Goal: Task Accomplishment & Management: Manage account settings

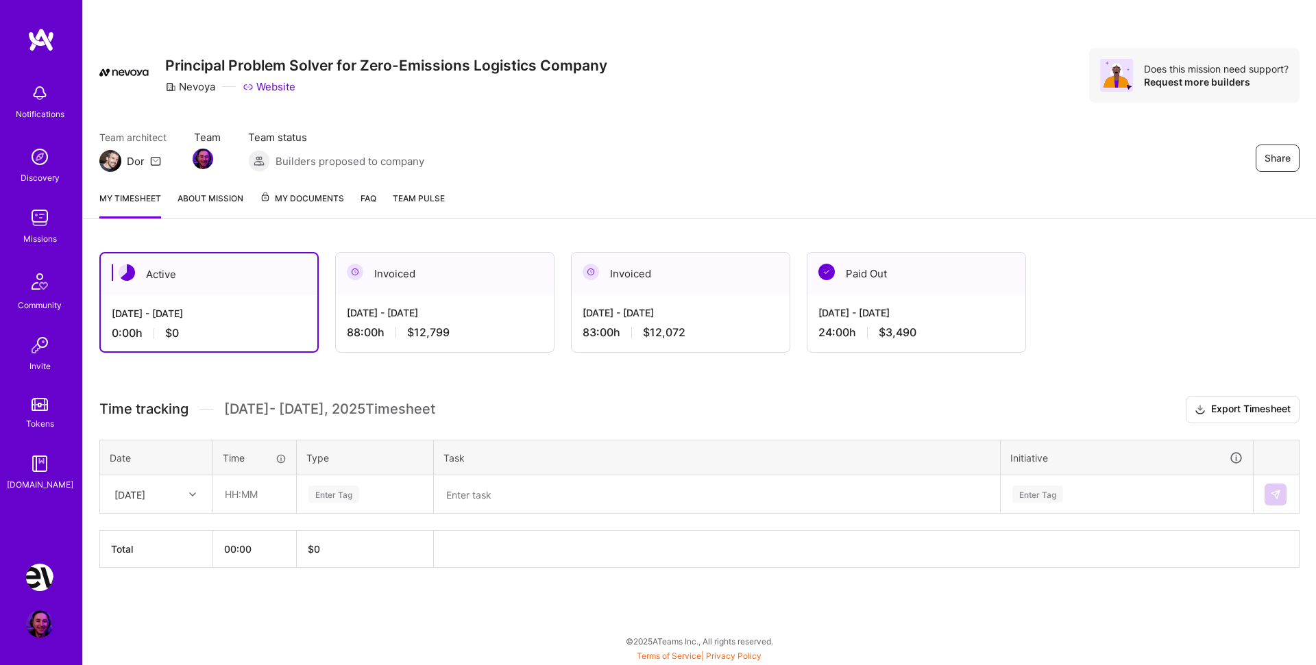
click at [180, 484] on div "[DATE]" at bounding box center [146, 494] width 76 height 23
click at [157, 530] on div "[DATE]" at bounding box center [156, 533] width 111 height 25
click at [476, 388] on div "Active [DATE] - [DATE] 0:00 h $0 Invoiced [DATE] - [DATE] 88:00 h $12,799 Invoi…" at bounding box center [699, 435] width 1233 height 399
click at [251, 482] on input "text" at bounding box center [255, 494] width 82 height 36
type input "02:00"
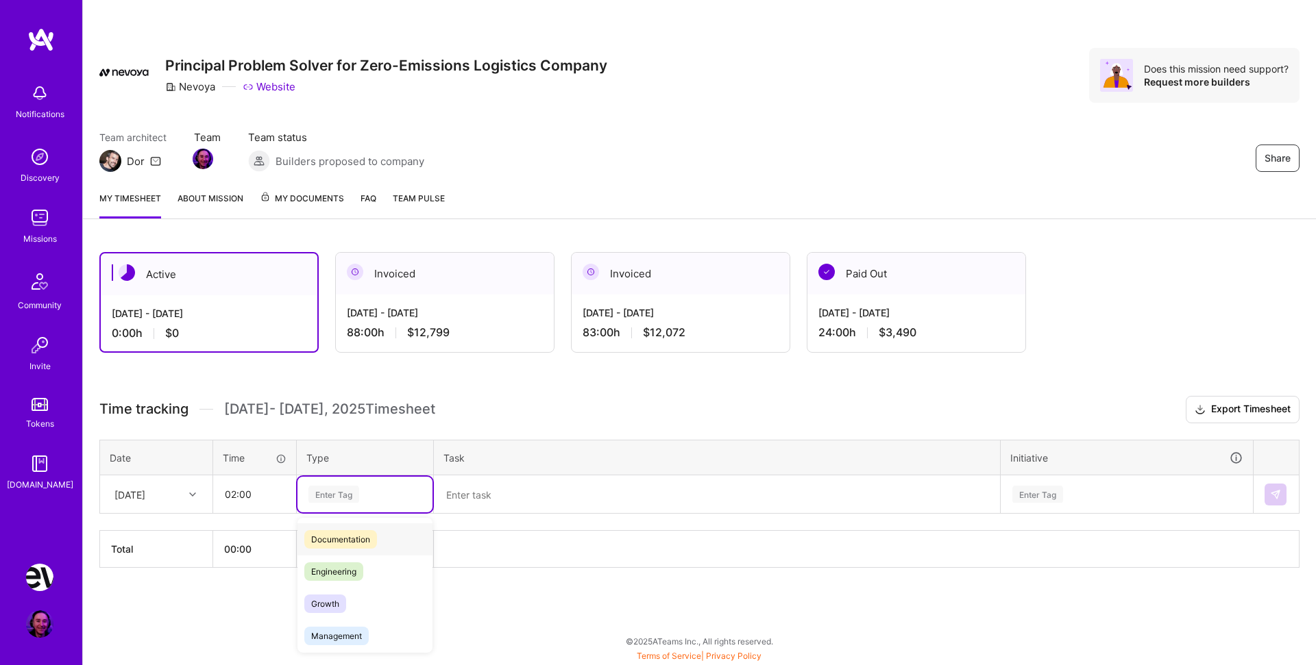
scroll to position [96, 0]
click at [358, 543] on span "Engineering" at bounding box center [333, 540] width 59 height 19
click at [529, 509] on textarea at bounding box center [716, 495] width 563 height 36
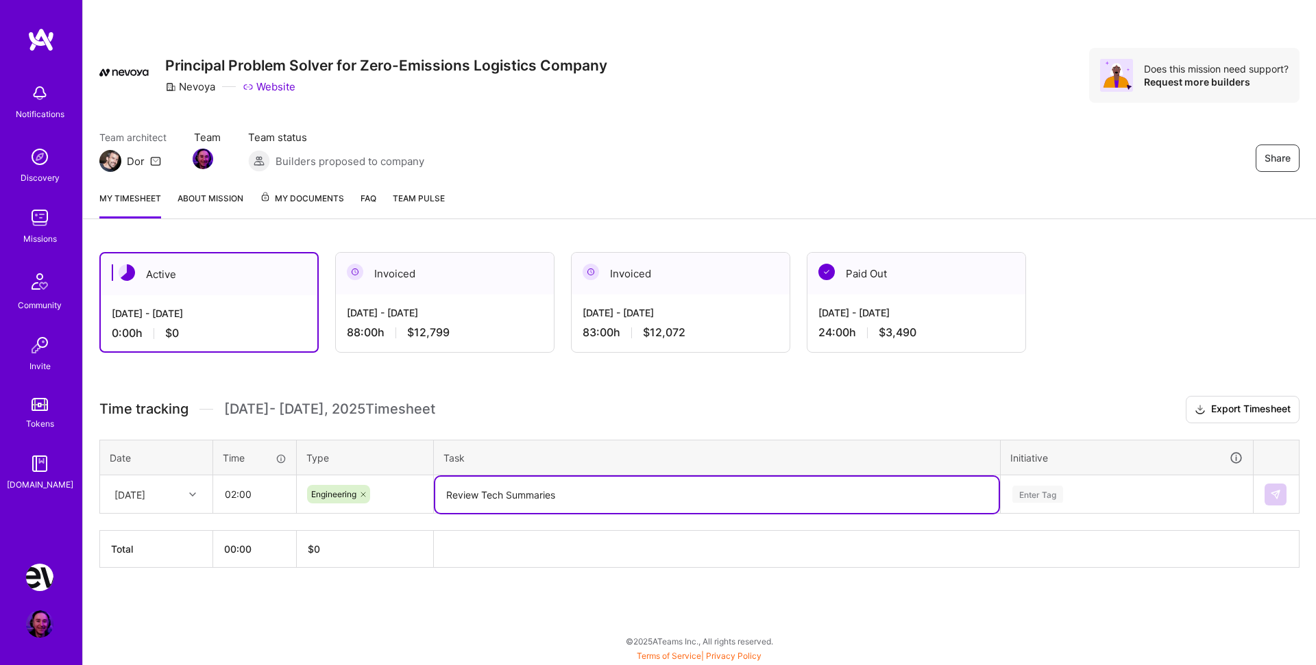
type textarea "Review Tech Summaries"
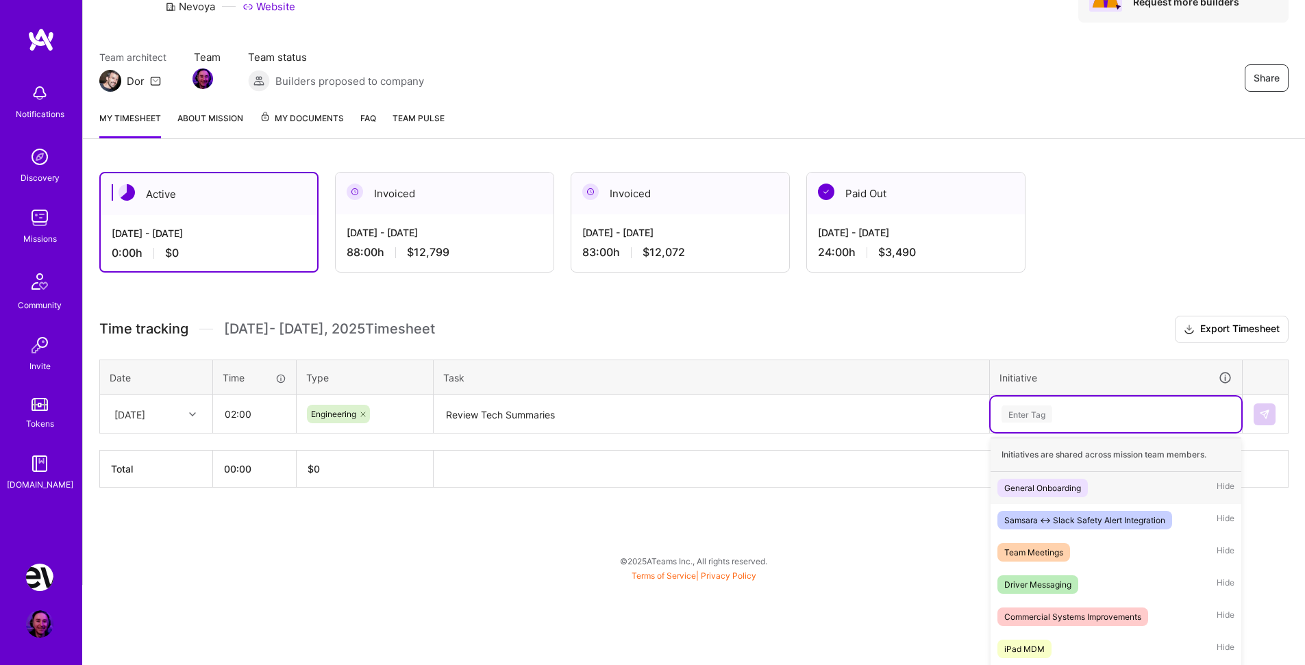
click at [1048, 432] on div "option General Onboarding focused, 1 of 16. 16 results available. Use Up and Do…" at bounding box center [1116, 415] width 251 height 36
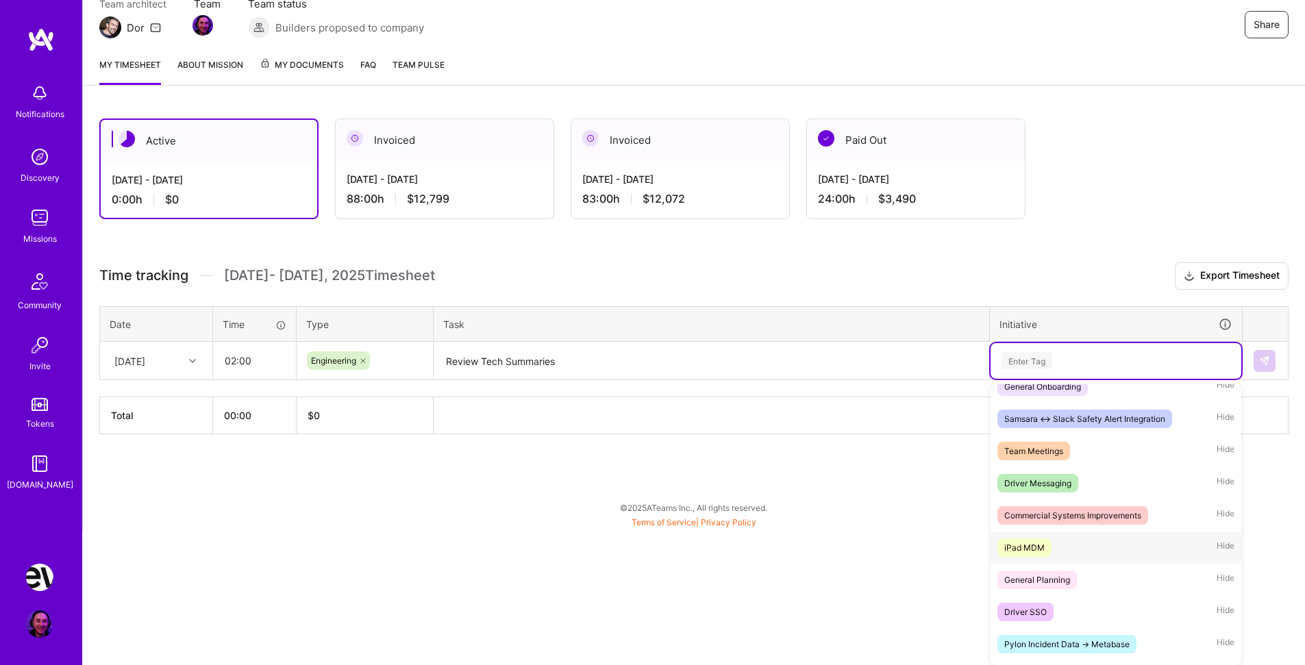
scroll to position [72, 0]
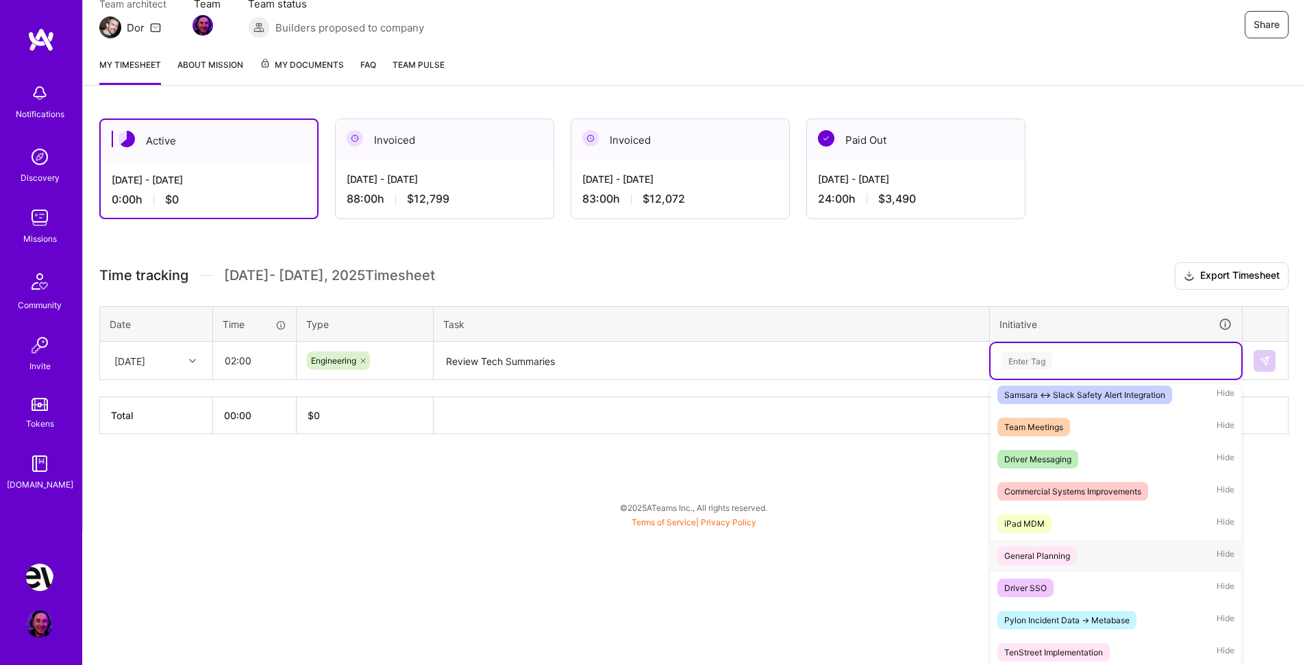
click at [1084, 551] on div "General Planning Hide" at bounding box center [1116, 556] width 251 height 32
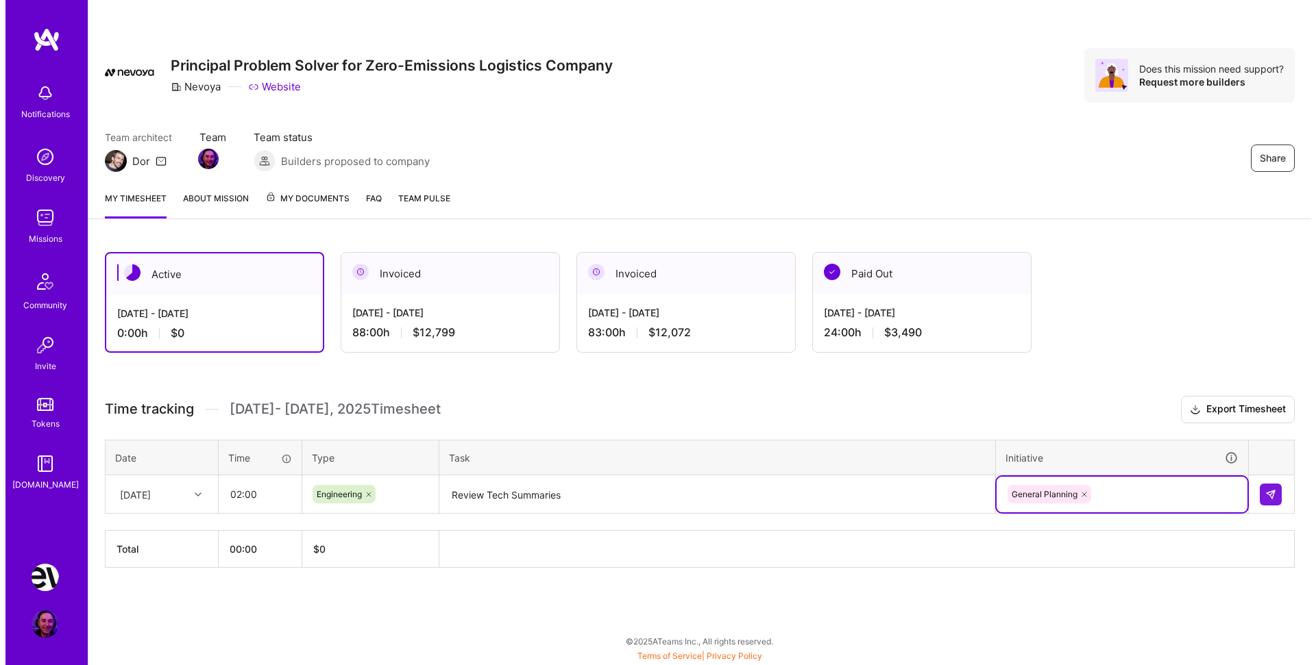
scroll to position [0, 0]
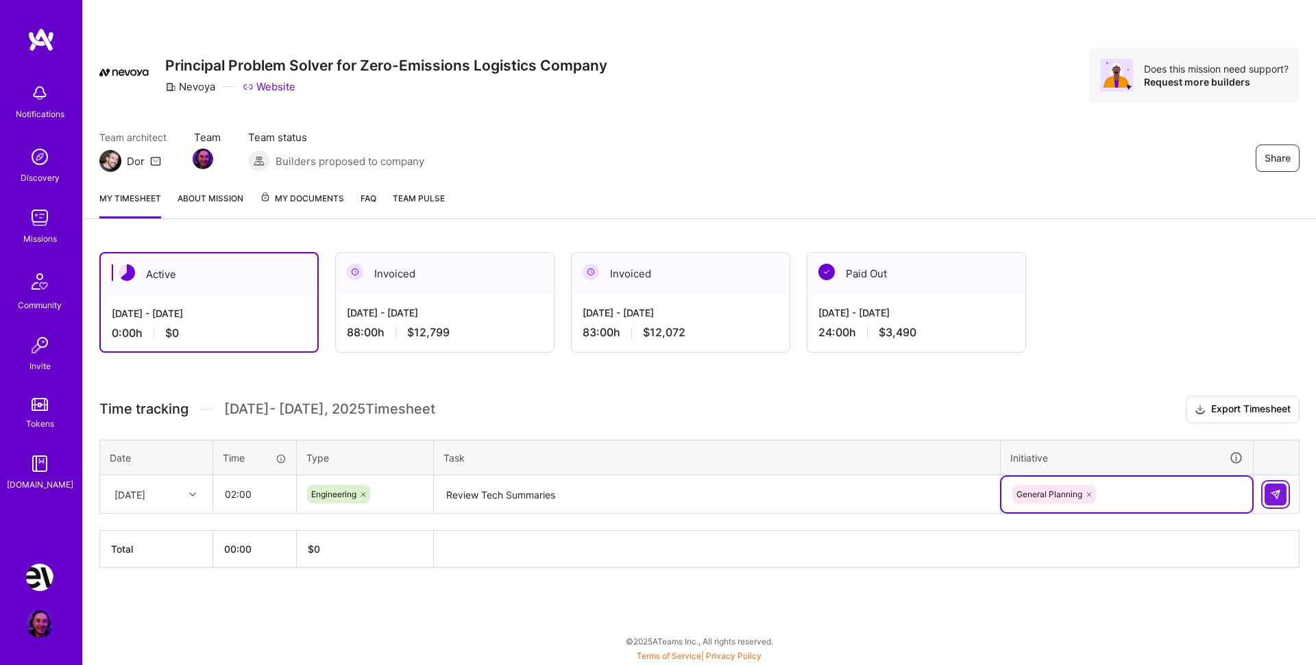
click at [1272, 492] on img at bounding box center [1275, 494] width 11 height 11
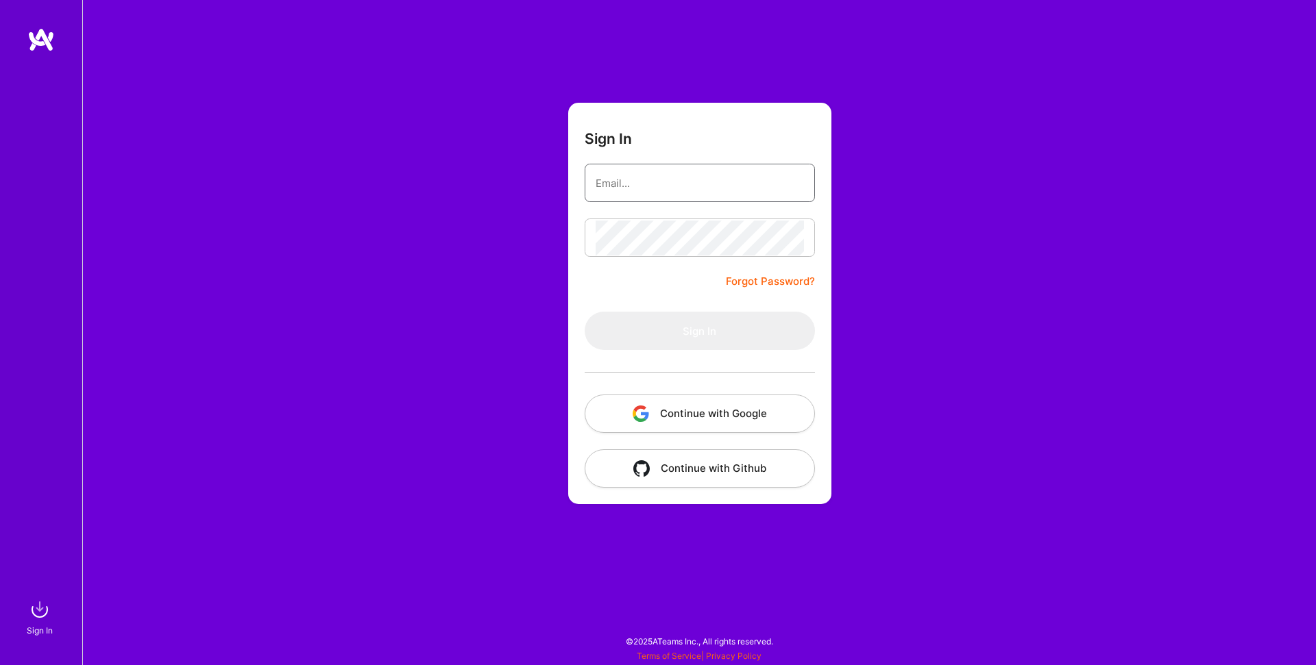
click at [642, 174] on input "email" at bounding box center [699, 183] width 208 height 35
type input "[EMAIL_ADDRESS][DOMAIN_NAME]"
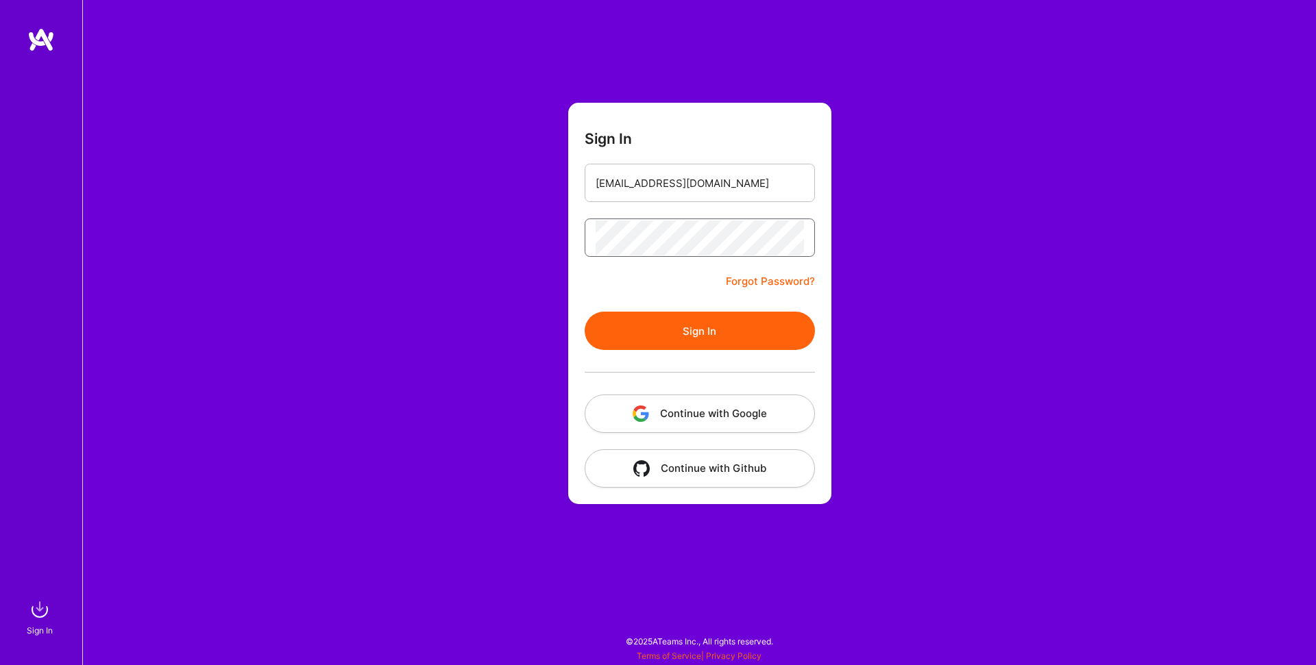
click at [585, 312] on button "Sign In" at bounding box center [700, 331] width 230 height 38
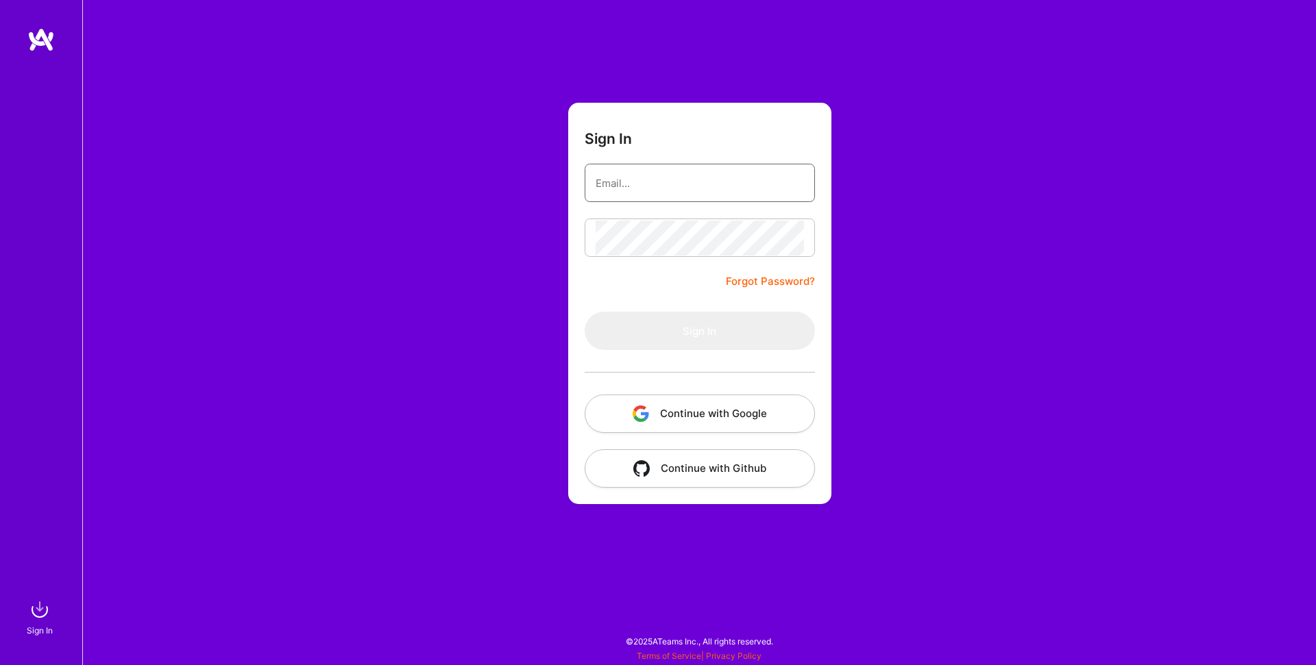
click at [663, 182] on input "email" at bounding box center [699, 183] width 208 height 35
type input "[EMAIL_ADDRESS][DOMAIN_NAME]"
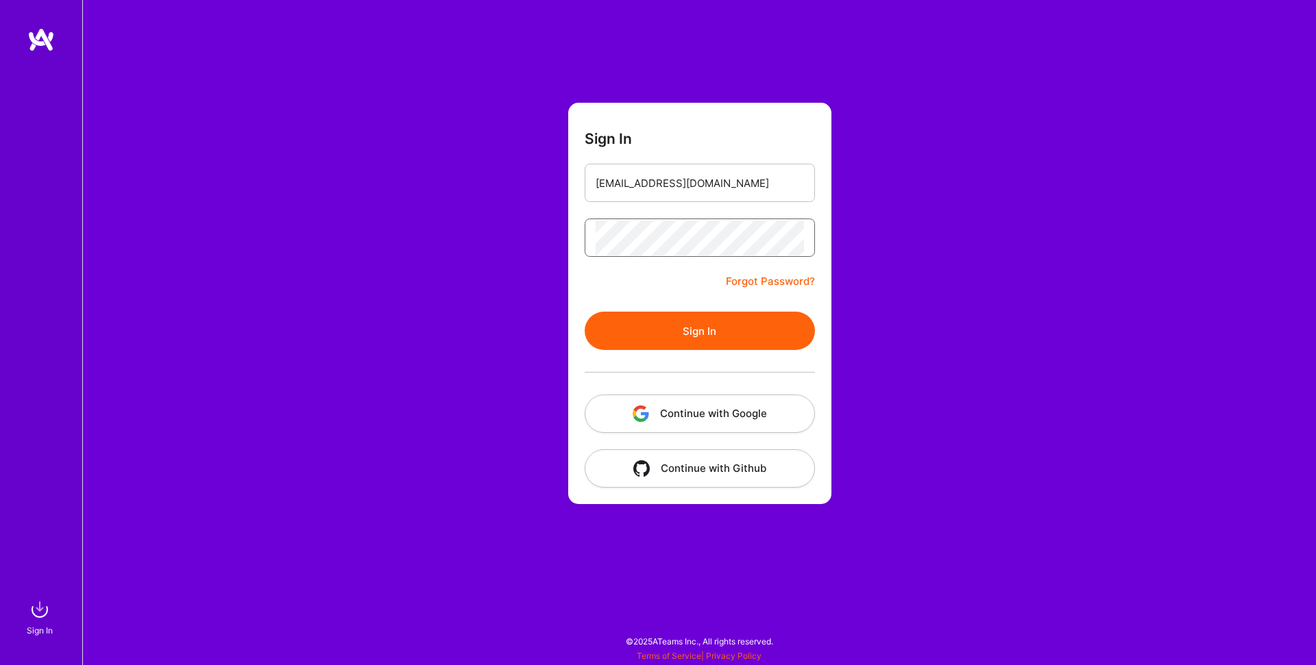
click at [585, 312] on button "Sign In" at bounding box center [700, 331] width 230 height 38
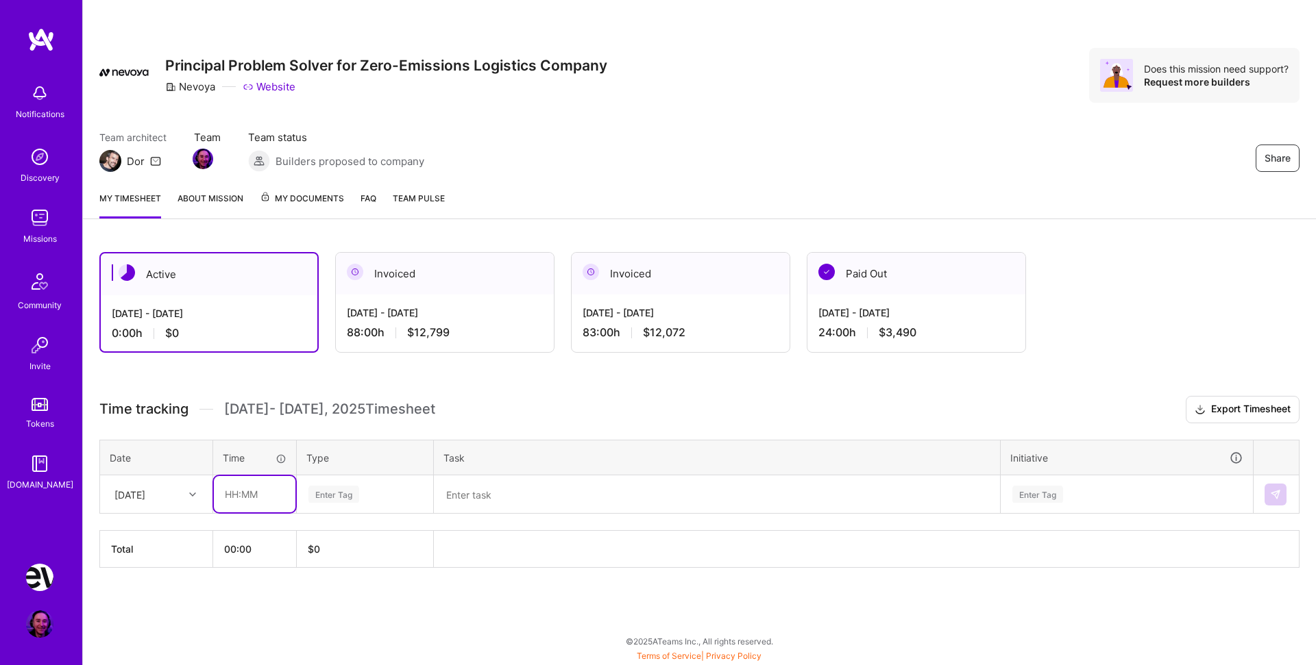
click at [264, 493] on input "text" at bounding box center [255, 494] width 82 height 36
type input "02:00"
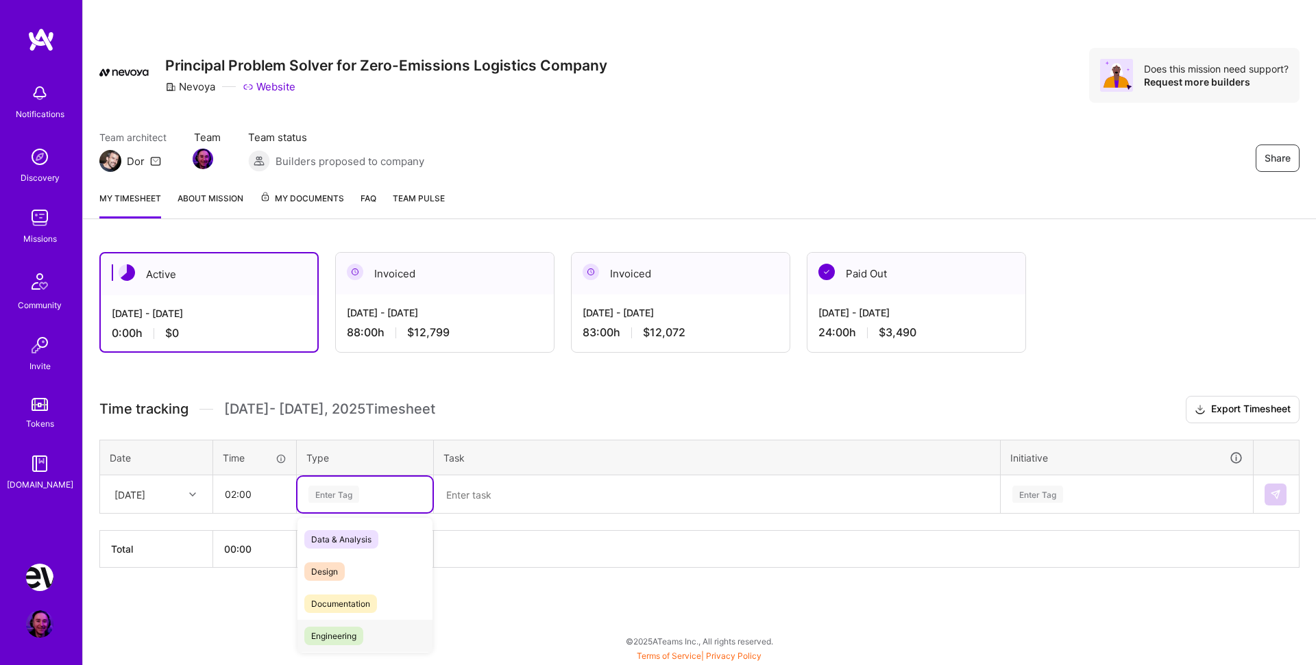
click at [354, 639] on span "Engineering" at bounding box center [333, 636] width 59 height 19
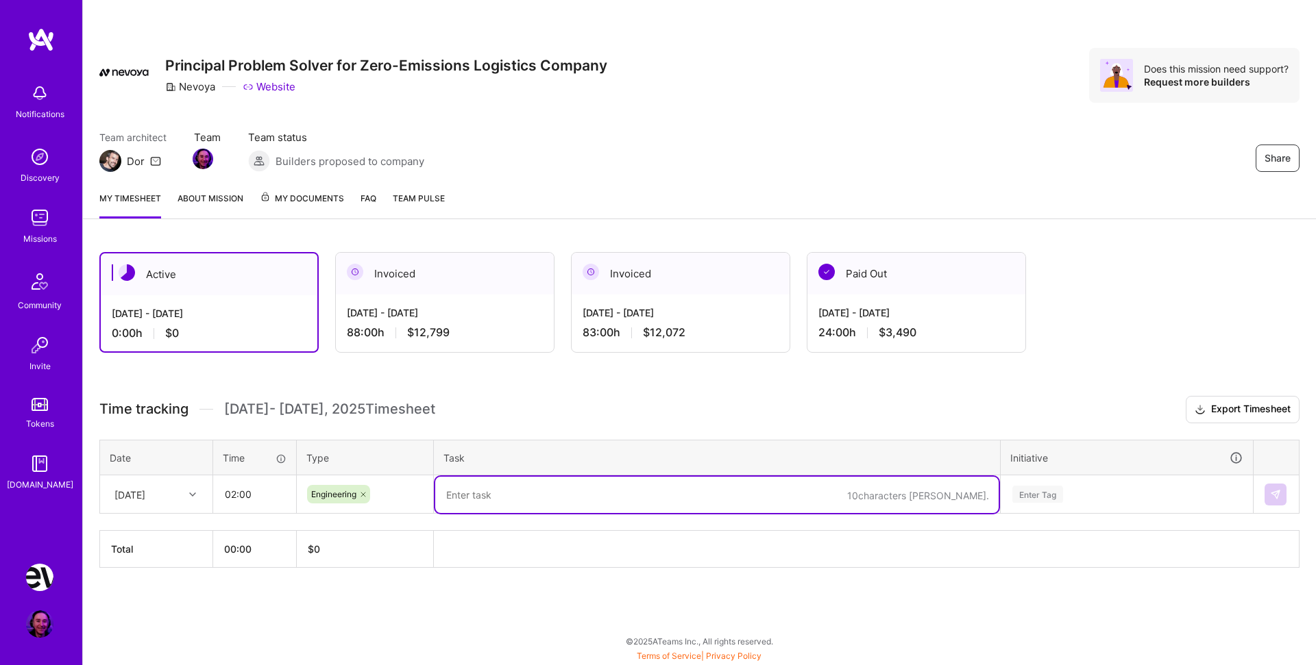
click at [532, 506] on textarea at bounding box center [716, 495] width 563 height 36
type textarea "Team Summary Review"
click at [1072, 501] on div "Enter Tag" at bounding box center [1126, 495] width 251 height 36
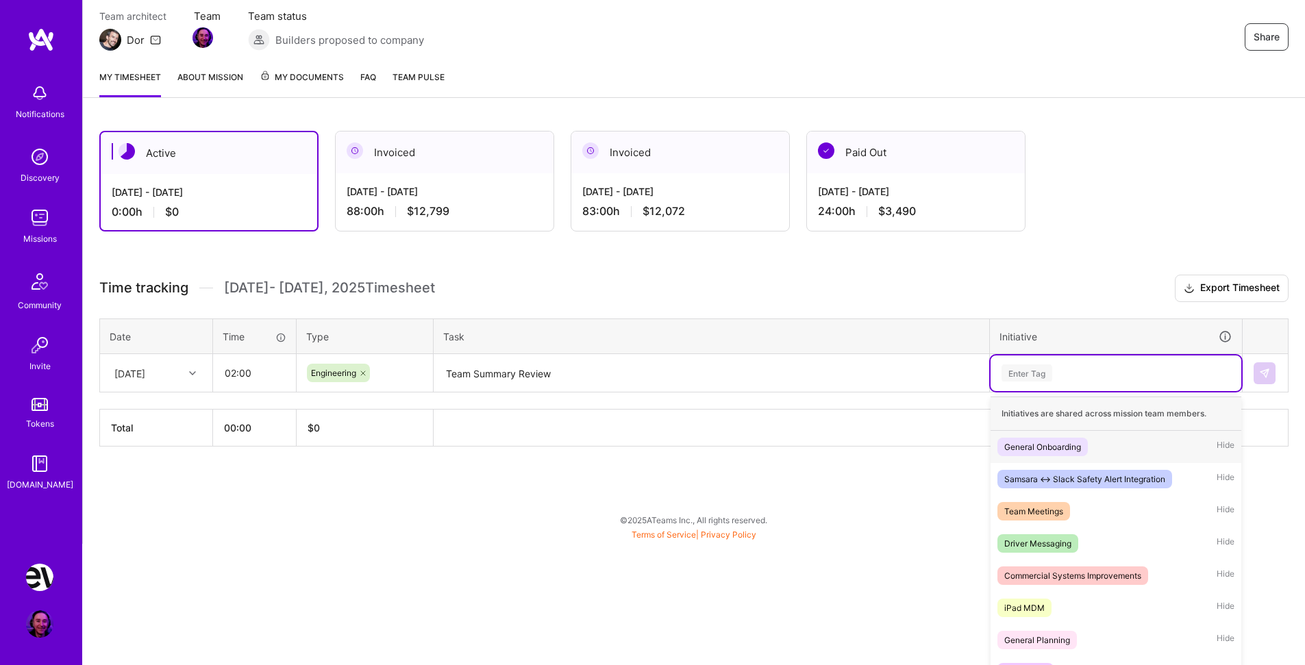
scroll to position [134, 0]
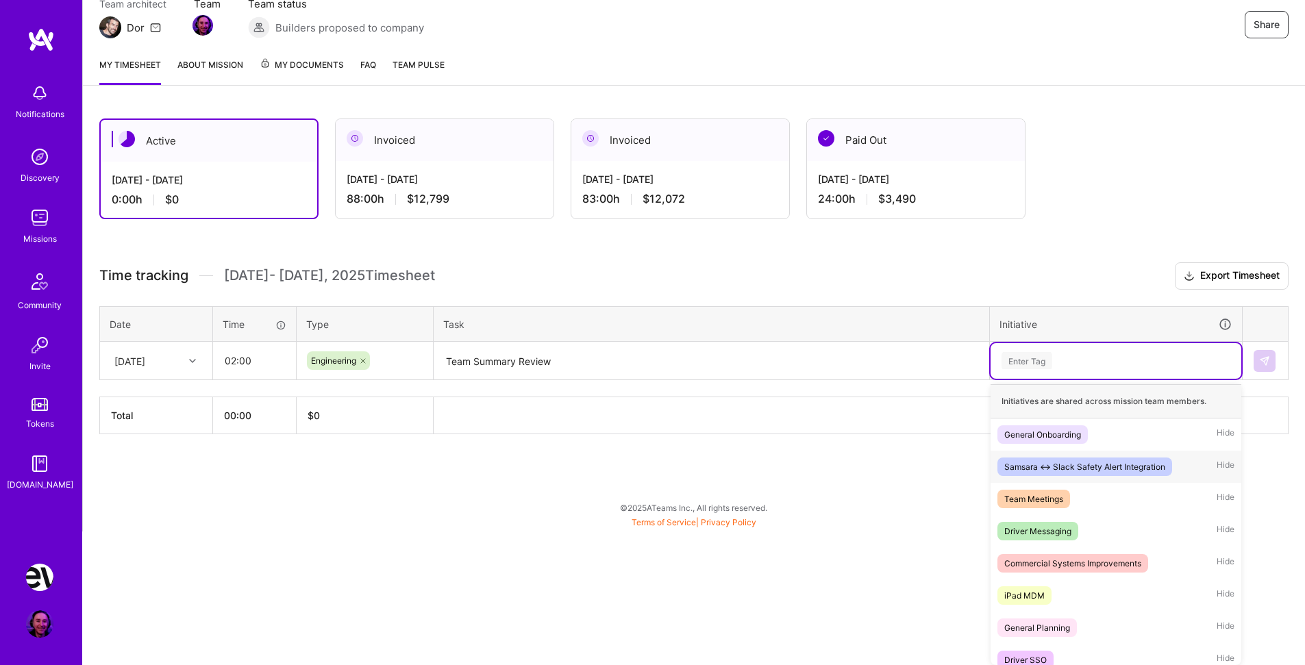
click at [1083, 468] on div "Samsara <-> Slack Safety Alert Integration" at bounding box center [1085, 467] width 161 height 14
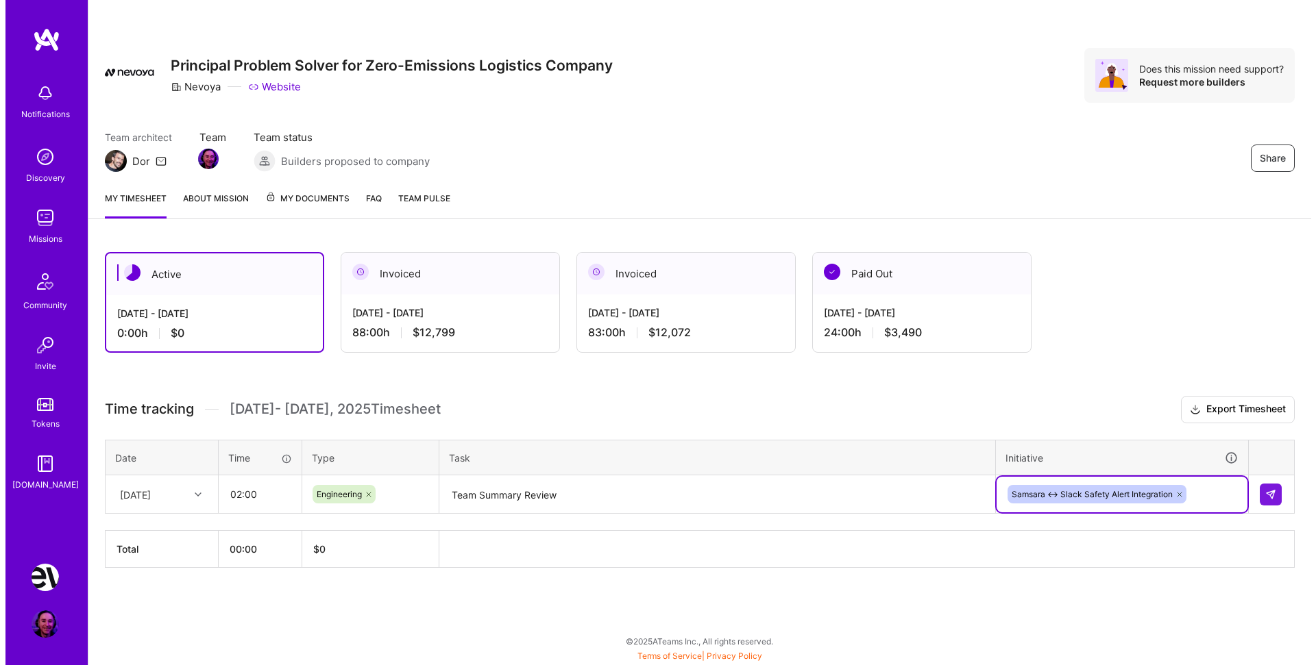
scroll to position [0, 0]
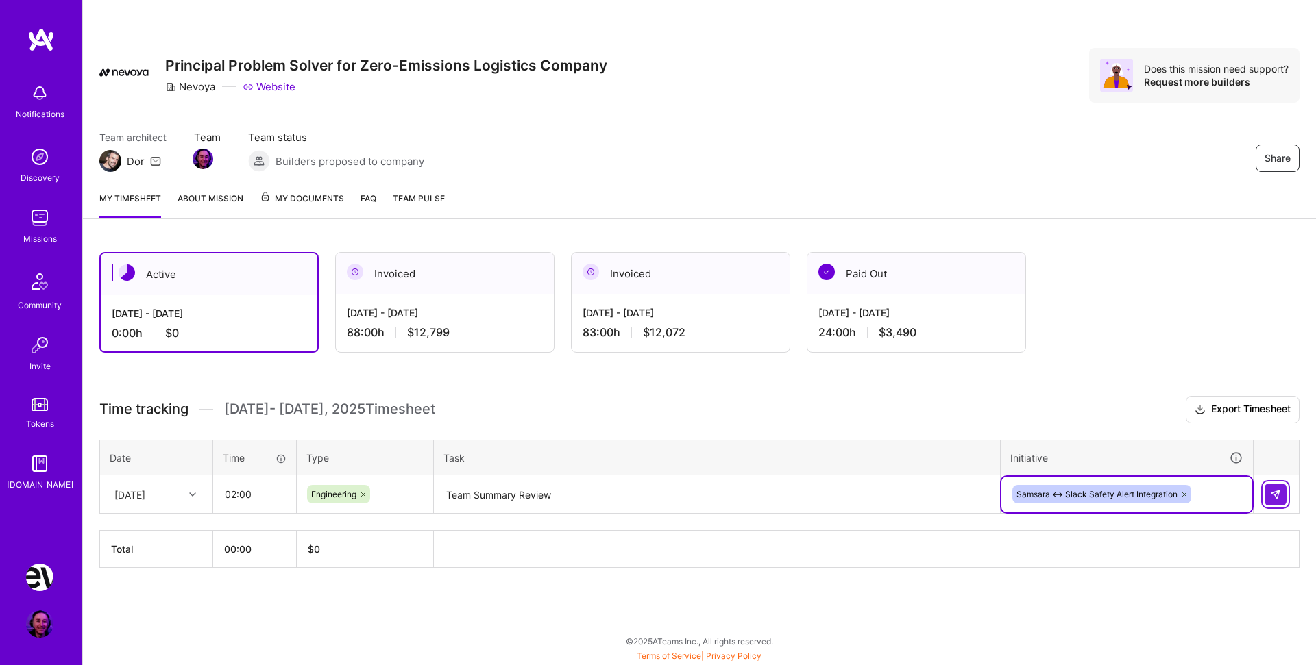
click at [1279, 495] on img at bounding box center [1275, 494] width 11 height 11
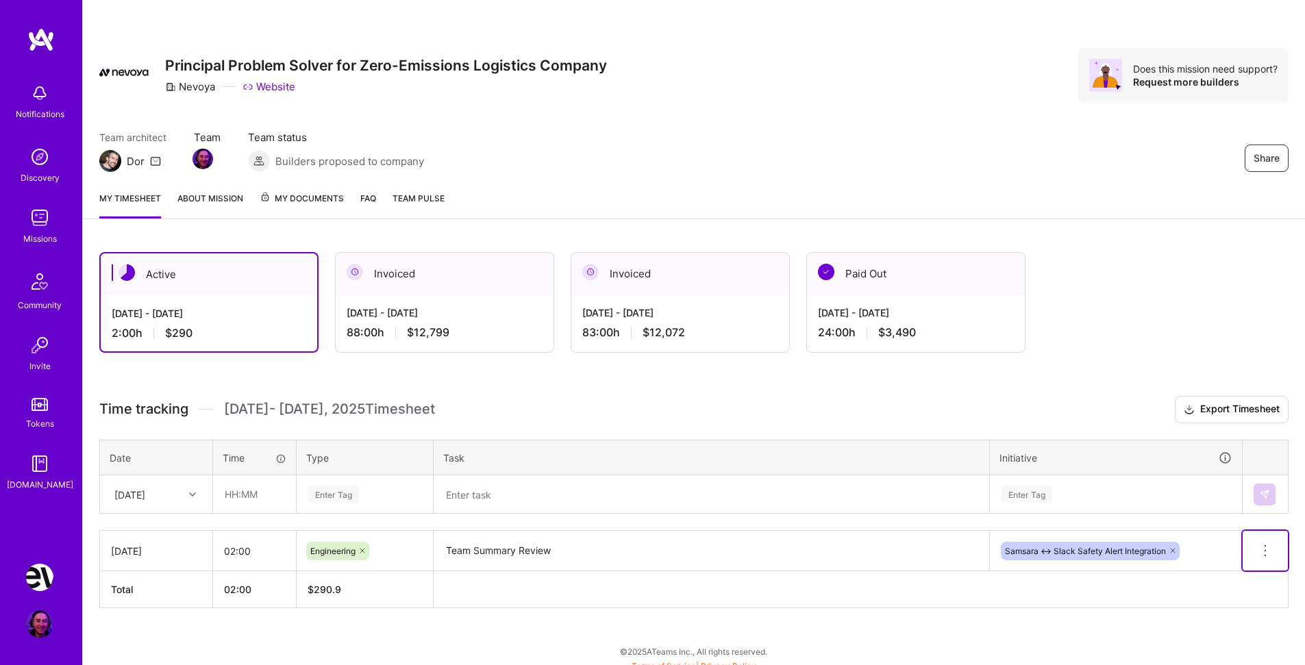
click at [1267, 544] on icon at bounding box center [1265, 551] width 16 height 16
click at [1249, 574] on button "Delete row" at bounding box center [1231, 575] width 71 height 34
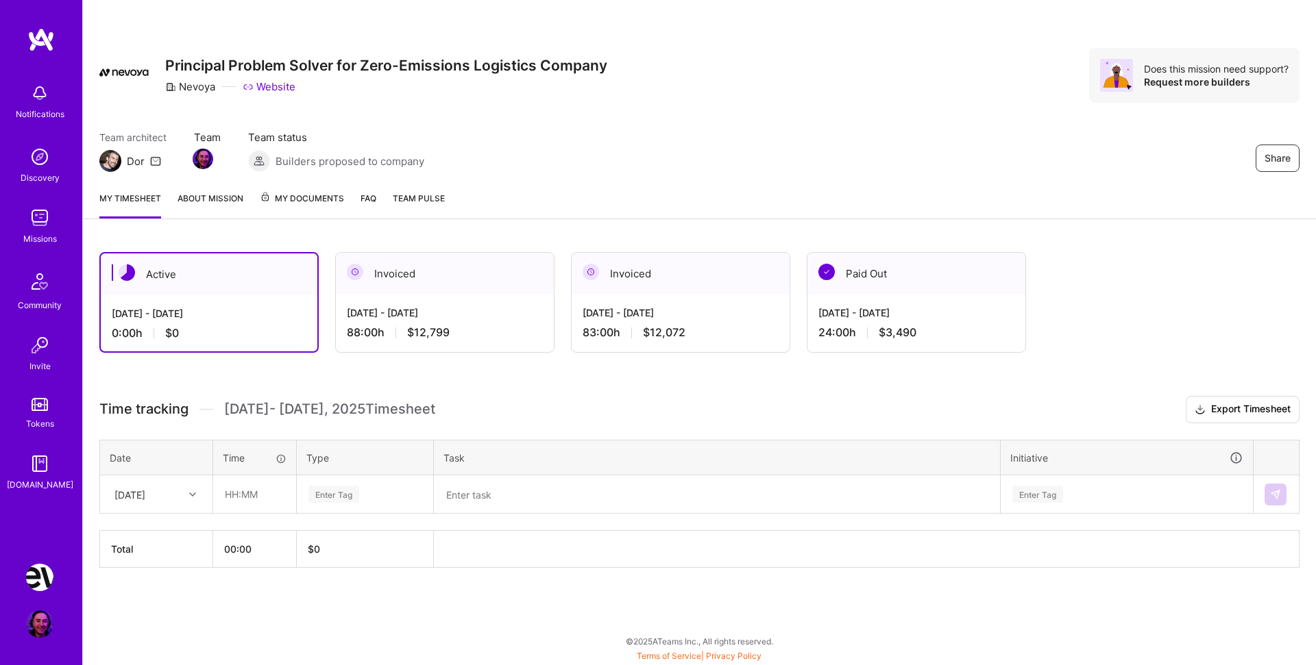
click at [182, 490] on div "[DATE]" at bounding box center [146, 494] width 76 height 23
click at [154, 534] on div "[DATE]" at bounding box center [156, 533] width 111 height 25
drag, startPoint x: 242, startPoint y: 494, endPoint x: 280, endPoint y: 494, distance: 38.4
click at [243, 494] on input "text" at bounding box center [255, 494] width 82 height 36
type input "02:00"
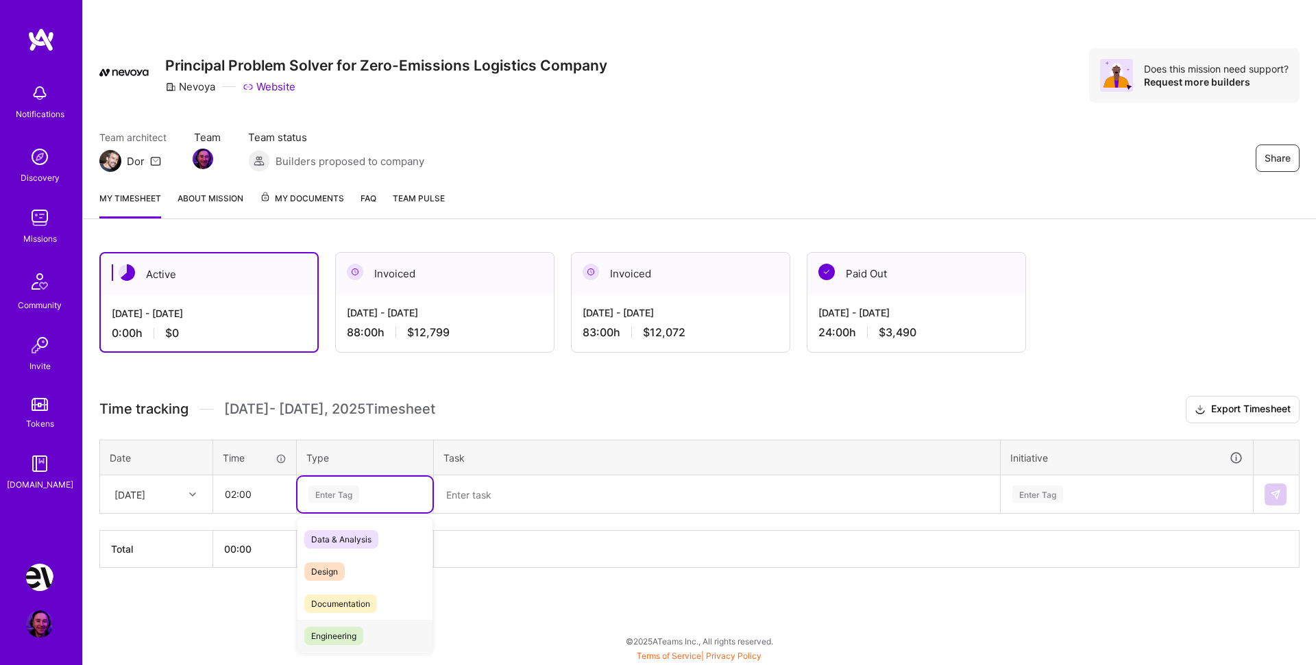
click at [351, 634] on span "Engineering" at bounding box center [333, 636] width 59 height 19
click at [510, 495] on textarea at bounding box center [716, 495] width 563 height 36
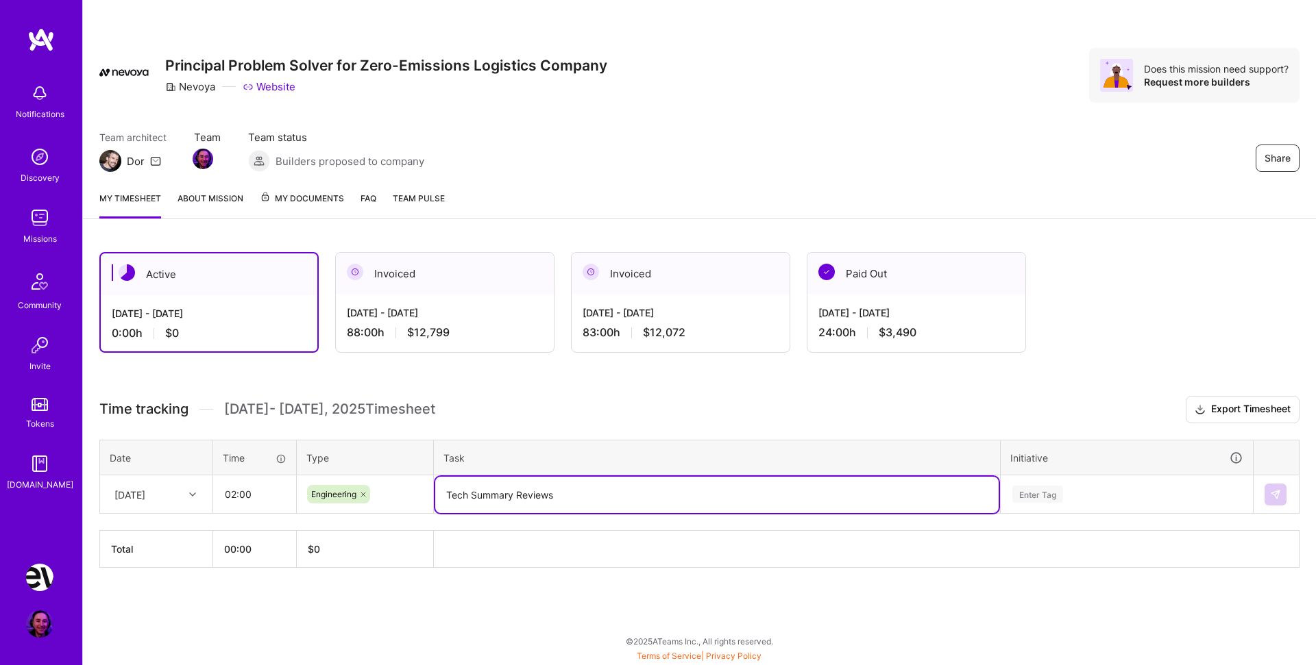
type textarea "Tech Summary Reviews"
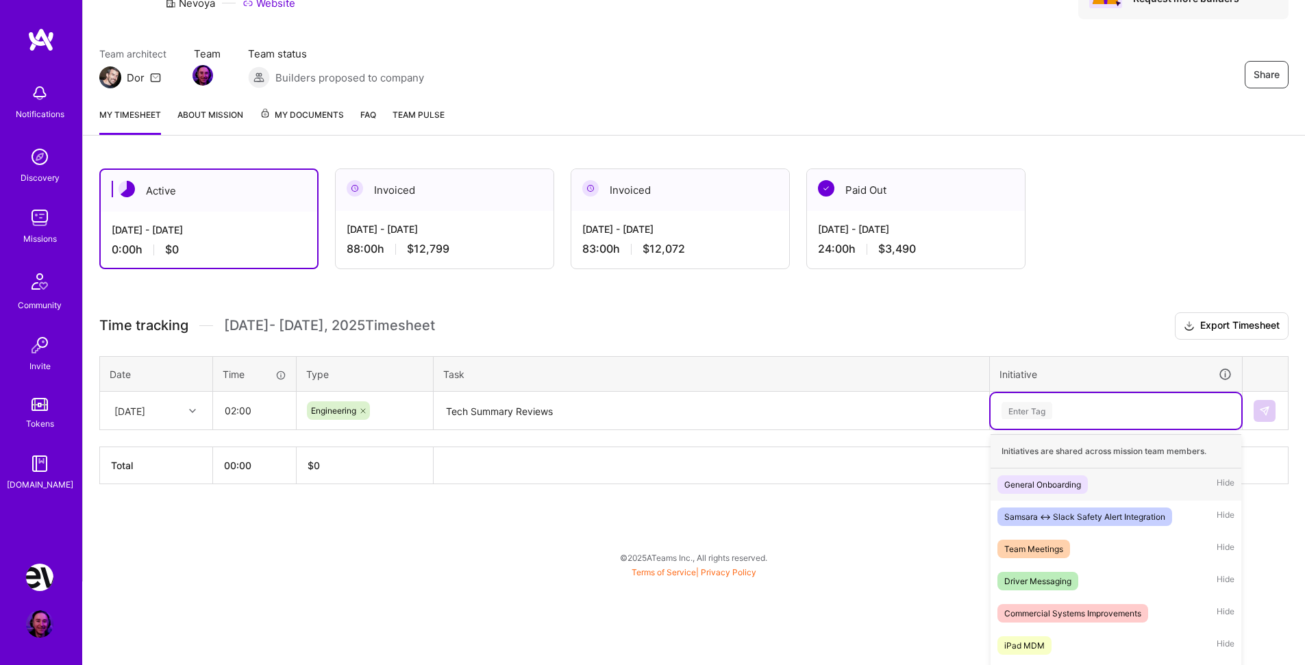
click at [1043, 429] on div "option Samsara <-> Slack Safety Alert Integration, selected. option General Onb…" at bounding box center [1116, 411] width 251 height 36
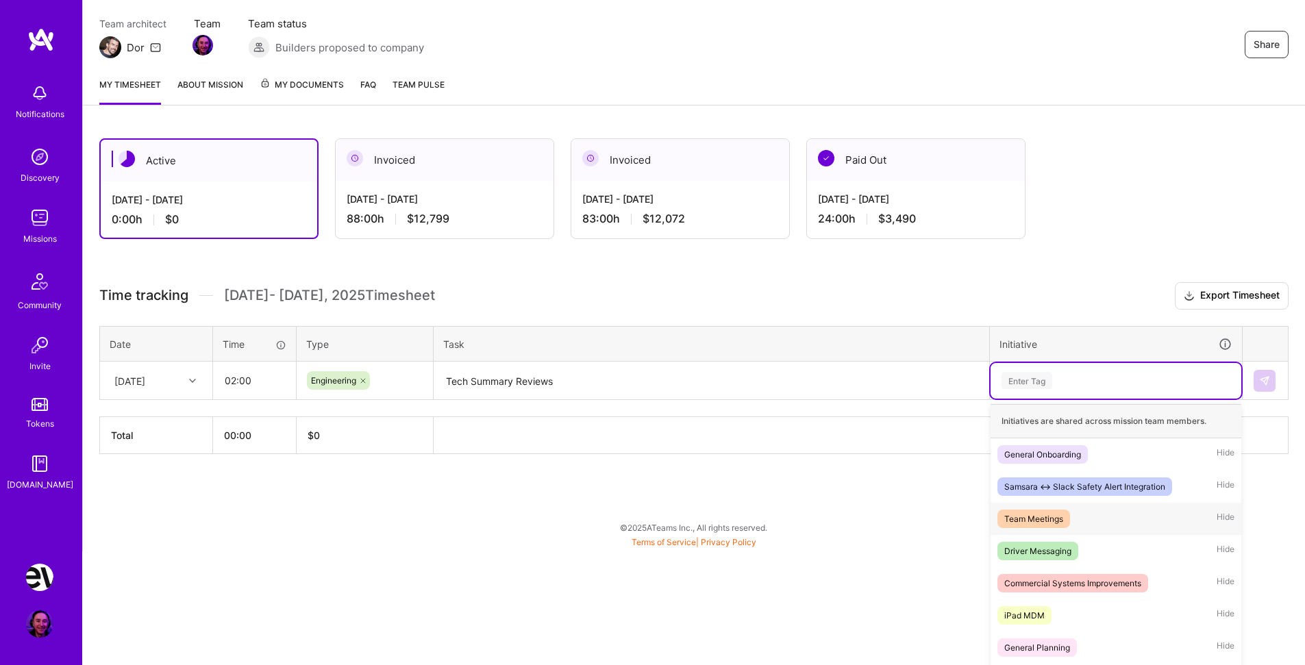
scroll to position [134, 0]
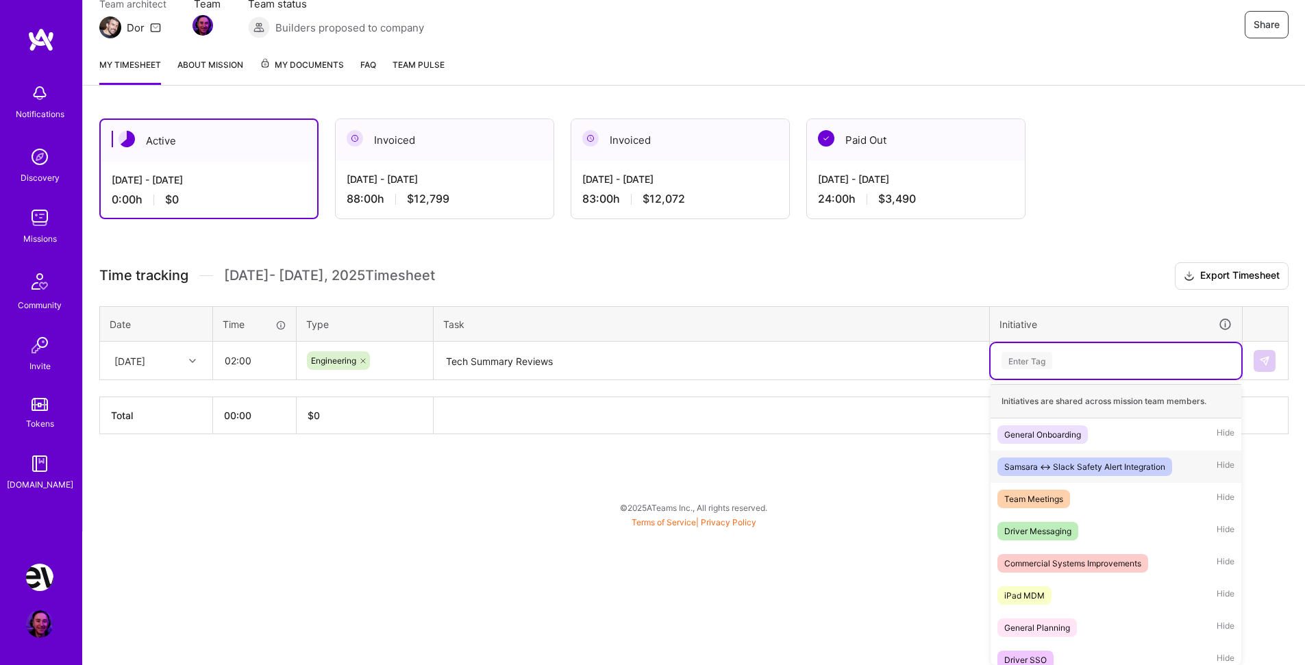
click at [1119, 474] on span "Samsara <-> Slack Safety Alert Integration" at bounding box center [1085, 467] width 175 height 19
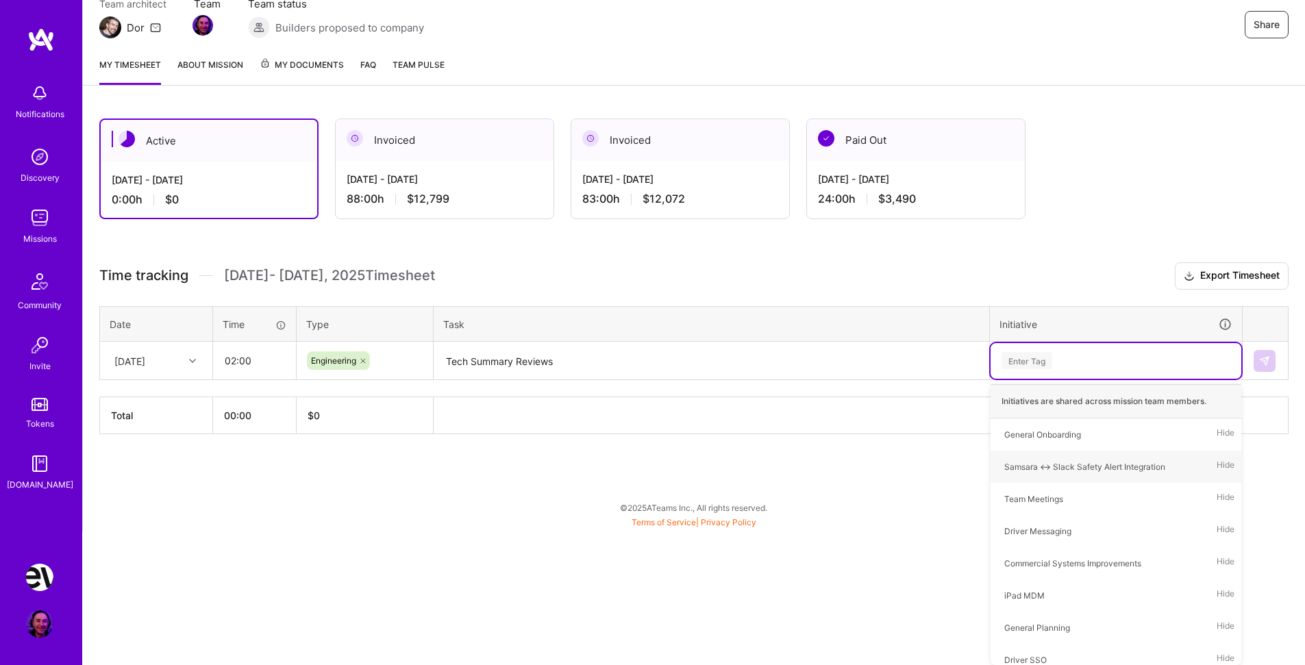
scroll to position [0, 0]
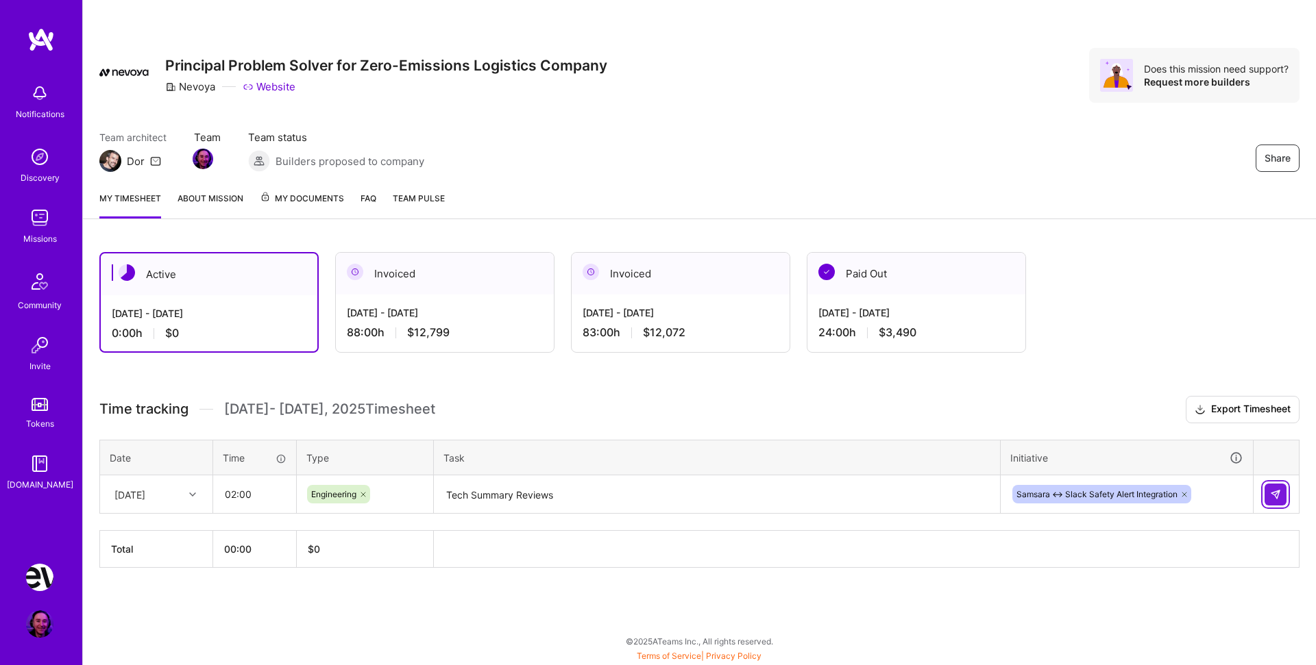
click at [1277, 498] on img at bounding box center [1275, 494] width 11 height 11
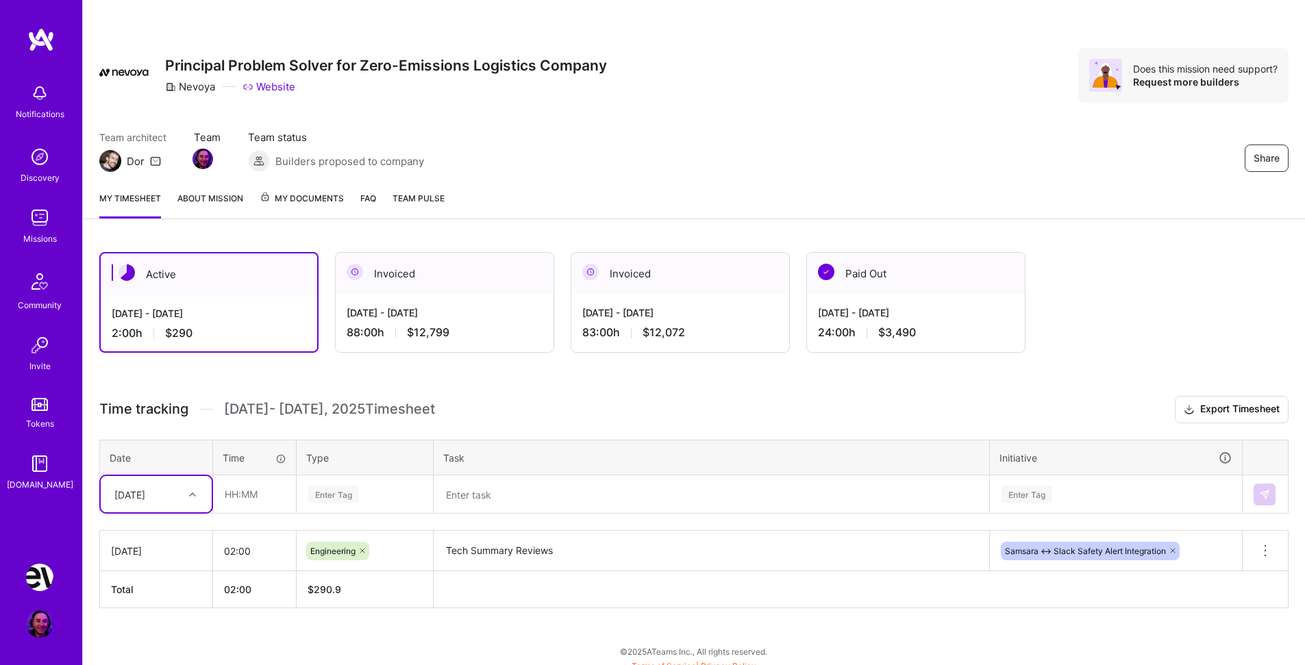
click at [186, 491] on div at bounding box center [194, 495] width 21 height 18
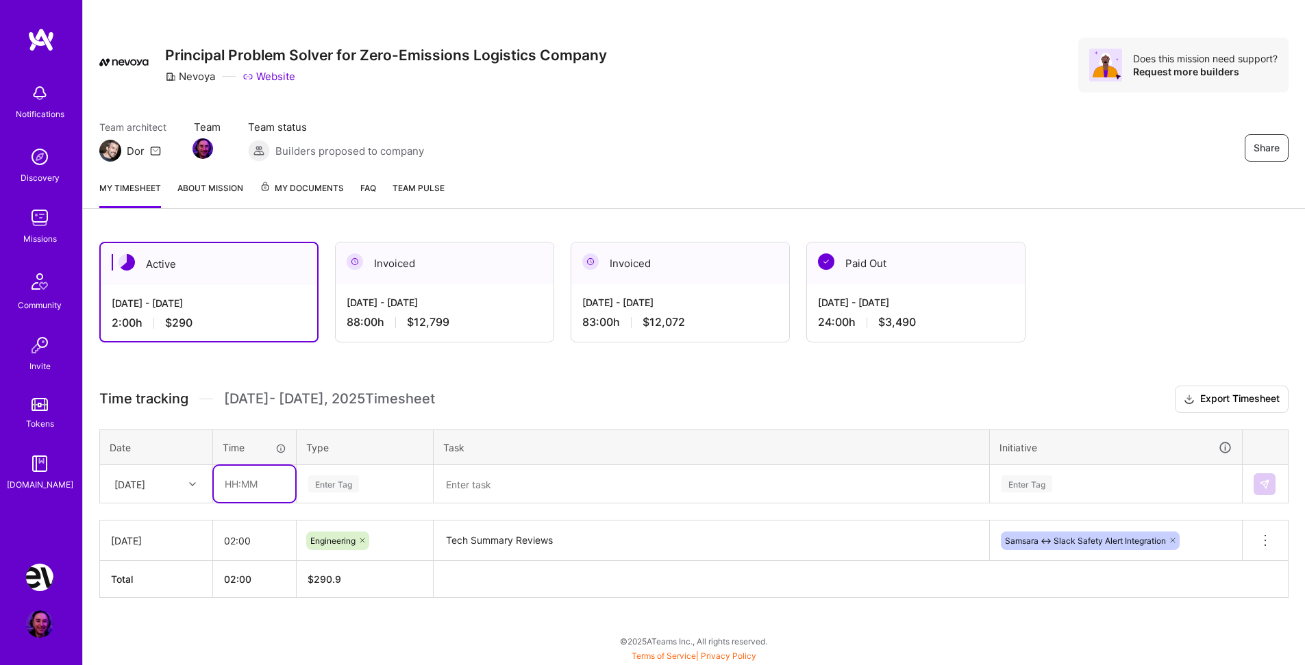
click at [249, 480] on input "text" at bounding box center [255, 484] width 82 height 36
type input "02:00"
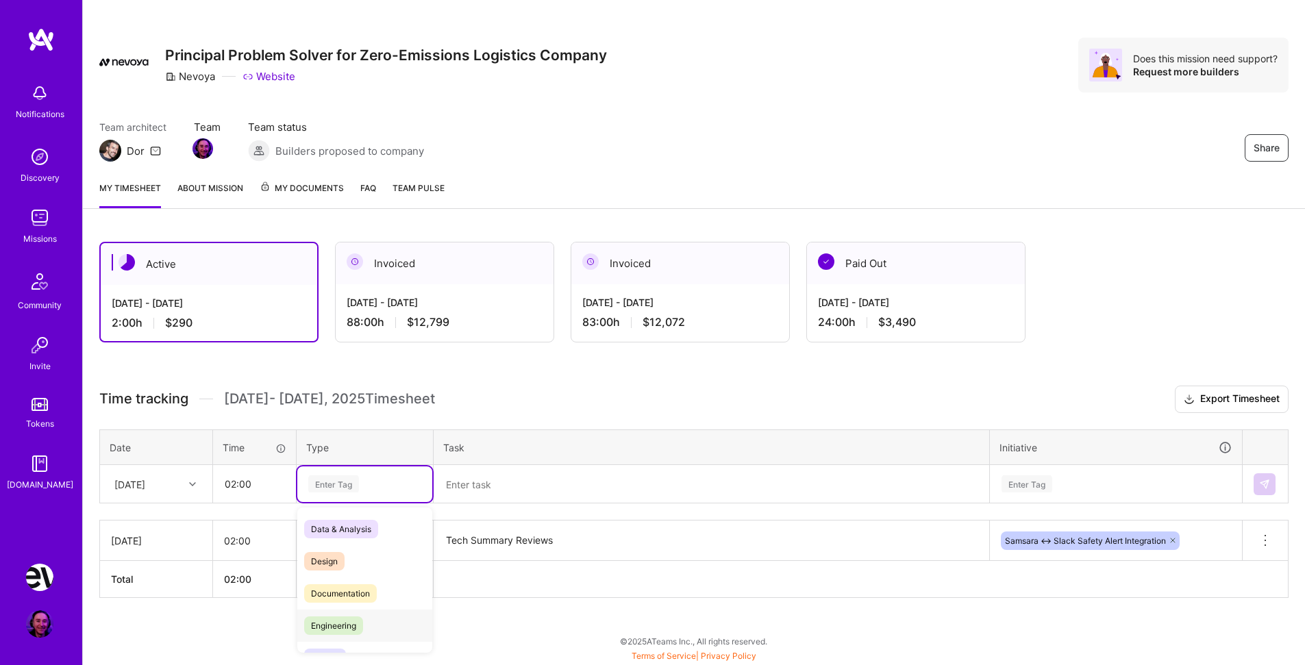
click at [359, 630] on span "Engineering" at bounding box center [333, 626] width 59 height 19
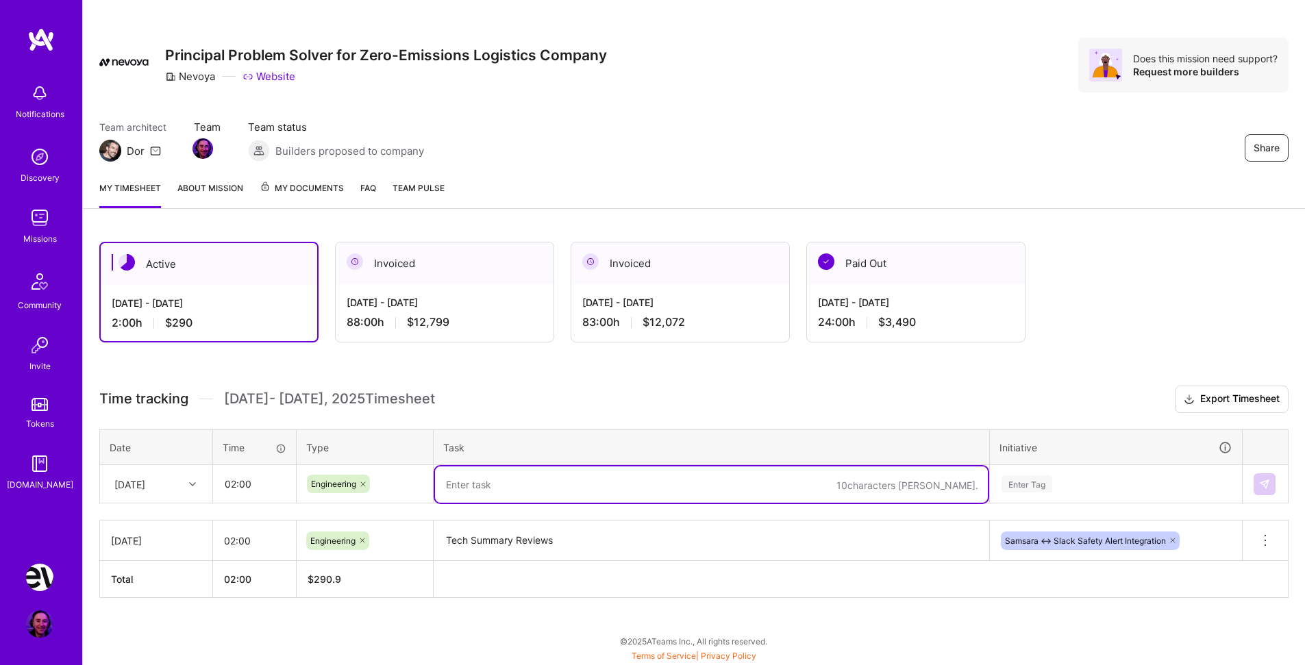
click at [498, 484] on textarea at bounding box center [711, 485] width 553 height 36
type textarea "iPad/iPhone MDM Testing"
click at [1014, 485] on div "Enter Tag" at bounding box center [1116, 485] width 251 height 36
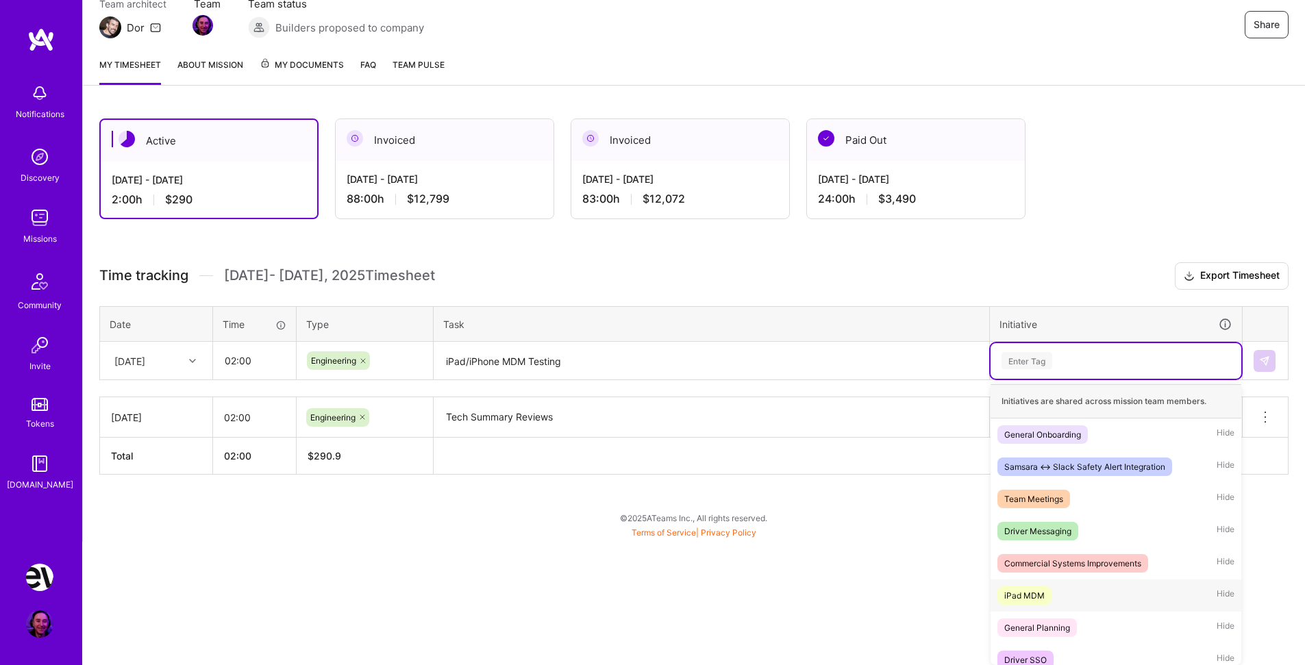
scroll to position [12, 0]
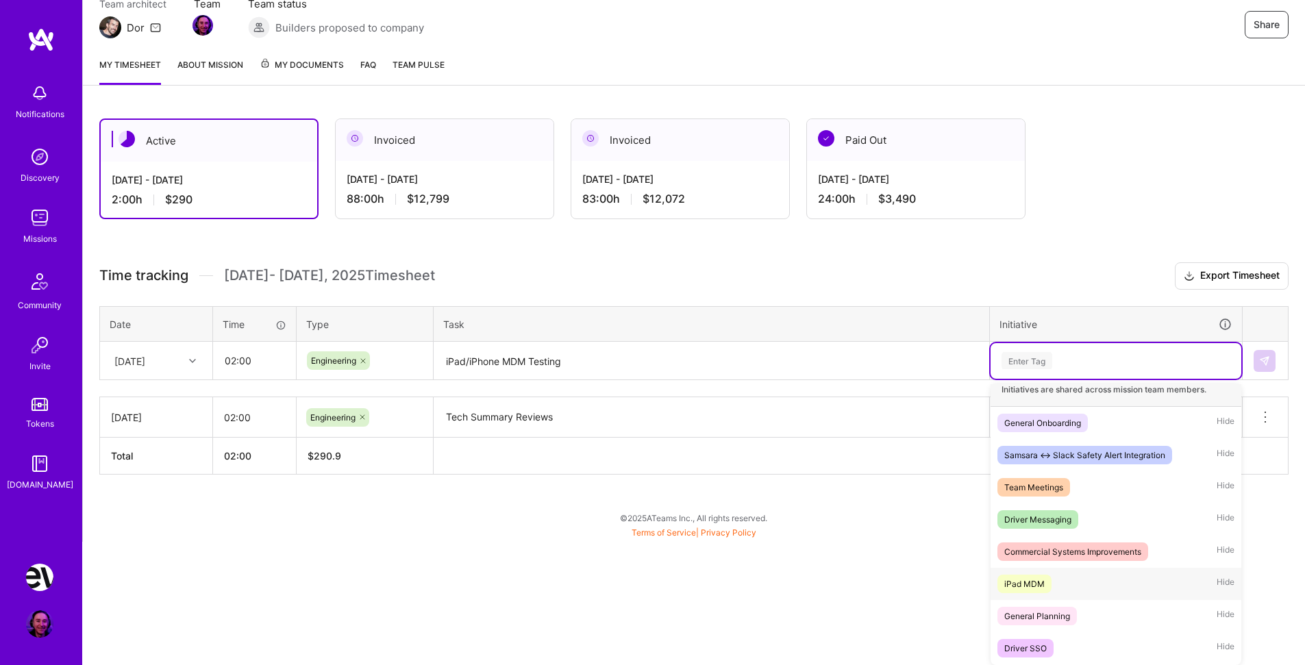
click at [1048, 575] on div "iPad MDM Hide" at bounding box center [1116, 584] width 251 height 32
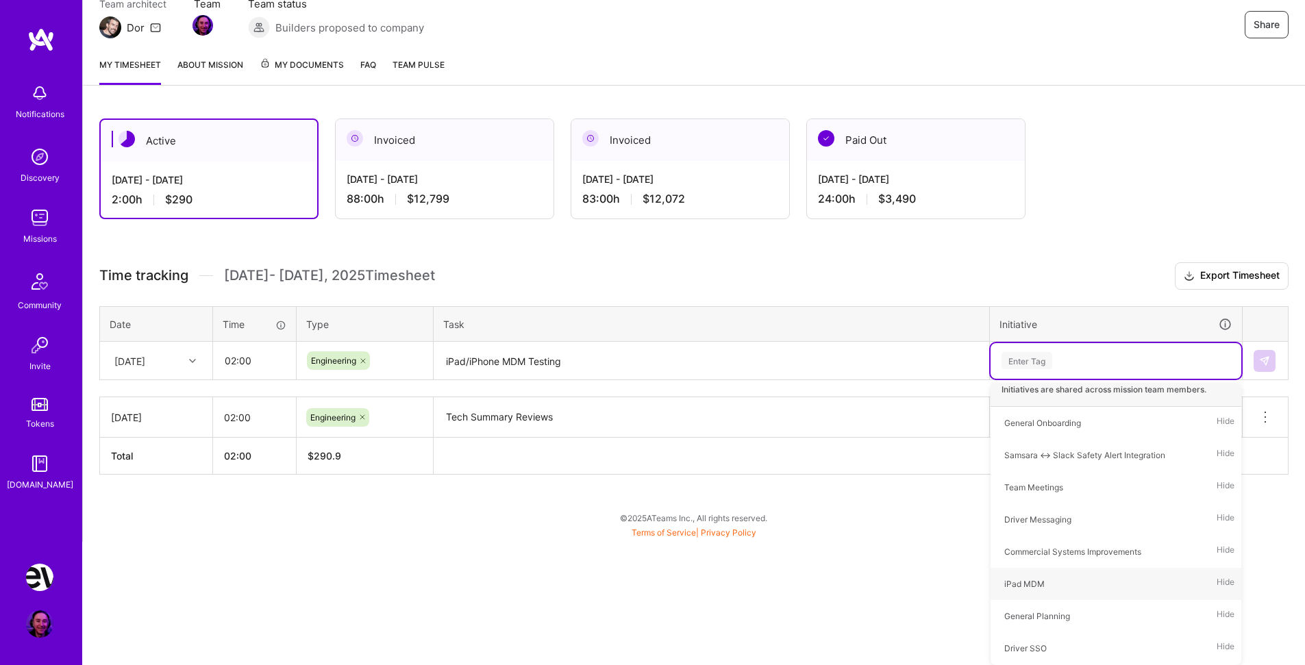
scroll to position [10, 0]
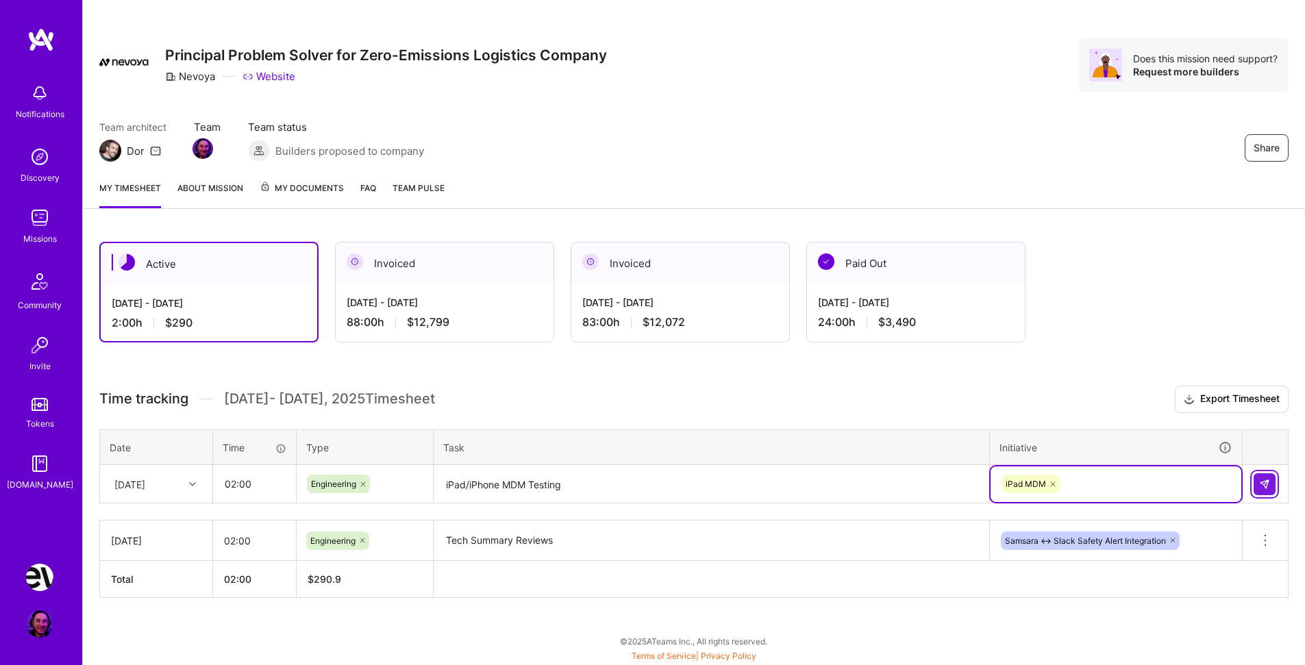
click at [1259, 483] on img at bounding box center [1264, 484] width 11 height 11
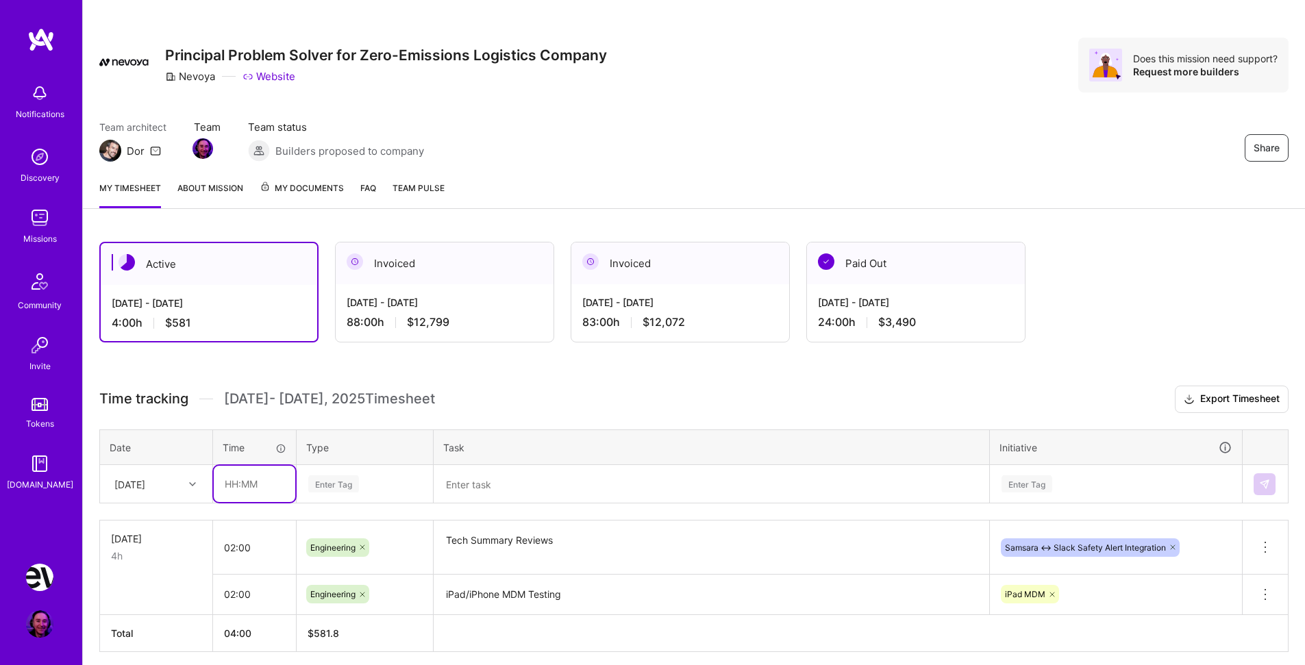
click at [255, 488] on input "text" at bounding box center [255, 484] width 82 height 36
type input "01:00"
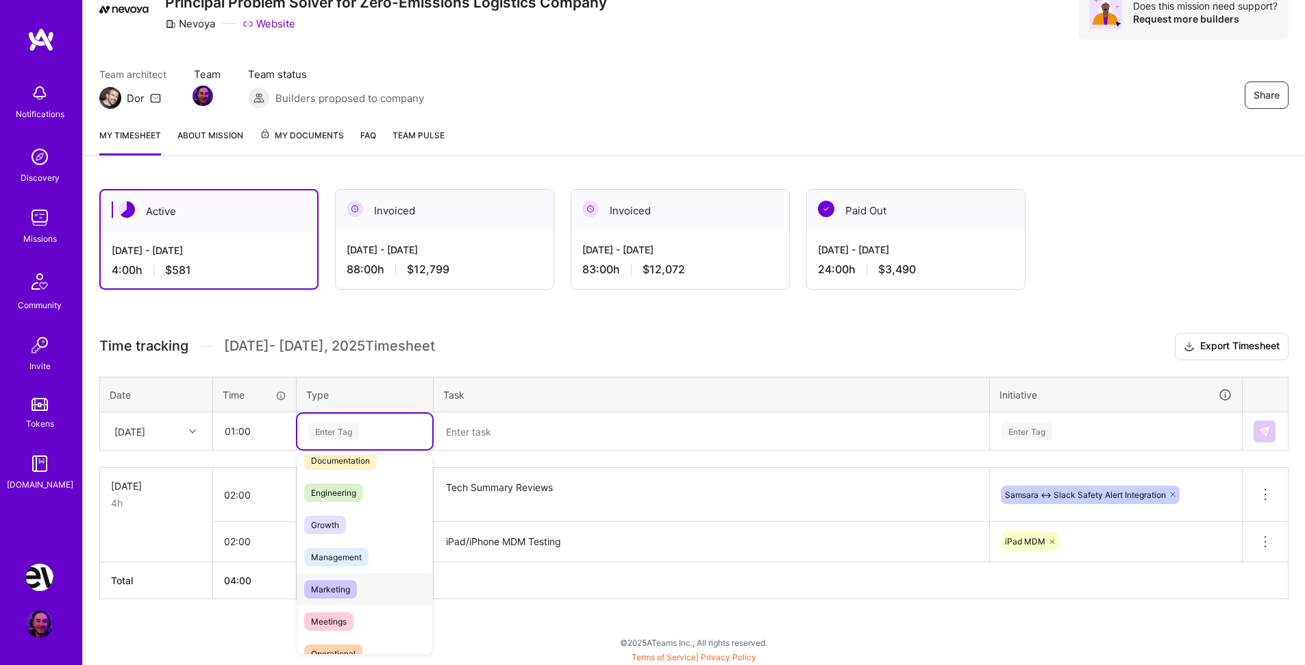
scroll to position [84, 0]
click at [345, 619] on span "Meetings" at bounding box center [328, 618] width 49 height 19
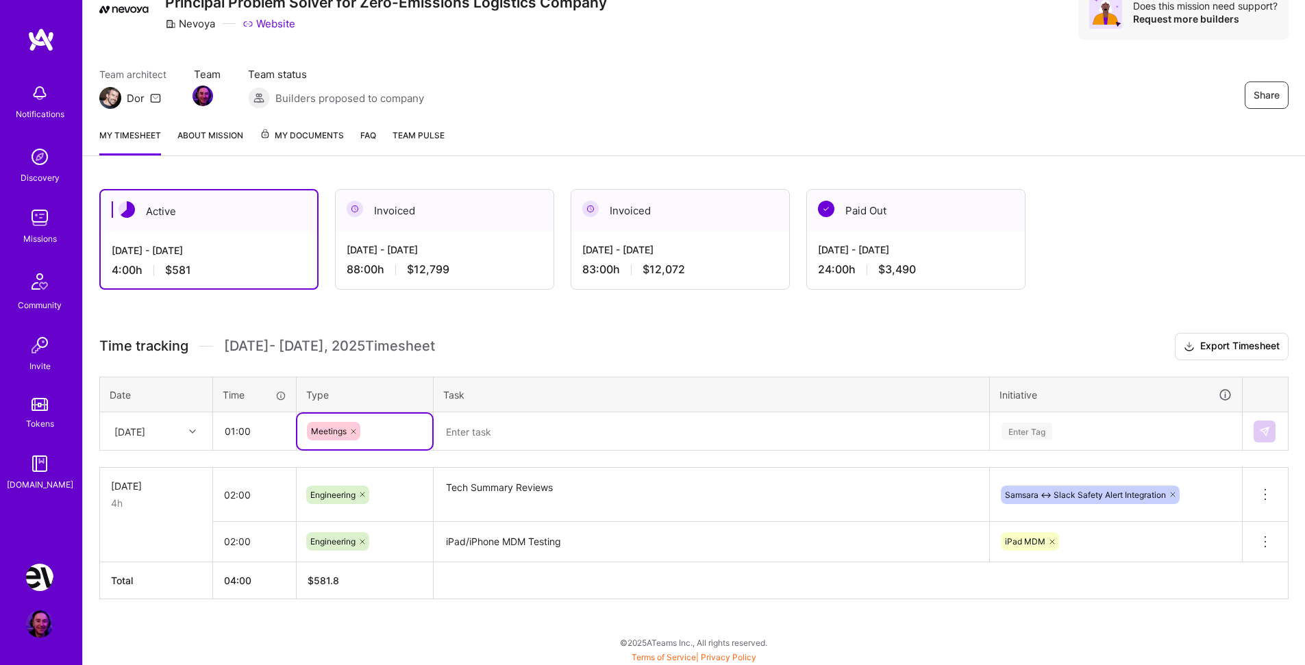
click at [473, 431] on textarea at bounding box center [711, 432] width 553 height 36
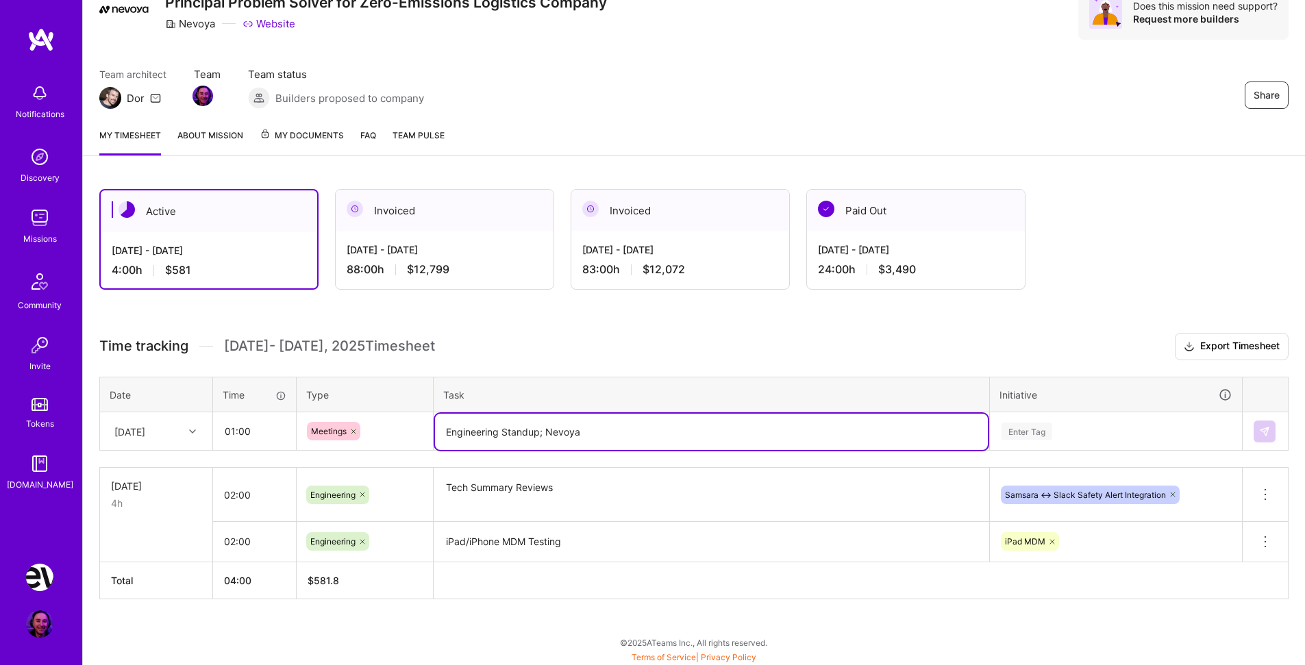
drag, startPoint x: 571, startPoint y: 441, endPoint x: 430, endPoint y: 429, distance: 141.0
click at [435, 429] on textarea "Engineering Standup; Nevoya" at bounding box center [711, 432] width 553 height 36
click at [562, 432] on textarea "Nevoya OS" at bounding box center [711, 432] width 553 height 36
drag, startPoint x: 582, startPoint y: 432, endPoint x: 369, endPoint y: 425, distance: 213.9
click at [435, 425] on textarea "Nevoya OS" at bounding box center [711, 432] width 553 height 36
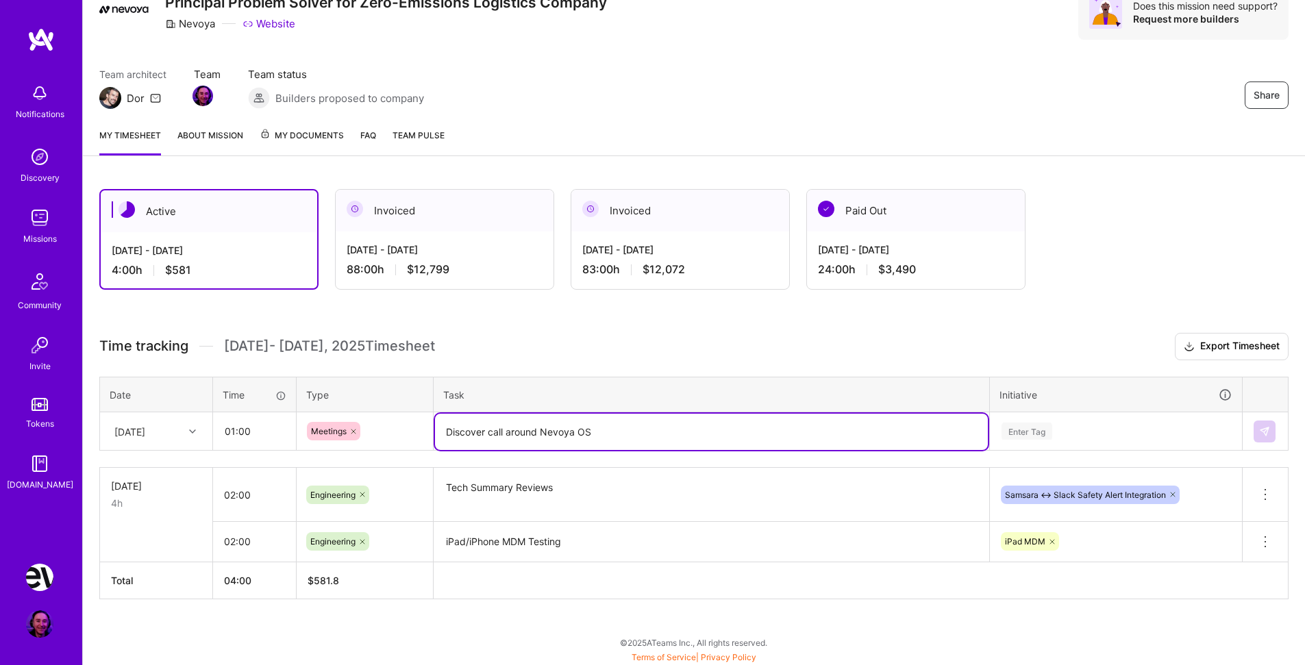
type textarea "Discover call around Nevoya OS"
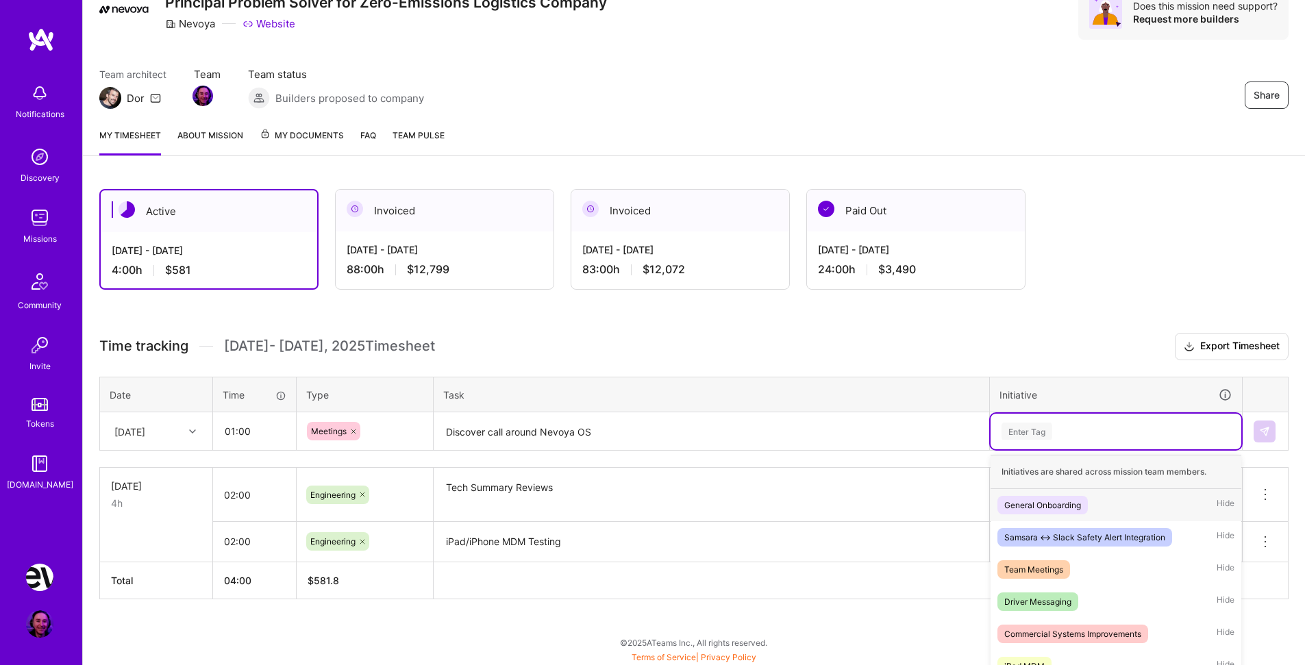
click at [1042, 437] on div "option iPad MDM, selected. option General Onboarding focused, 1 of 16. 16 resul…" at bounding box center [1116, 432] width 251 height 36
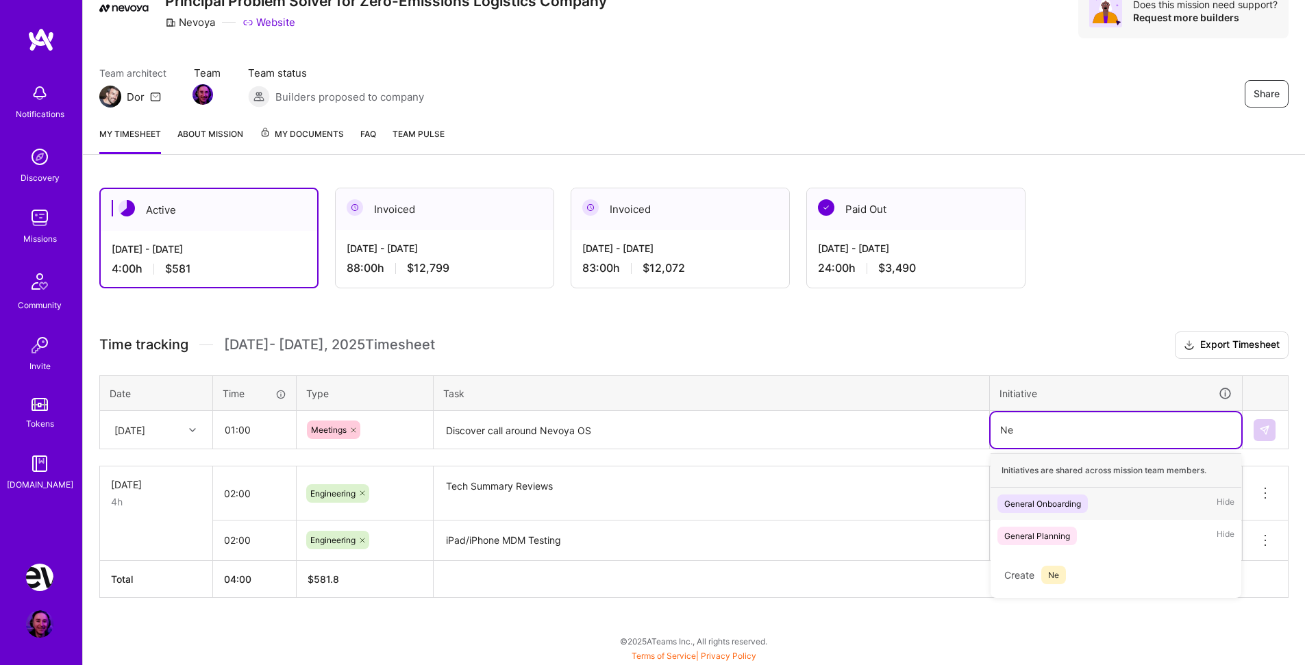
scroll to position [64, 0]
type input "Nevoya OS V1"
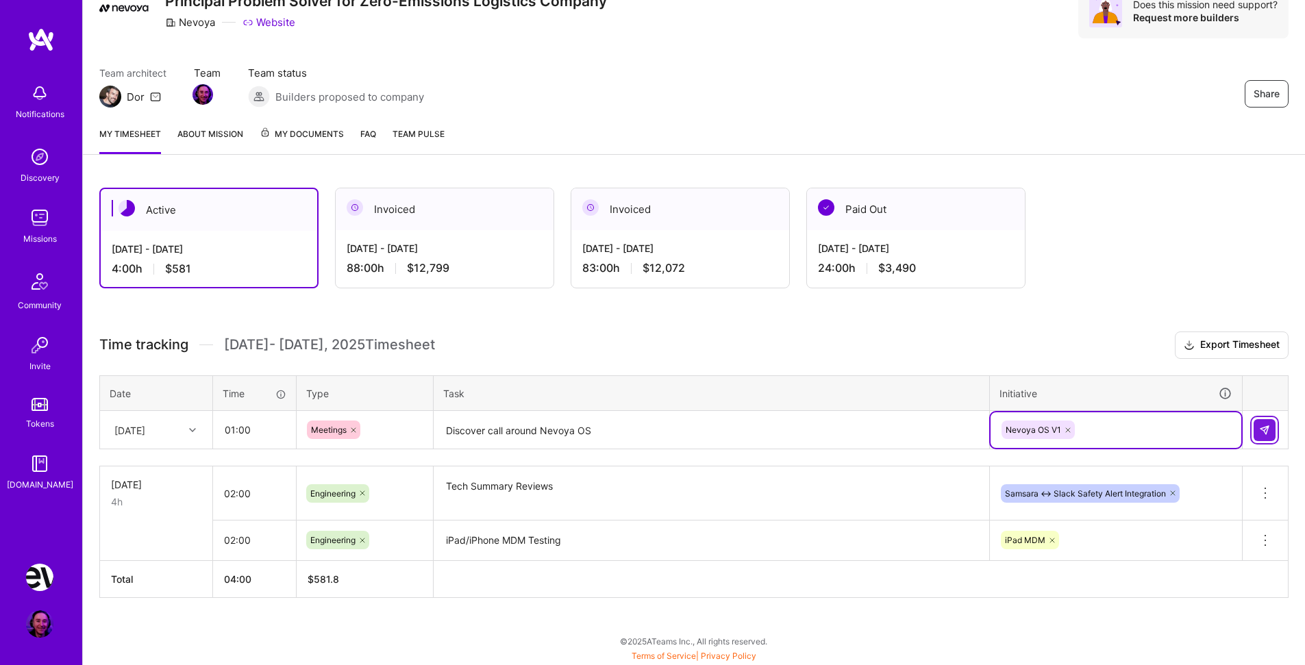
click at [1260, 430] on img at bounding box center [1264, 430] width 11 height 11
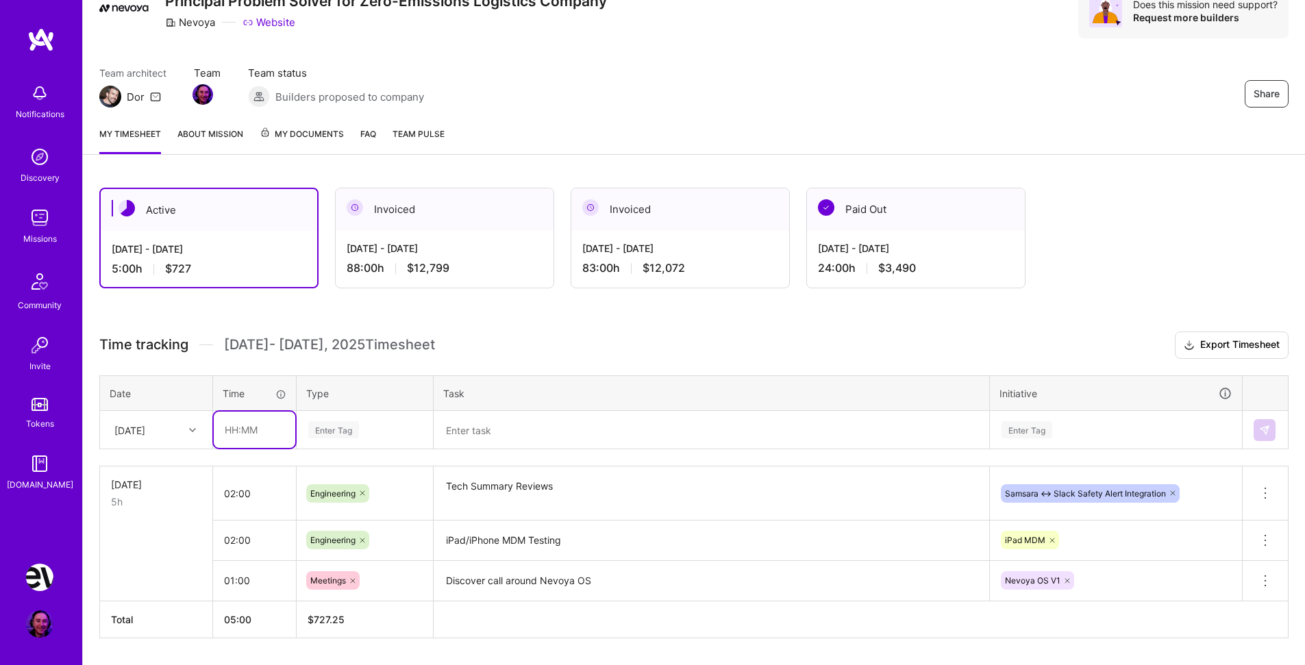
click at [264, 436] on input "text" at bounding box center [255, 430] width 82 height 36
type input "03:00"
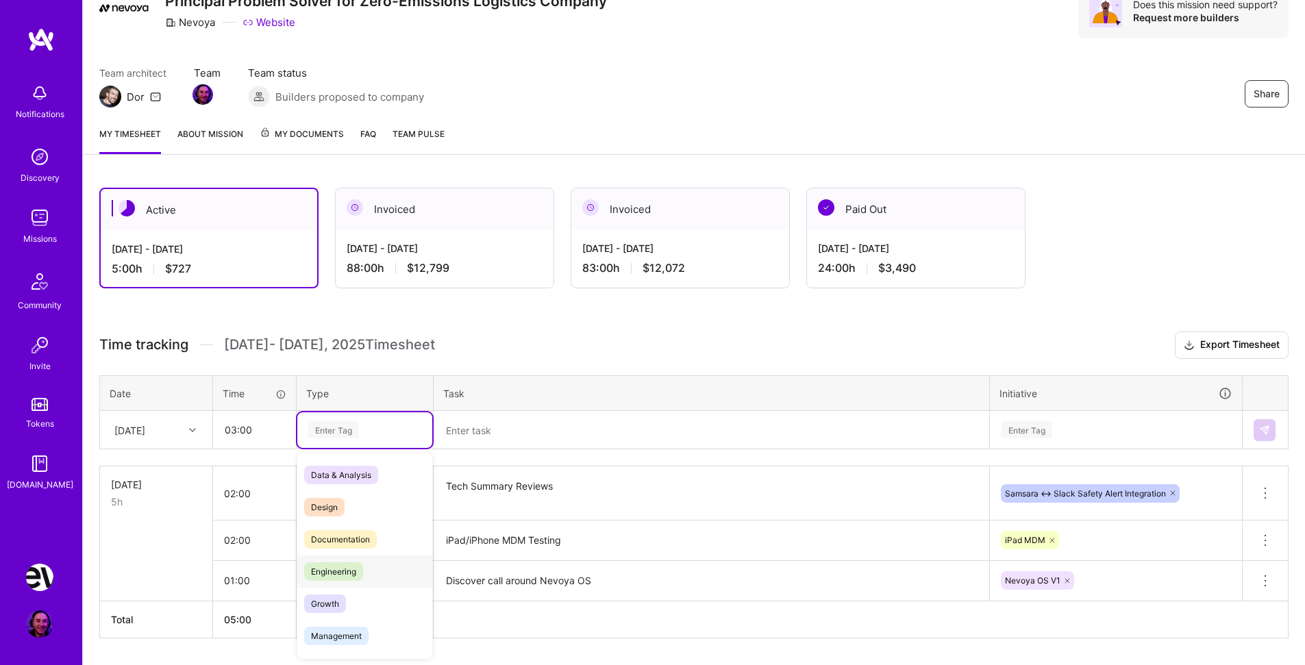
click at [357, 572] on span "Engineering" at bounding box center [333, 572] width 59 height 19
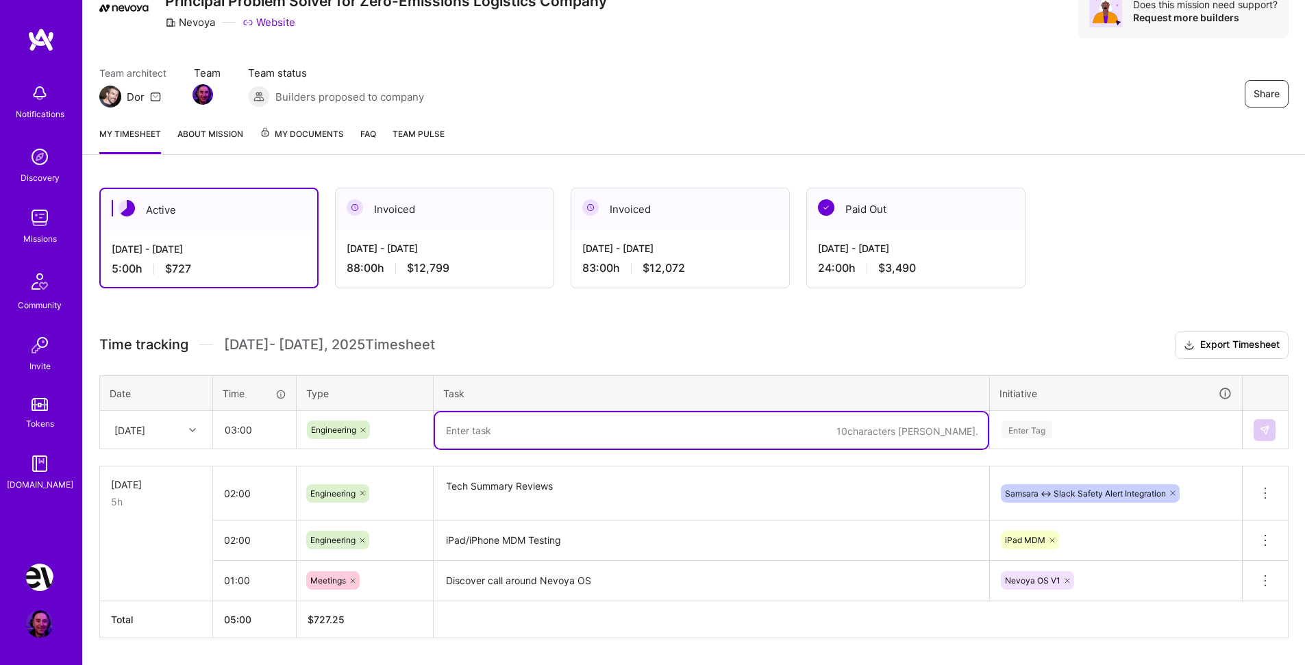
click at [497, 434] on textarea at bounding box center [711, 431] width 553 height 36
type textarea "High Level Review of Driver Device Project"
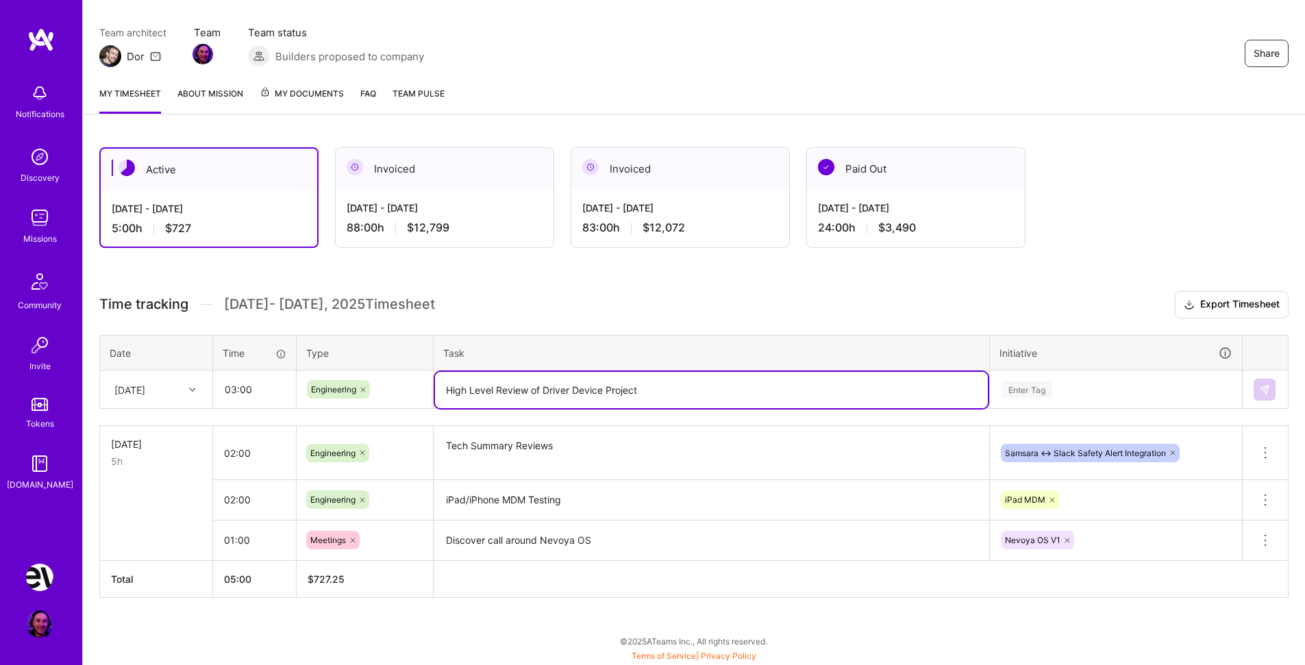
click at [1001, 397] on input "text" at bounding box center [1000, 389] width 1 height 14
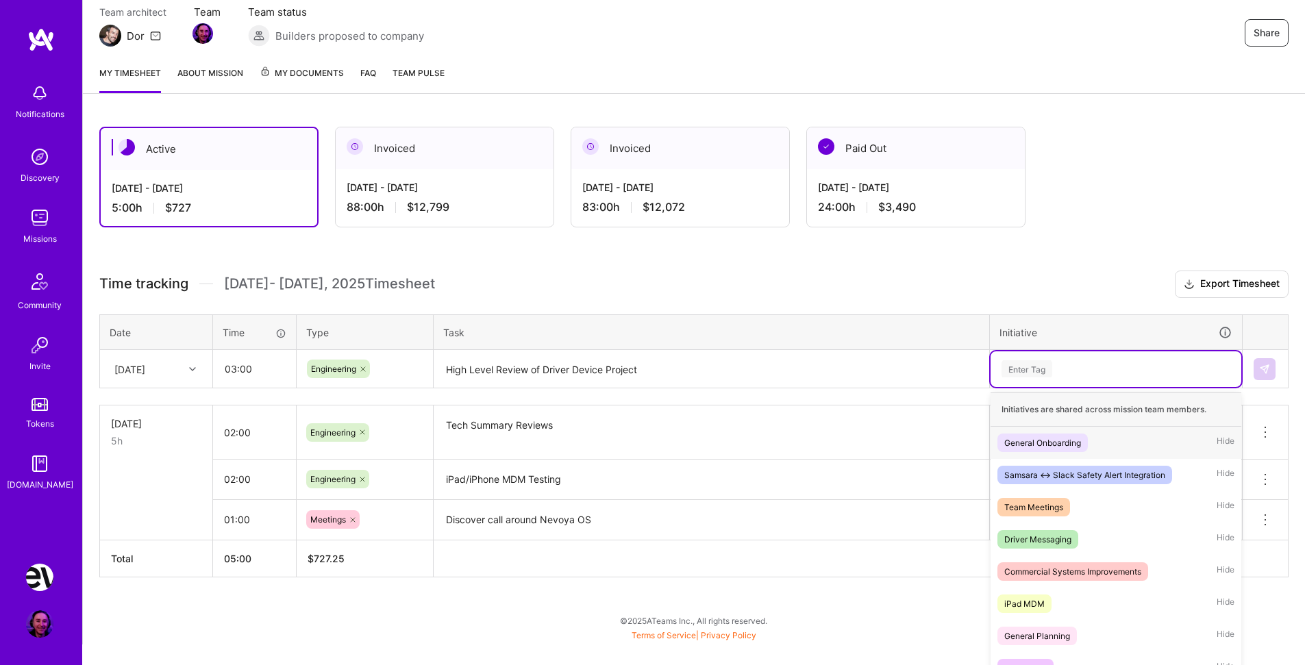
scroll to position [134, 0]
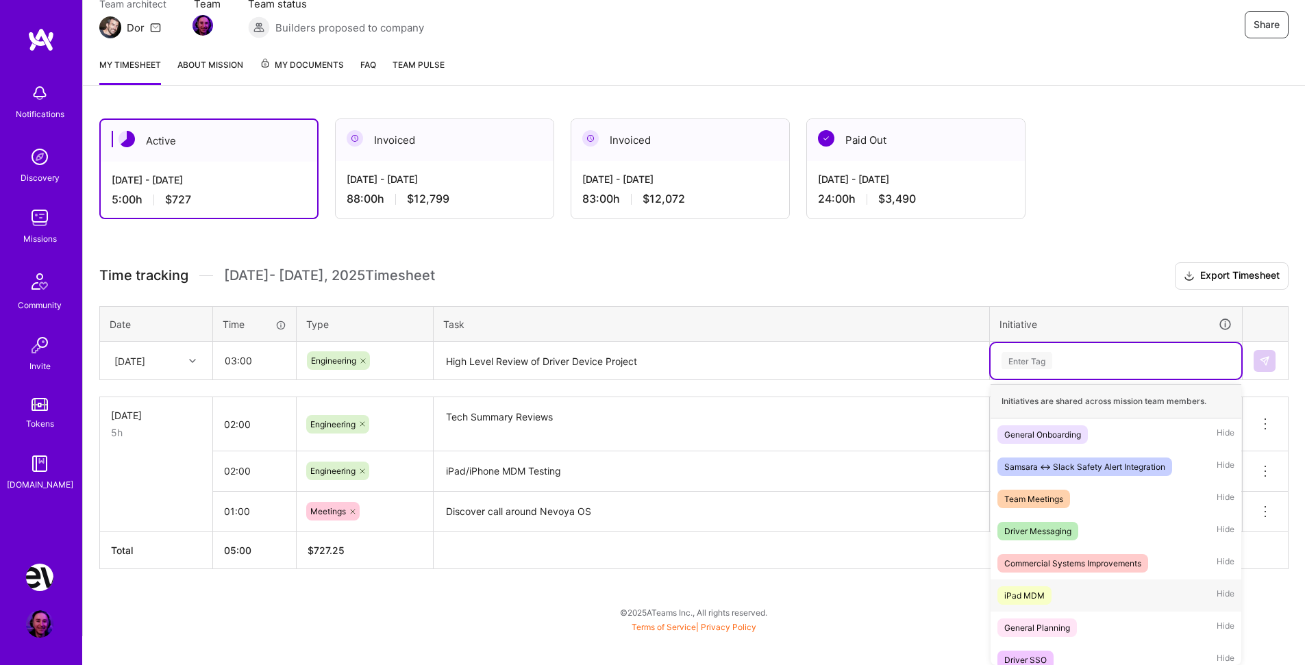
click at [1098, 588] on div "iPad MDM Hide" at bounding box center [1116, 596] width 251 height 32
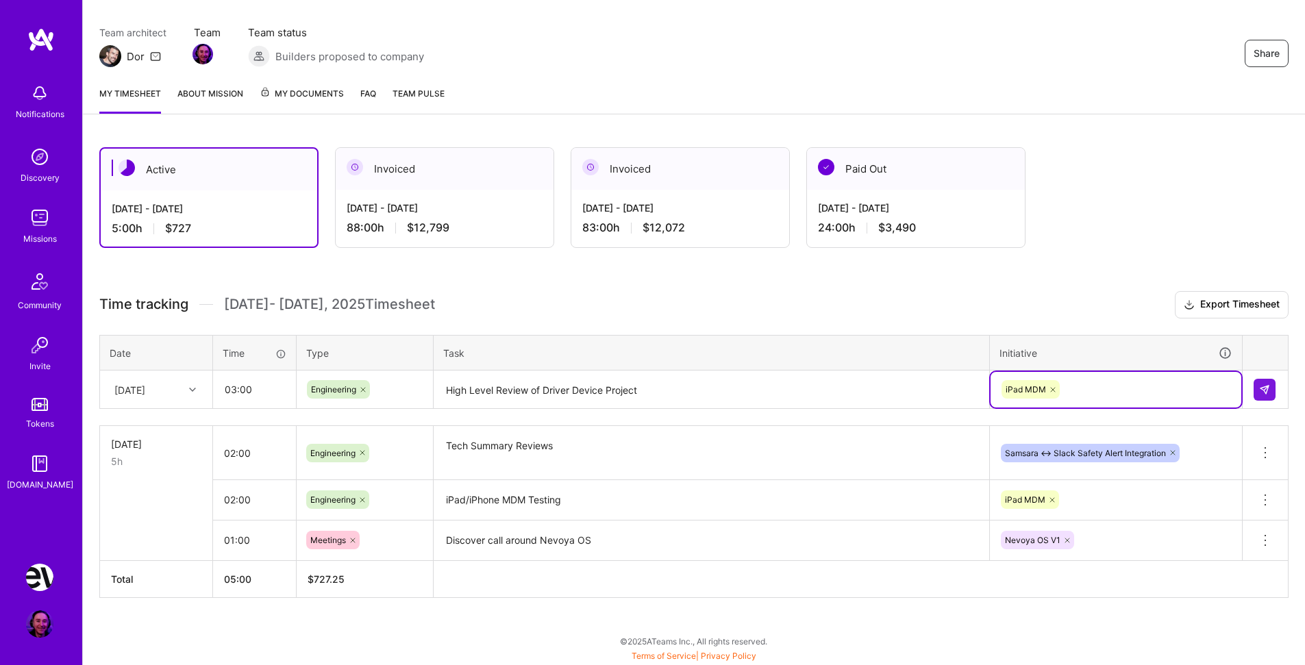
scroll to position [105, 0]
click at [1265, 385] on img at bounding box center [1264, 389] width 11 height 11
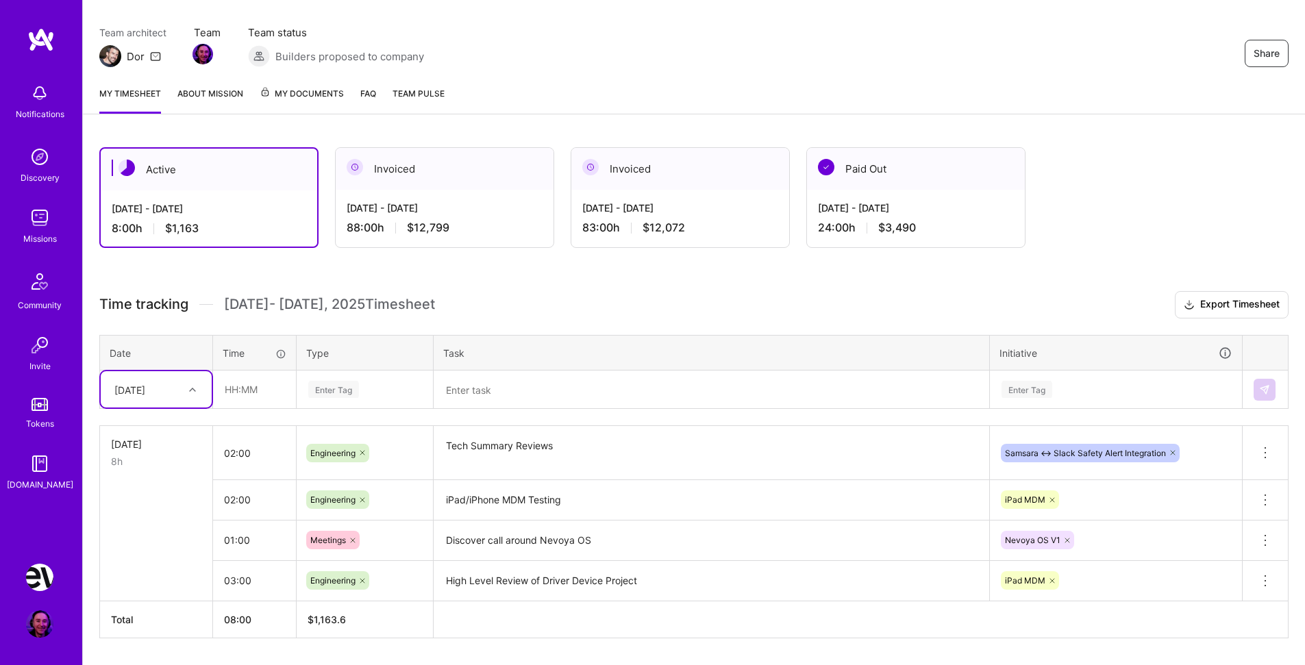
click at [178, 390] on div "[DATE]" at bounding box center [146, 389] width 76 height 23
click at [160, 430] on div "[DATE]" at bounding box center [156, 428] width 111 height 25
click at [280, 388] on input "text" at bounding box center [255, 389] width 82 height 36
type input "02:00"
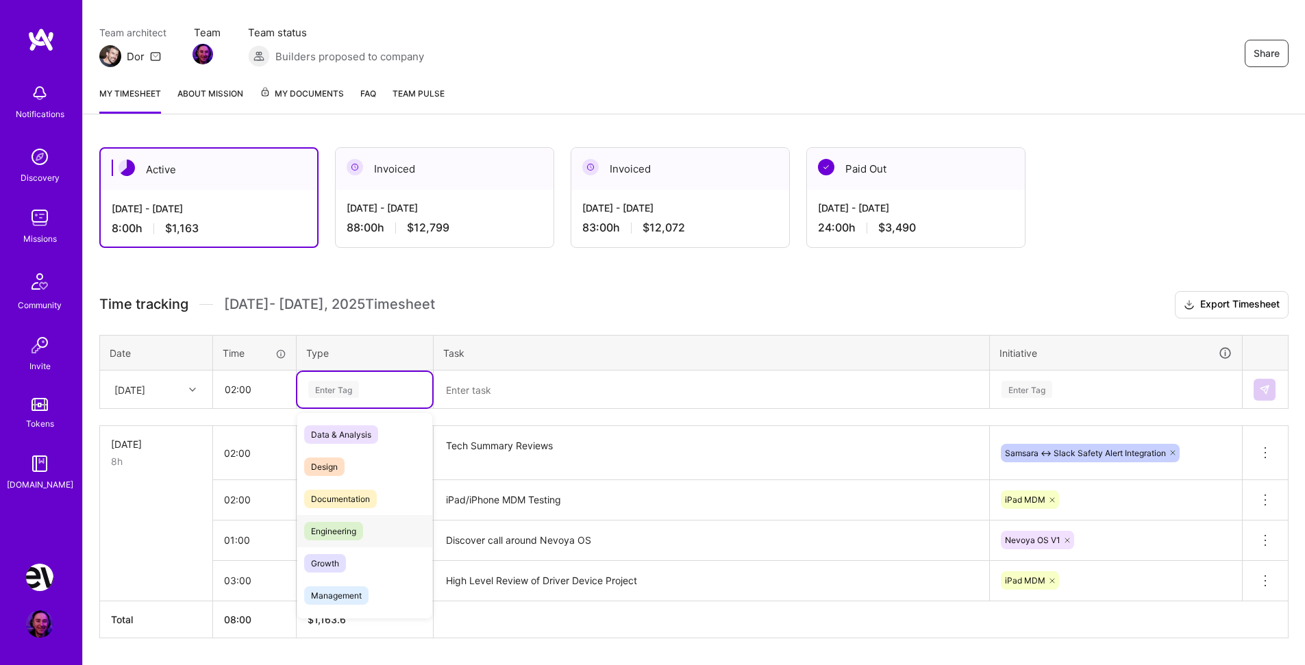
click at [362, 531] on span "Engineering" at bounding box center [333, 531] width 59 height 19
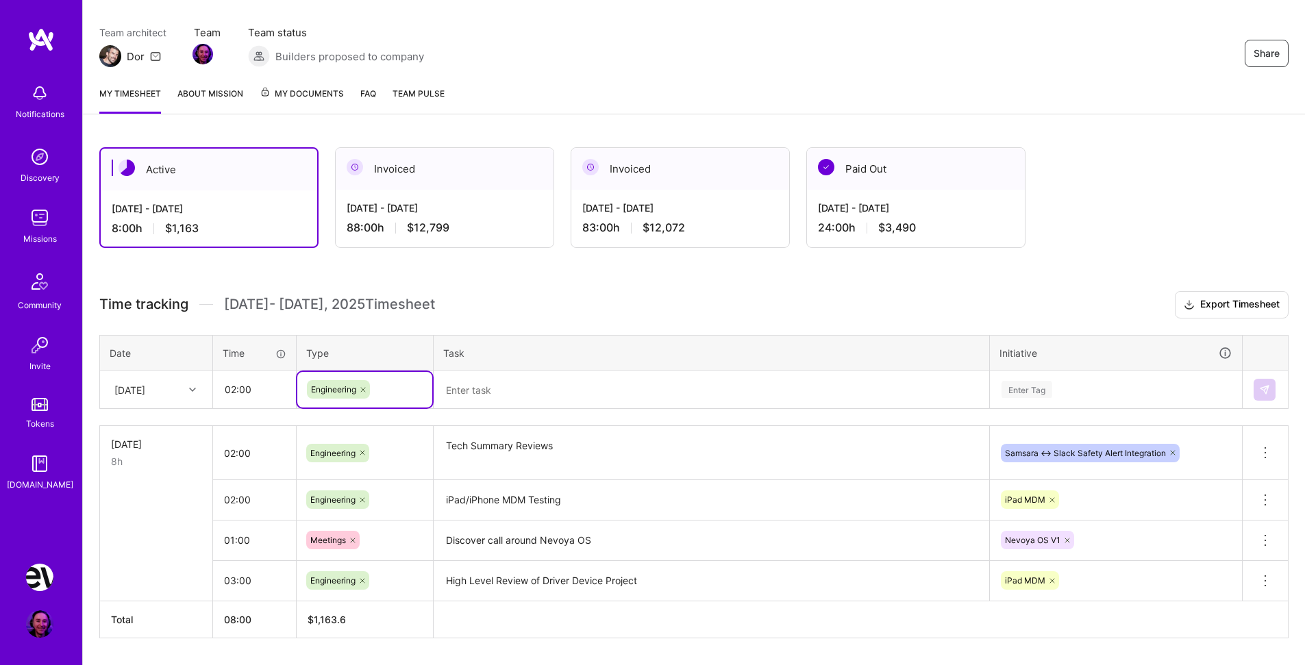
click at [515, 380] on textarea at bounding box center [711, 390] width 553 height 36
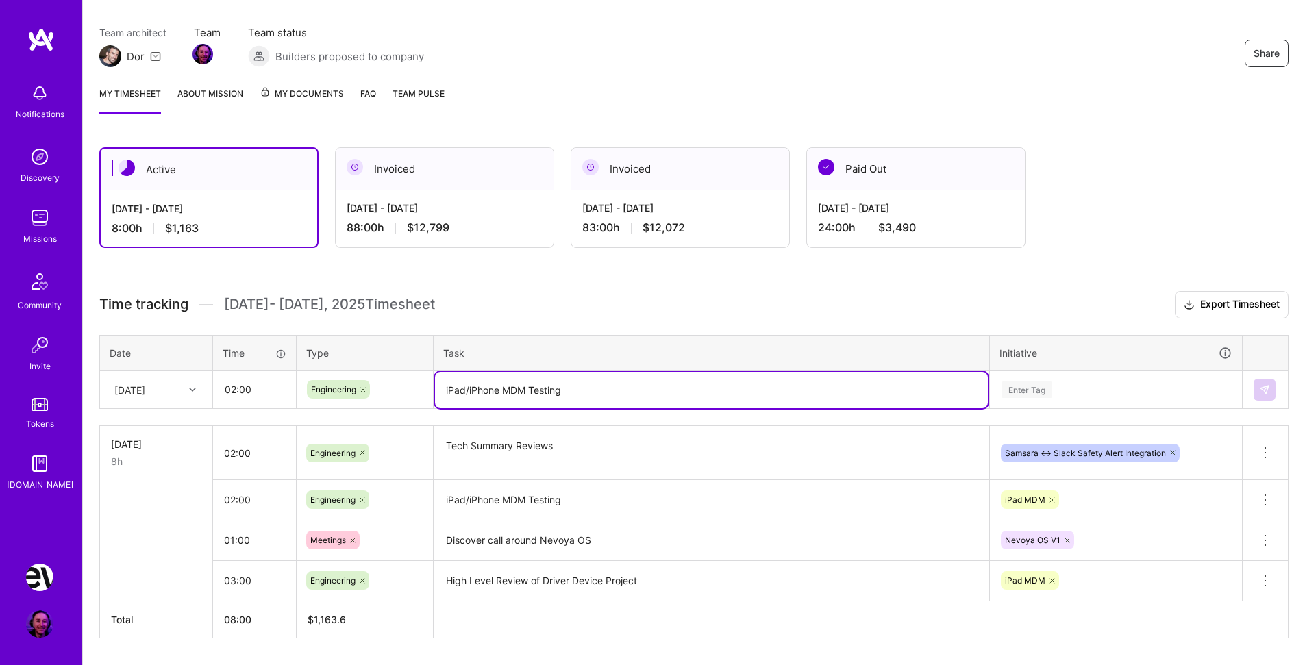
type textarea "iPad/iPhone MDM Testing"
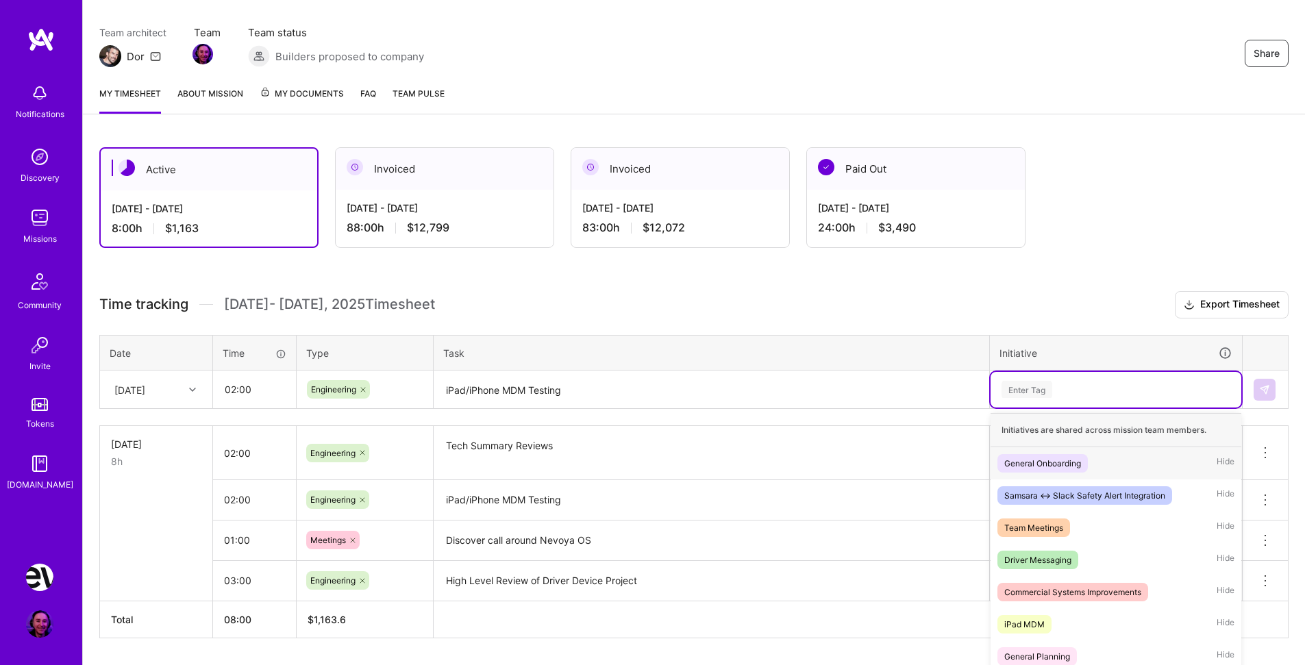
click at [1037, 382] on div "Enter Tag" at bounding box center [1027, 389] width 51 height 21
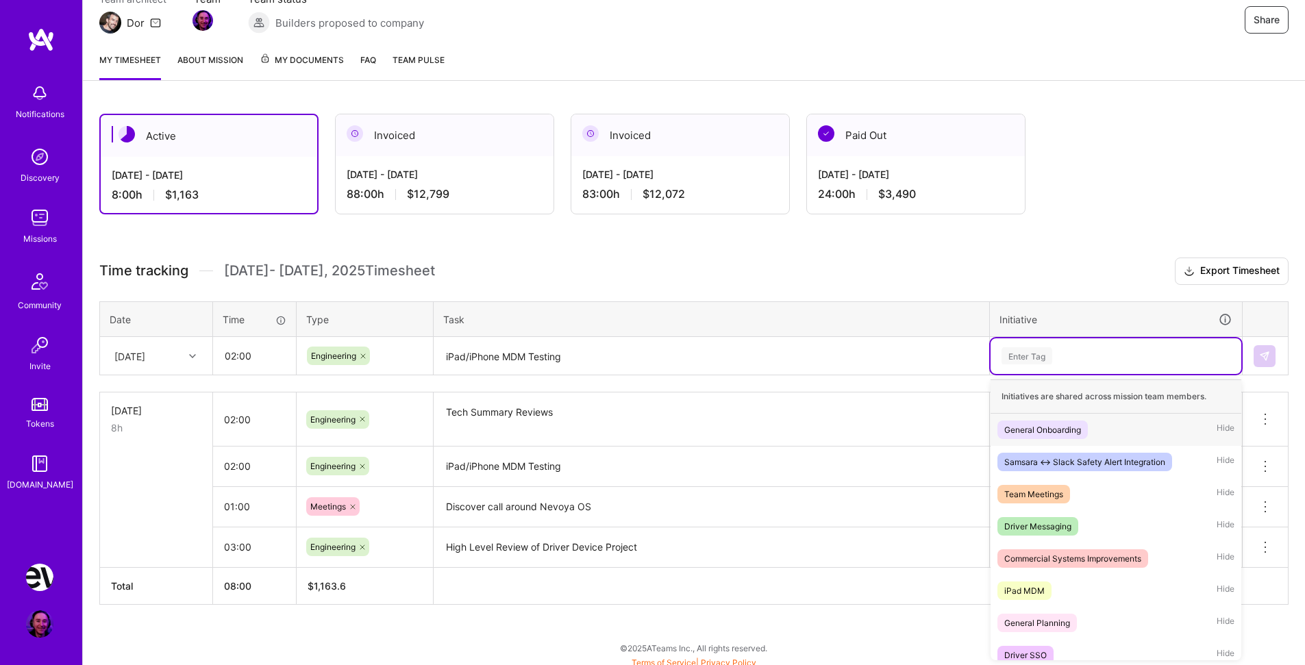
scroll to position [138, 0]
click at [1060, 584] on div "iPad MDM Hide" at bounding box center [1116, 591] width 251 height 32
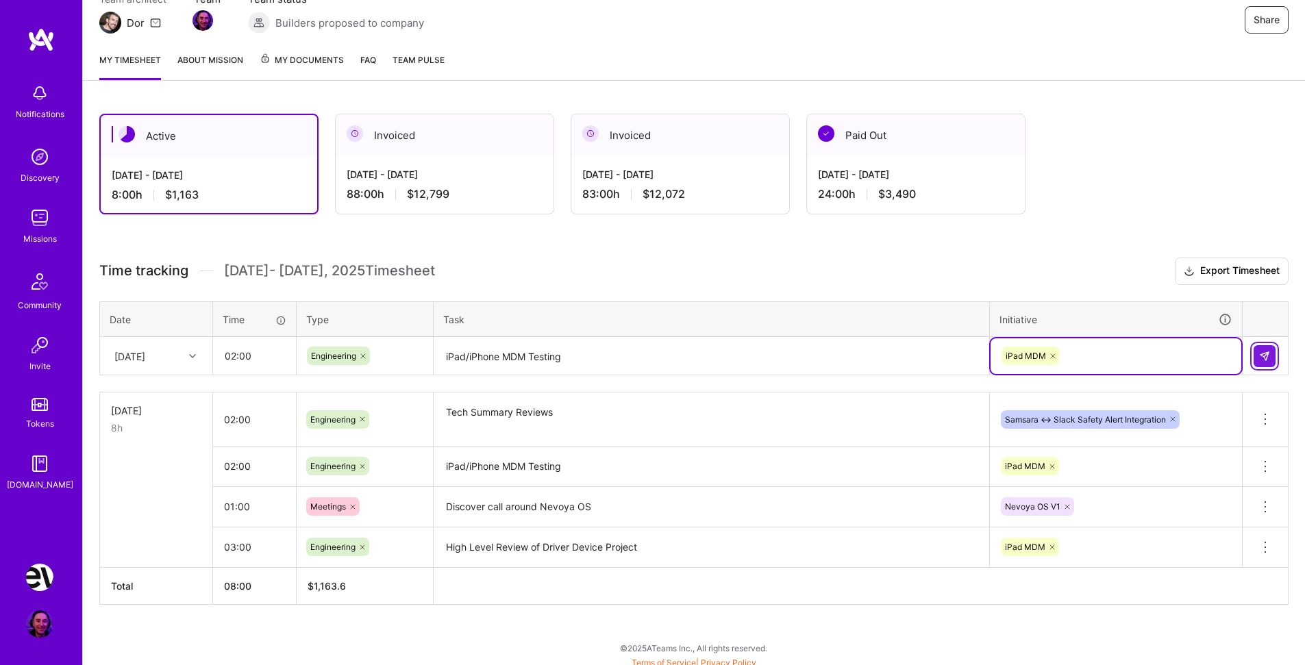
click at [1270, 364] on button at bounding box center [1265, 356] width 22 height 22
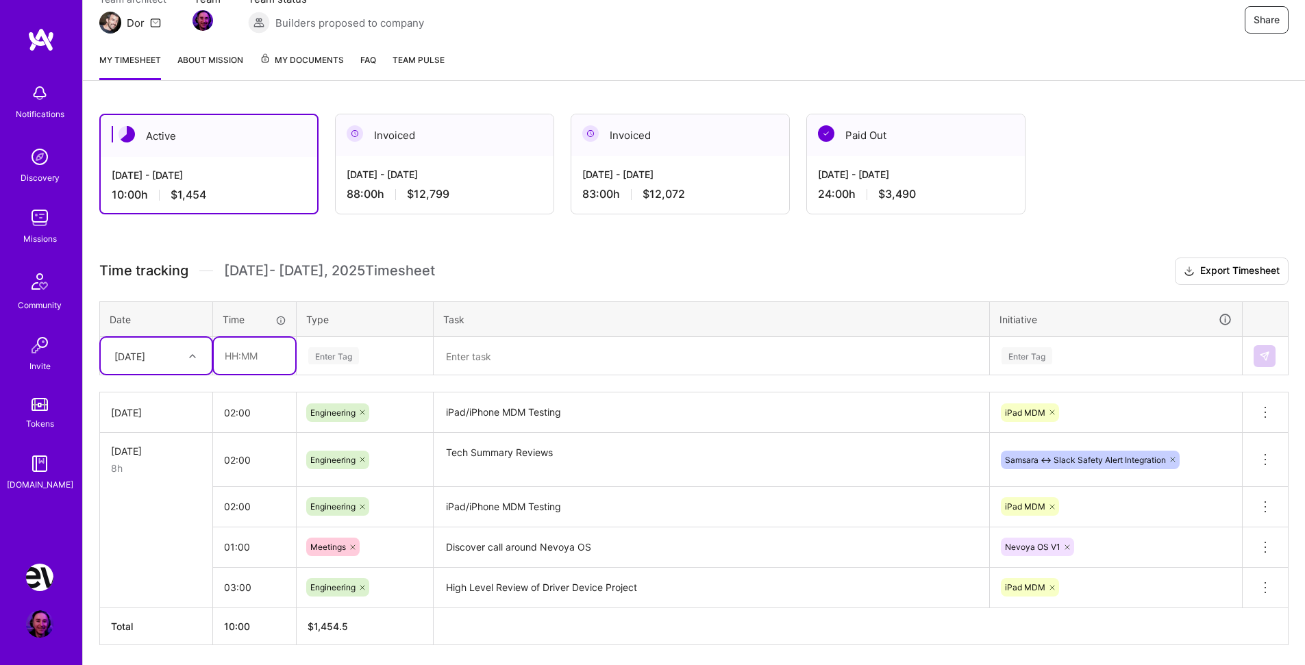
click at [262, 356] on input "text" at bounding box center [255, 356] width 82 height 36
type input "01:00"
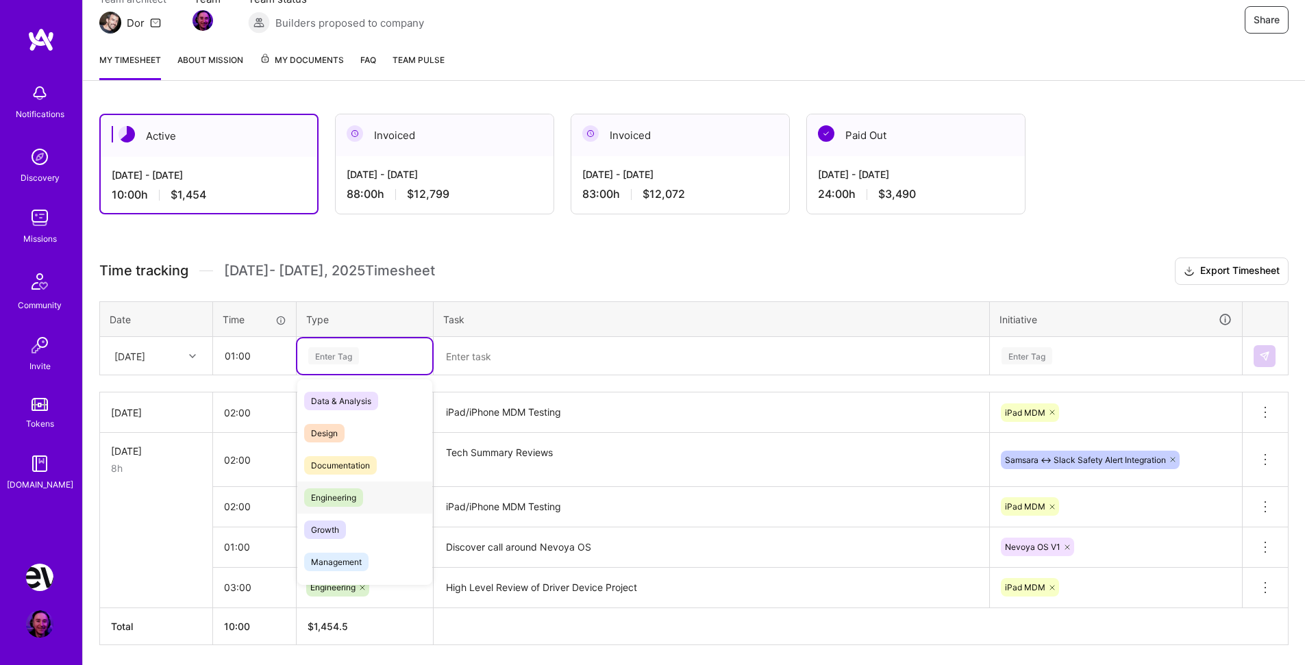
click at [378, 496] on div "Engineering" at bounding box center [364, 498] width 135 height 32
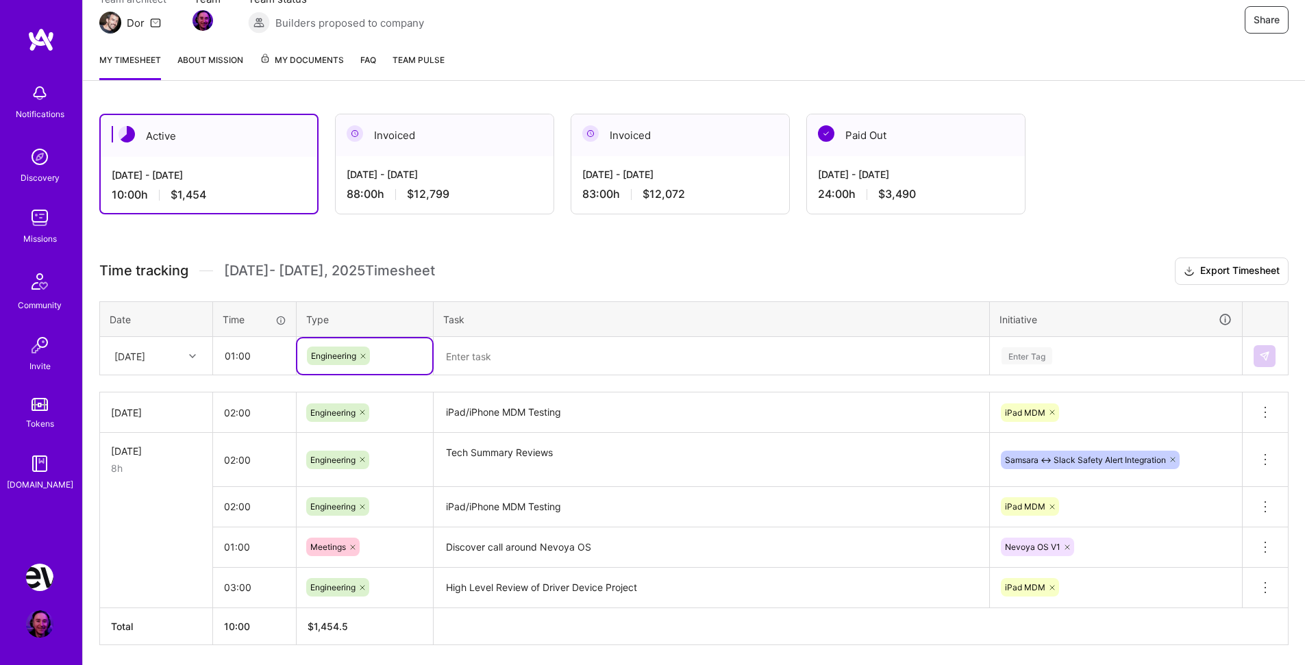
click at [480, 365] on textarea at bounding box center [711, 357] width 553 height 36
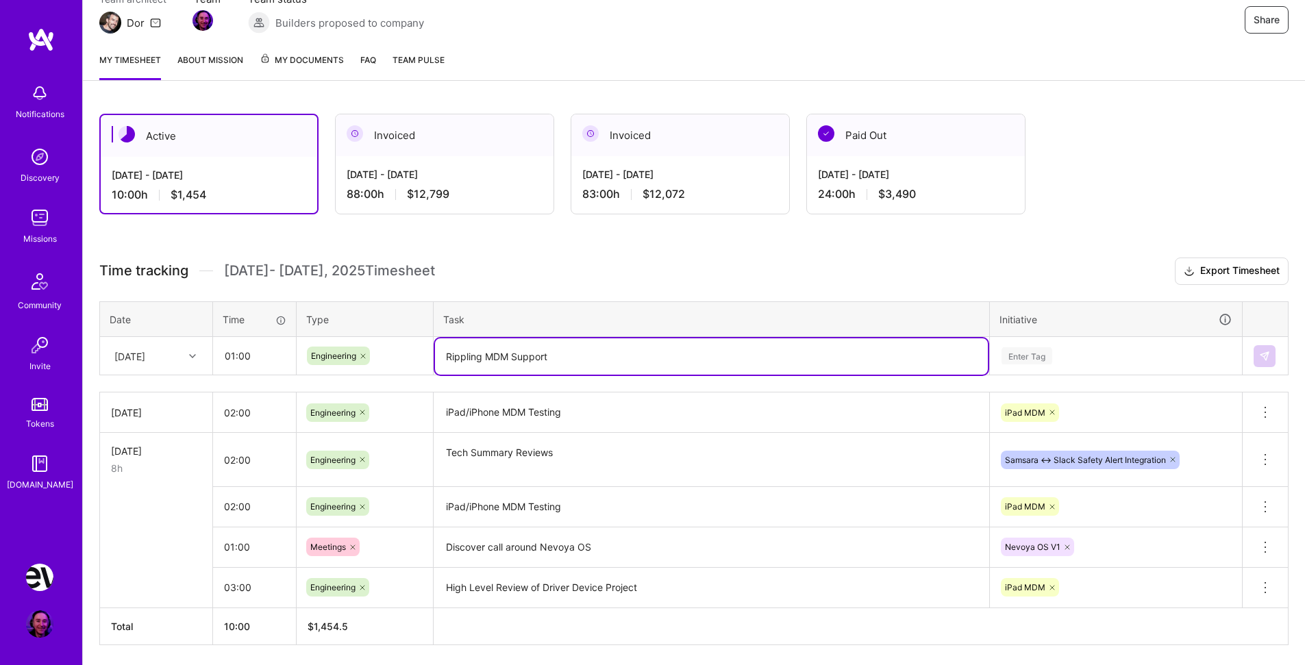
type textarea "Rippling MDM Support"
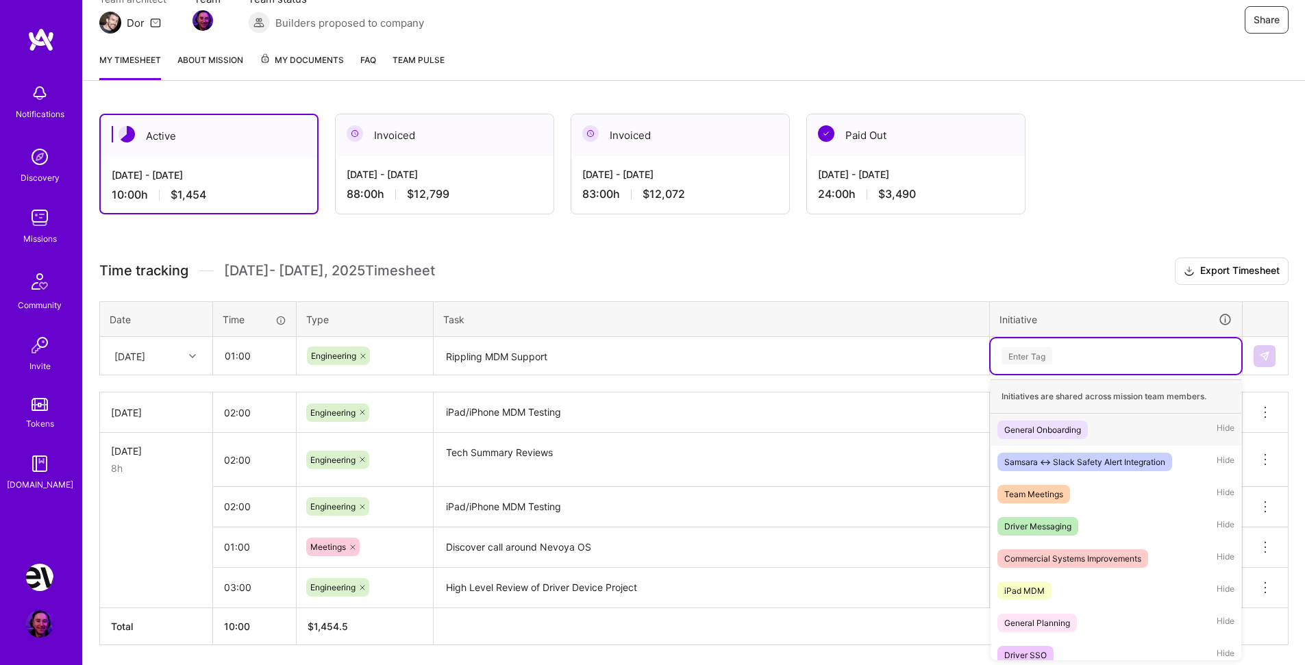
click at [1044, 356] on div "Enter Tag" at bounding box center [1027, 355] width 51 height 21
click at [1053, 585] on div "iPad MDM Hide" at bounding box center [1116, 591] width 251 height 32
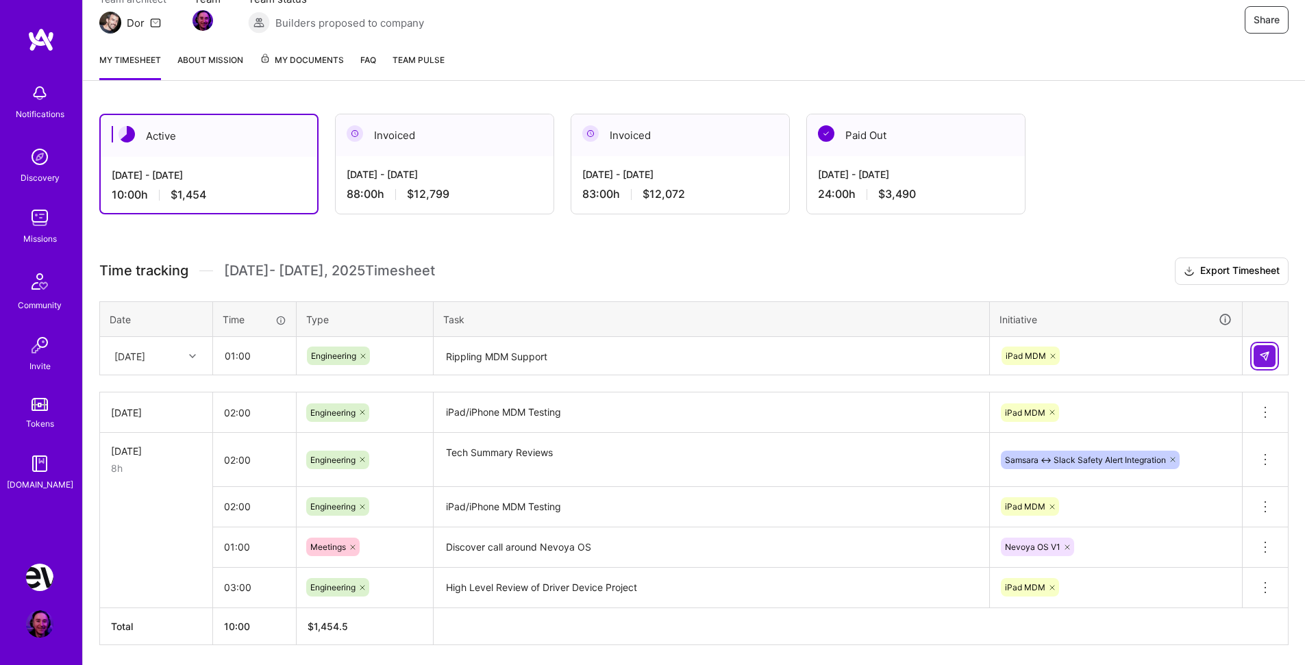
click at [1262, 354] on img at bounding box center [1264, 356] width 11 height 11
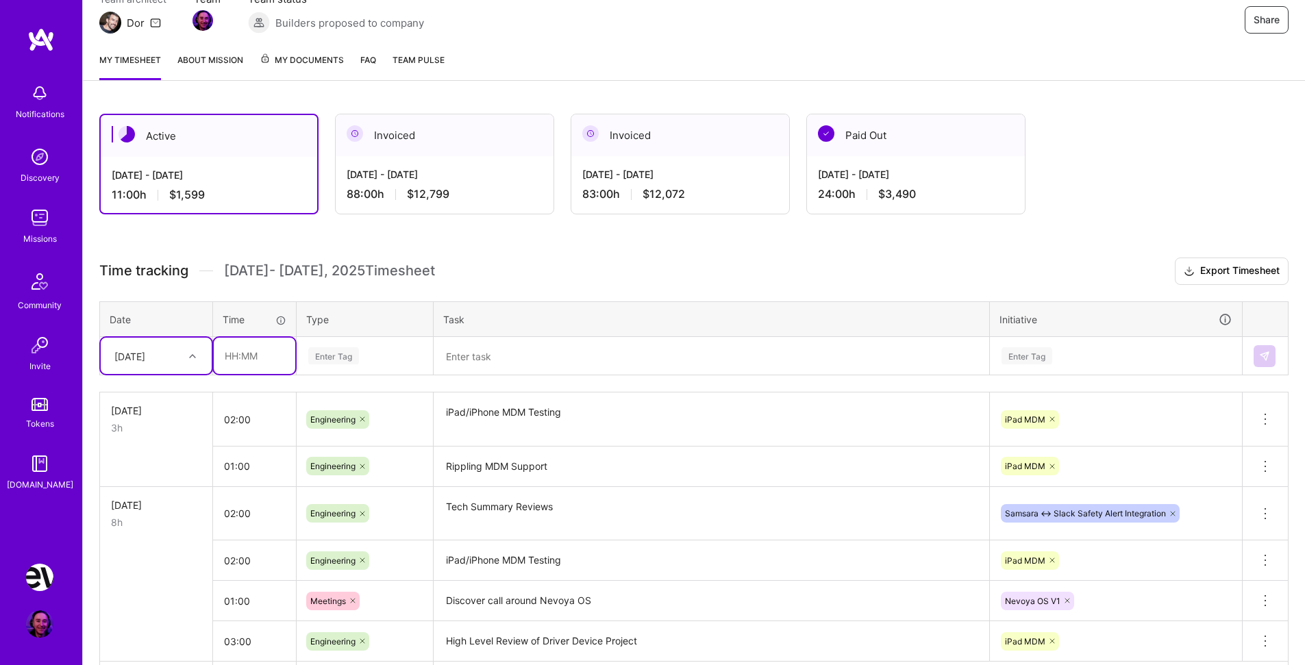
click at [256, 355] on input "text" at bounding box center [255, 356] width 82 height 36
type input "01:00"
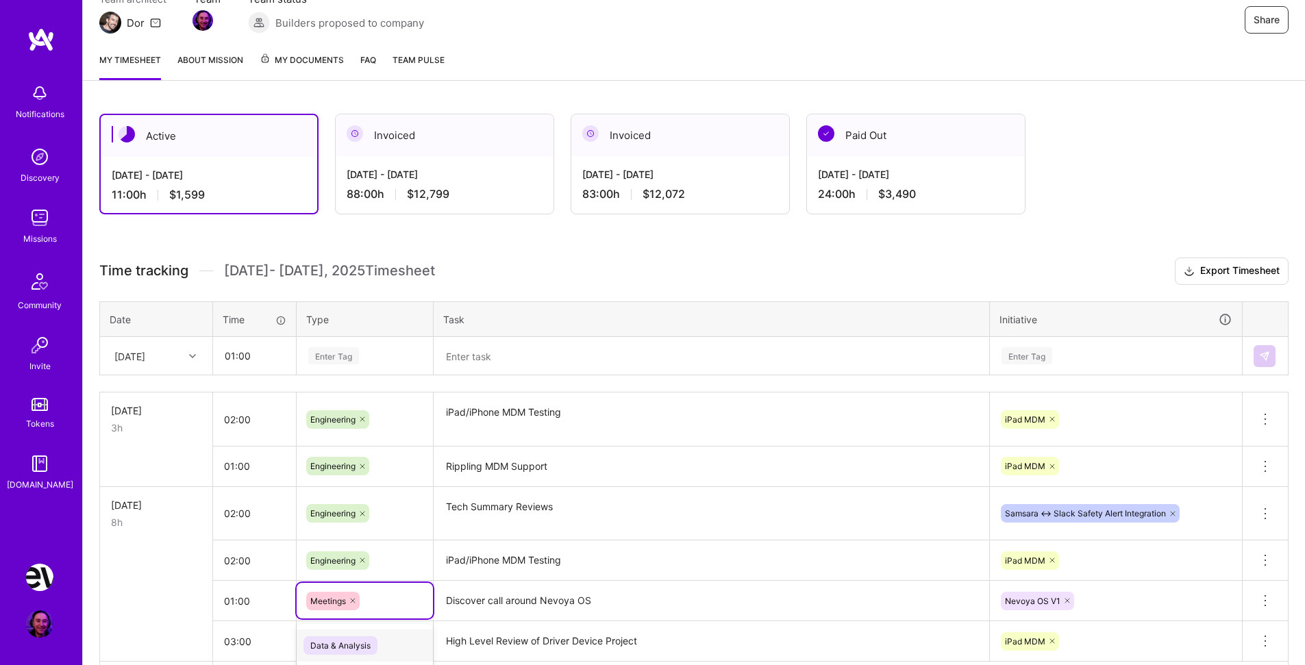
scroll to position [239, 0]
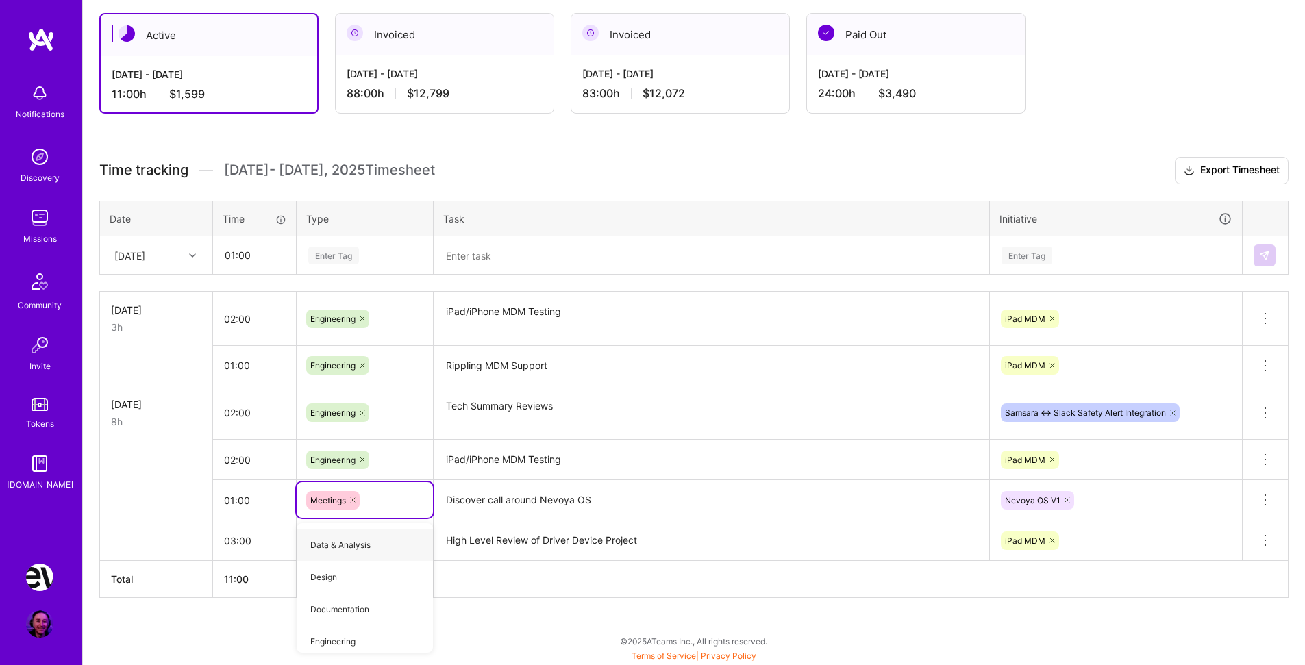
click at [346, 247] on div "Enter Tag" at bounding box center [333, 255] width 51 height 21
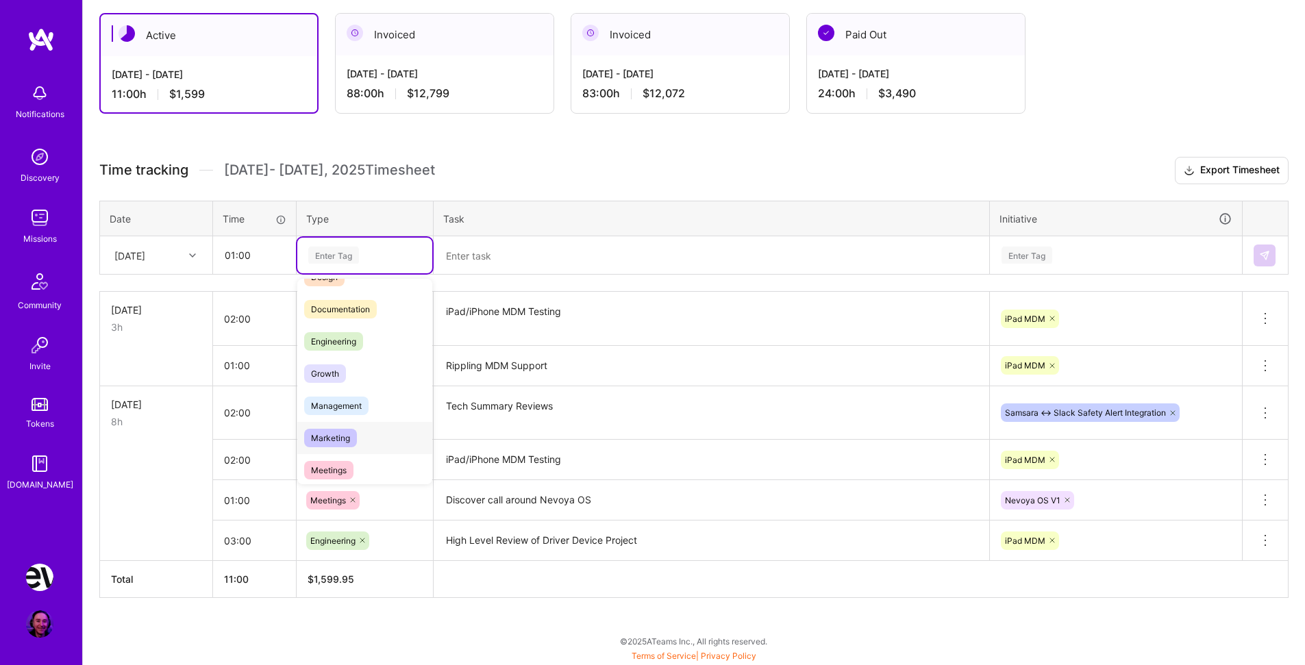
scroll to position [60, 0]
click at [345, 465] on span "Meetings" at bounding box center [328, 466] width 49 height 19
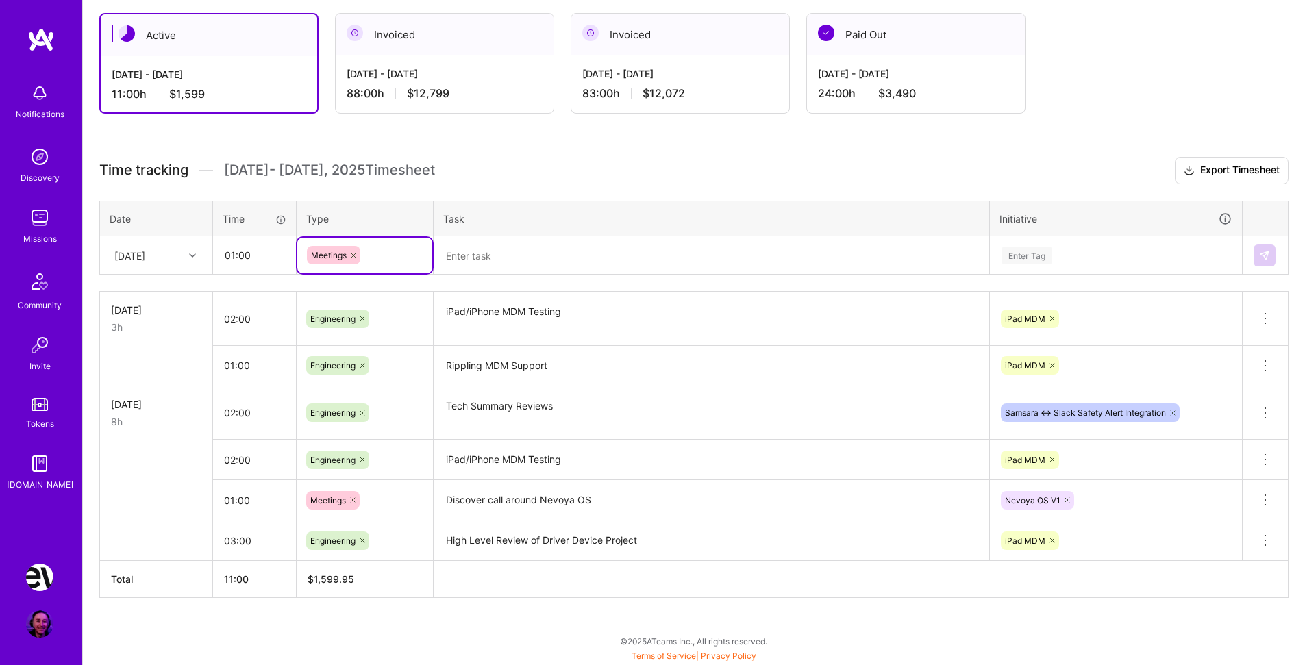
click at [495, 257] on textarea at bounding box center [711, 256] width 553 height 36
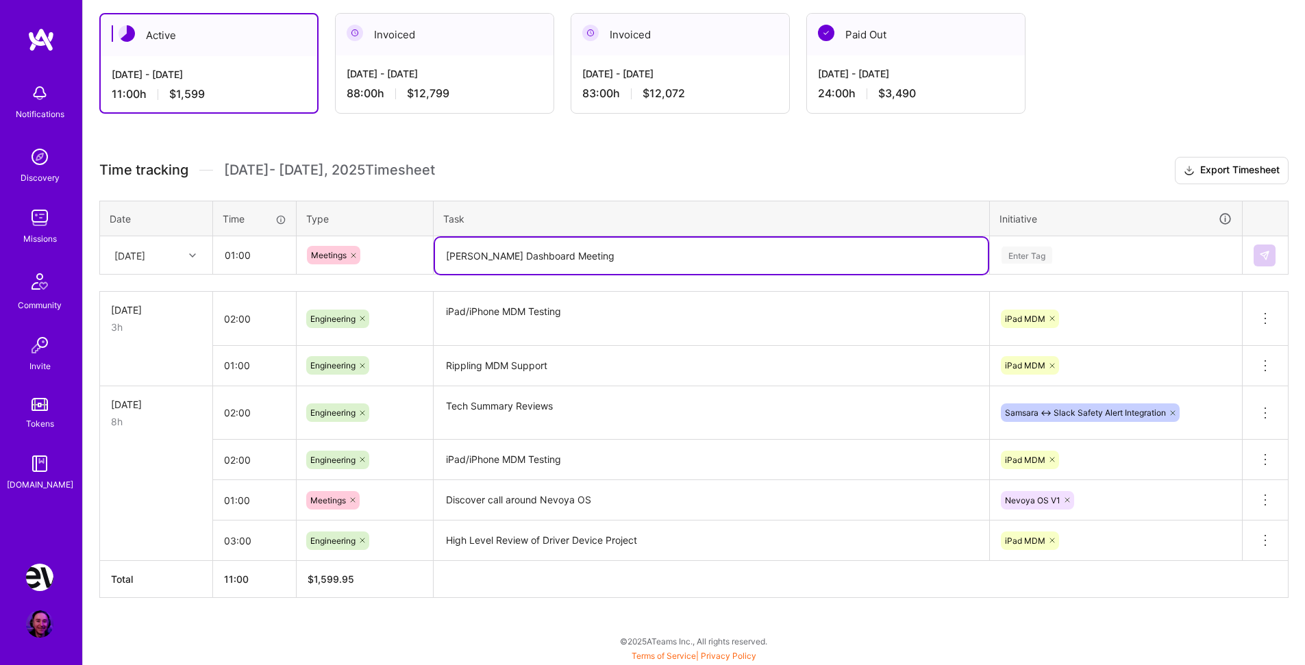
type textarea "[PERSON_NAME] Dashboard Meeting"
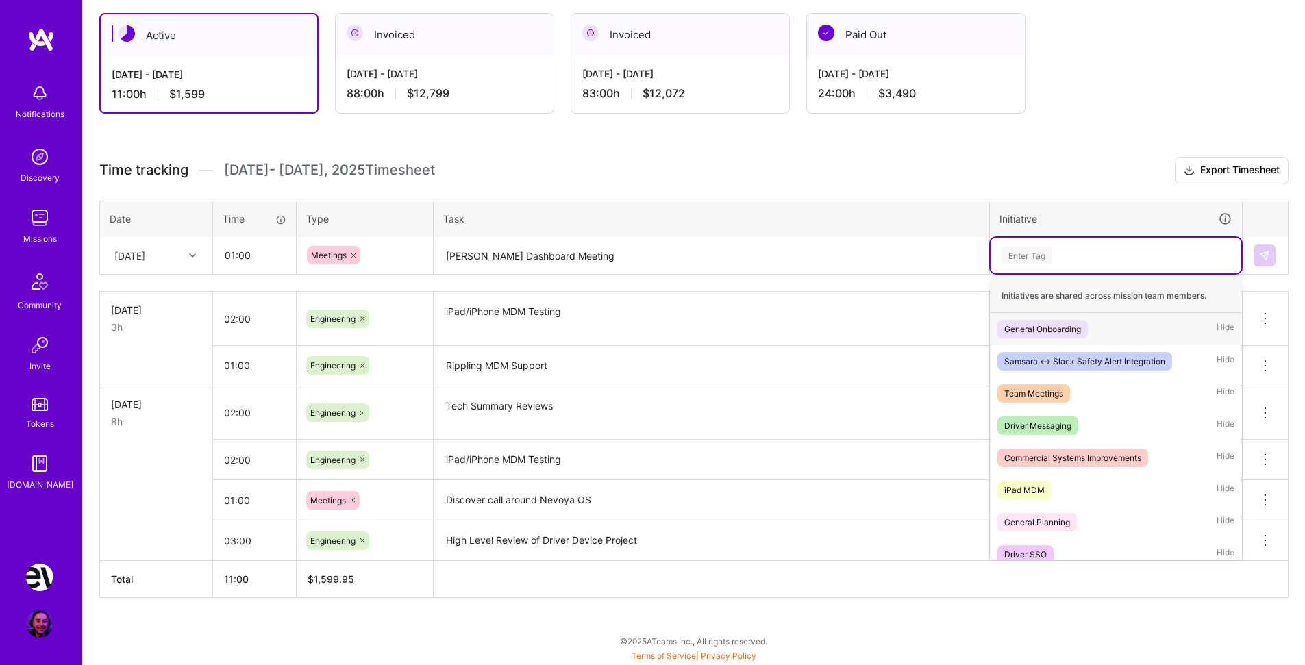
click at [1049, 253] on div "Enter Tag" at bounding box center [1027, 255] width 51 height 21
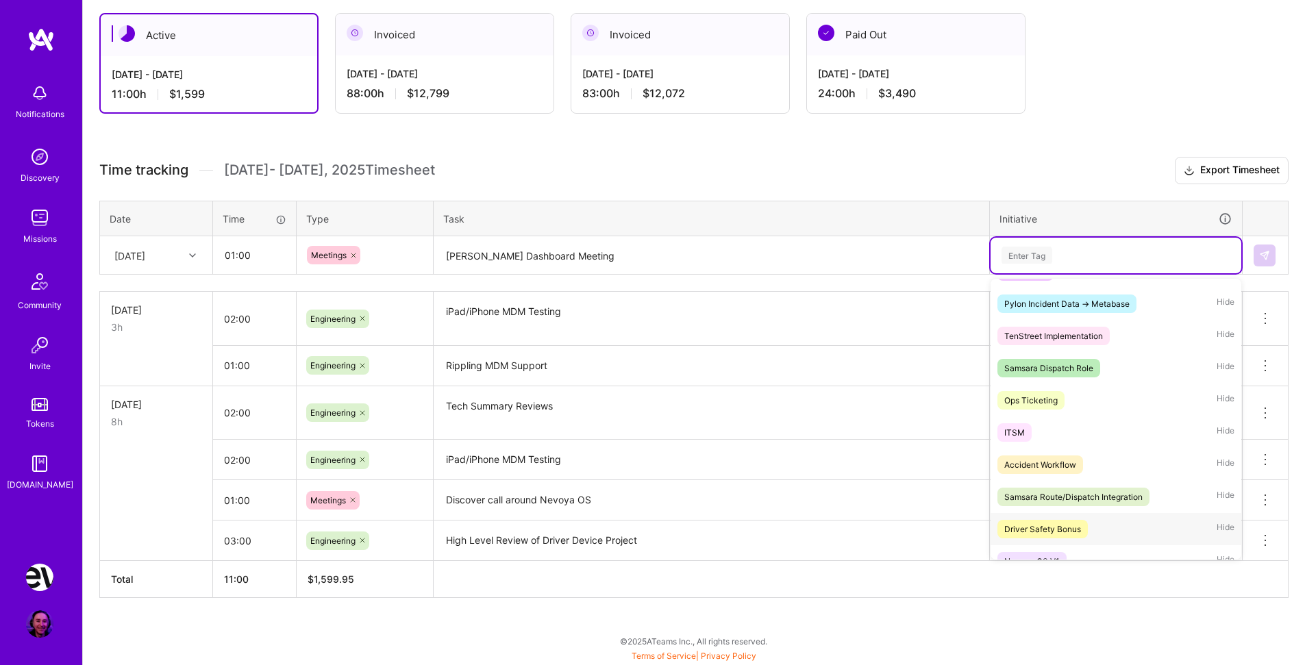
scroll to position [301, 0]
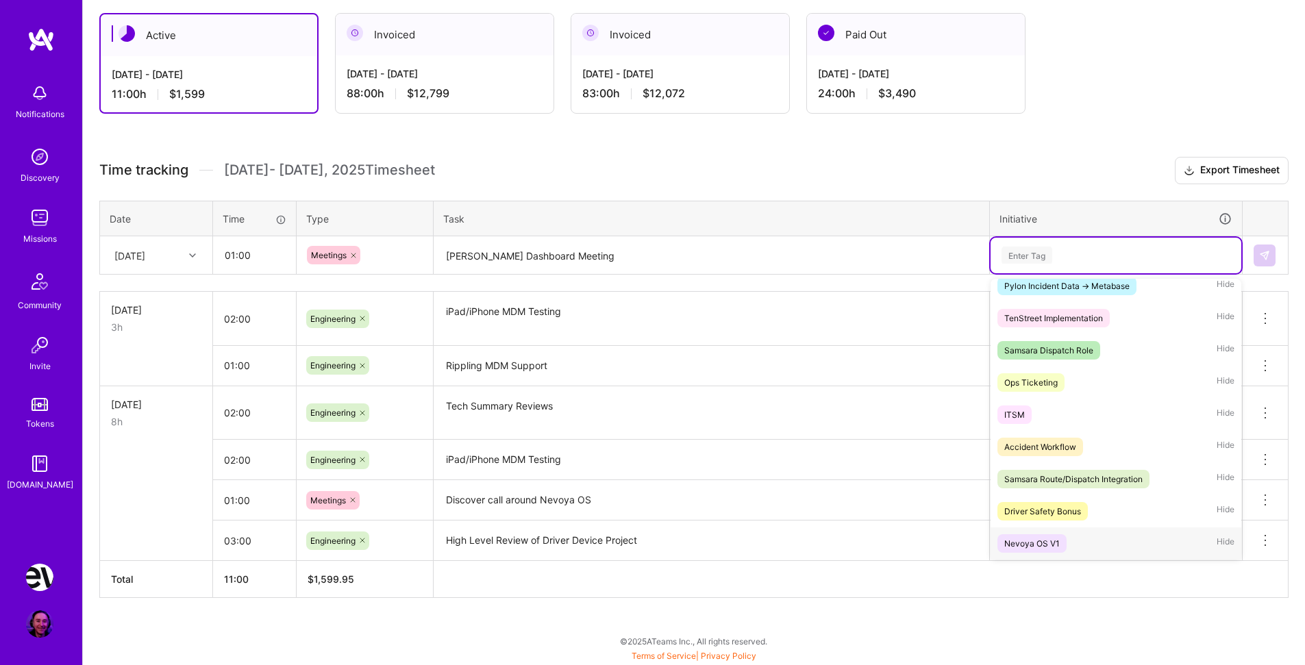
click at [1097, 541] on div "Nevoya OS V1 Hide" at bounding box center [1116, 544] width 251 height 32
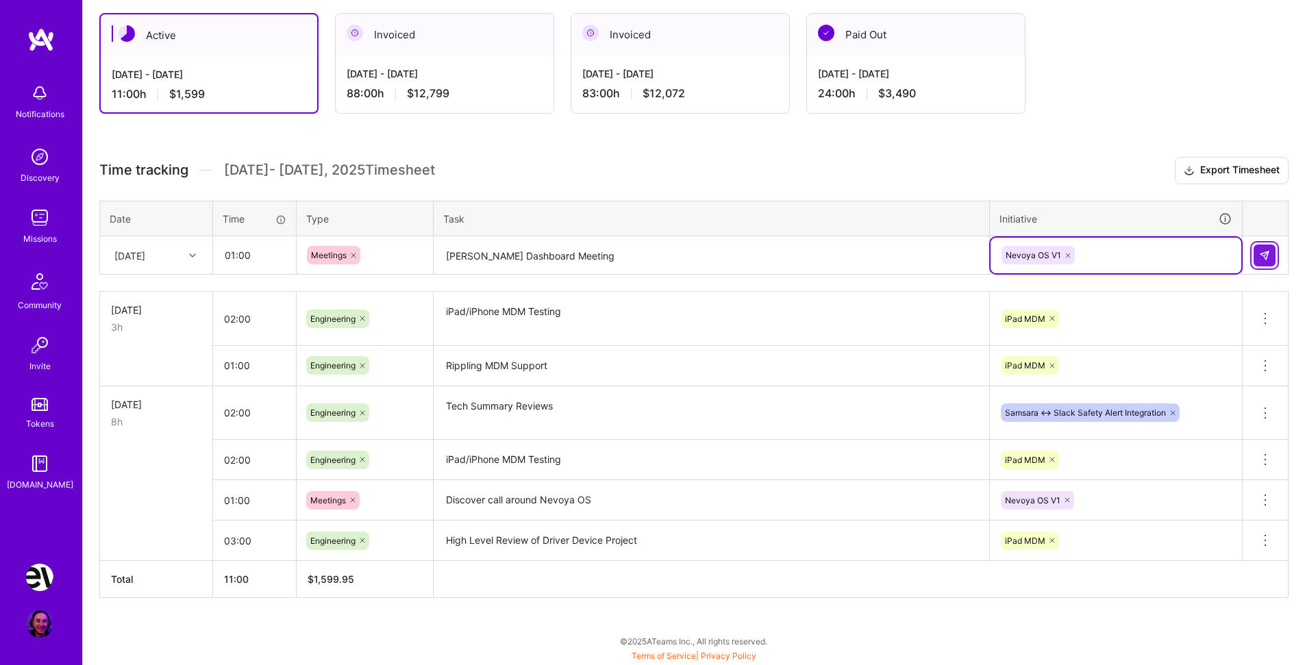
click at [1267, 256] on img at bounding box center [1264, 255] width 11 height 11
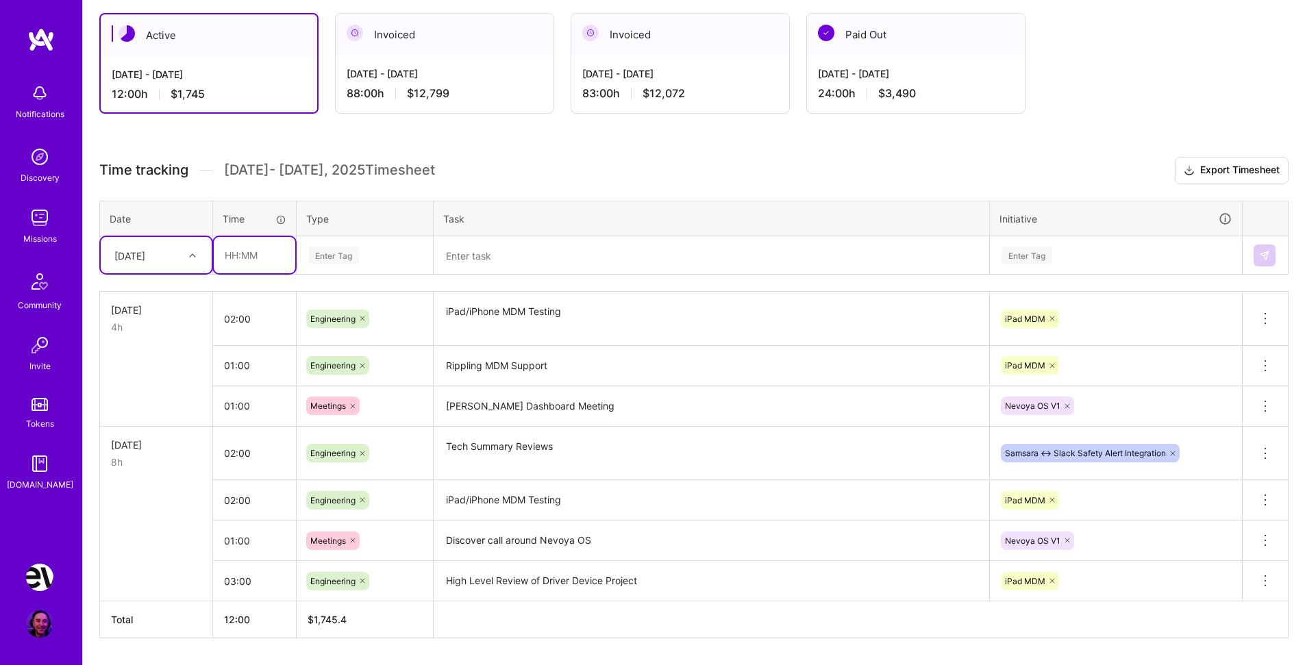
click at [249, 254] on input "text" at bounding box center [255, 255] width 82 height 36
type input "02:00"
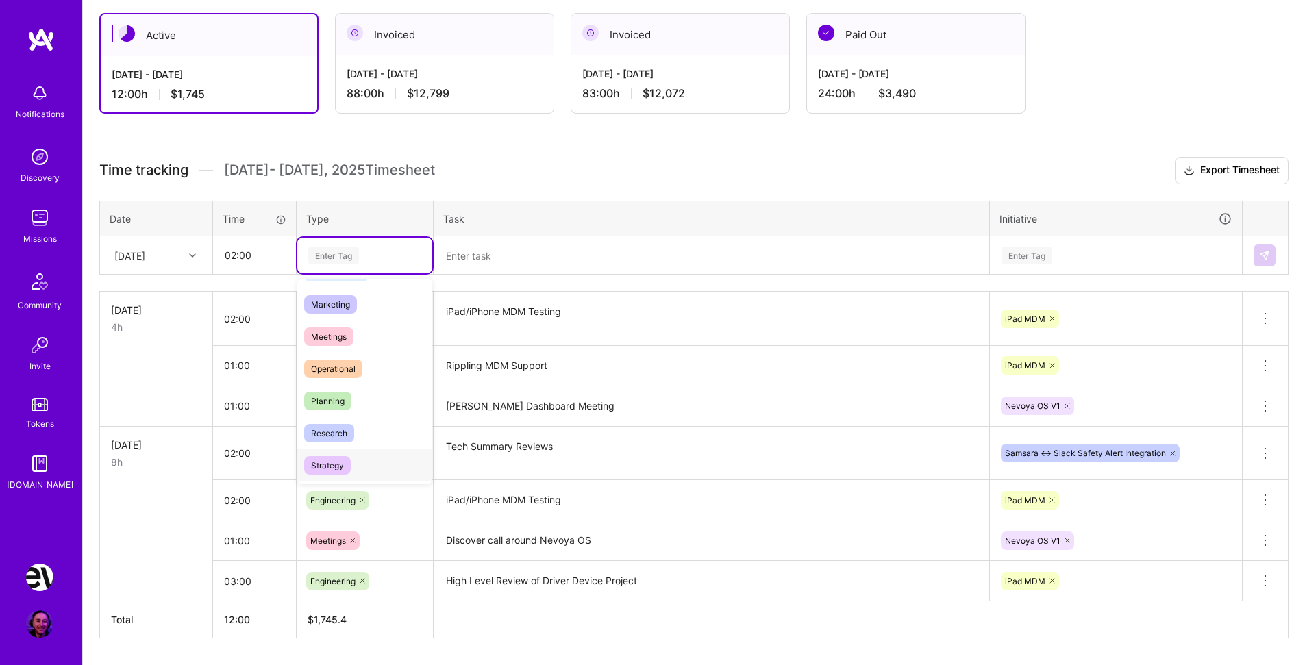
scroll to position [204, 0]
click at [359, 419] on div "Research" at bounding box center [364, 419] width 135 height 32
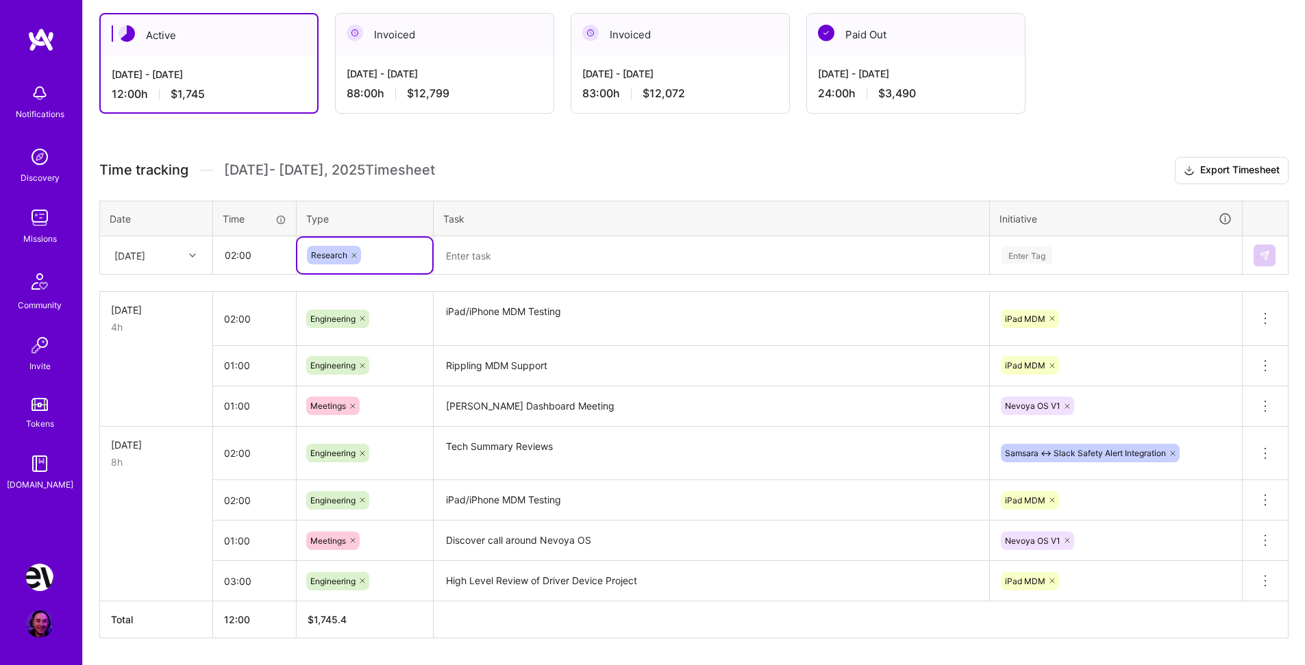
click at [482, 273] on textarea at bounding box center [711, 256] width 553 height 36
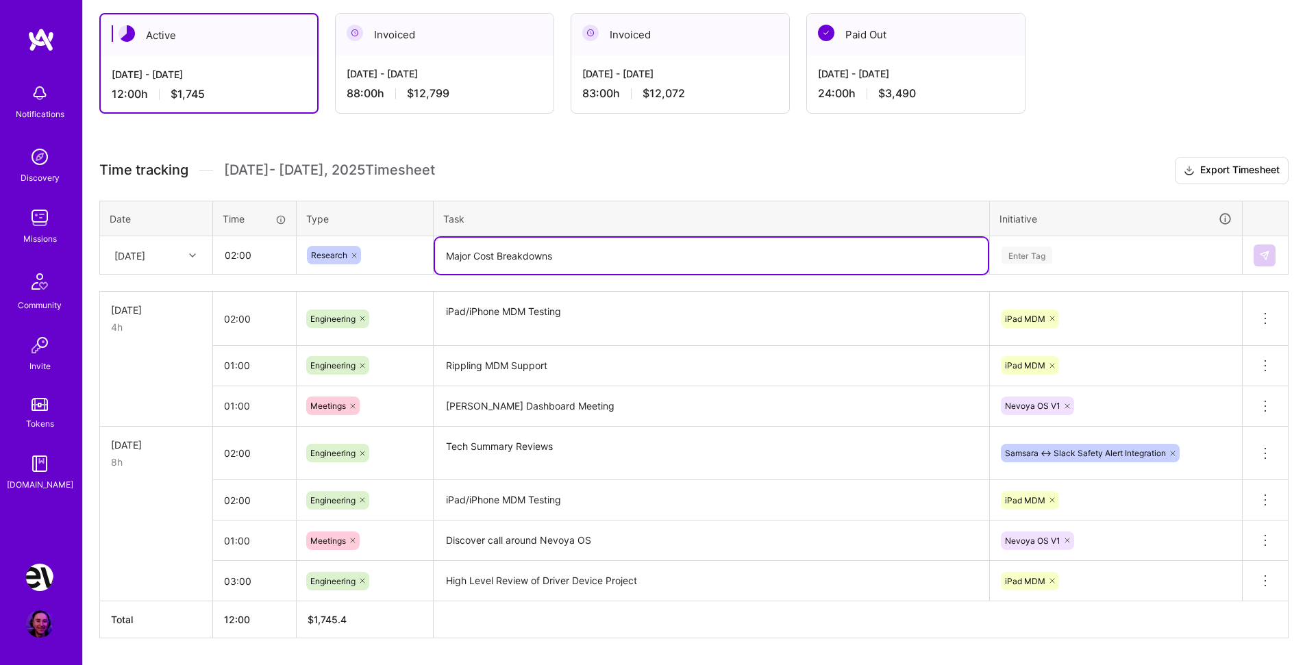
type textarea "Major Cost Breakdowns"
click at [1056, 263] on div "Enter Tag" at bounding box center [1116, 255] width 232 height 17
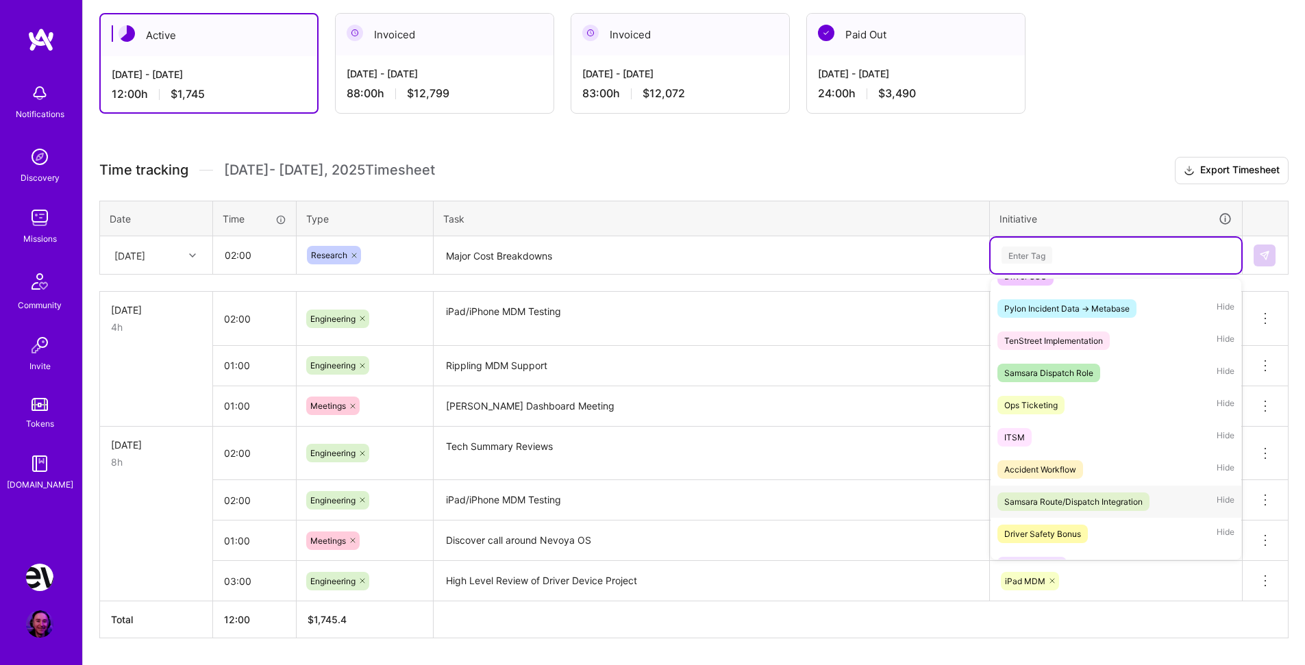
scroll to position [301, 0]
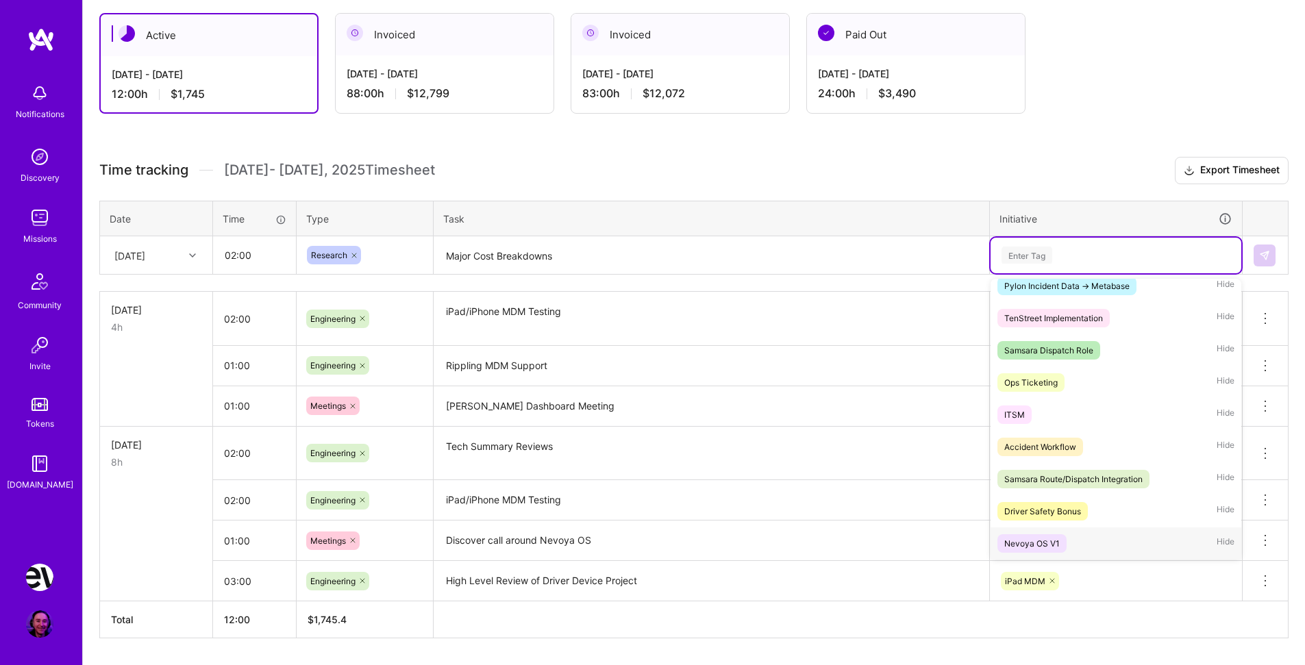
click at [1090, 540] on div "Nevoya OS V1 Hide" at bounding box center [1116, 544] width 251 height 32
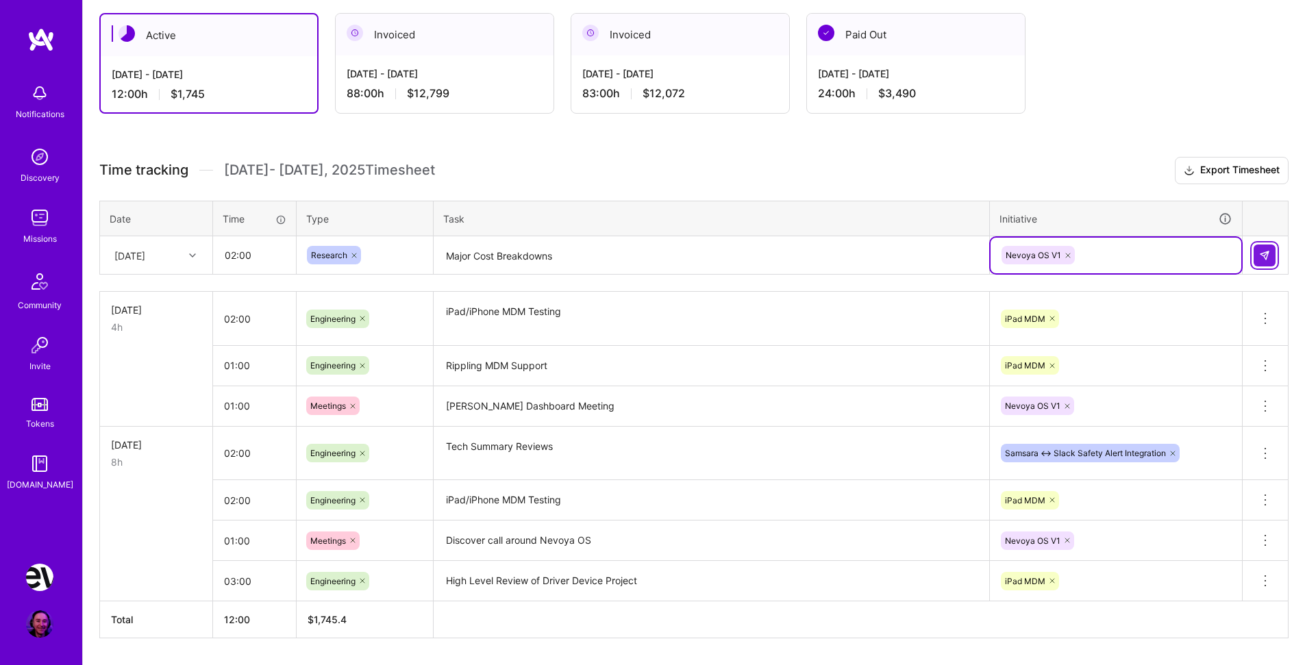
click at [1268, 258] on img at bounding box center [1264, 255] width 11 height 11
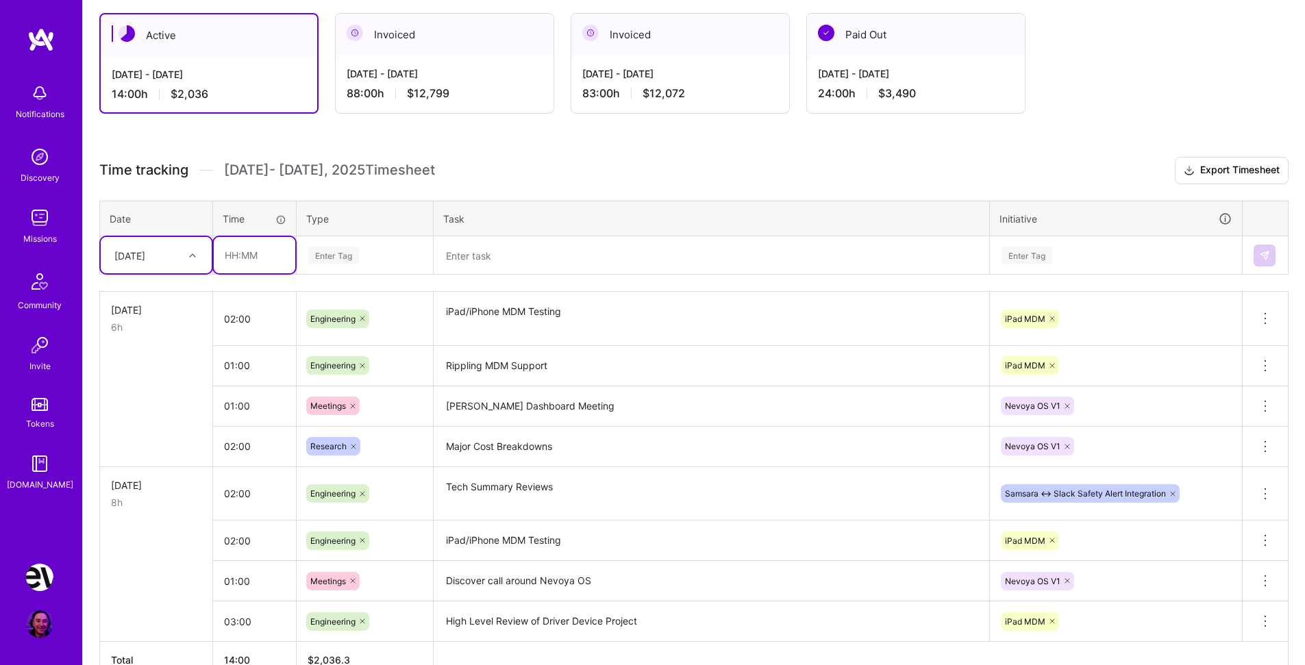
click at [262, 254] on input "text" at bounding box center [255, 255] width 82 height 36
type input "02:00"
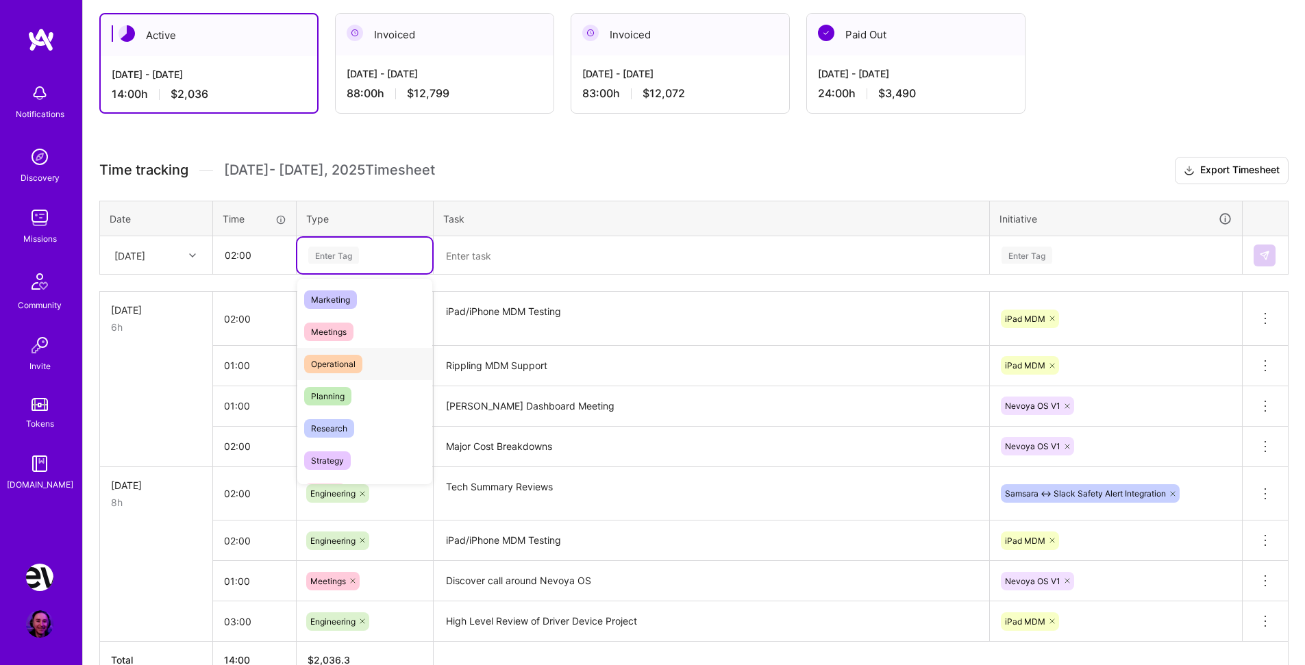
scroll to position [204, 0]
click at [358, 421] on div "Research" at bounding box center [364, 419] width 135 height 32
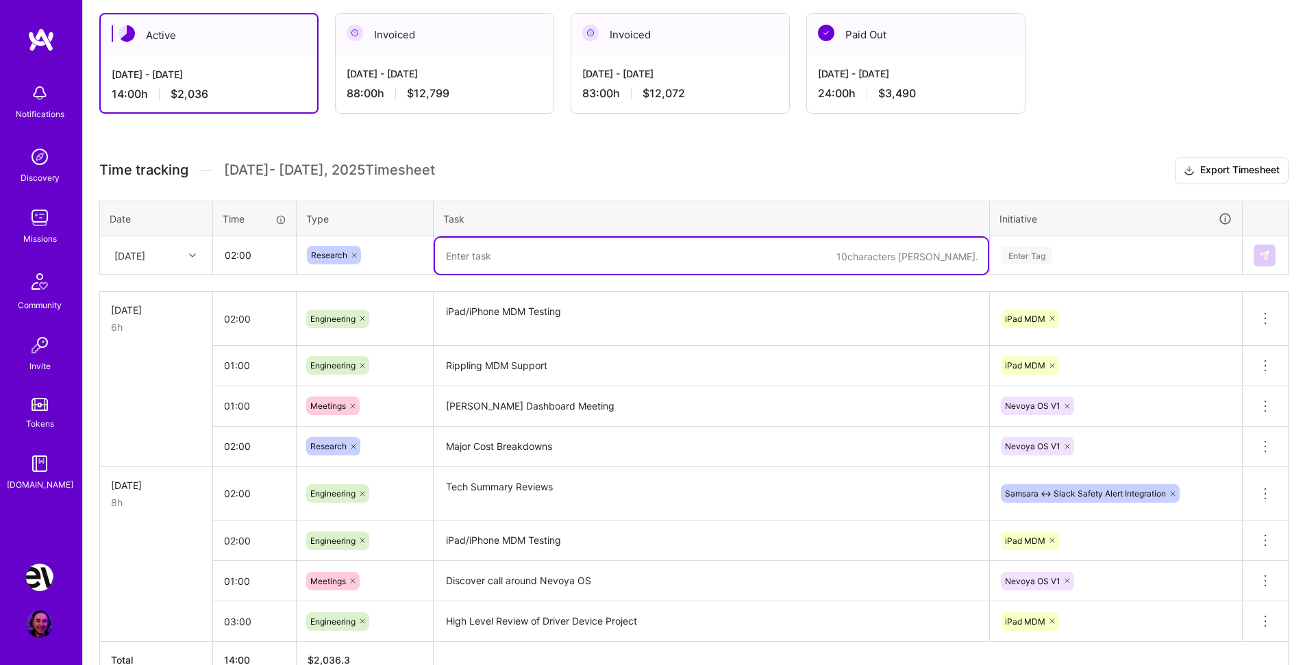
click at [491, 258] on textarea at bounding box center [711, 256] width 553 height 36
type textarea "Income Analysis"
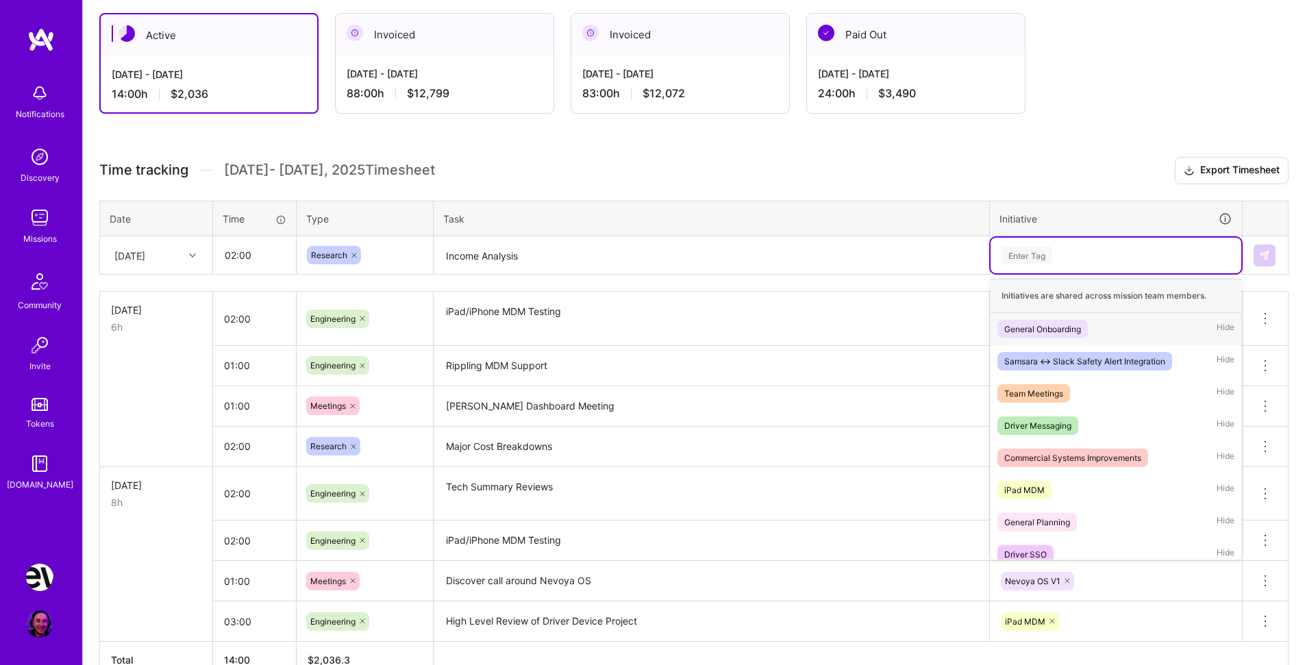
click at [1046, 247] on div "Enter Tag" at bounding box center [1027, 255] width 51 height 21
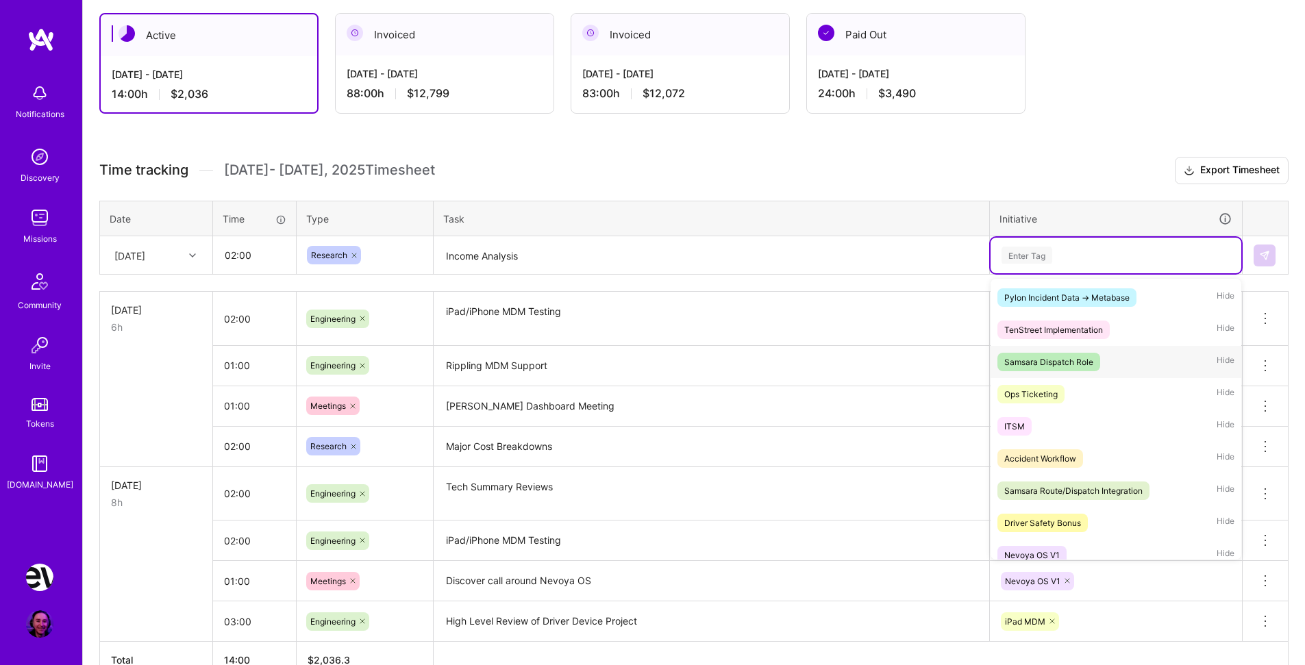
scroll to position [301, 0]
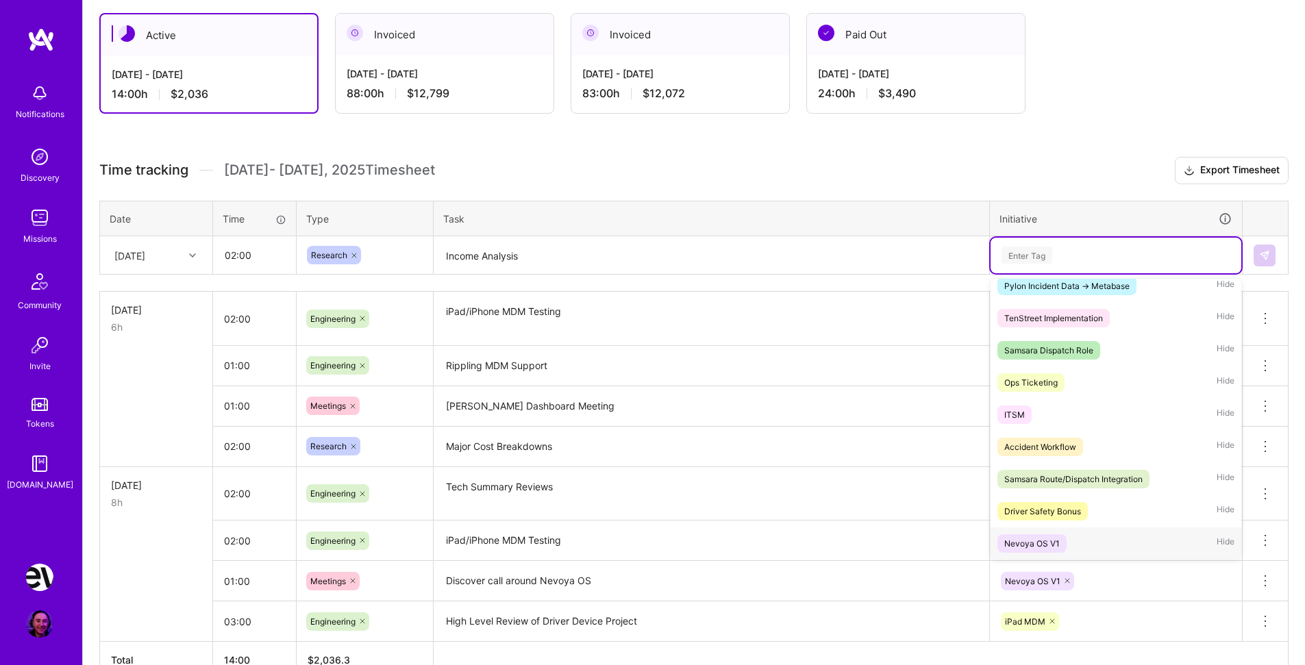
click at [1082, 544] on div "Nevoya OS V1 Hide" at bounding box center [1116, 544] width 251 height 32
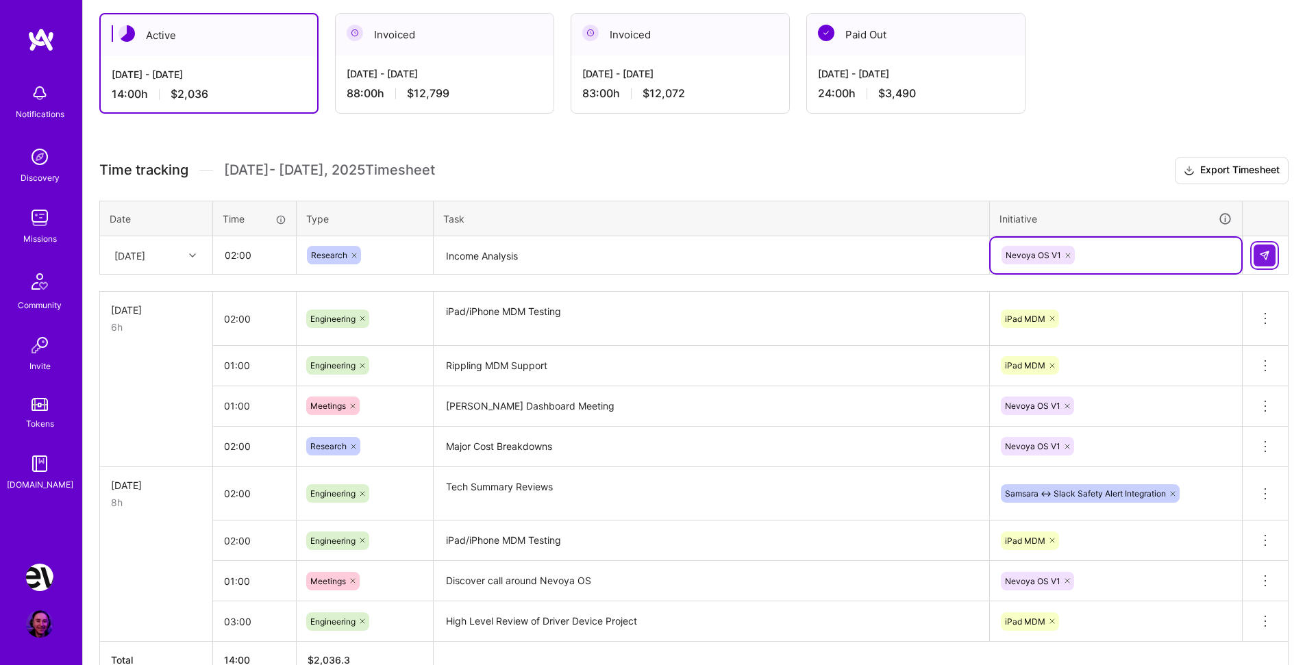
click at [1264, 256] on img at bounding box center [1264, 255] width 11 height 11
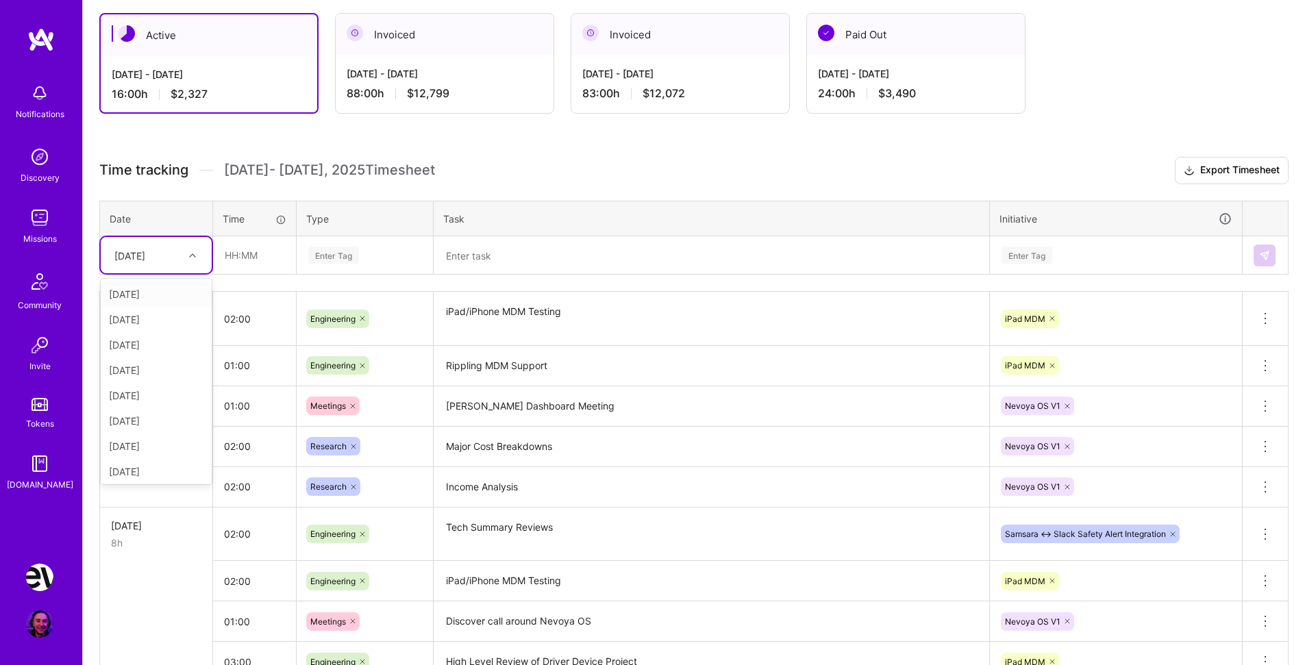
click at [180, 257] on div "[DATE]" at bounding box center [146, 255] width 76 height 23
click at [143, 317] on div "[DATE]" at bounding box center [156, 319] width 111 height 25
click at [266, 255] on input "text" at bounding box center [255, 255] width 82 height 36
click at [699, 162] on h3 "Time tracking [DATE] - [DATE] Timesheet Export Timesheet" at bounding box center [694, 170] width 1190 height 27
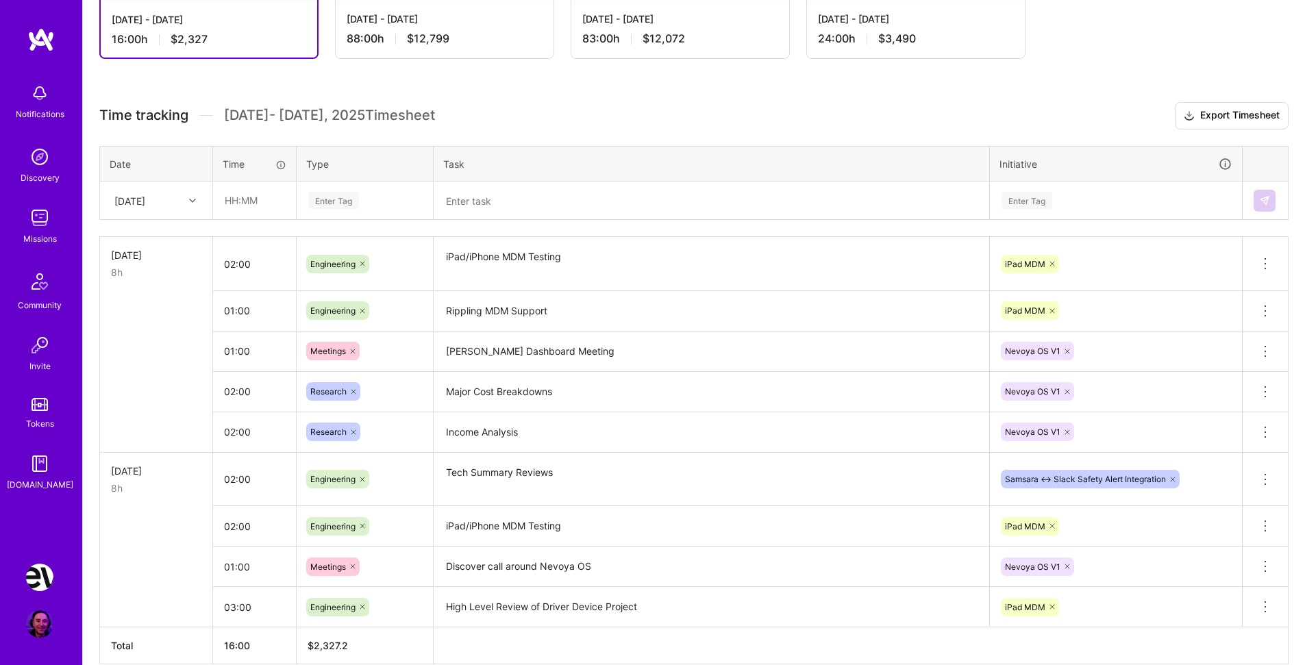
scroll to position [0, 0]
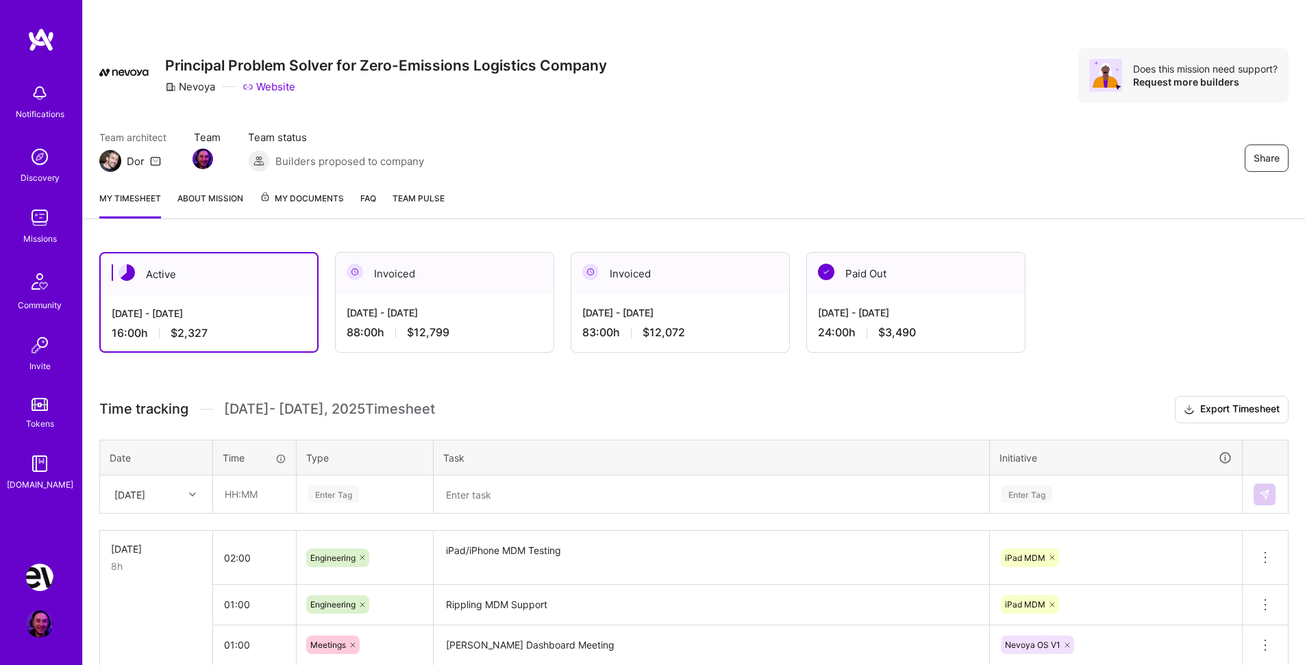
click at [483, 397] on h3 "Time tracking [DATE] - [DATE] Timesheet Export Timesheet" at bounding box center [694, 409] width 1190 height 27
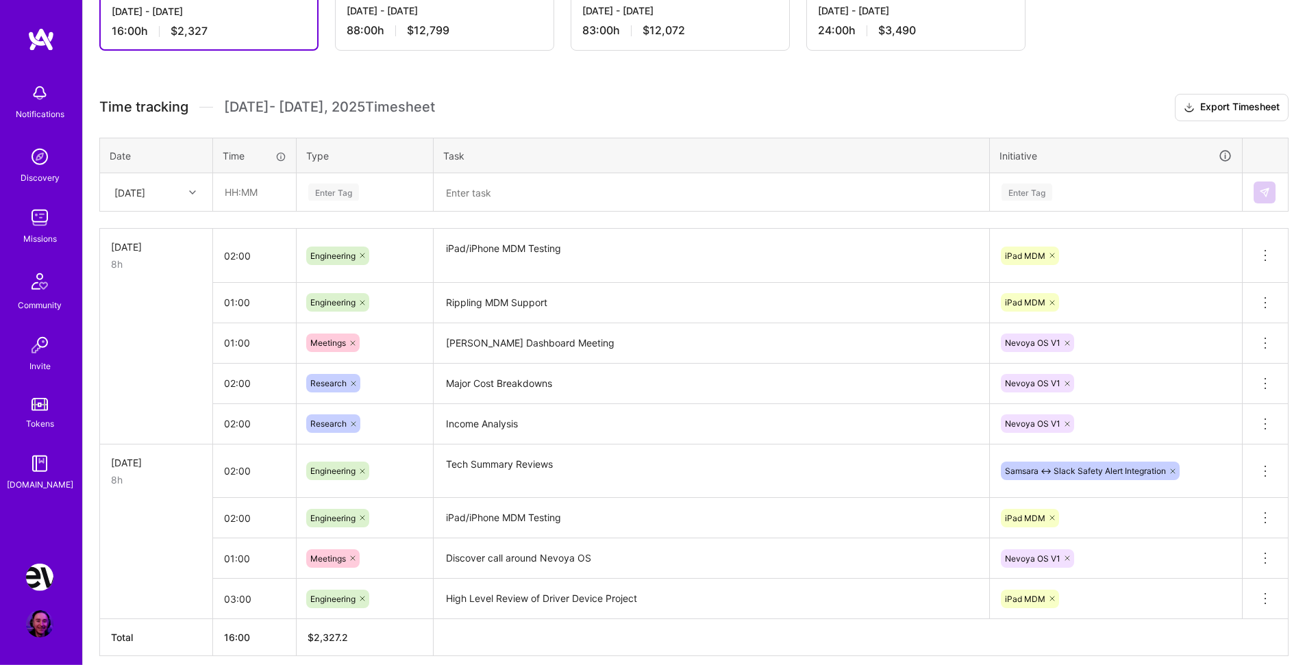
scroll to position [284, 0]
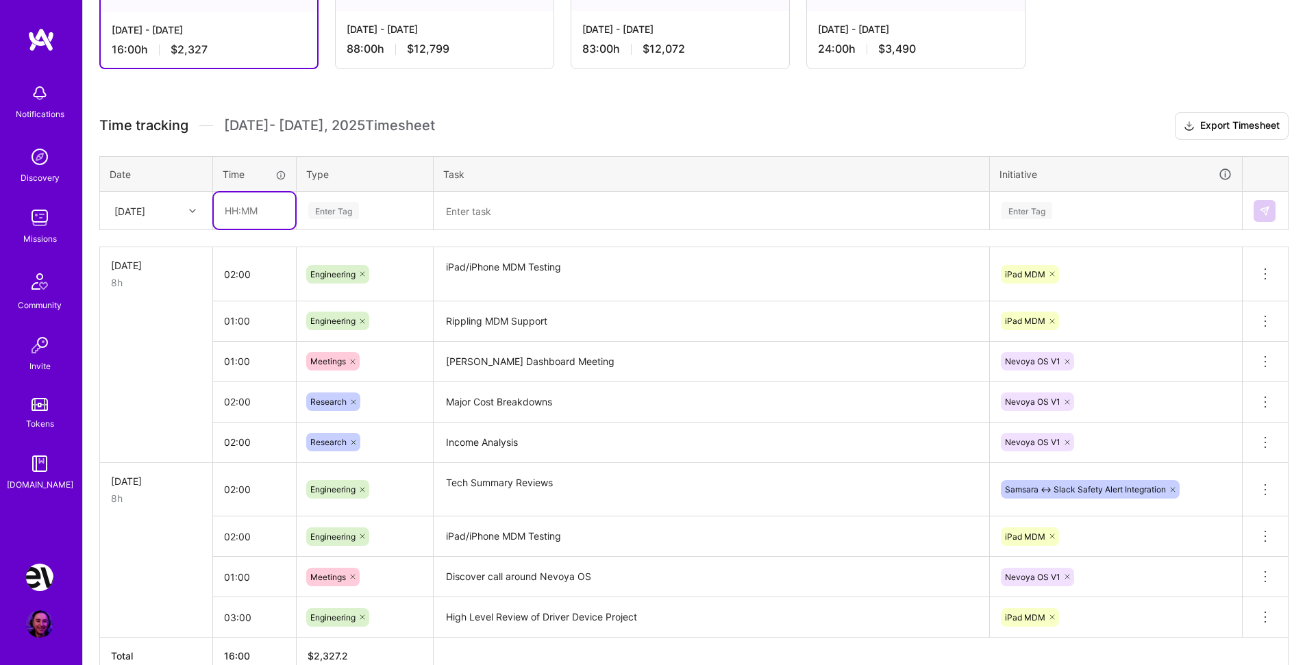
click at [247, 213] on input "text" at bounding box center [255, 211] width 82 height 36
type input "04:00"
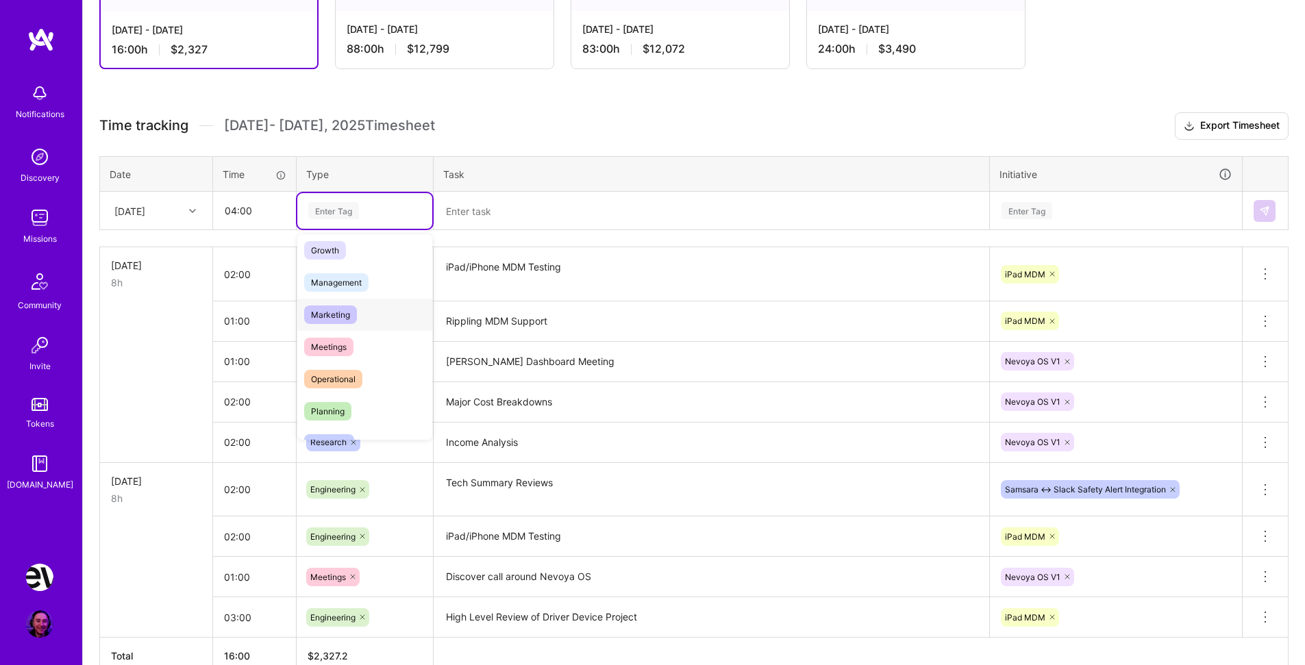
scroll to position [156, 0]
click at [358, 422] on div "Research" at bounding box center [364, 422] width 135 height 32
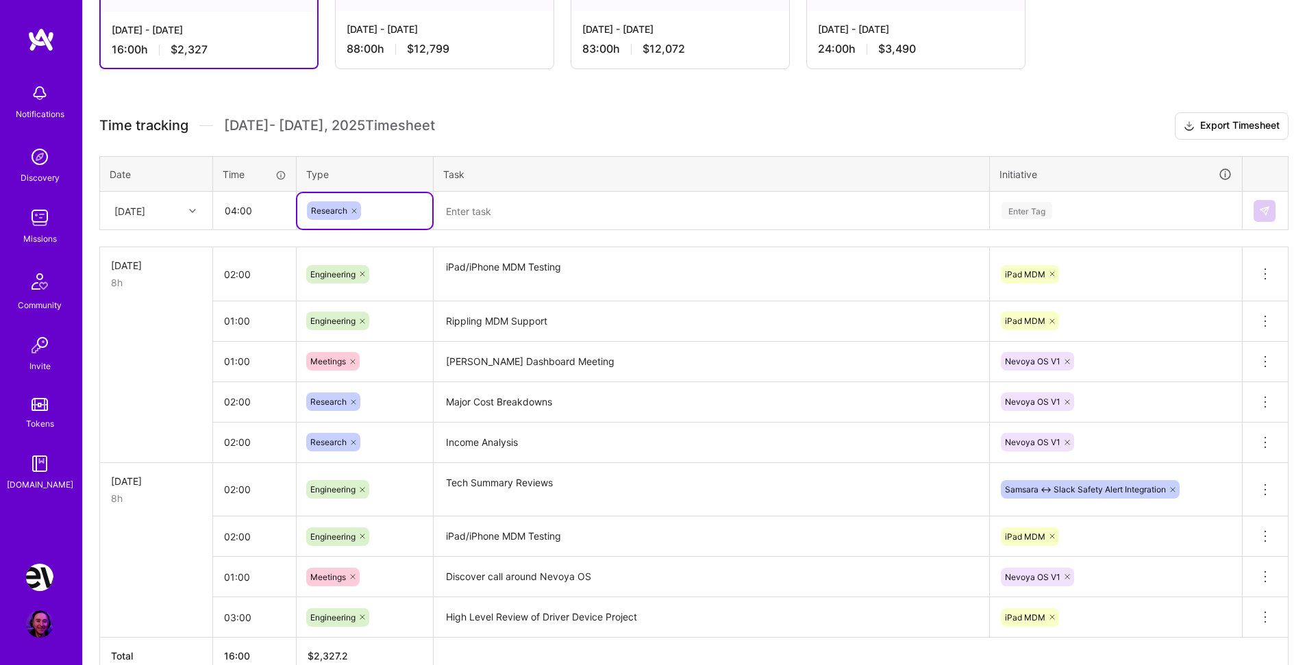
click at [486, 208] on textarea at bounding box center [711, 211] width 553 height 36
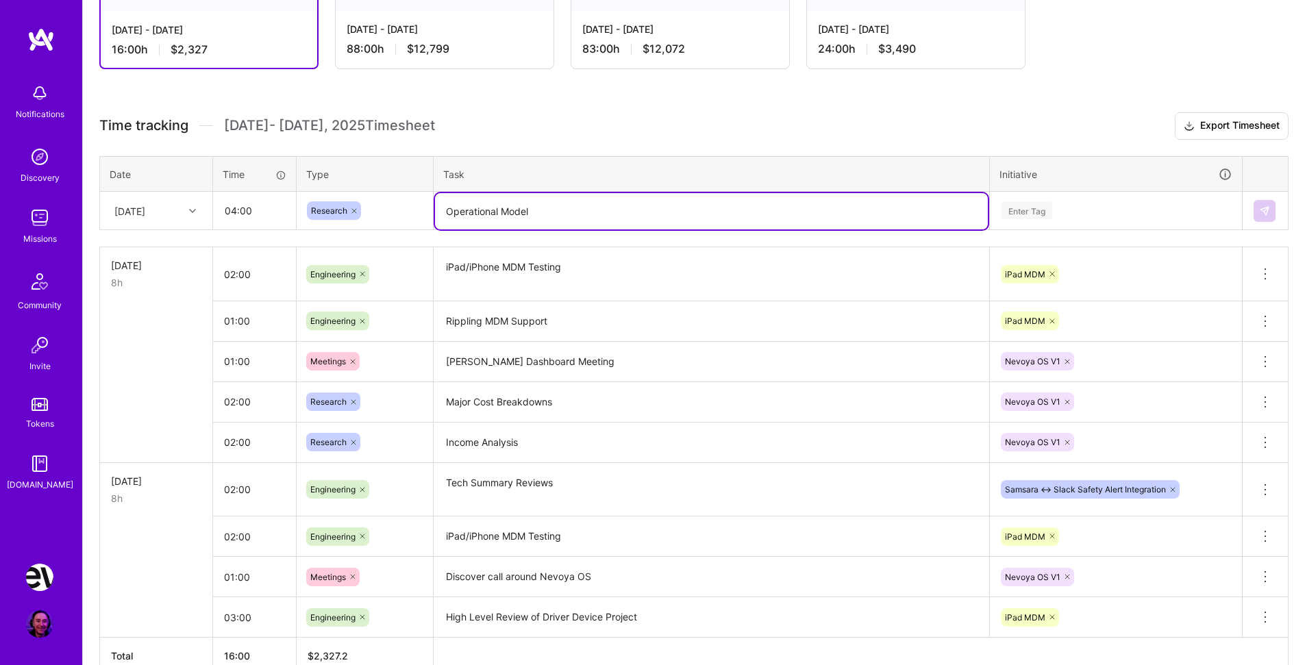
click at [450, 208] on textarea "Operational Model" at bounding box center [711, 211] width 553 height 36
click at [1046, 208] on div "Enter Tag" at bounding box center [1027, 210] width 51 height 21
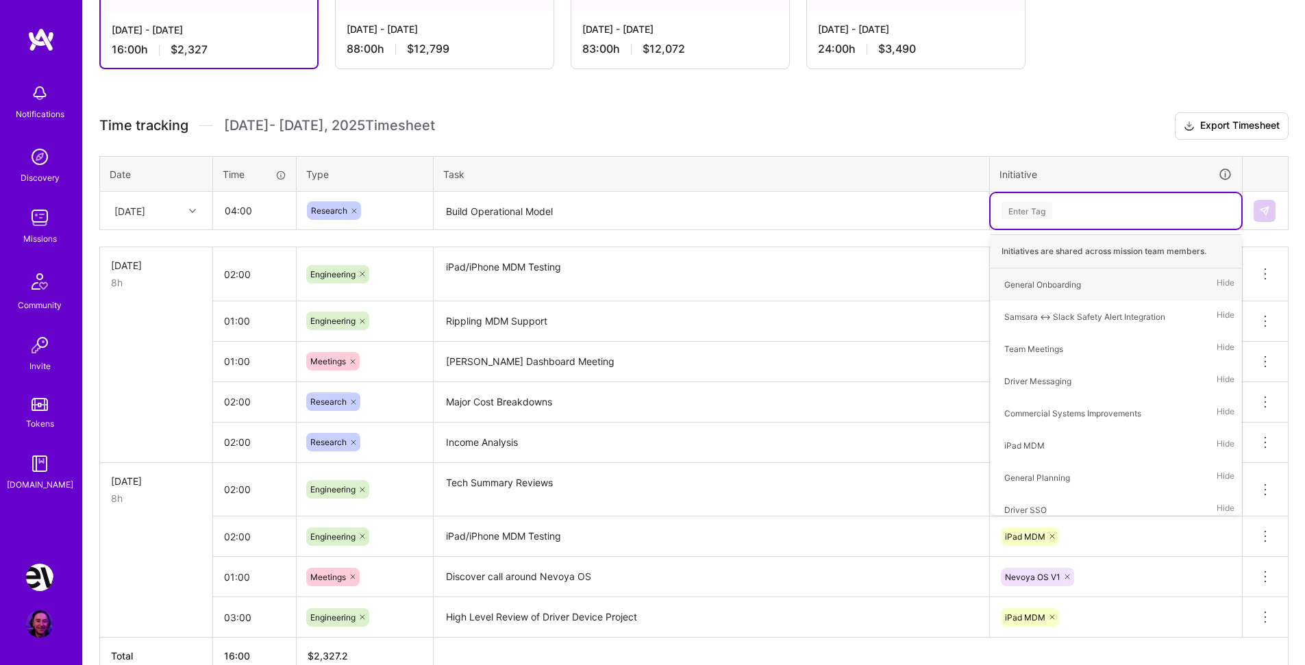
click at [548, 205] on textarea "Build Operational Model" at bounding box center [711, 211] width 553 height 36
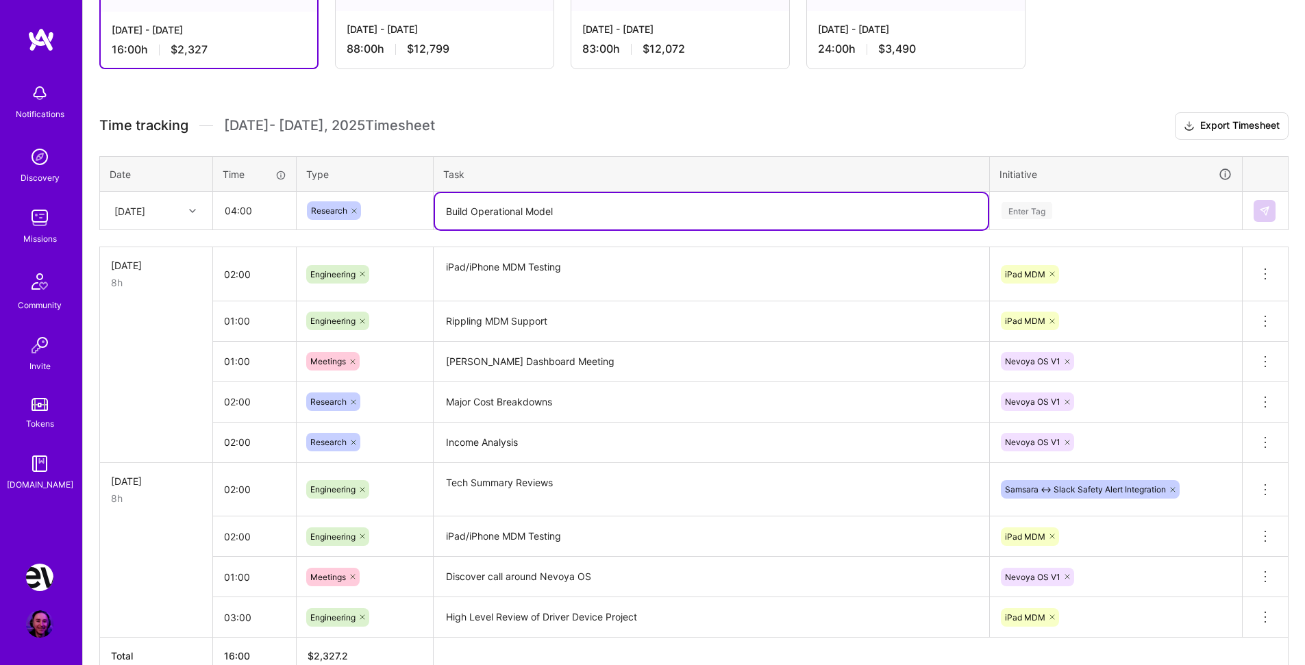
click at [626, 216] on textarea "Build Operational Model" at bounding box center [711, 211] width 553 height 36
type textarea "Build Operational/Forecast Model"
click at [1025, 209] on div "Enter Tag" at bounding box center [1027, 210] width 51 height 21
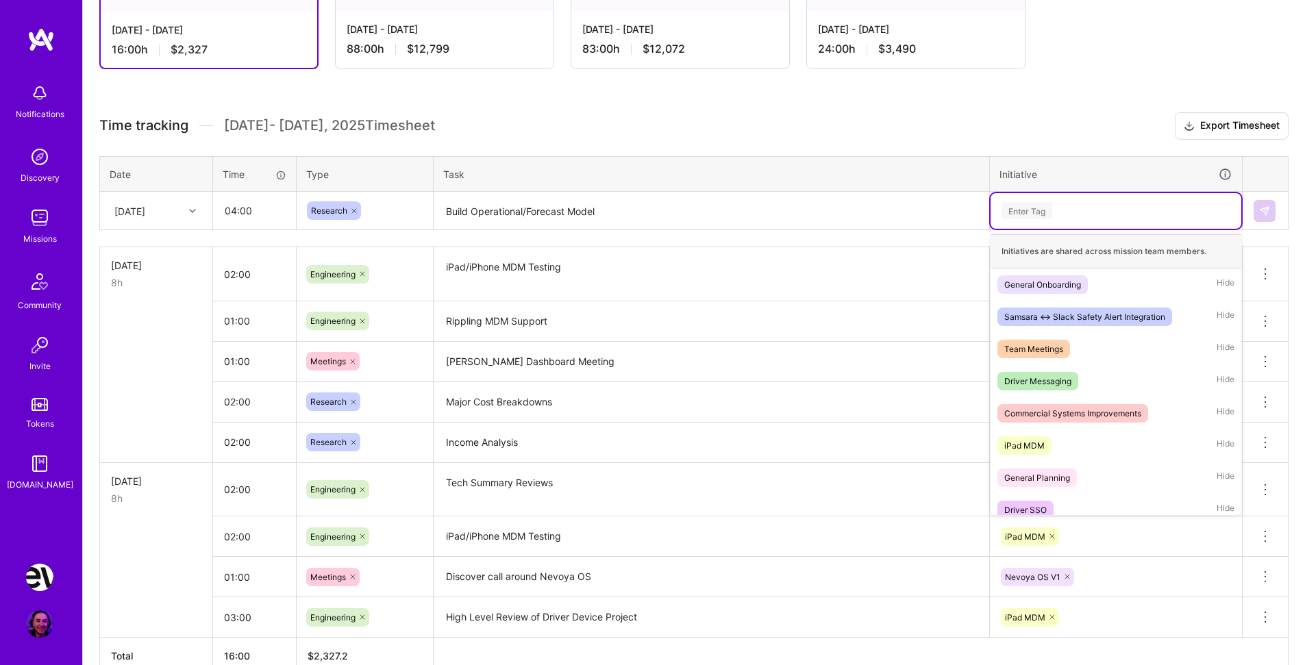
scroll to position [301, 0]
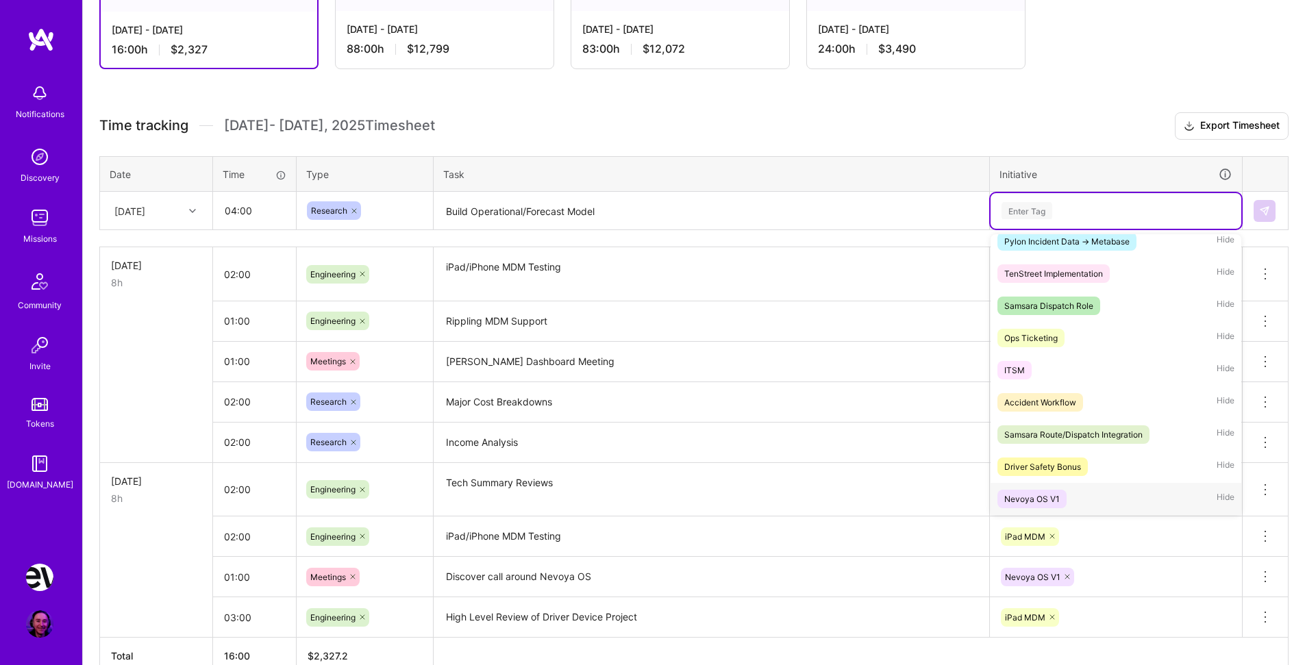
click at [1072, 493] on div "Nevoya OS V1 Hide" at bounding box center [1116, 499] width 251 height 32
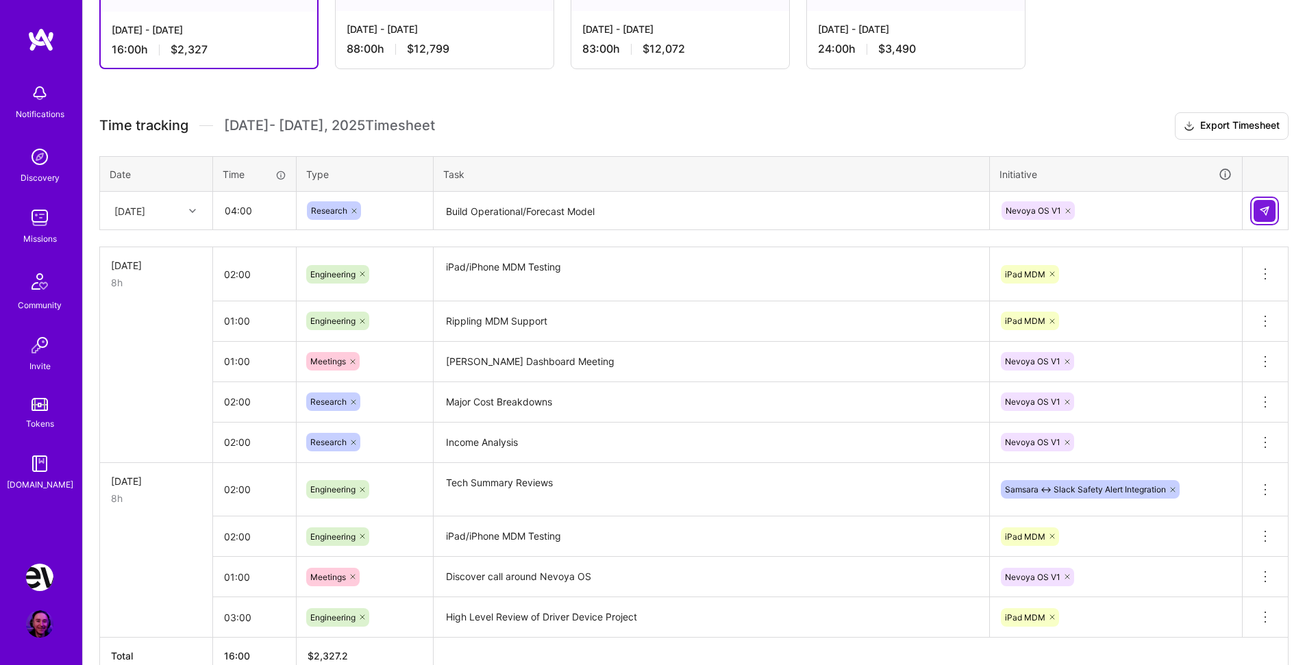
click at [1271, 208] on button at bounding box center [1265, 211] width 22 height 22
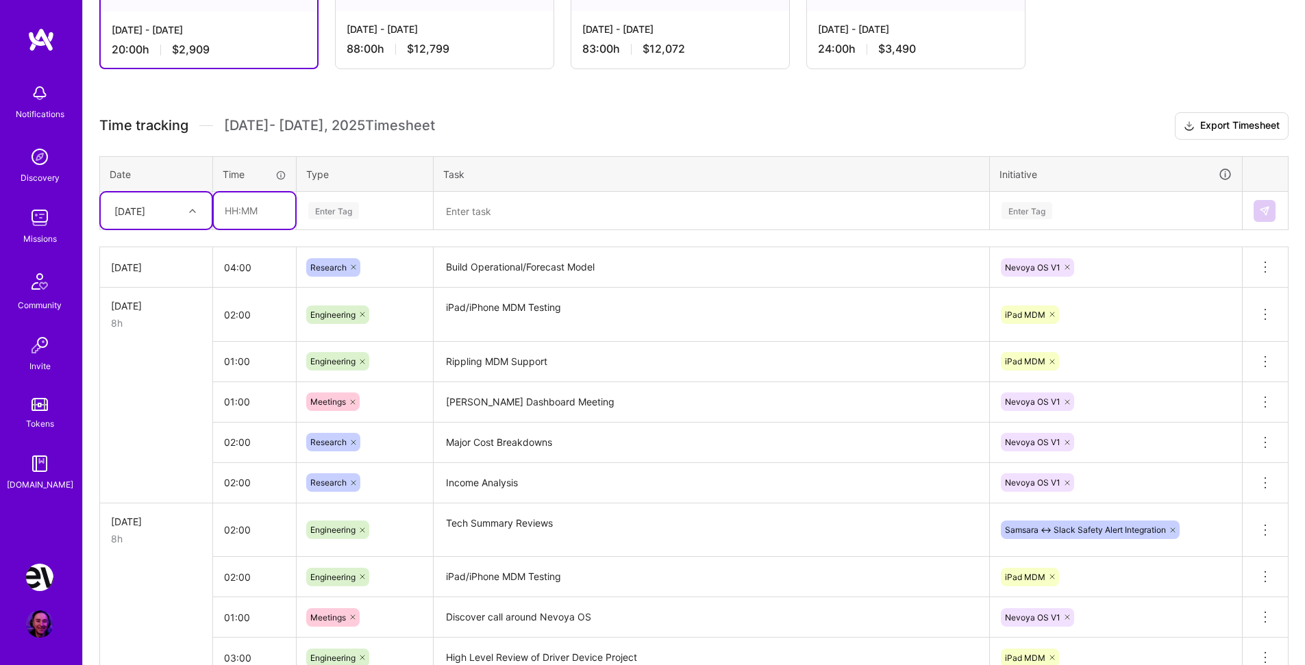
click at [262, 212] on input "text" at bounding box center [255, 211] width 82 height 36
type input "01:00"
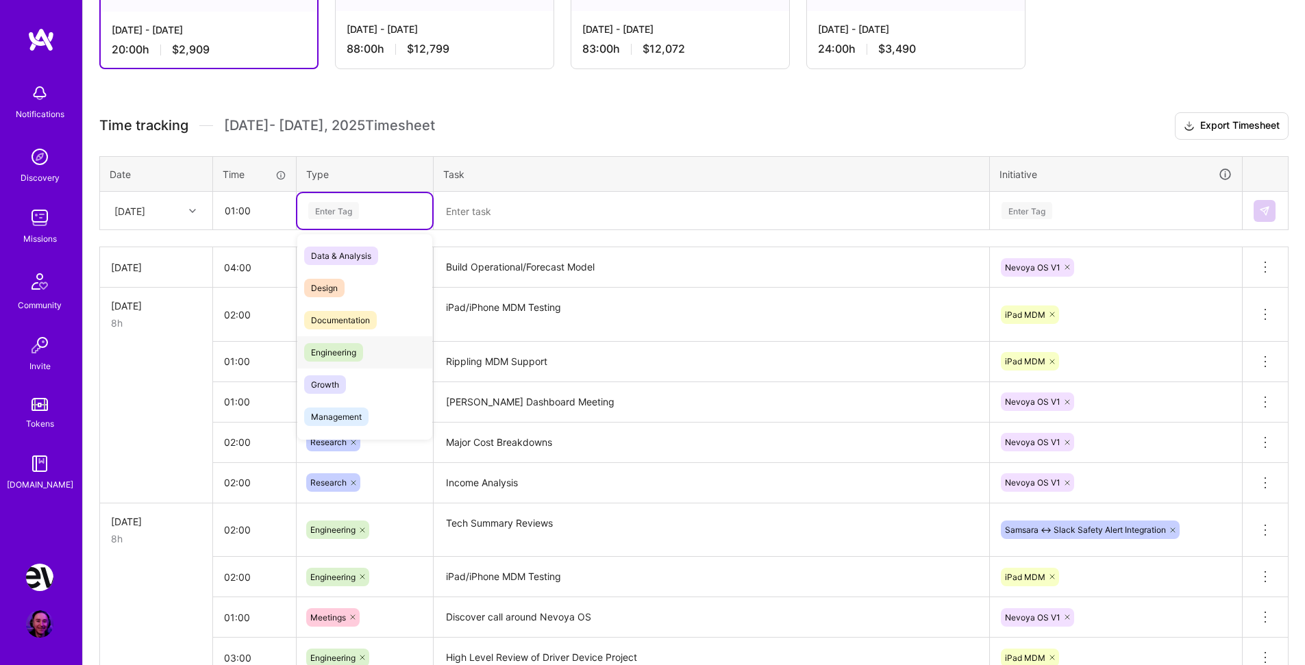
click at [353, 352] on span "Engineering" at bounding box center [333, 352] width 59 height 19
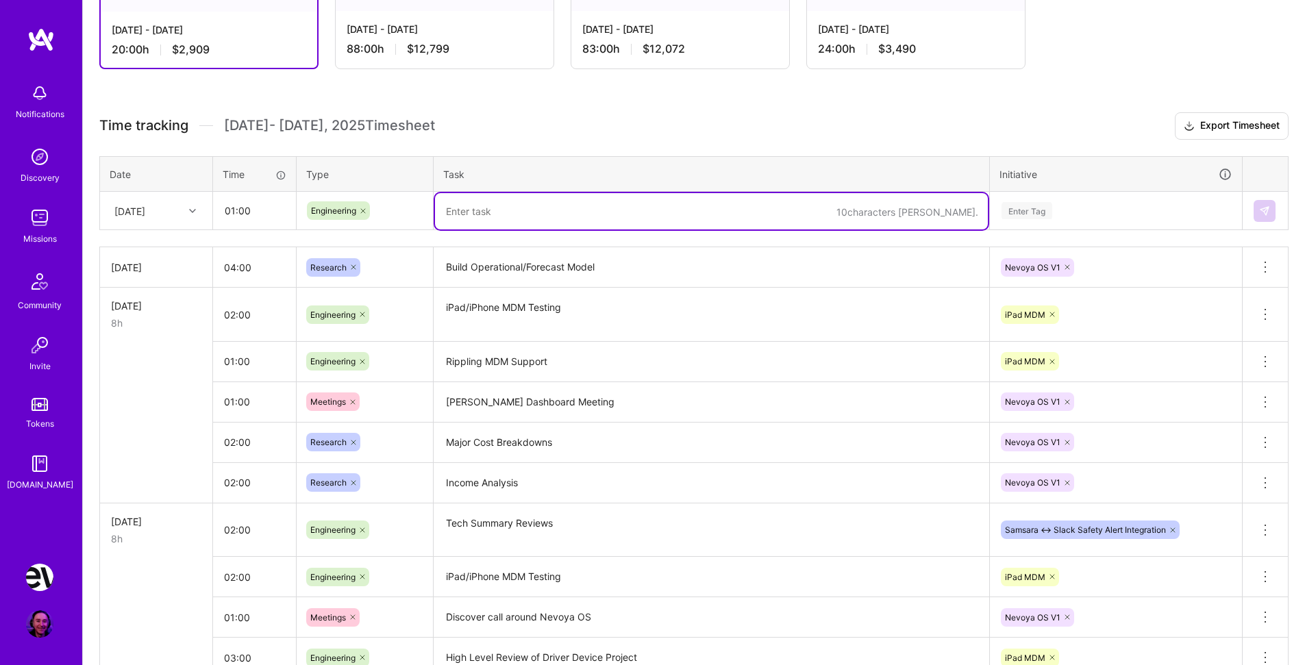
click at [517, 211] on textarea at bounding box center [711, 211] width 553 height 36
type textarea "Data Audit (Found Errant Truck Data)"
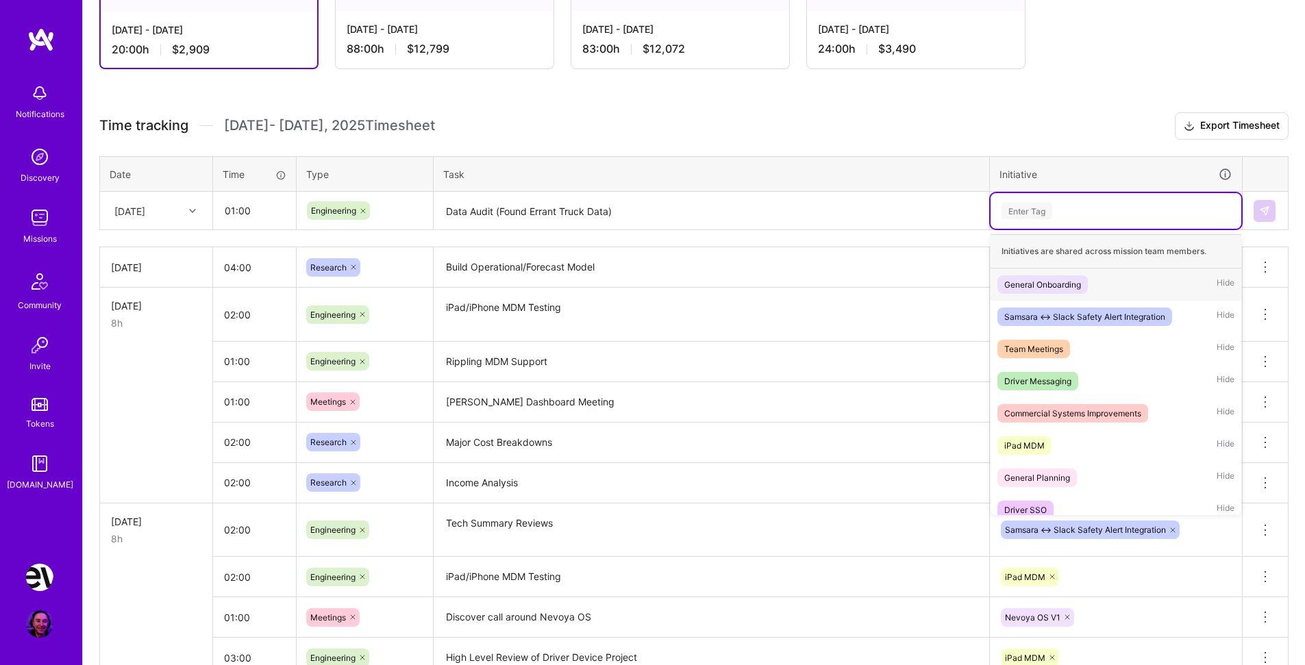
click at [1045, 203] on div "Enter Tag" at bounding box center [1027, 210] width 51 height 21
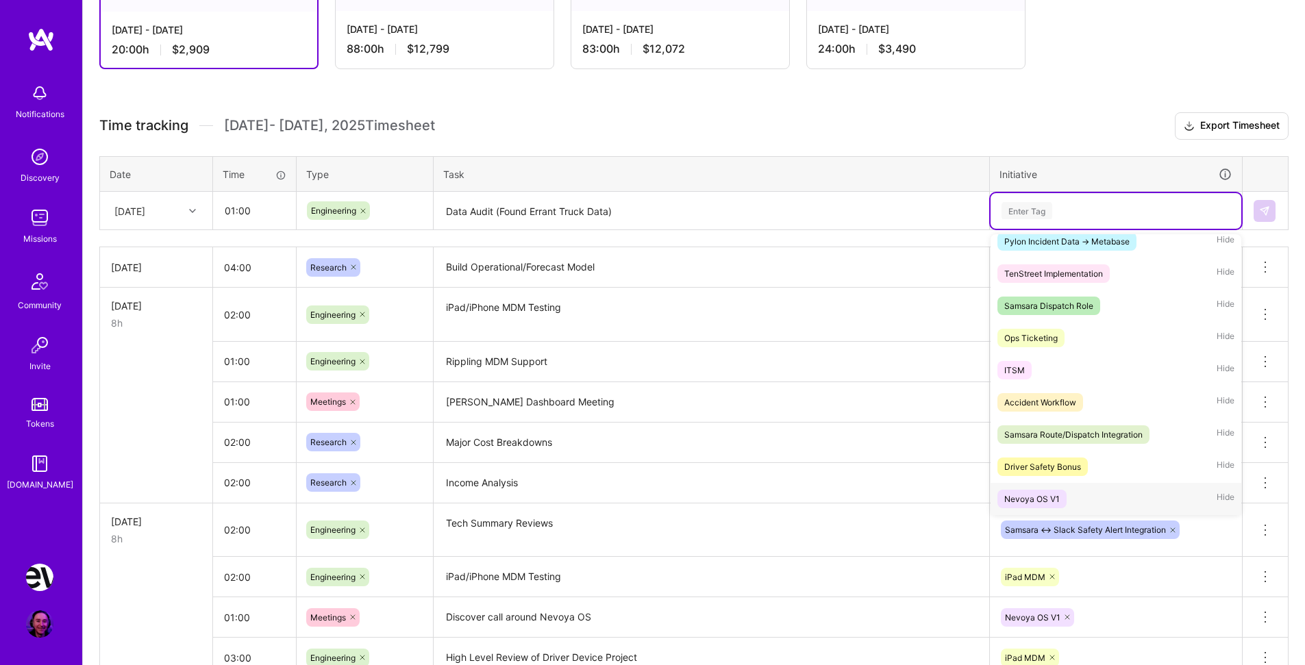
click at [1076, 494] on div "Nevoya OS V1 Hide" at bounding box center [1116, 499] width 251 height 32
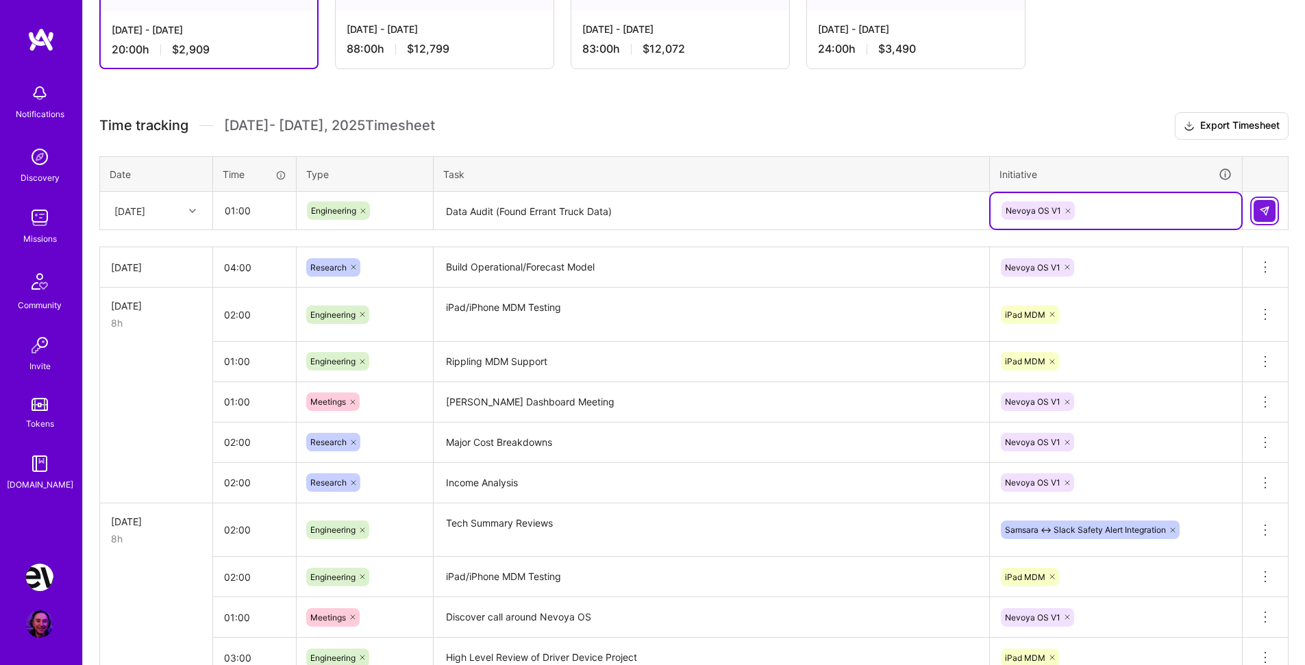
click at [1268, 210] on img at bounding box center [1264, 211] width 11 height 11
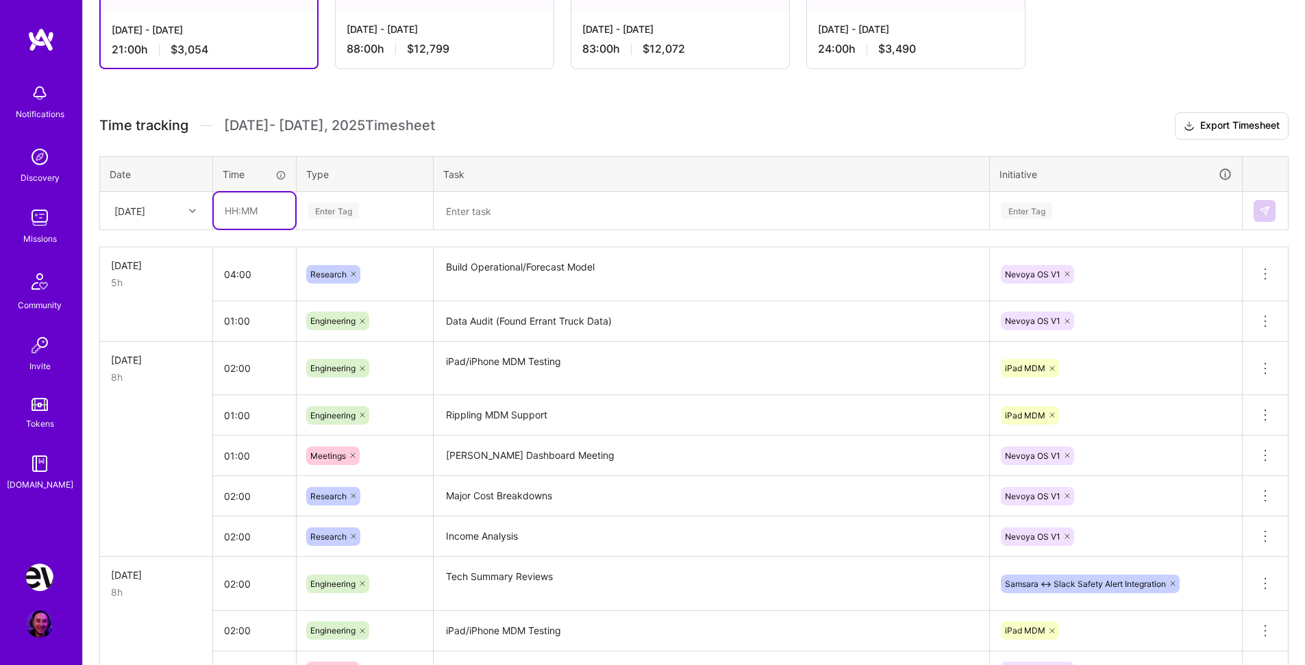
click at [252, 210] on input "text" at bounding box center [255, 211] width 82 height 36
type input "02:00"
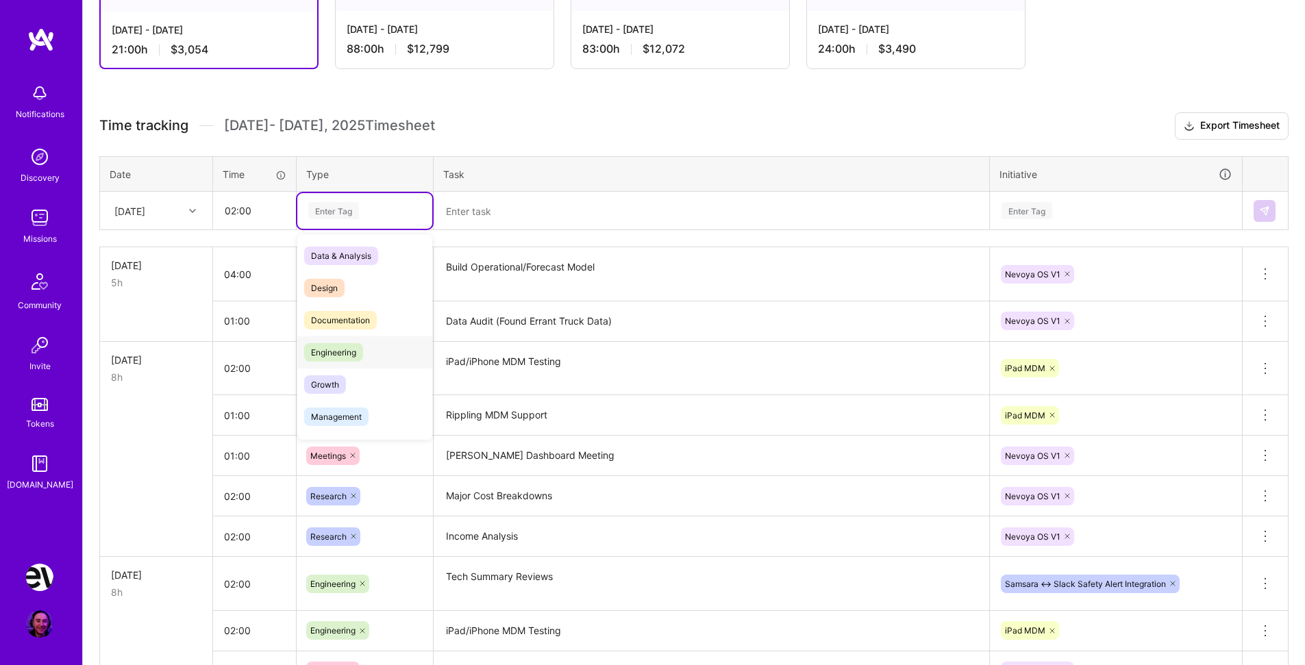
click at [354, 357] on span "Engineering" at bounding box center [333, 352] width 59 height 19
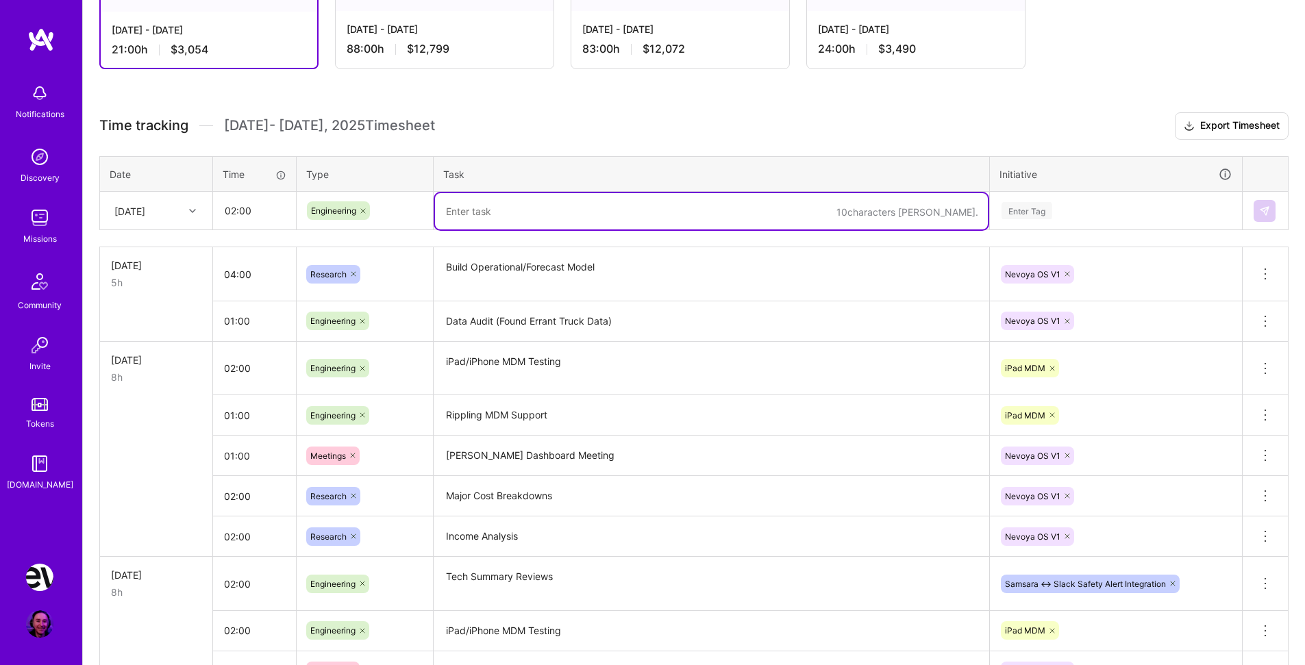
click at [490, 213] on textarea at bounding box center [711, 211] width 553 height 36
type textarea "iPad MDM (Rippling/Apple Support Calls)"
click at [1044, 214] on div "Enter Tag" at bounding box center [1027, 210] width 51 height 21
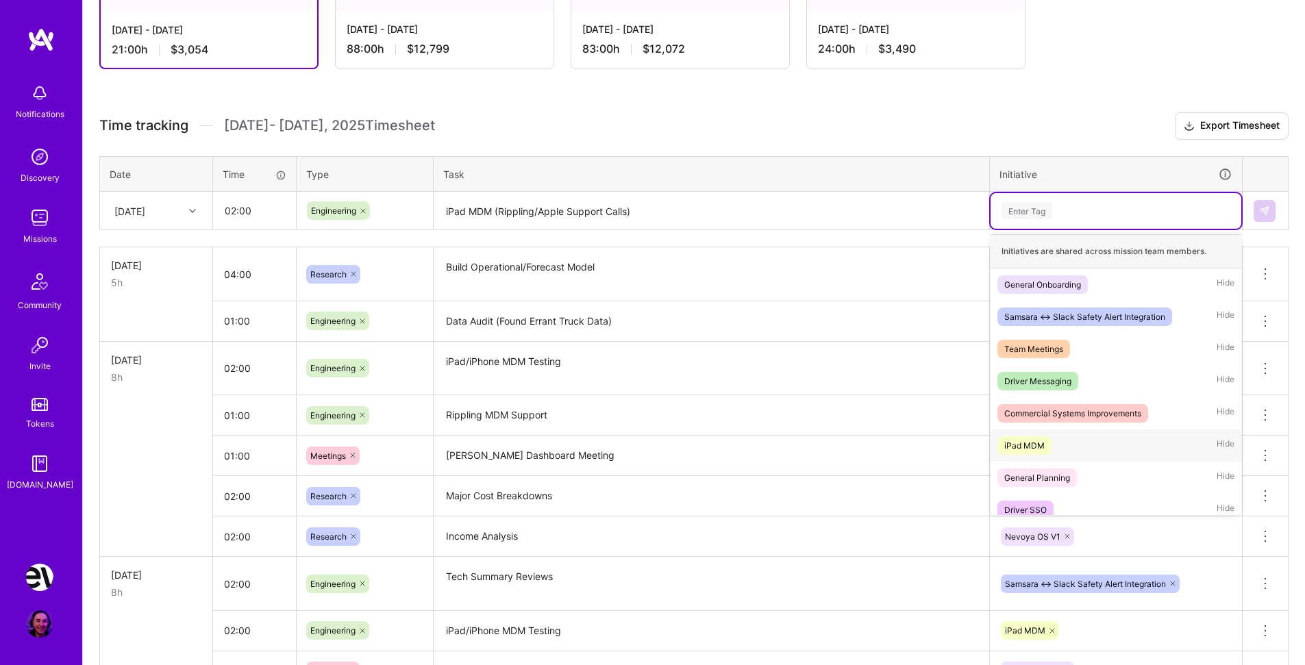
click at [1055, 450] on div "iPad MDM Hide" at bounding box center [1116, 446] width 251 height 32
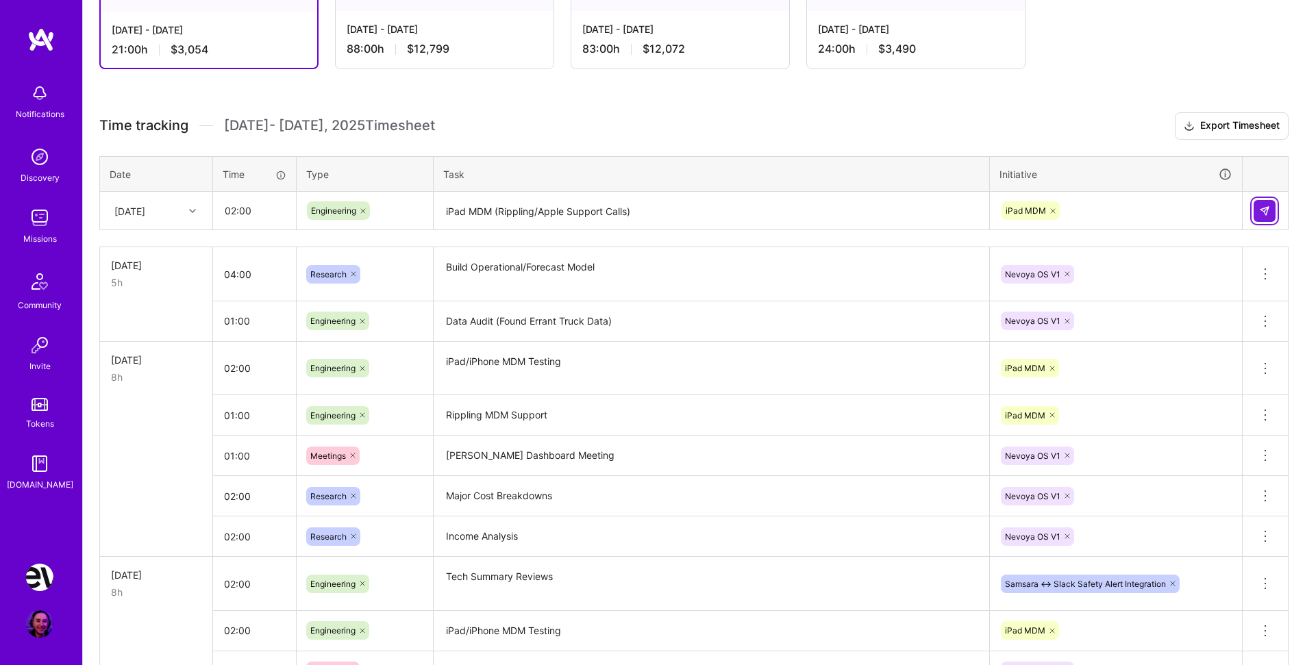
click at [1264, 213] on img at bounding box center [1264, 211] width 11 height 11
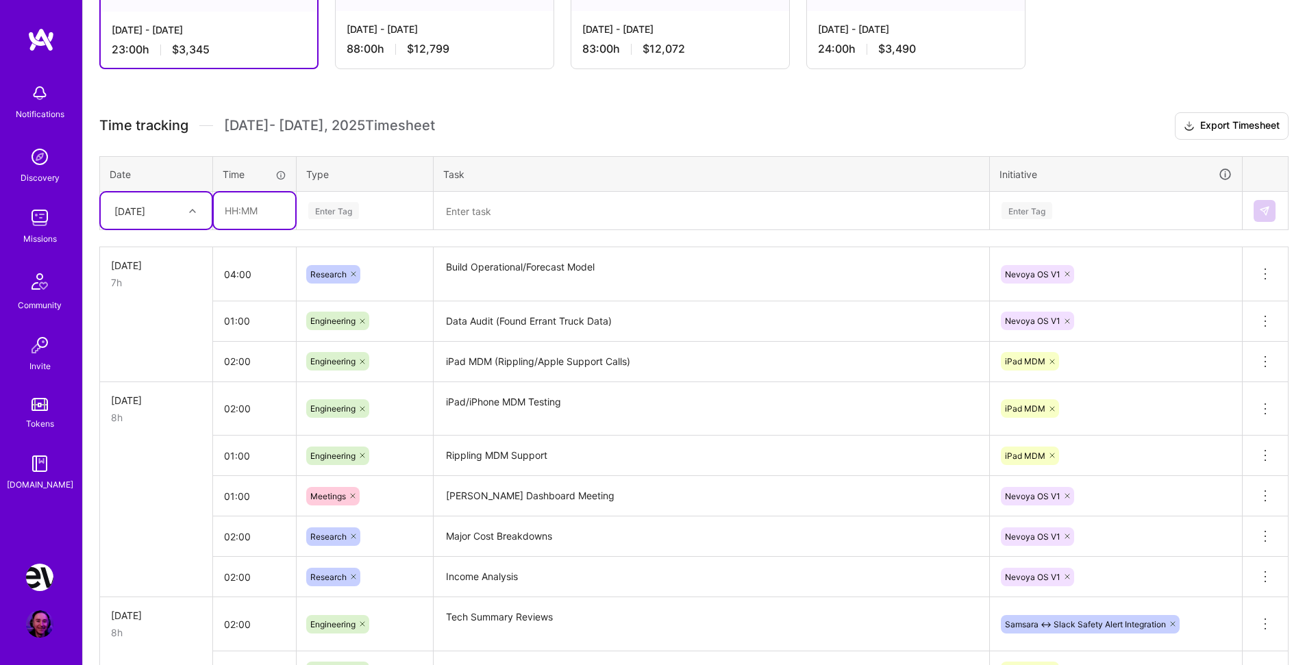
click at [234, 208] on input "text" at bounding box center [255, 211] width 82 height 36
type input "01:00"
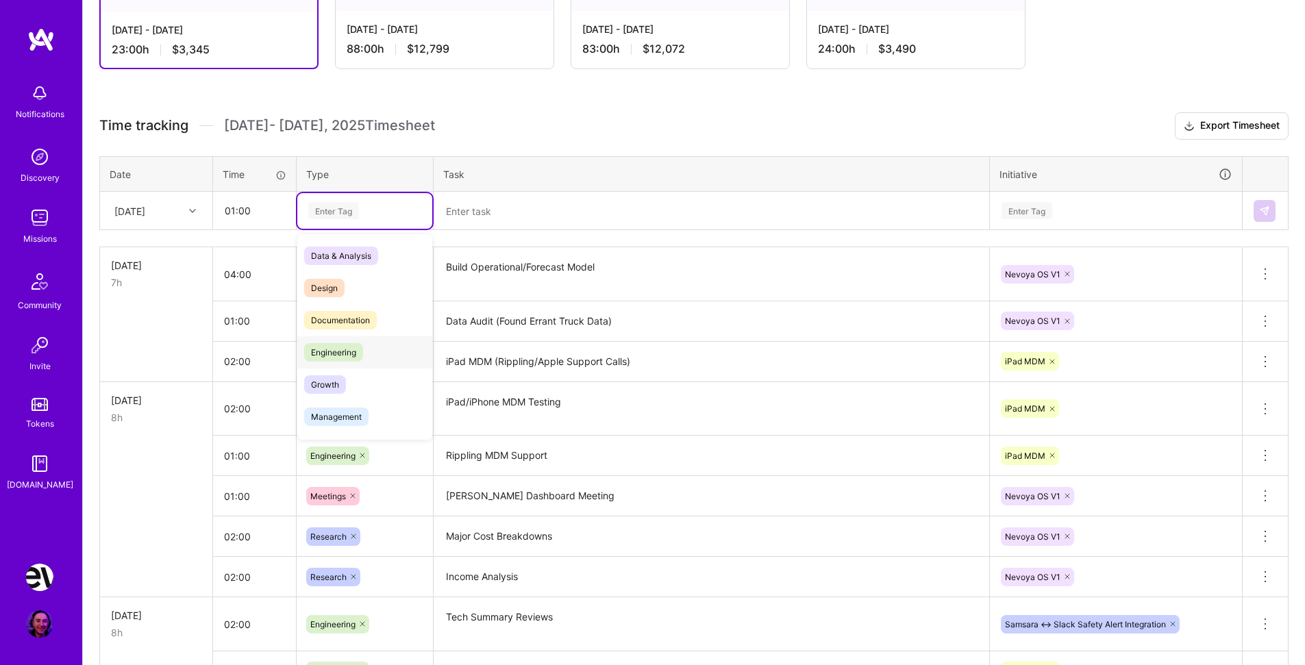
click at [375, 344] on div "Engineering" at bounding box center [364, 352] width 135 height 32
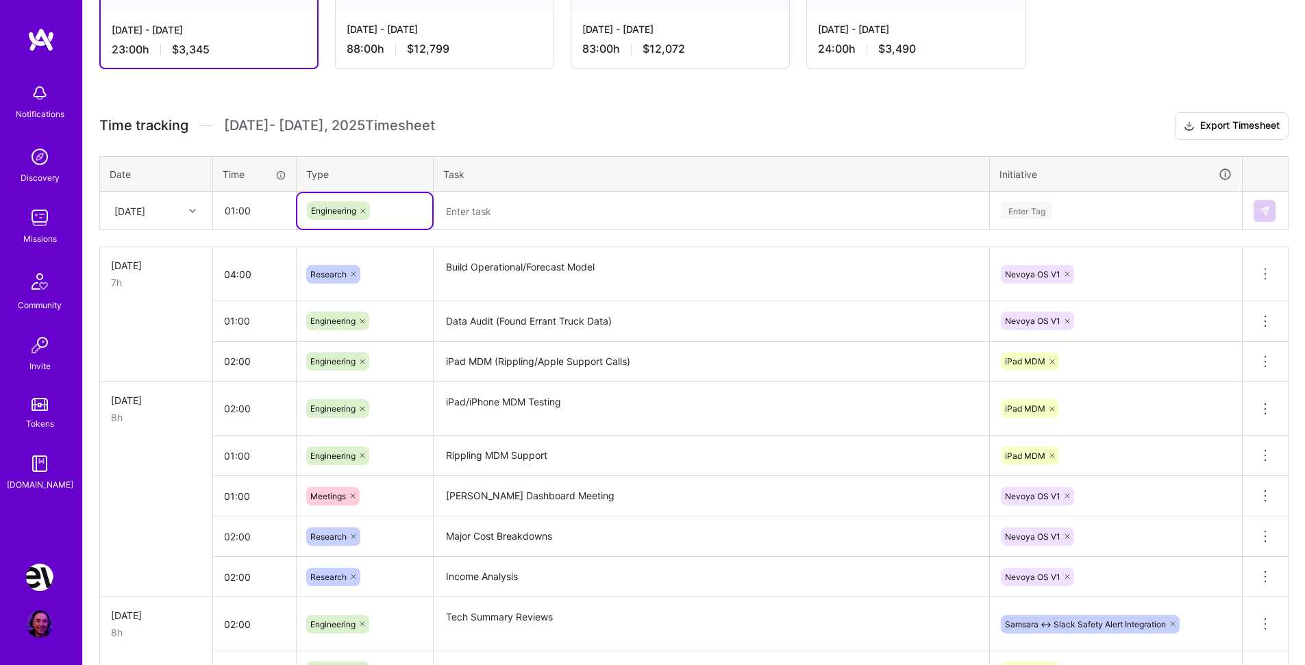
click at [470, 206] on textarea at bounding box center [711, 211] width 553 height 36
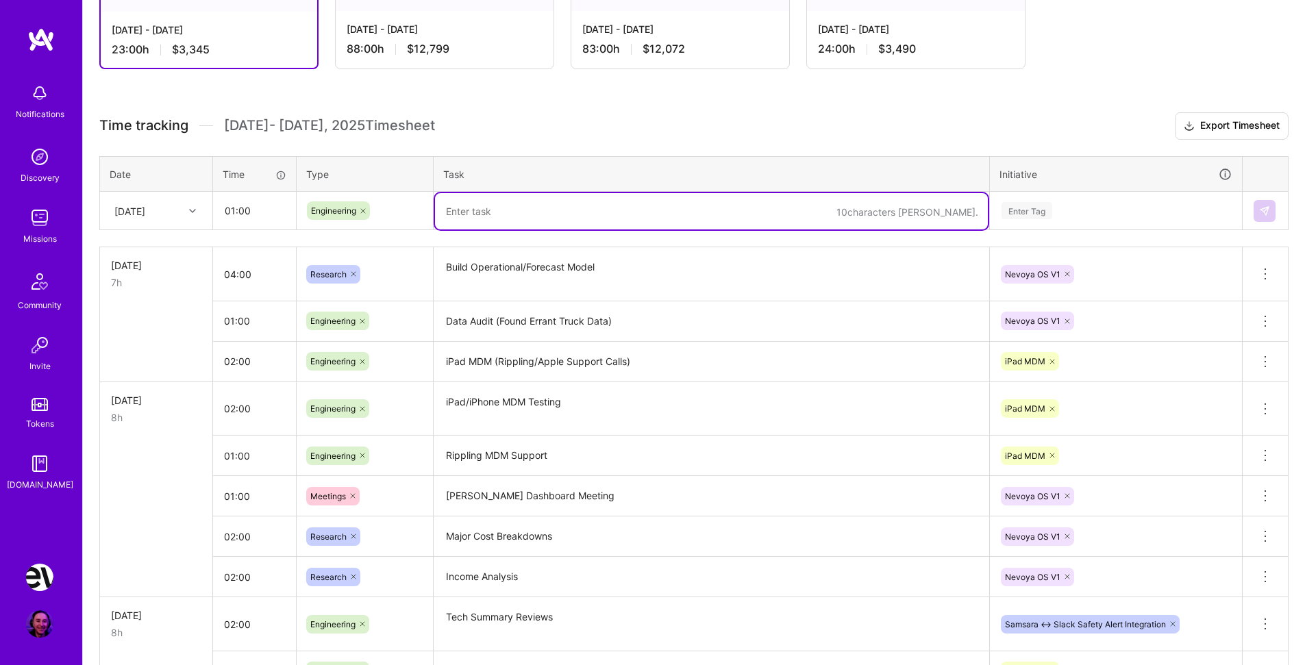
click at [357, 212] on div at bounding box center [363, 210] width 14 height 19
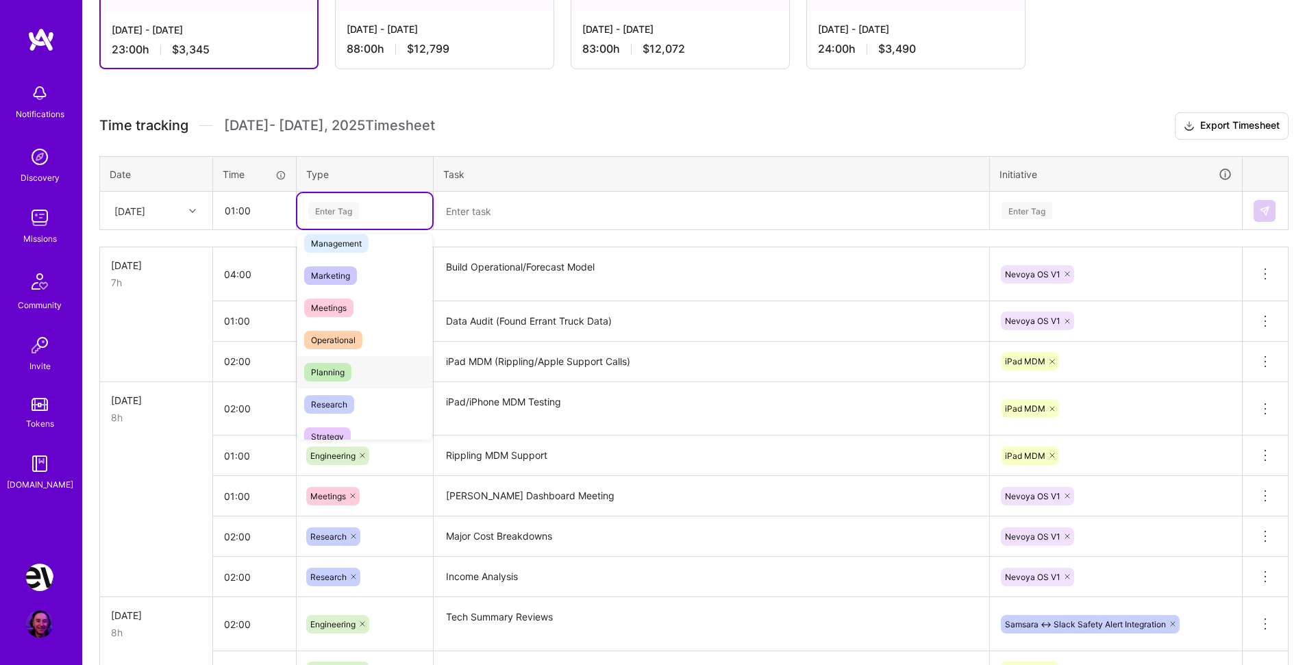
scroll to position [162, 0]
click at [340, 314] on span "Meetings" at bounding box center [328, 319] width 49 height 19
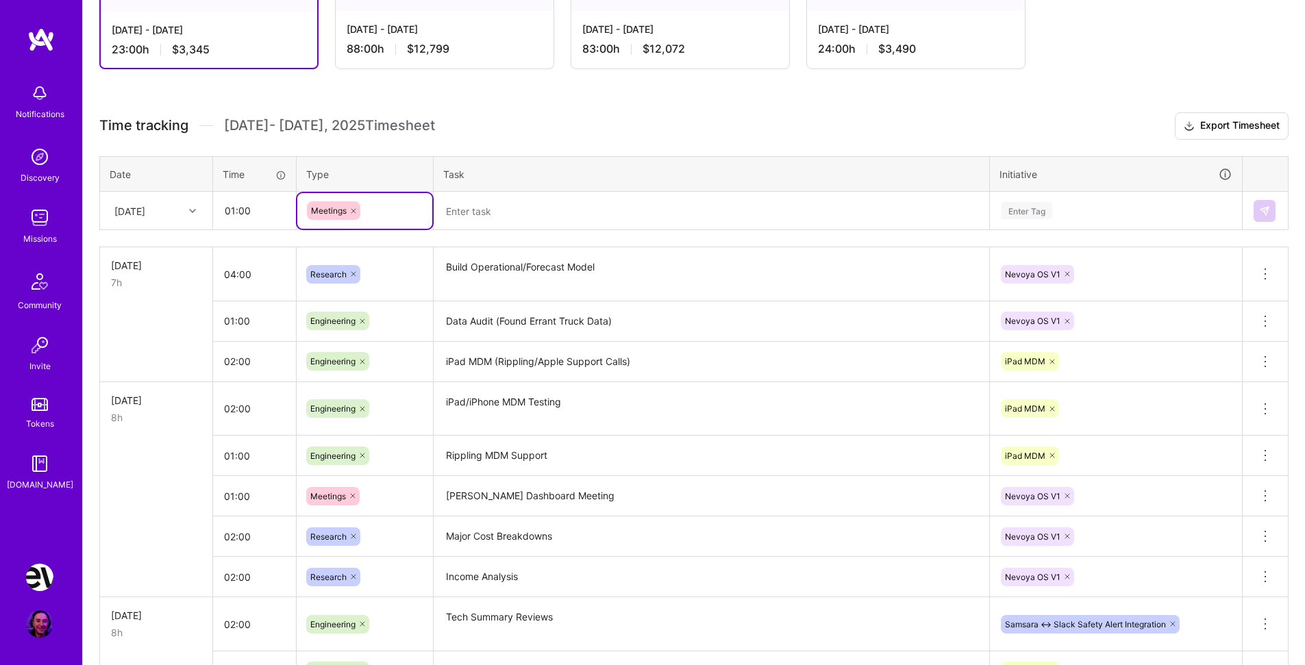
click at [491, 204] on textarea at bounding box center [711, 211] width 553 height 36
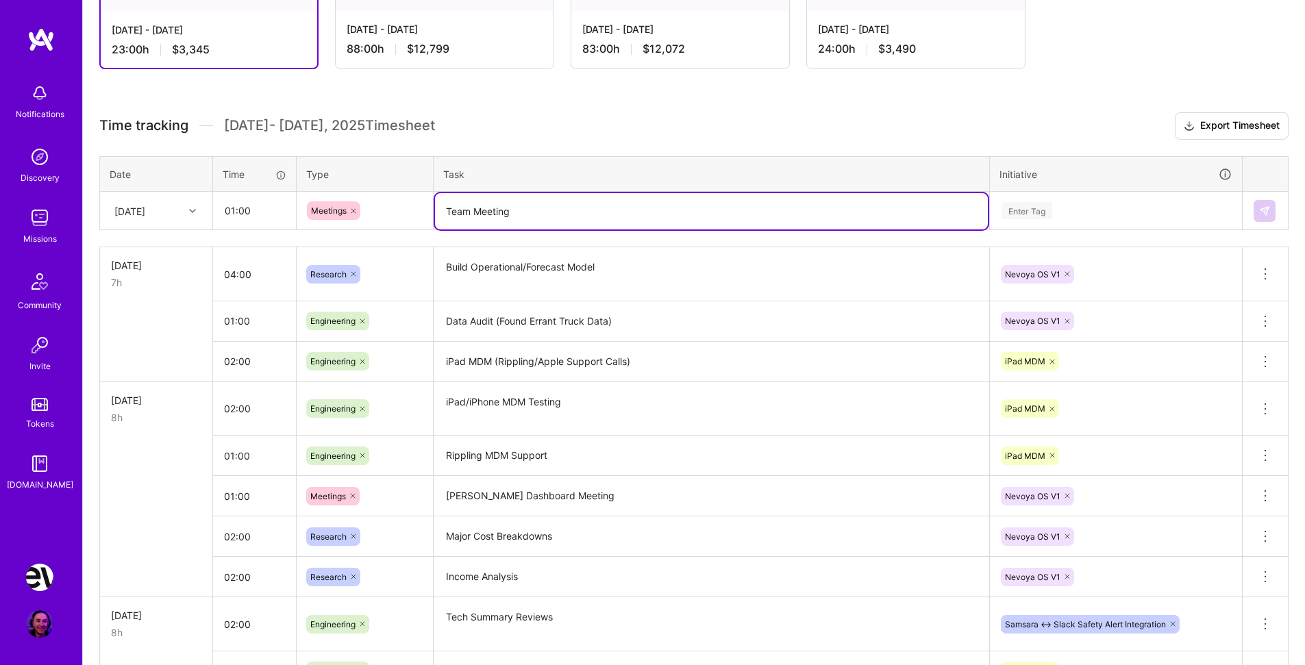
type textarea "Team Meeting"
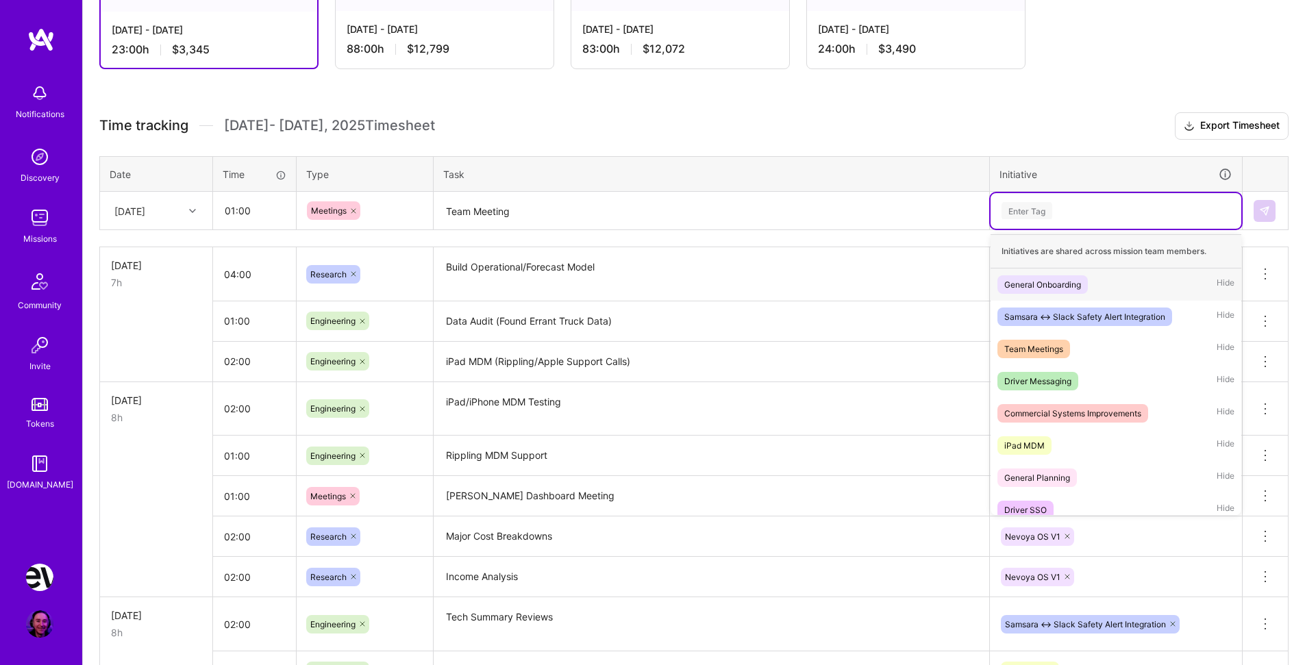
click at [1051, 213] on div "Enter Tag" at bounding box center [1027, 210] width 51 height 21
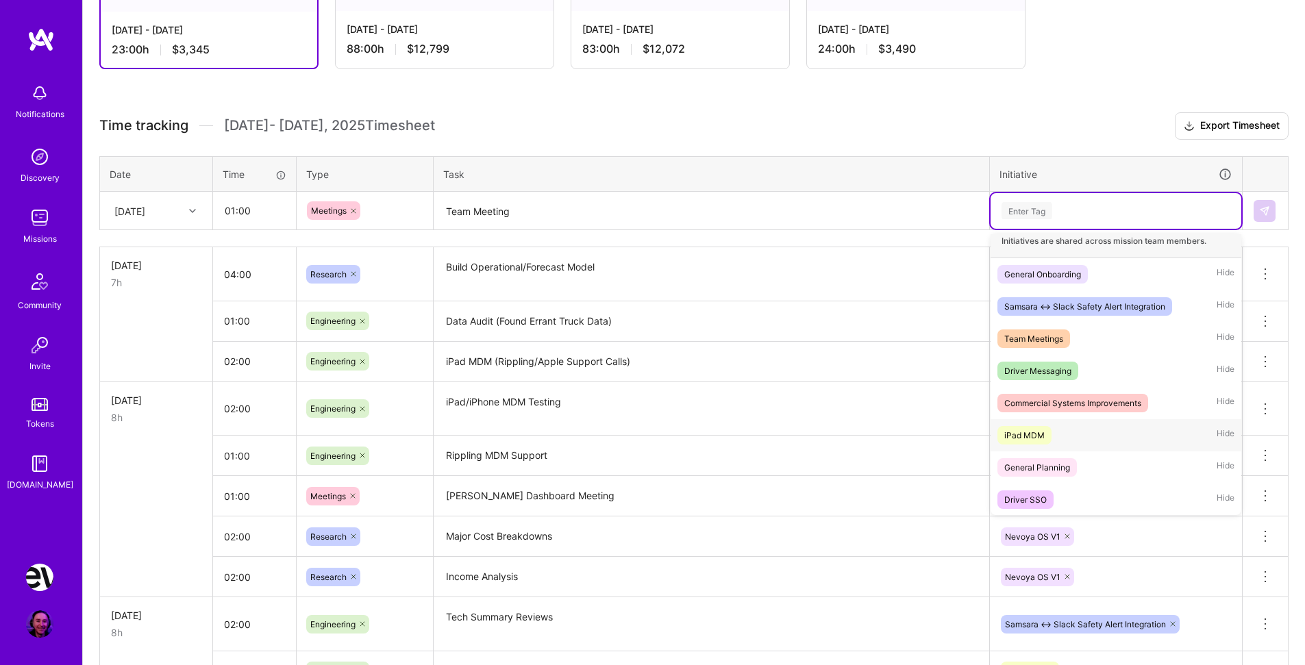
scroll to position [12, 0]
click at [1096, 336] on div "Team Meetings Hide" at bounding box center [1116, 337] width 251 height 32
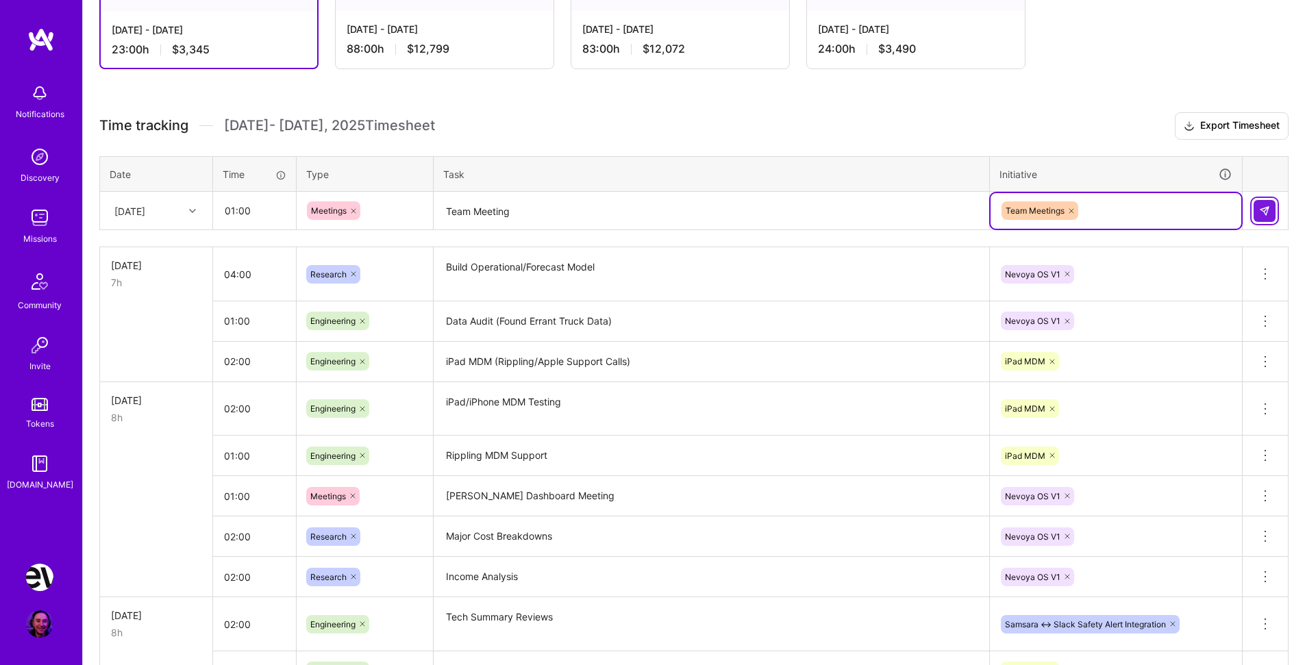
click at [1267, 208] on img at bounding box center [1264, 211] width 11 height 11
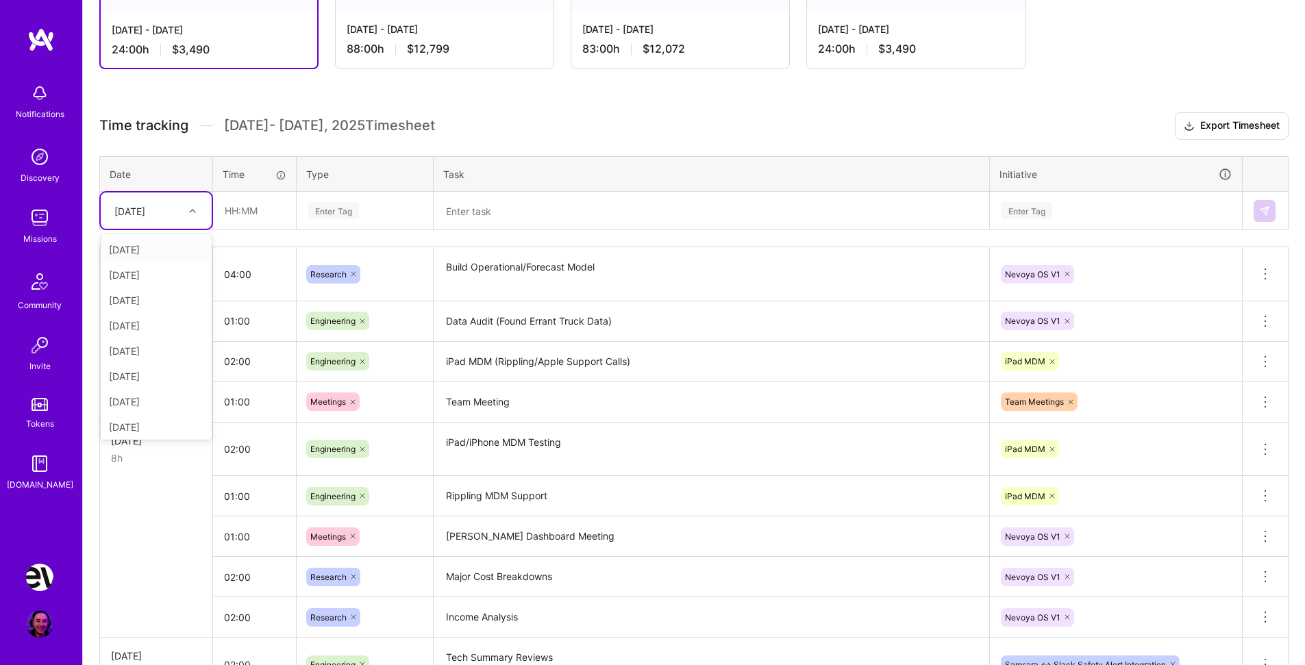
click at [193, 211] on icon at bounding box center [192, 211] width 7 height 7
click at [147, 352] on div "[DATE]" at bounding box center [156, 351] width 111 height 25
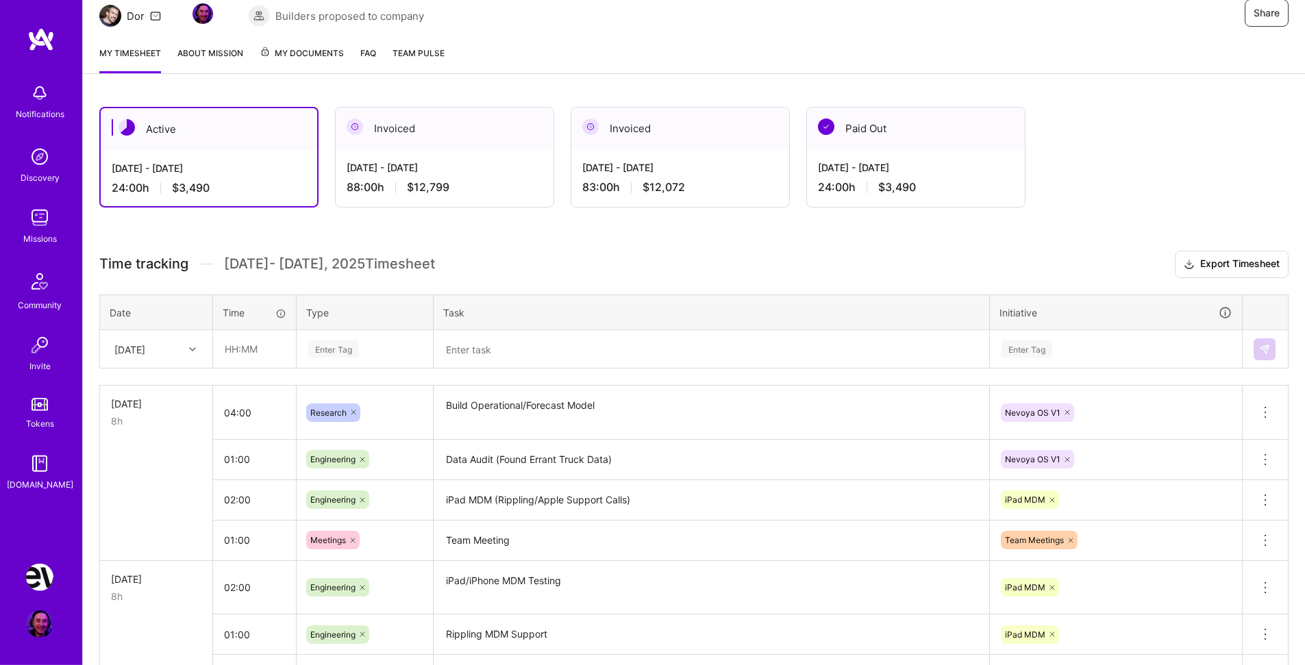
scroll to position [218, 0]
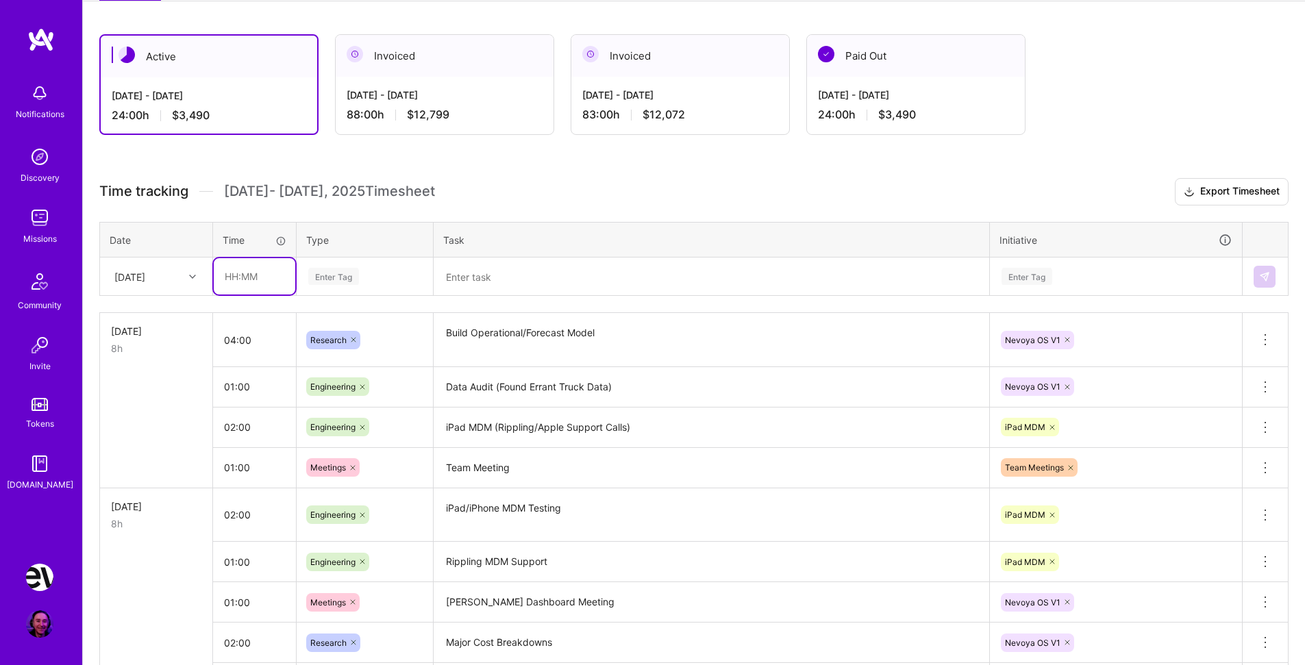
click at [268, 280] on input "text" at bounding box center [255, 276] width 82 height 36
type input "02:00"
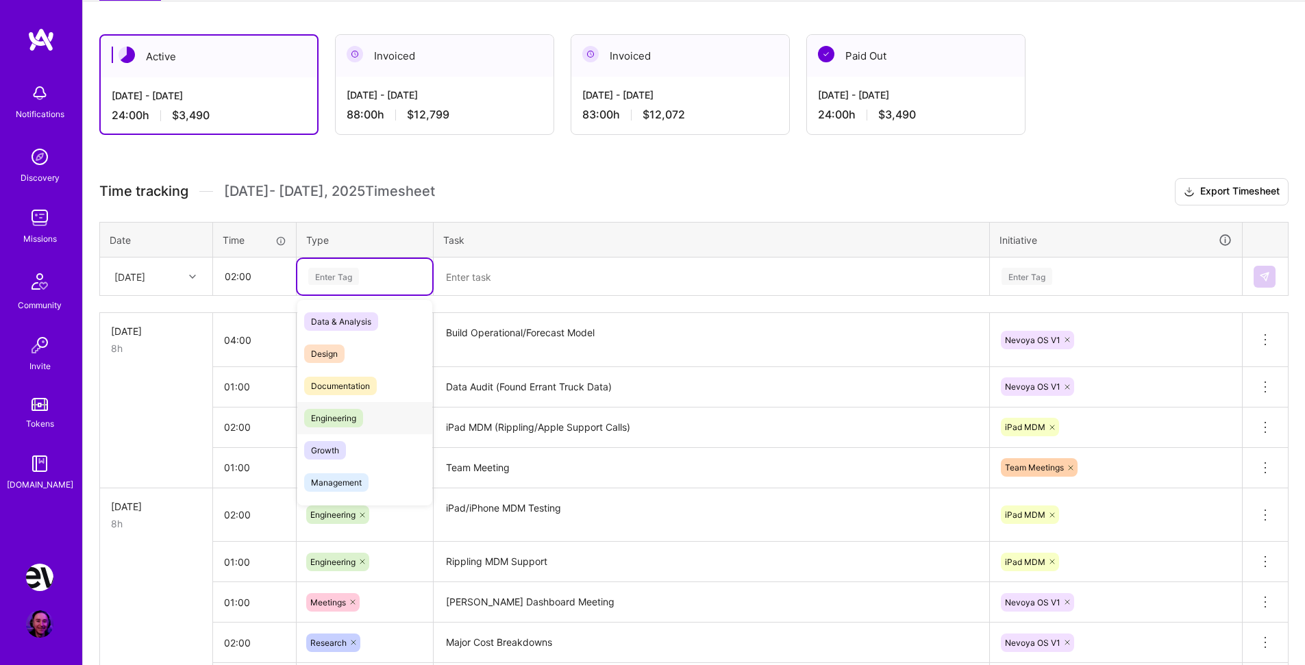
click at [325, 417] on span "Engineering" at bounding box center [333, 418] width 59 height 19
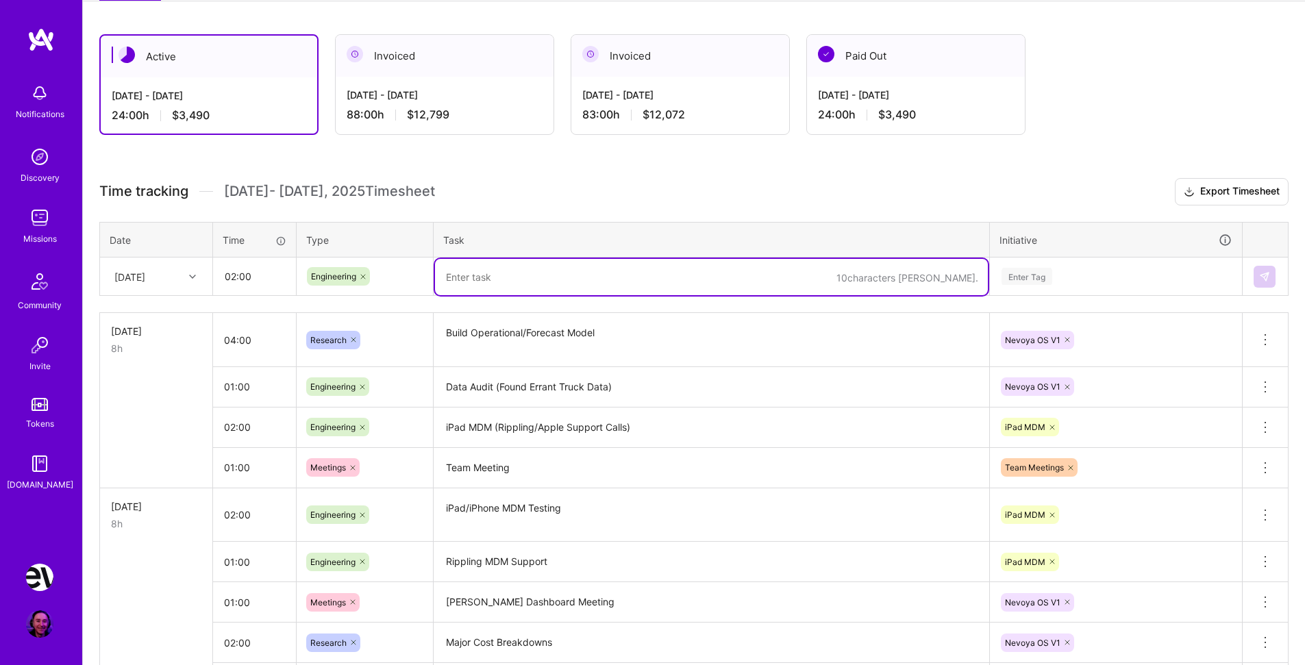
click at [490, 274] on textarea at bounding box center [711, 277] width 553 height 36
type textarea "Update Truck Expenses in [GEOGRAPHIC_DATA]"
click at [1034, 276] on div "Enter Tag" at bounding box center [1027, 276] width 51 height 21
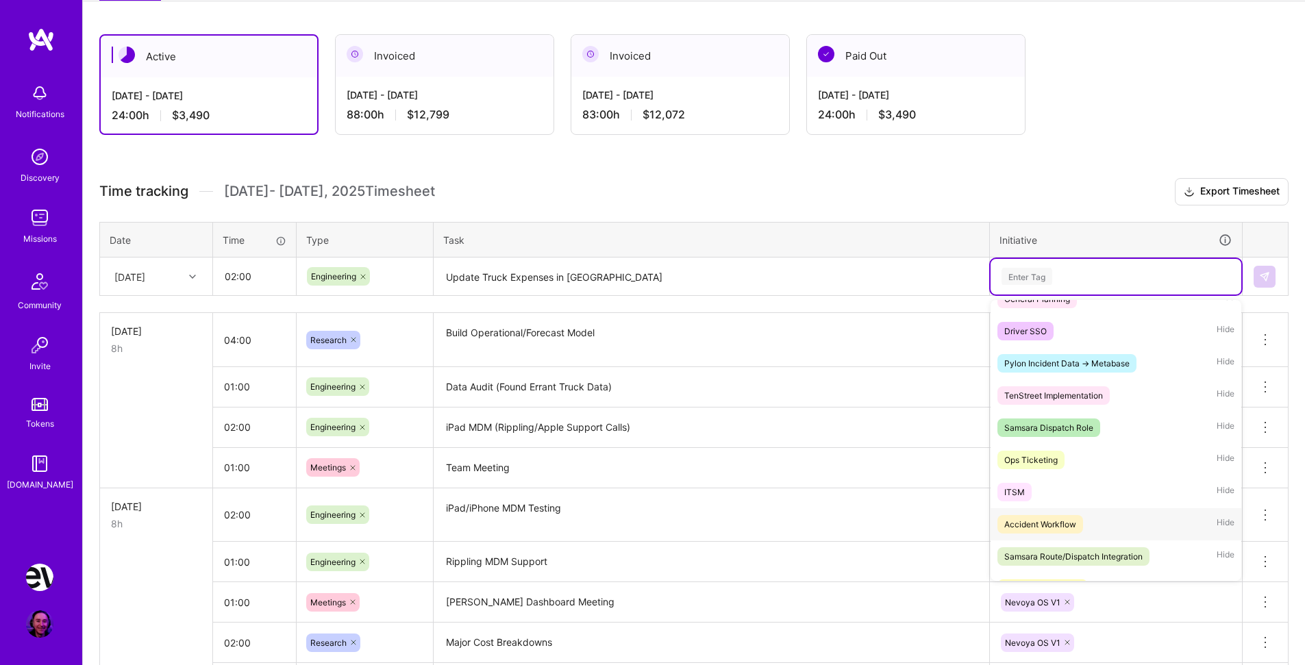
scroll to position [301, 0]
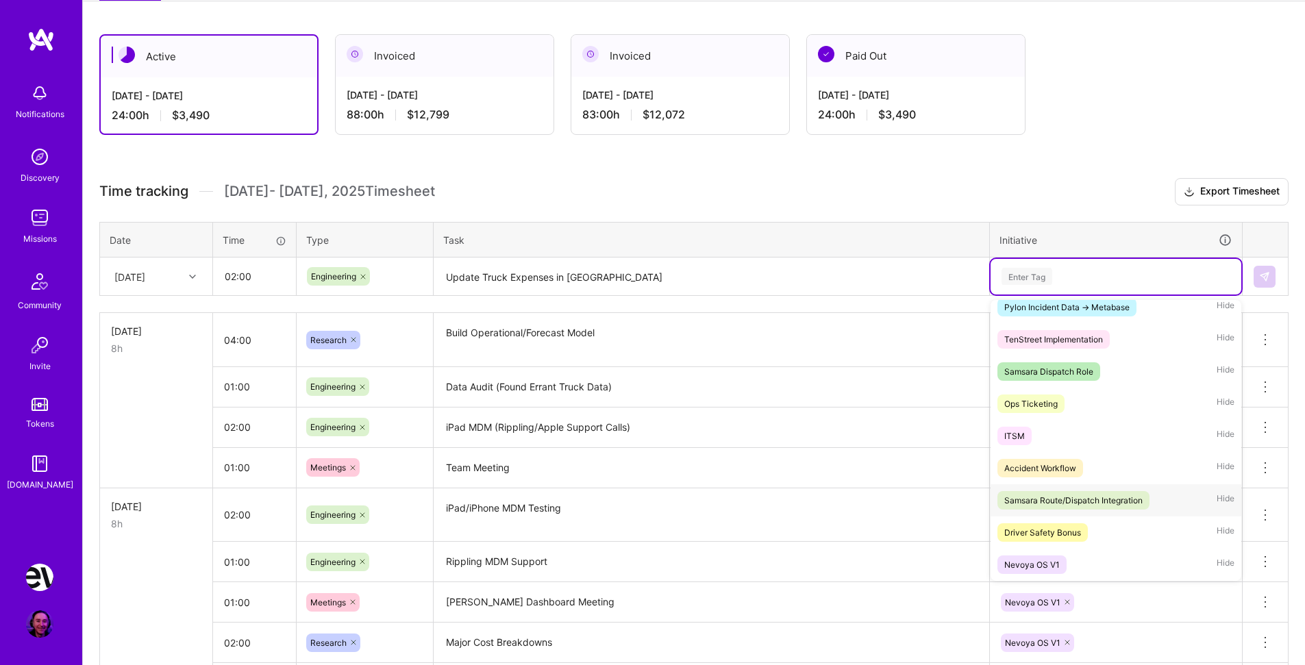
click at [1044, 564] on div "Nevoya OS V1" at bounding box center [1033, 565] width 56 height 14
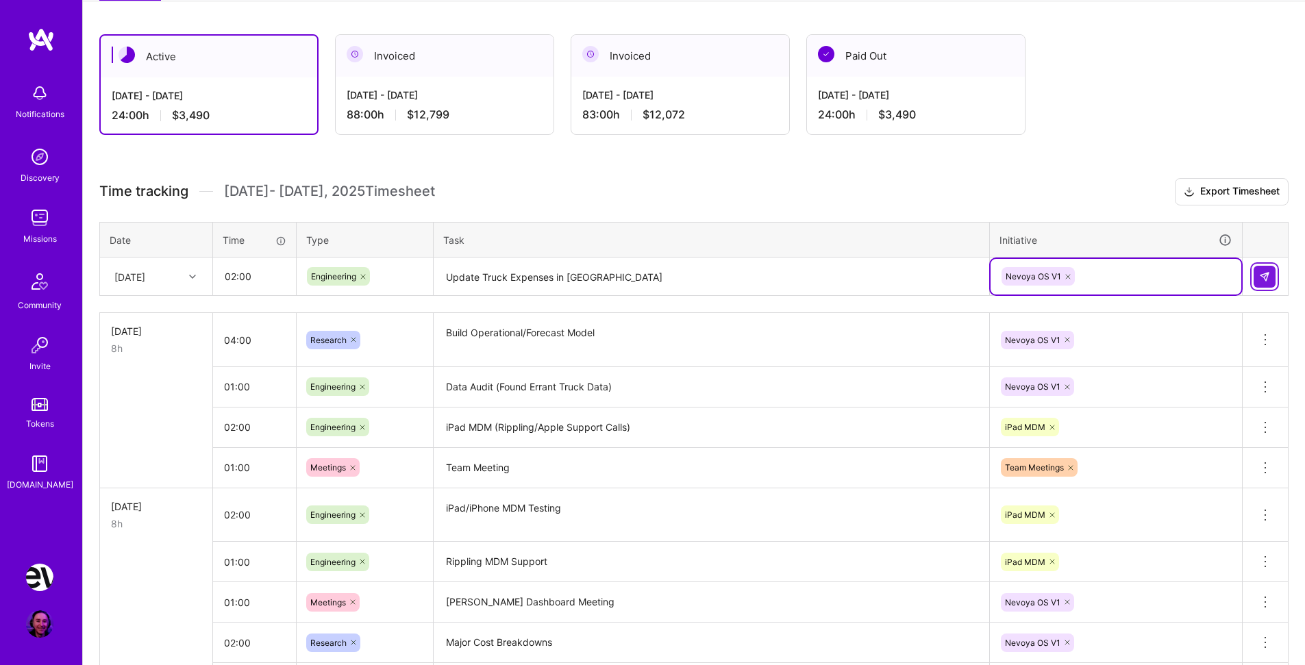
click at [1266, 273] on img at bounding box center [1264, 276] width 11 height 11
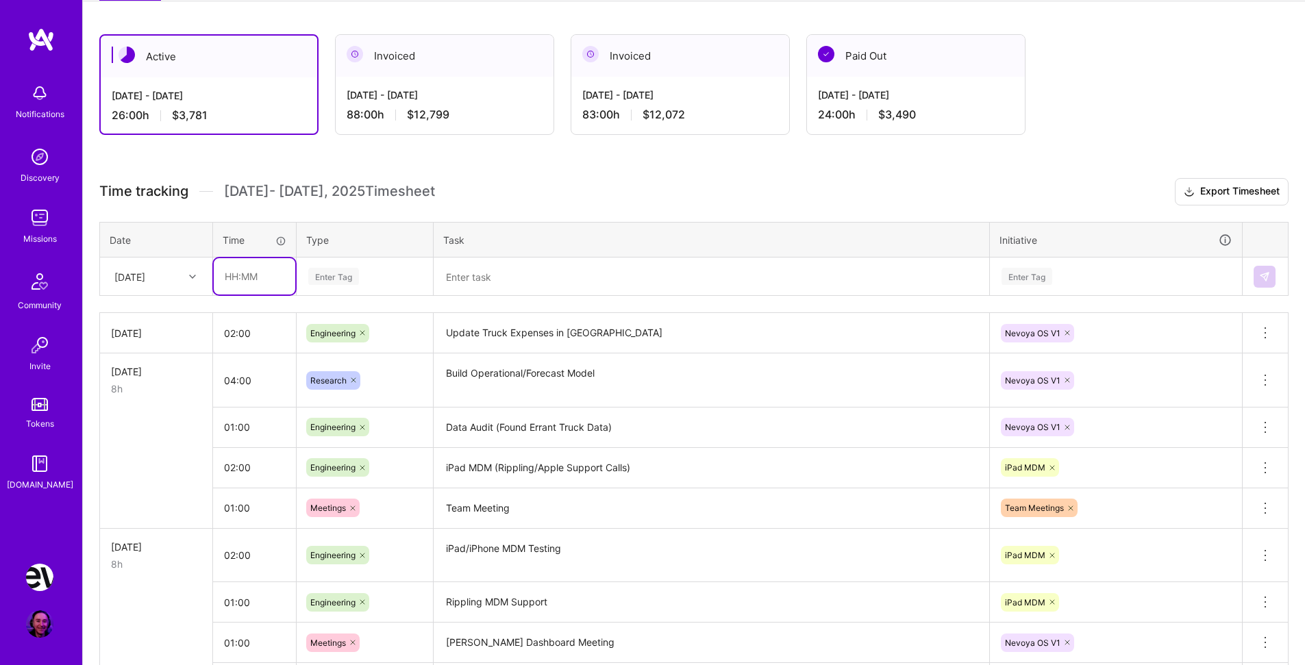
click at [260, 274] on input "text" at bounding box center [255, 276] width 82 height 36
type input "01:00"
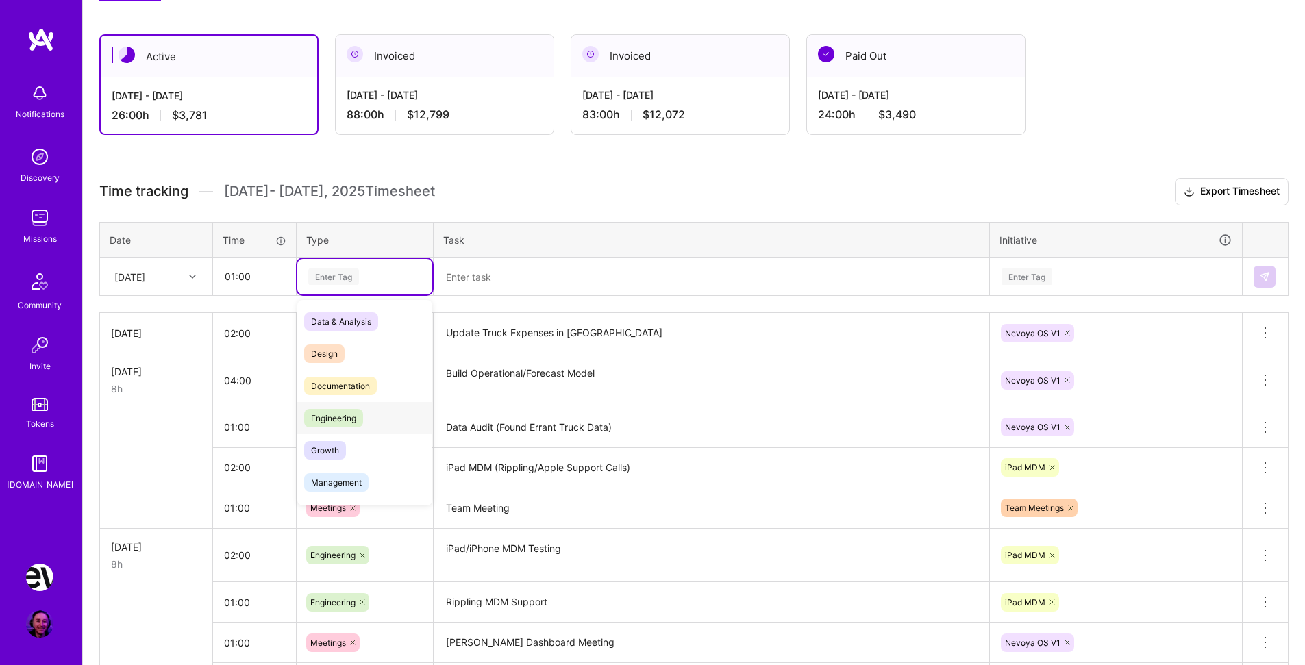
click at [373, 414] on div "Engineering" at bounding box center [364, 418] width 135 height 32
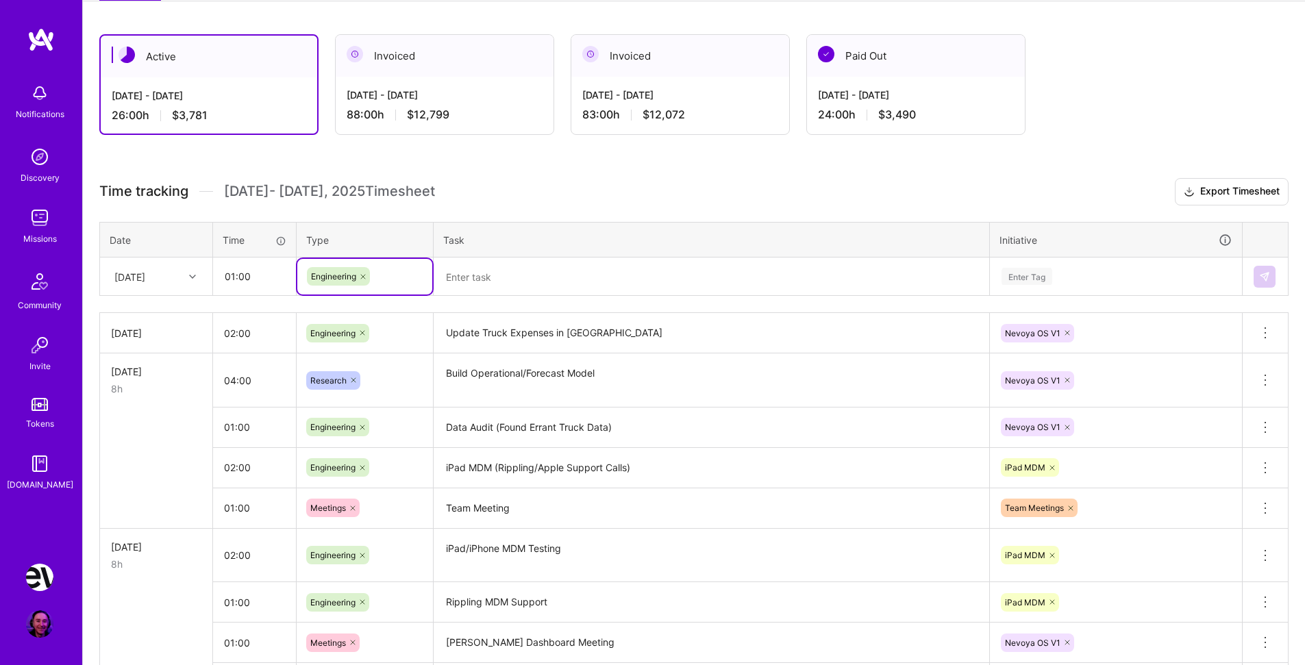
click at [478, 285] on textarea at bounding box center [711, 277] width 553 height 36
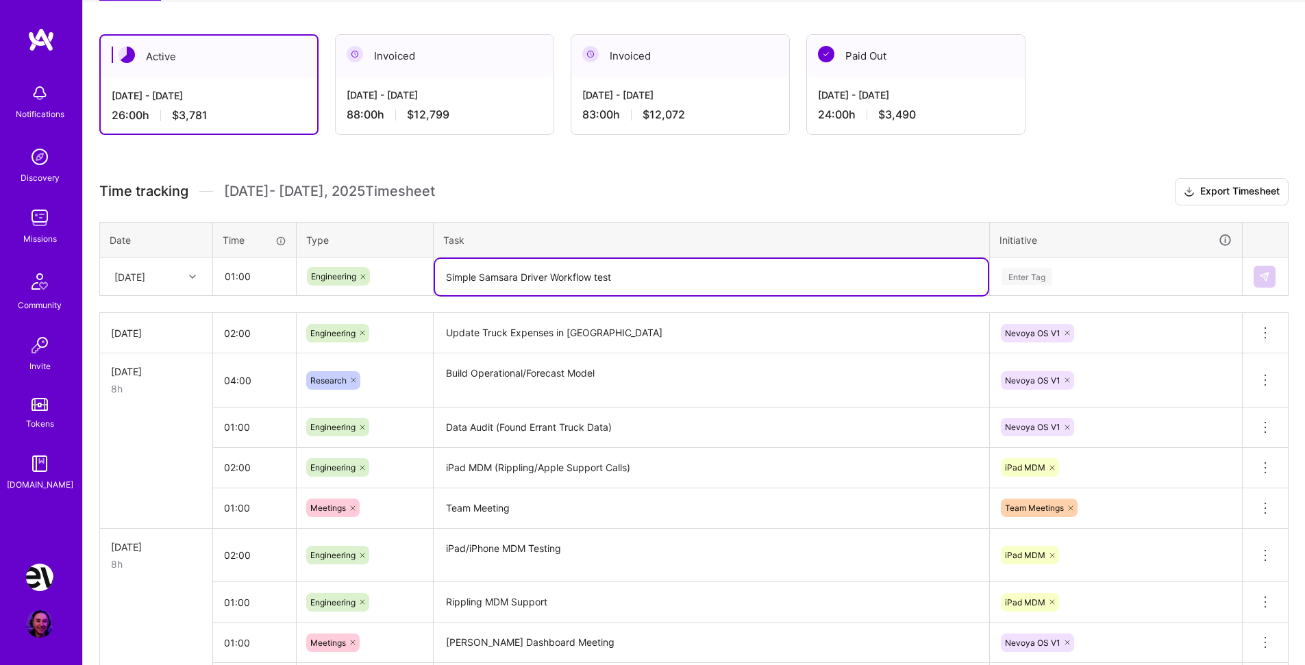
type textarea "Simple Samsara Driver Workflow test"
click at [1037, 276] on div "Enter Tag" at bounding box center [1027, 276] width 51 height 21
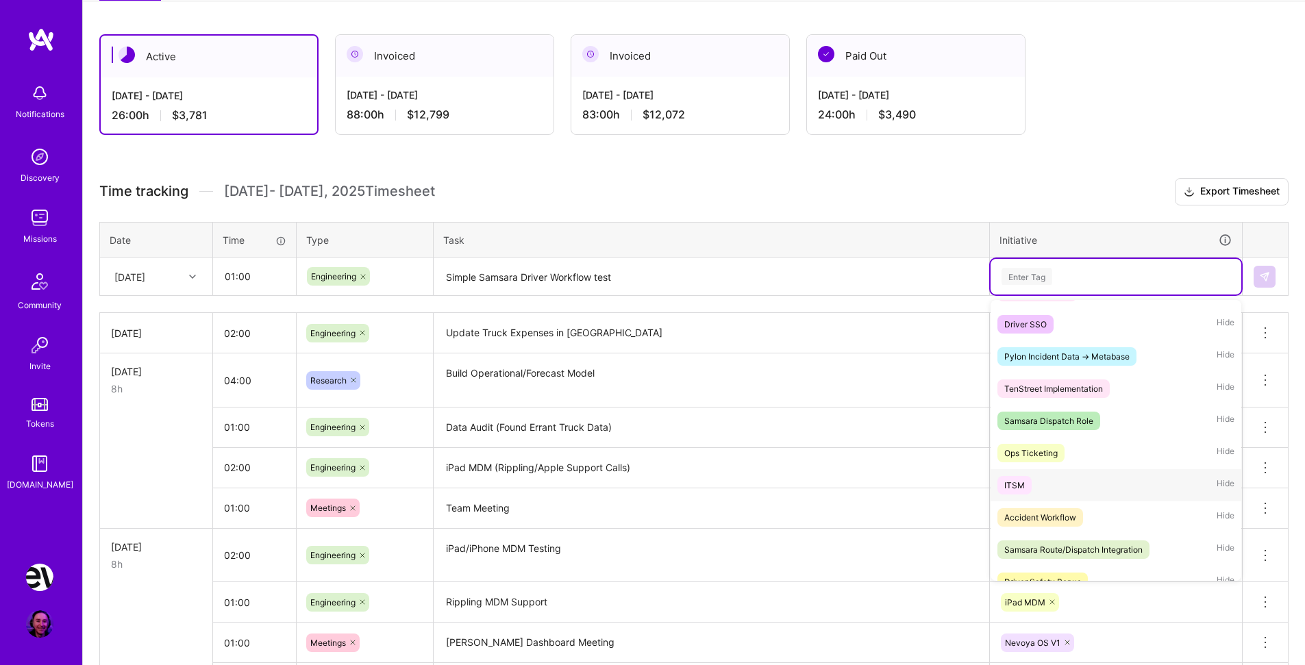
scroll to position [0, 0]
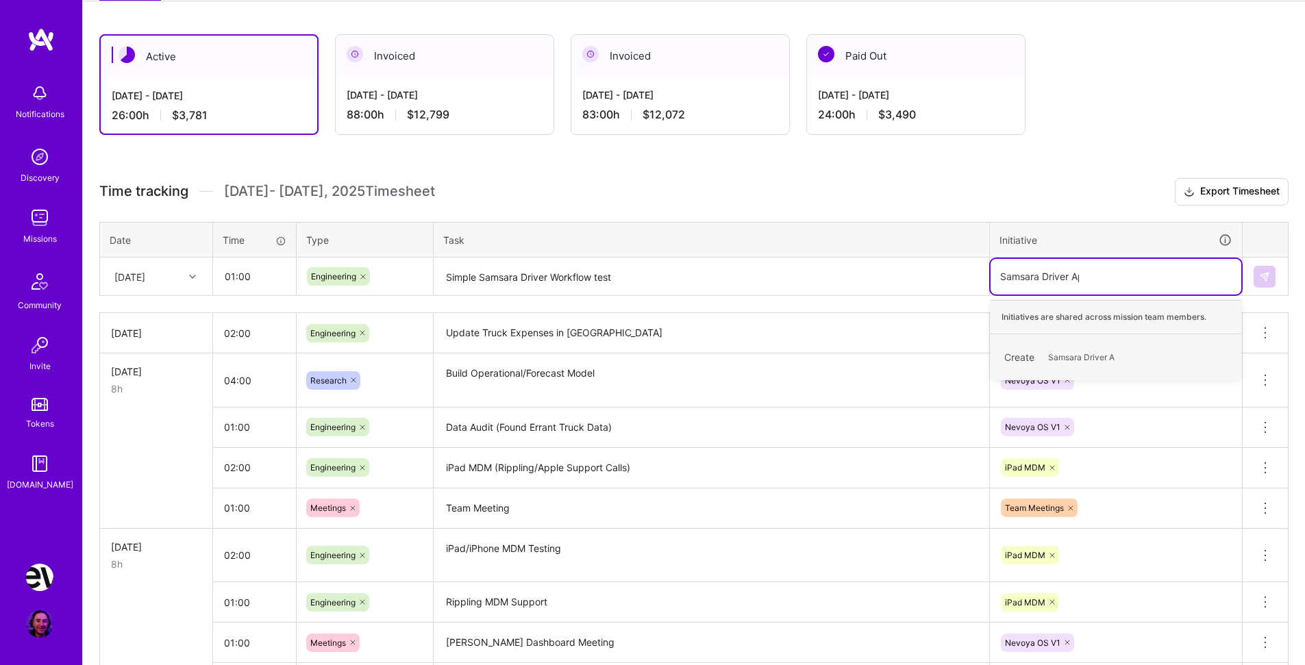
type input "Samsara Driver App"
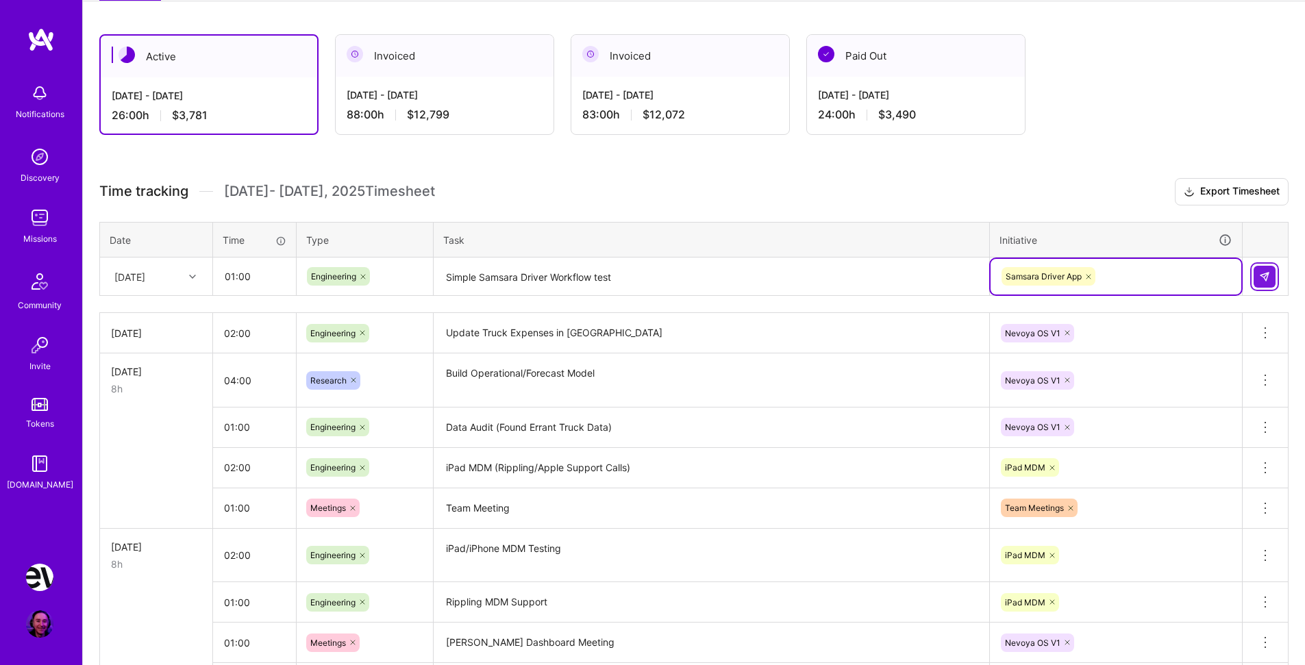
click at [1261, 277] on img at bounding box center [1264, 276] width 11 height 11
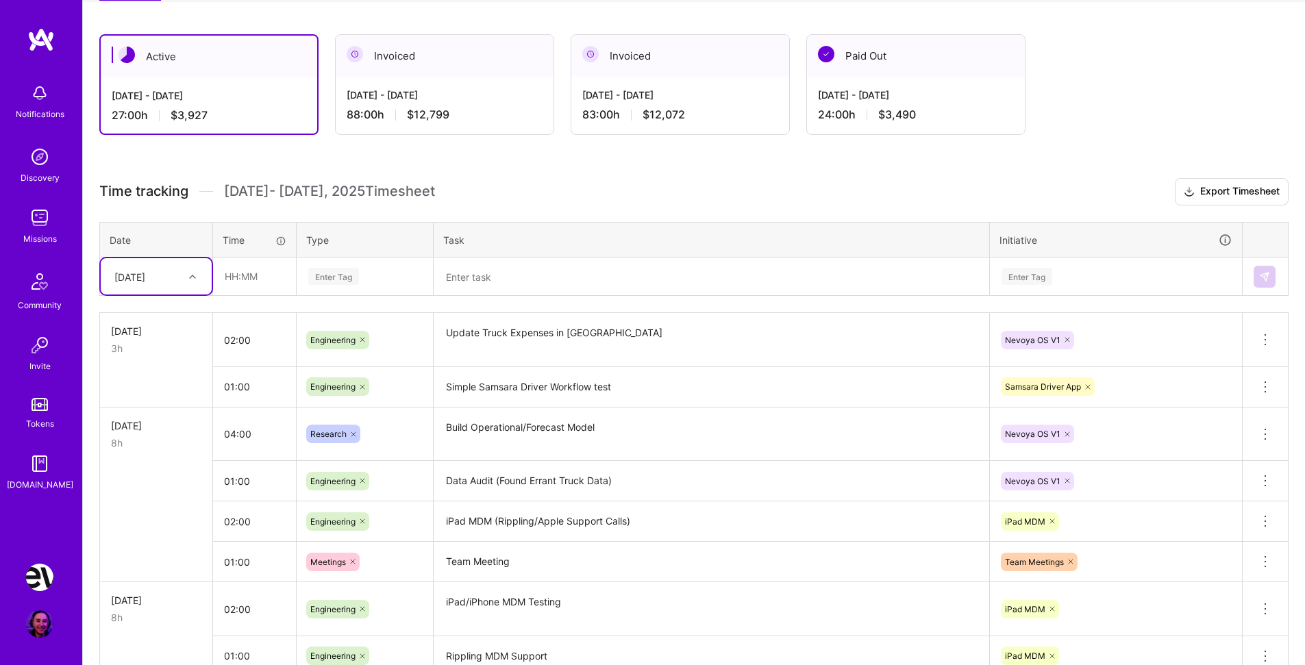
click at [558, 203] on h3 "Time tracking [DATE] - [DATE] Timesheet Export Timesheet" at bounding box center [694, 191] width 1190 height 27
click at [256, 273] on input "text" at bounding box center [255, 276] width 82 height 36
type input "00:30"
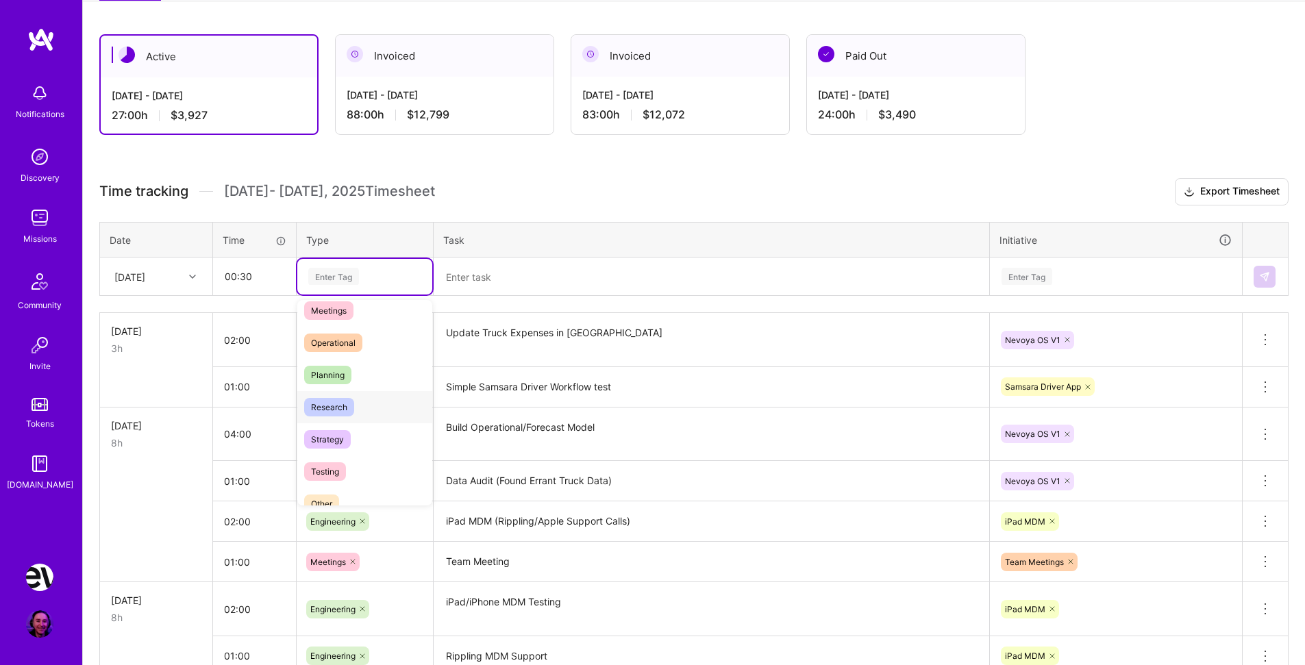
scroll to position [227, 0]
click at [354, 322] on div "Meetings" at bounding box center [364, 320] width 135 height 32
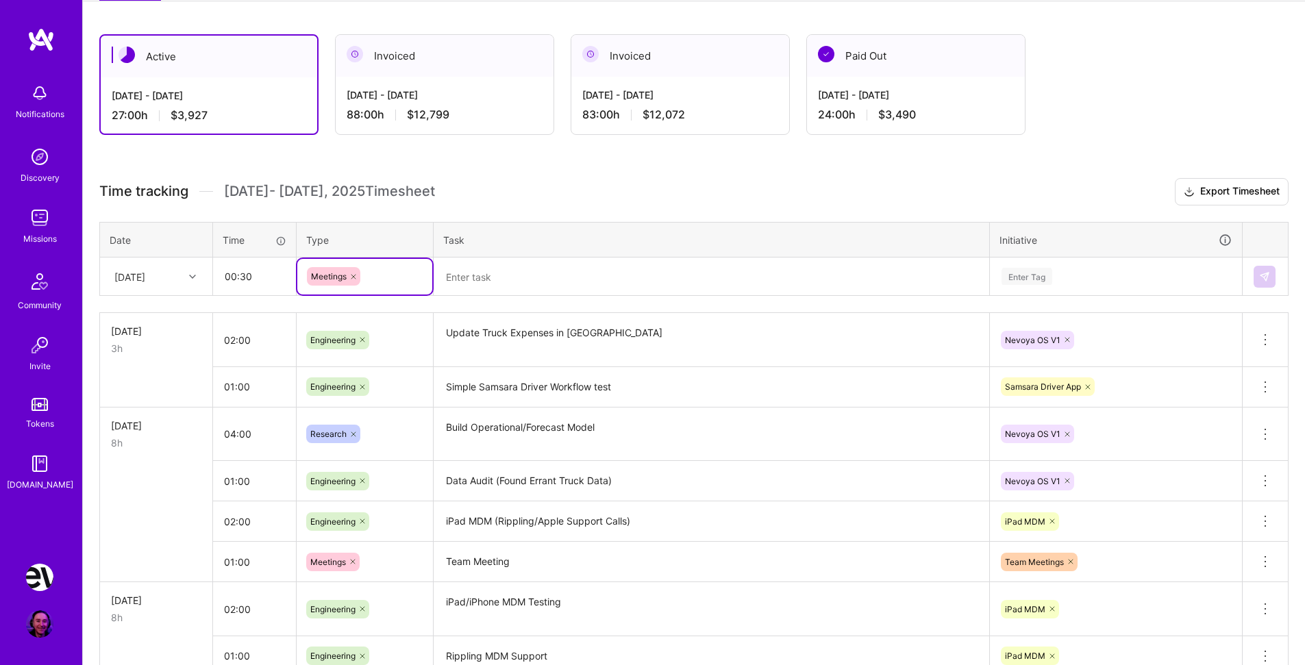
click at [502, 258] on td at bounding box center [712, 277] width 556 height 38
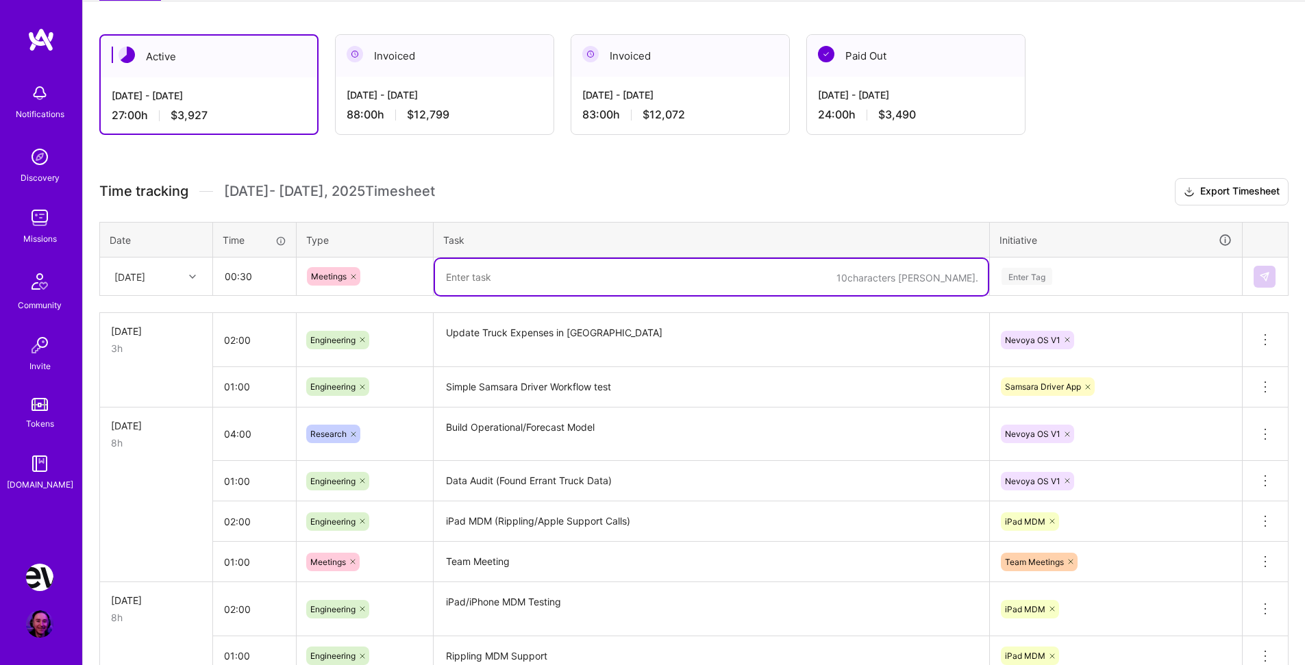
click at [502, 268] on textarea at bounding box center [711, 277] width 553 height 36
type textarea "Engineering Standup"
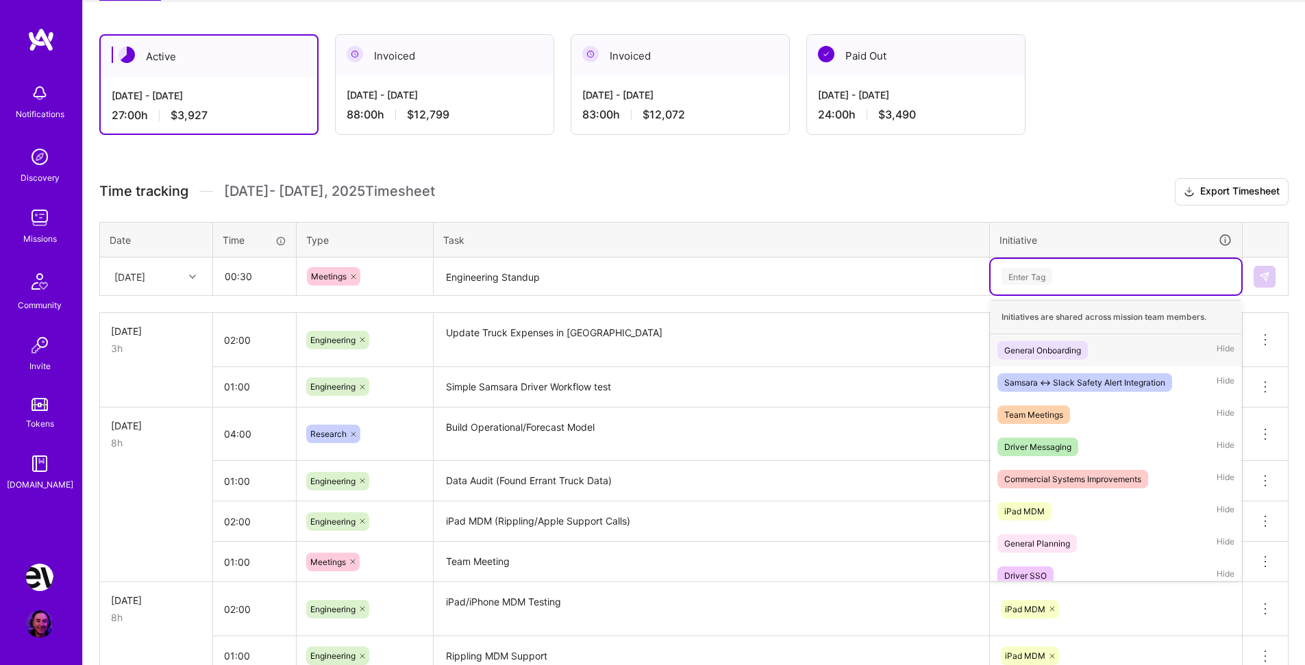
click at [1083, 282] on div "Enter Tag" at bounding box center [1116, 276] width 232 height 17
click at [1087, 412] on div "Team Meetings Hide" at bounding box center [1116, 415] width 251 height 32
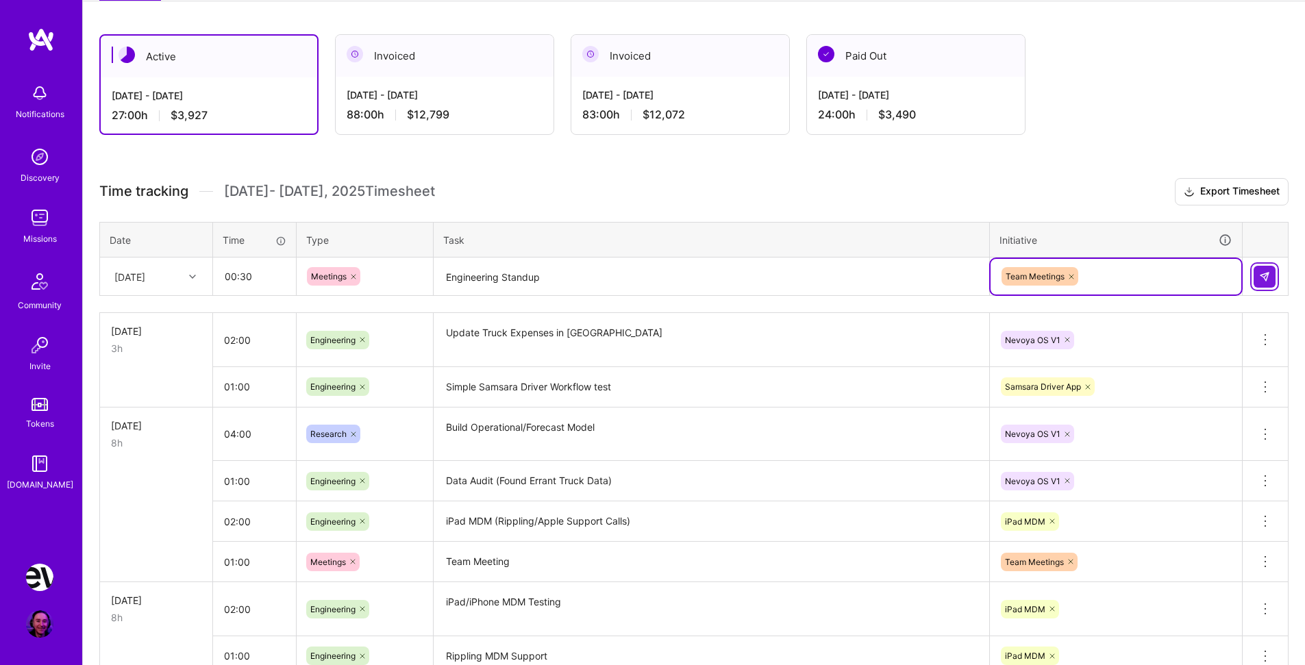
click at [1264, 280] on img at bounding box center [1264, 276] width 11 height 11
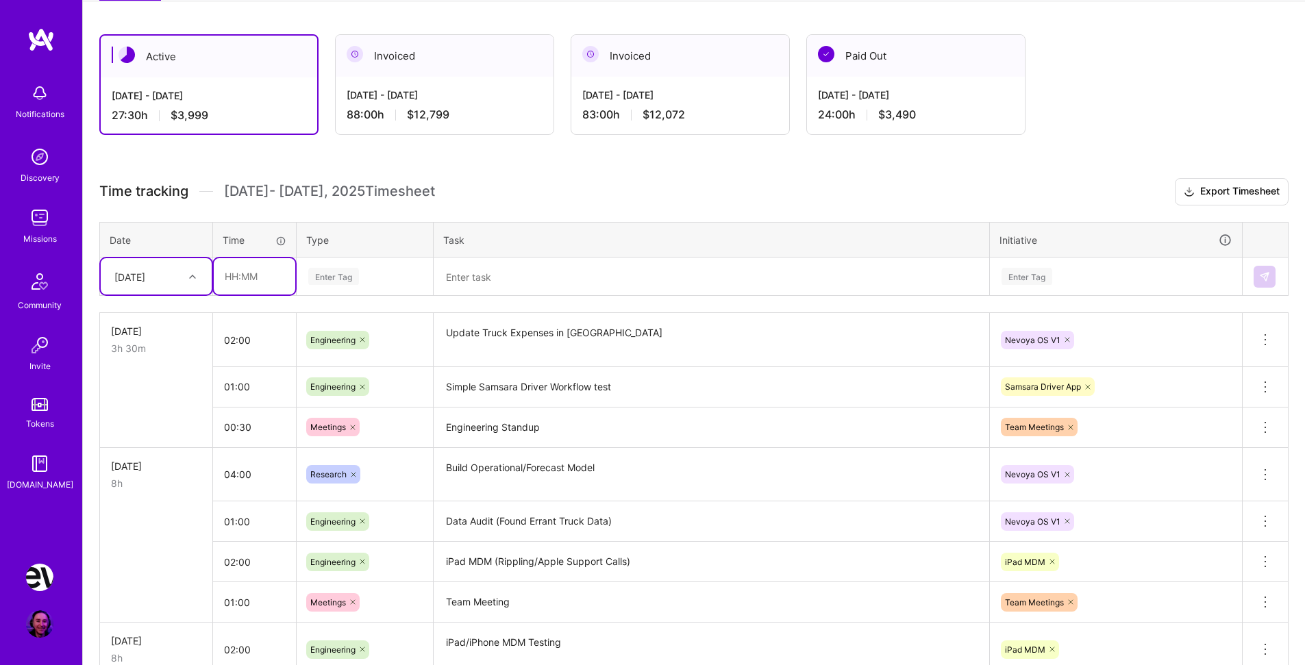
click at [259, 281] on input "text" at bounding box center [255, 276] width 82 height 36
type input "01:00"
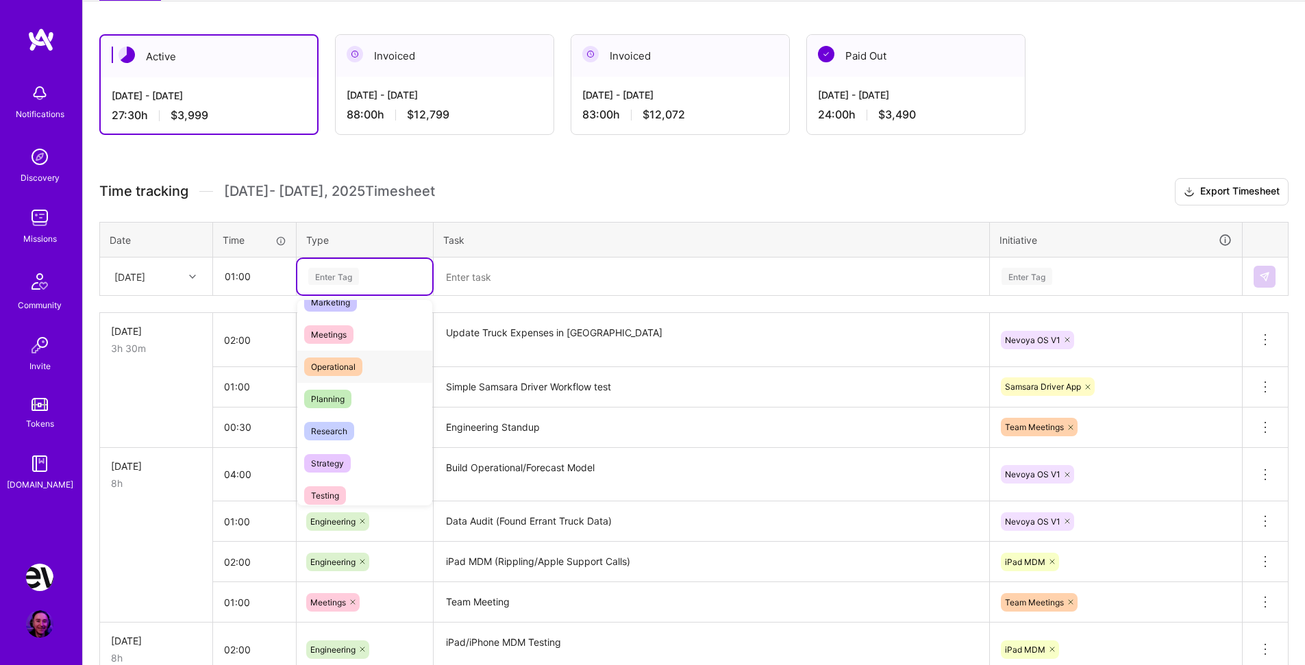
scroll to position [216, 0]
click at [360, 431] on div "Research" at bounding box center [364, 428] width 135 height 32
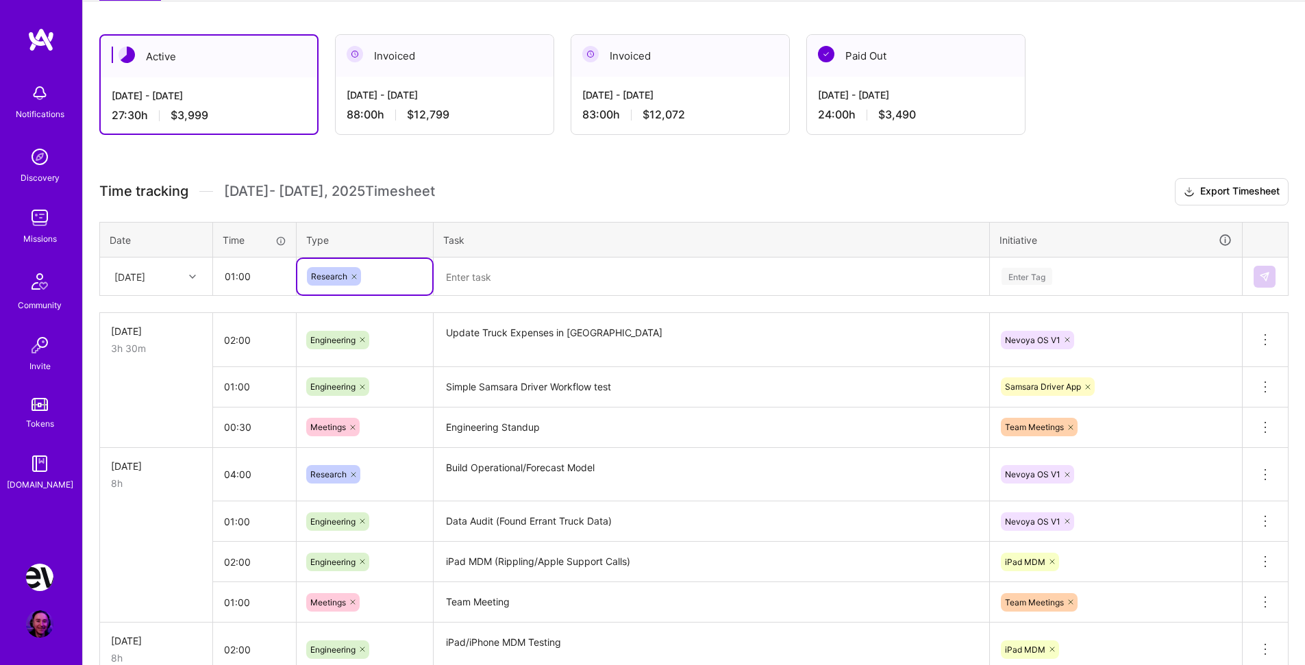
click at [480, 282] on textarea at bounding box center [711, 277] width 553 height 36
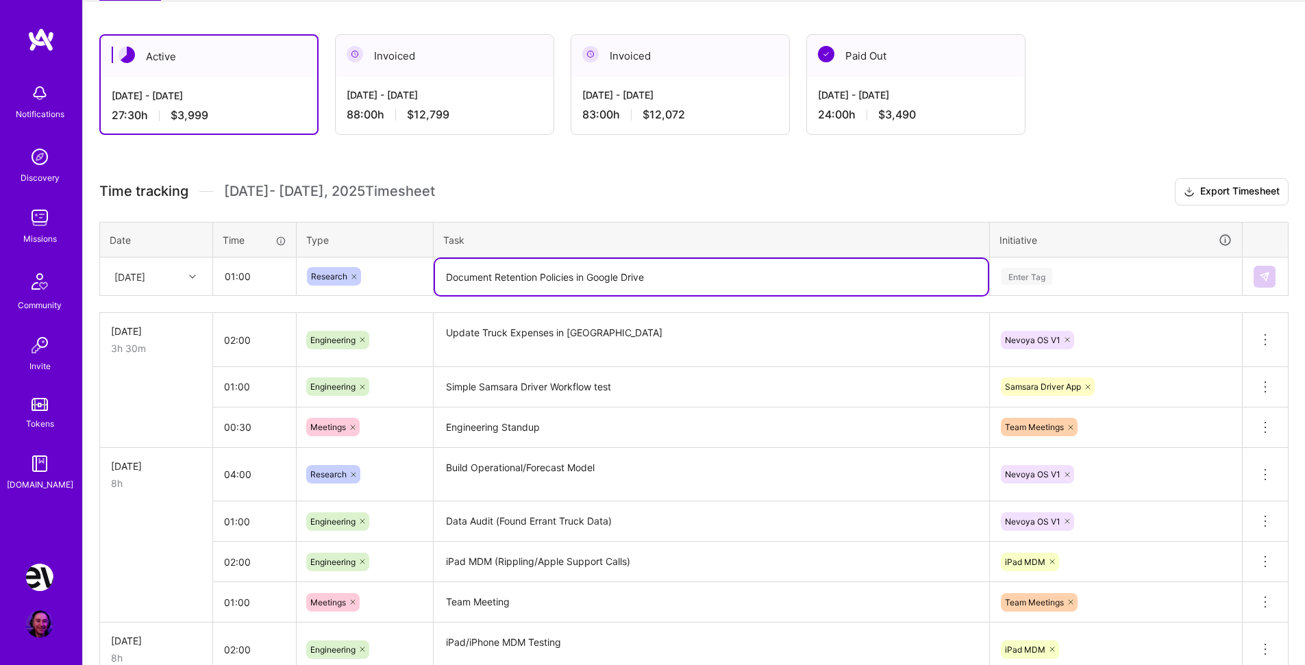
type textarea "Document Retention Policies in Google Drive"
click at [1042, 271] on div "Enter Tag" at bounding box center [1027, 276] width 51 height 21
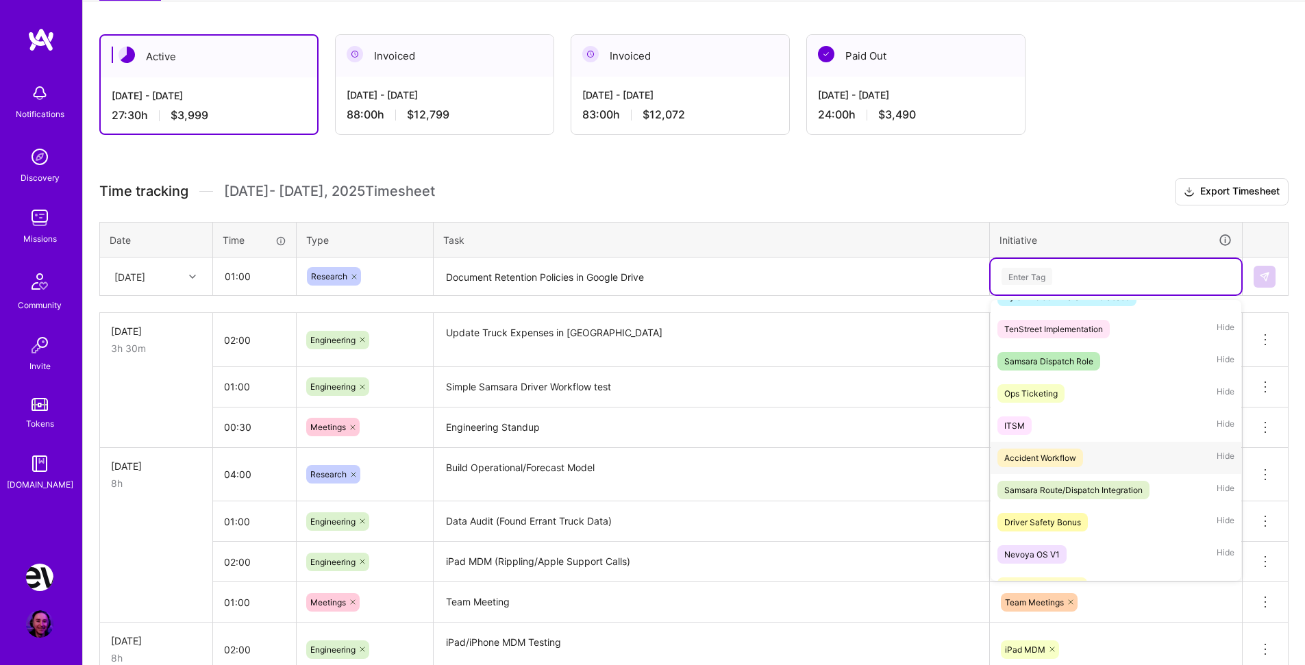
scroll to position [333, 0]
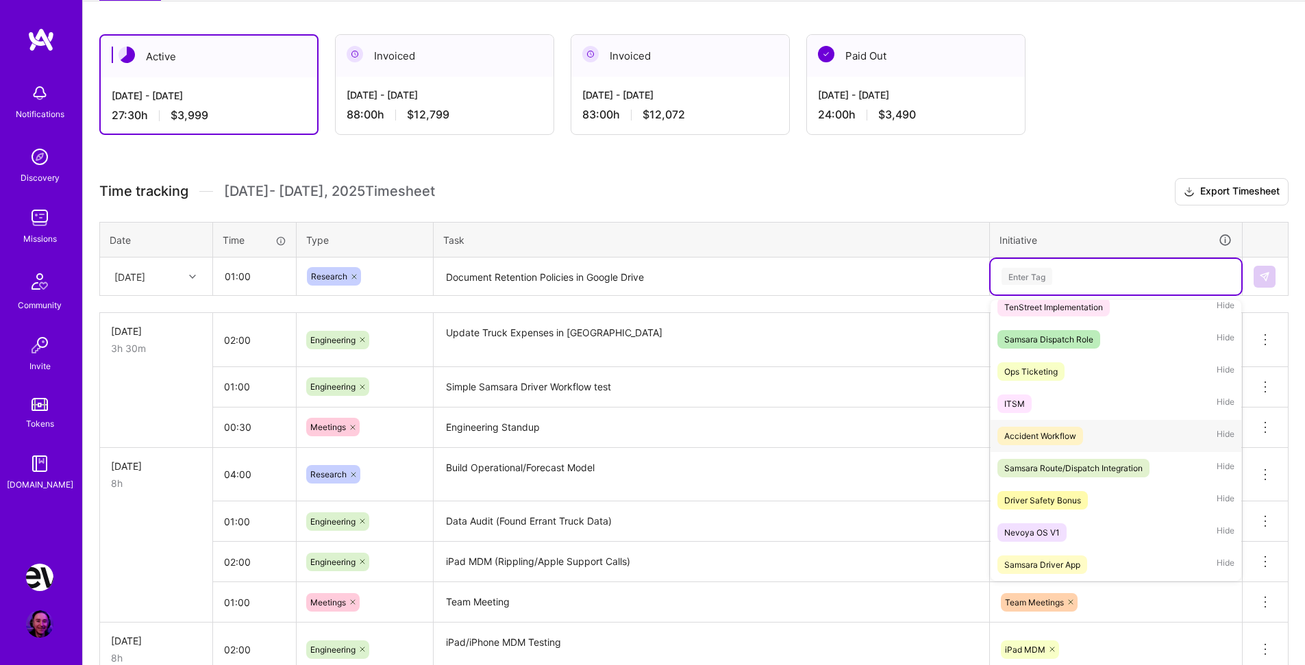
click at [1080, 434] on span "Accident Workflow" at bounding box center [1041, 436] width 86 height 19
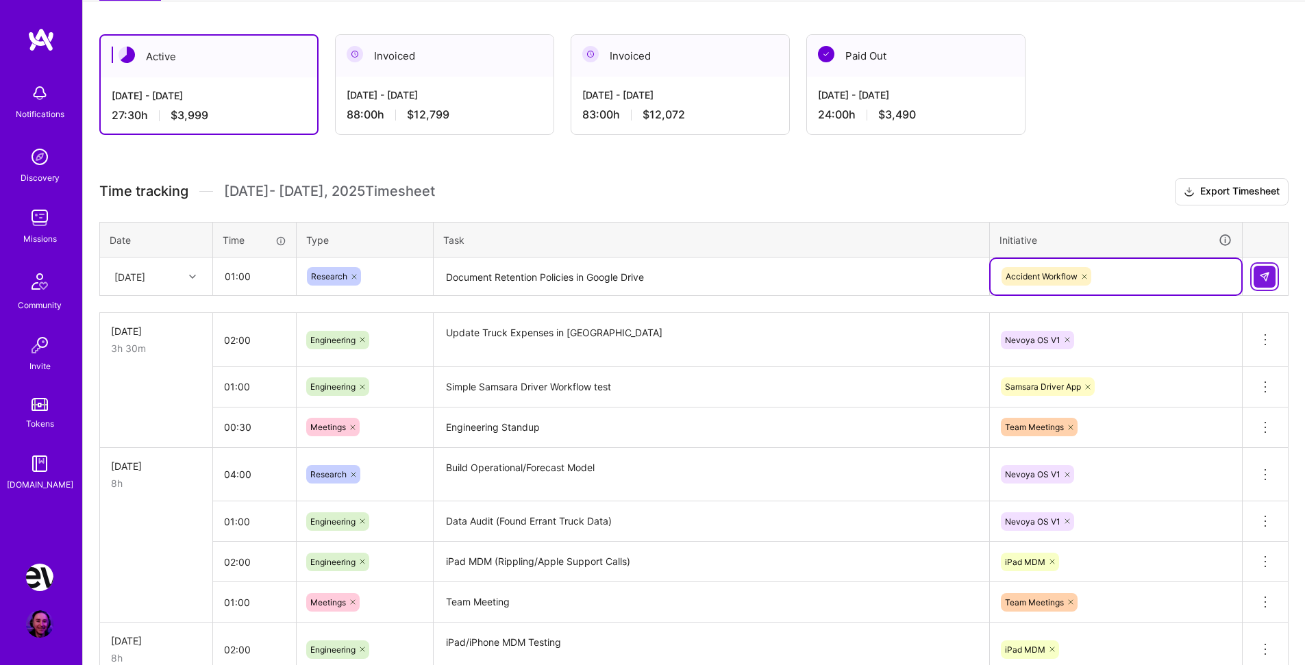
click at [1264, 278] on img at bounding box center [1264, 276] width 11 height 11
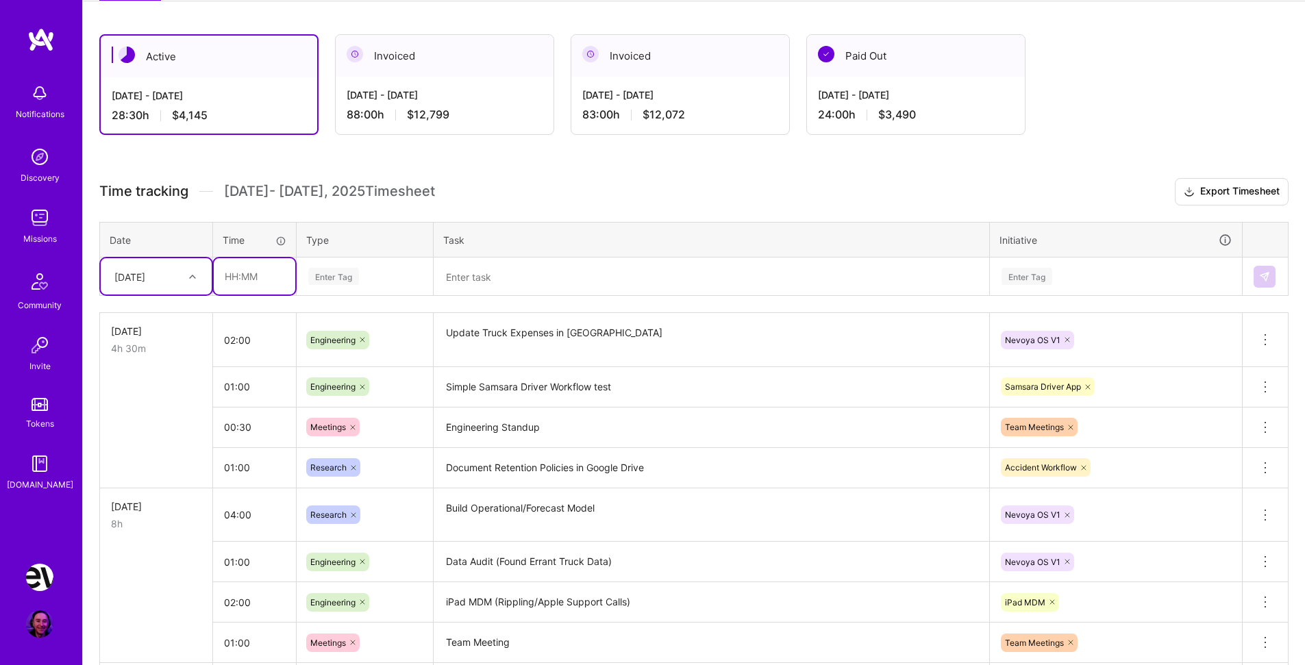
click at [263, 276] on input "text" at bounding box center [255, 276] width 82 height 36
type input "01:00"
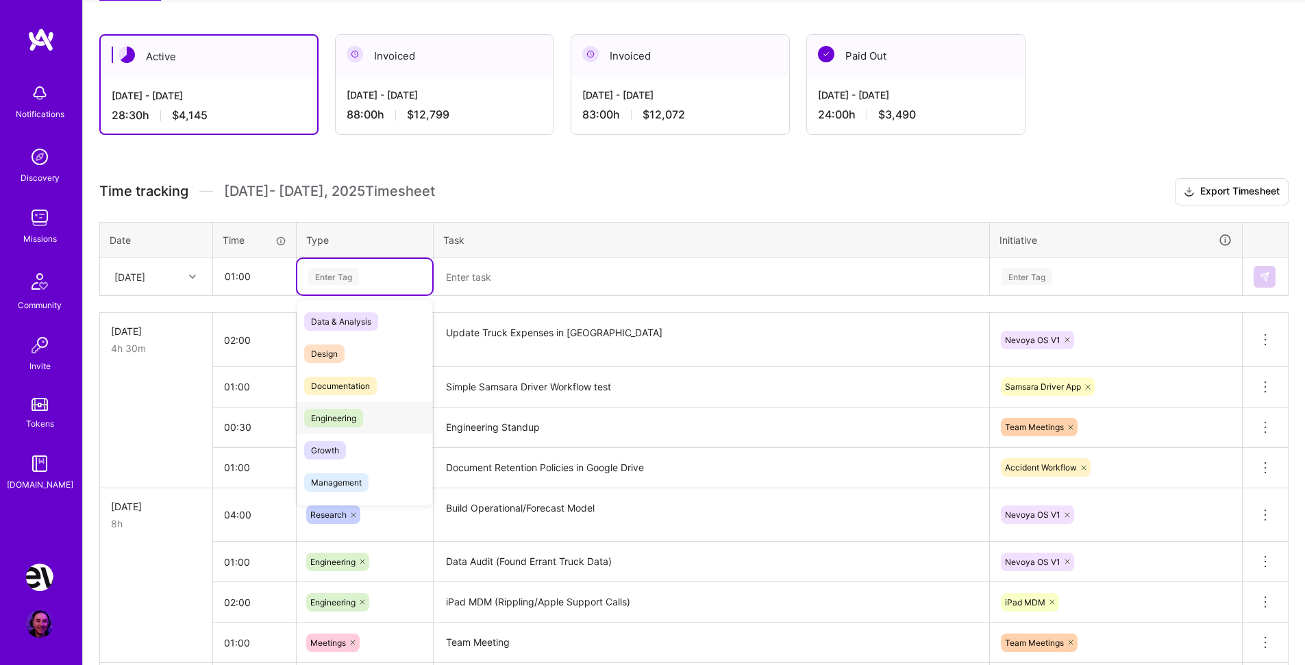
click at [381, 419] on div "Engineering" at bounding box center [364, 418] width 135 height 32
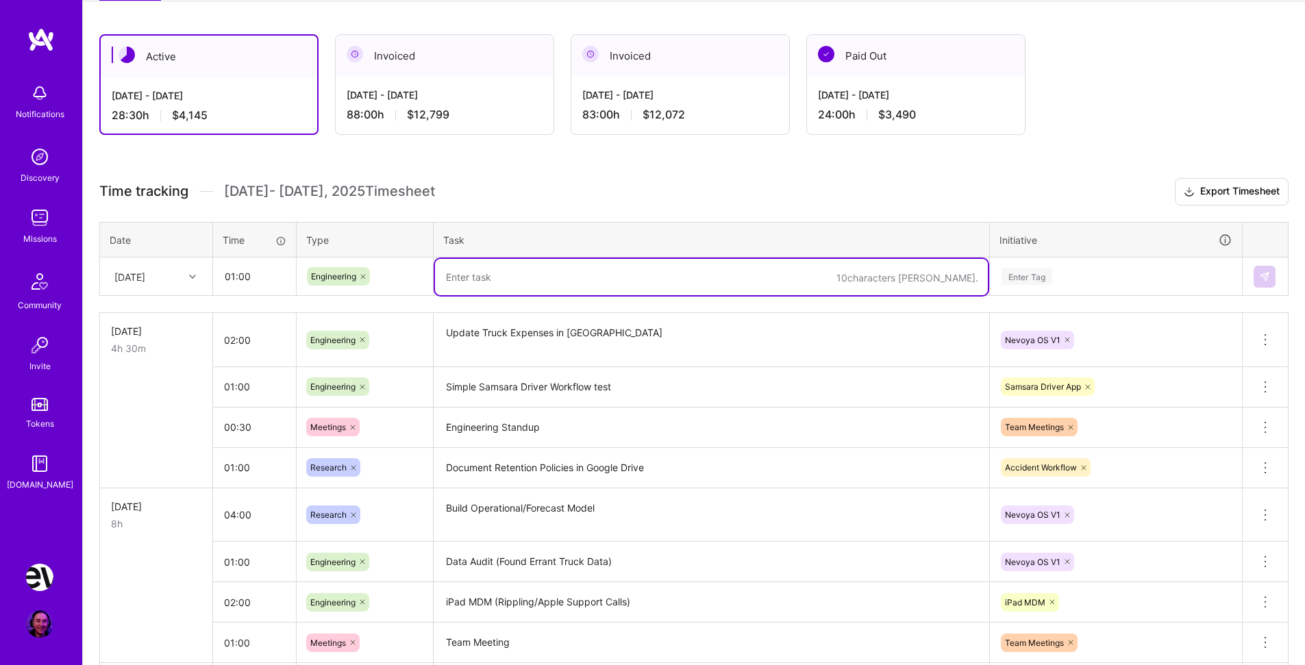
click at [513, 276] on textarea at bounding box center [711, 277] width 553 height 36
type textarea "Accident Workflow from Samsara"
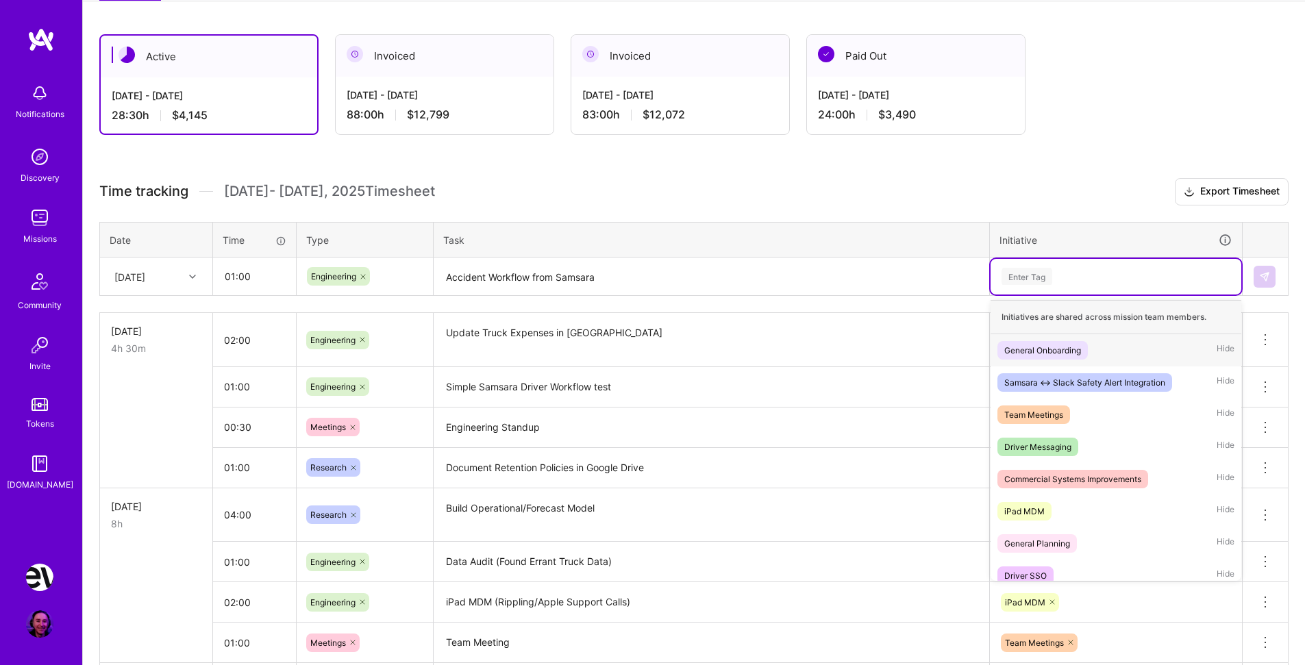
click at [1034, 269] on div "Enter Tag" at bounding box center [1027, 276] width 51 height 21
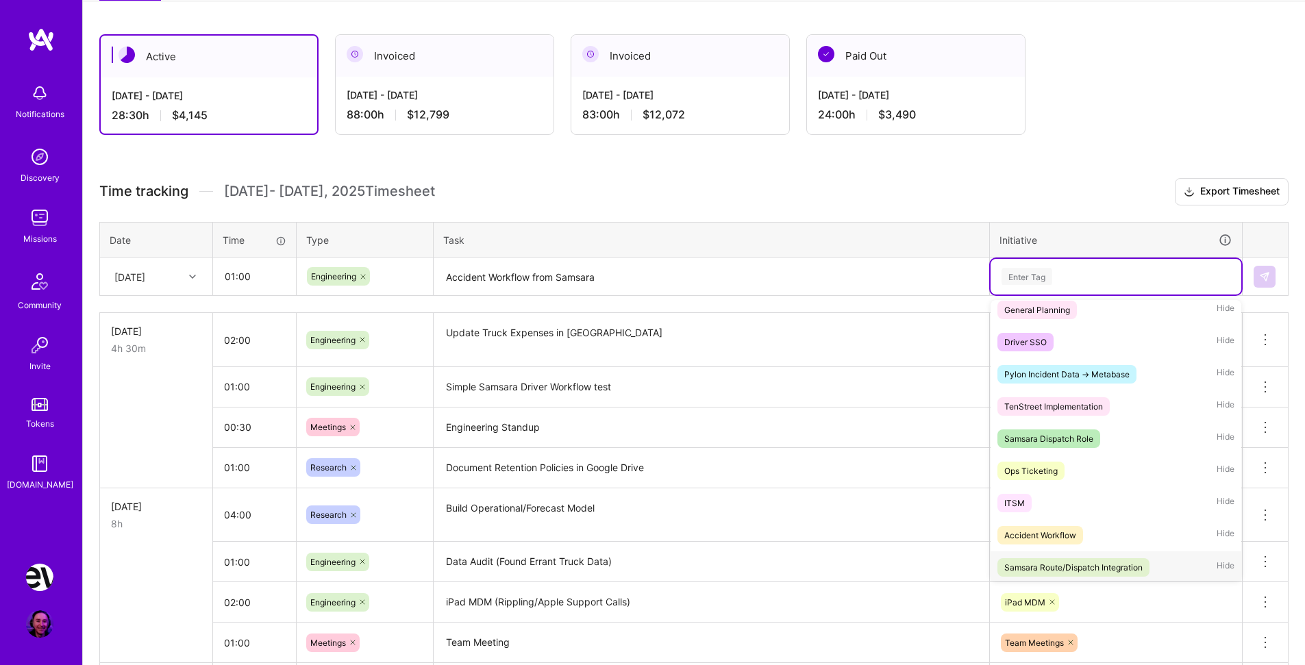
scroll to position [264, 0]
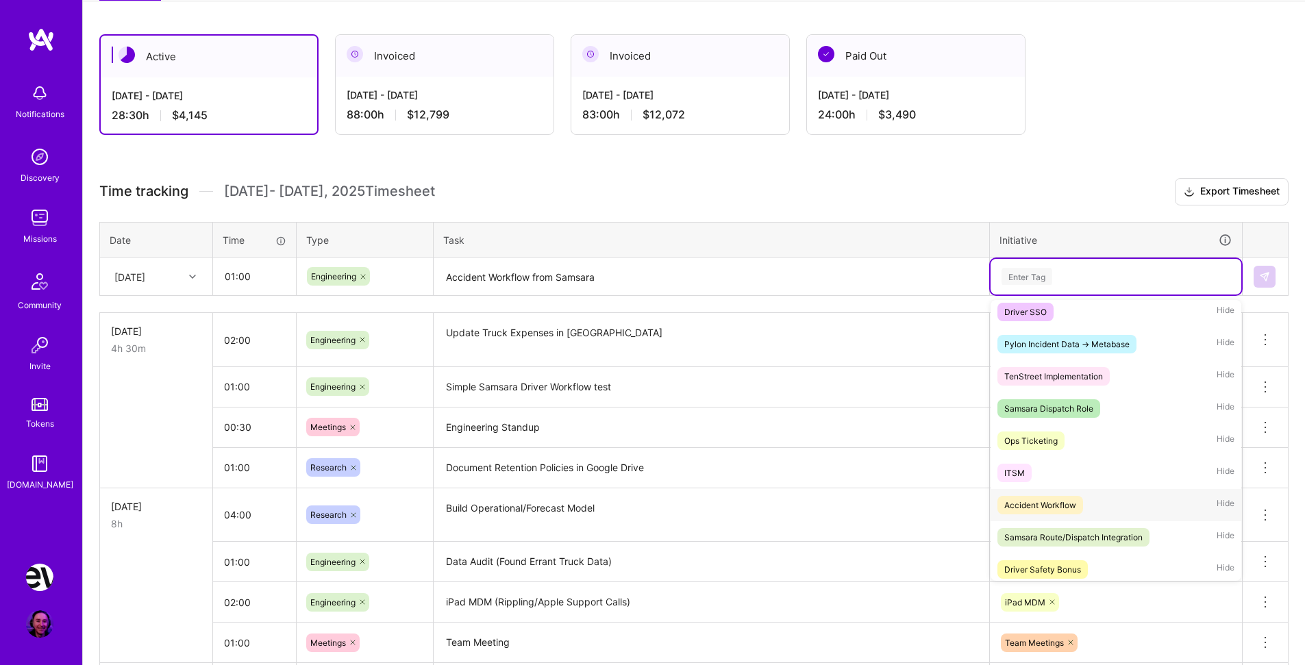
click at [1090, 505] on div "Accident Workflow Hide" at bounding box center [1116, 505] width 251 height 32
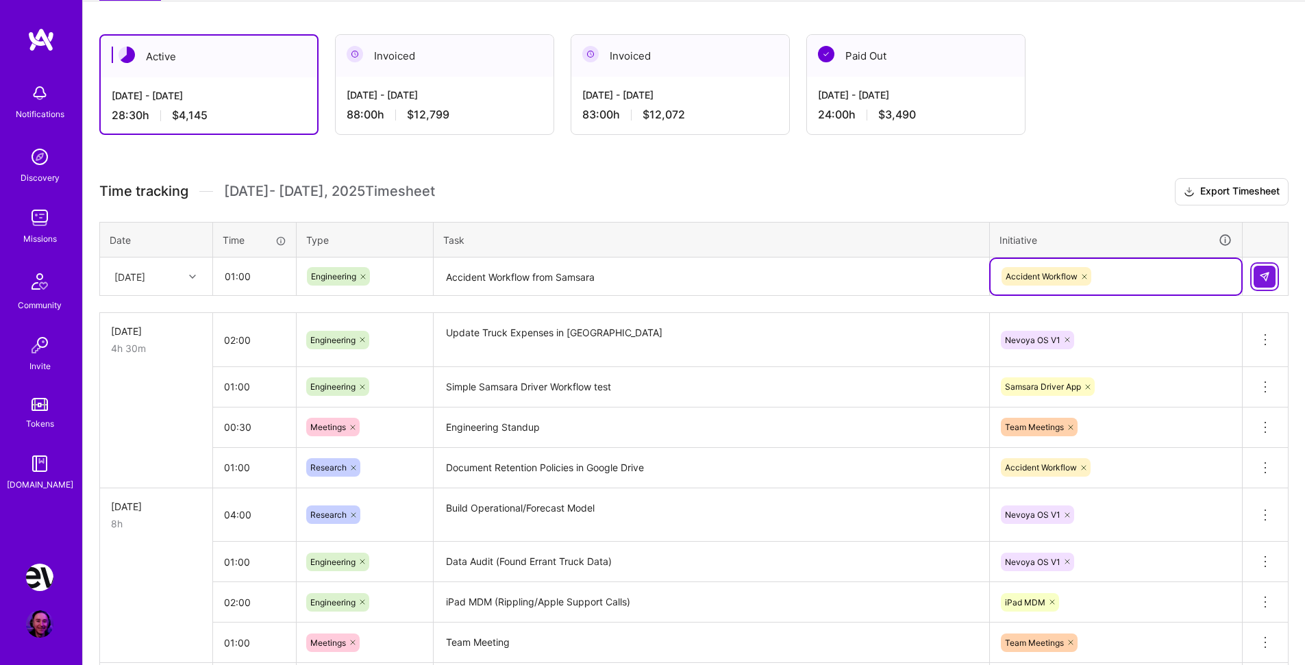
click at [1268, 273] on img at bounding box center [1264, 276] width 11 height 11
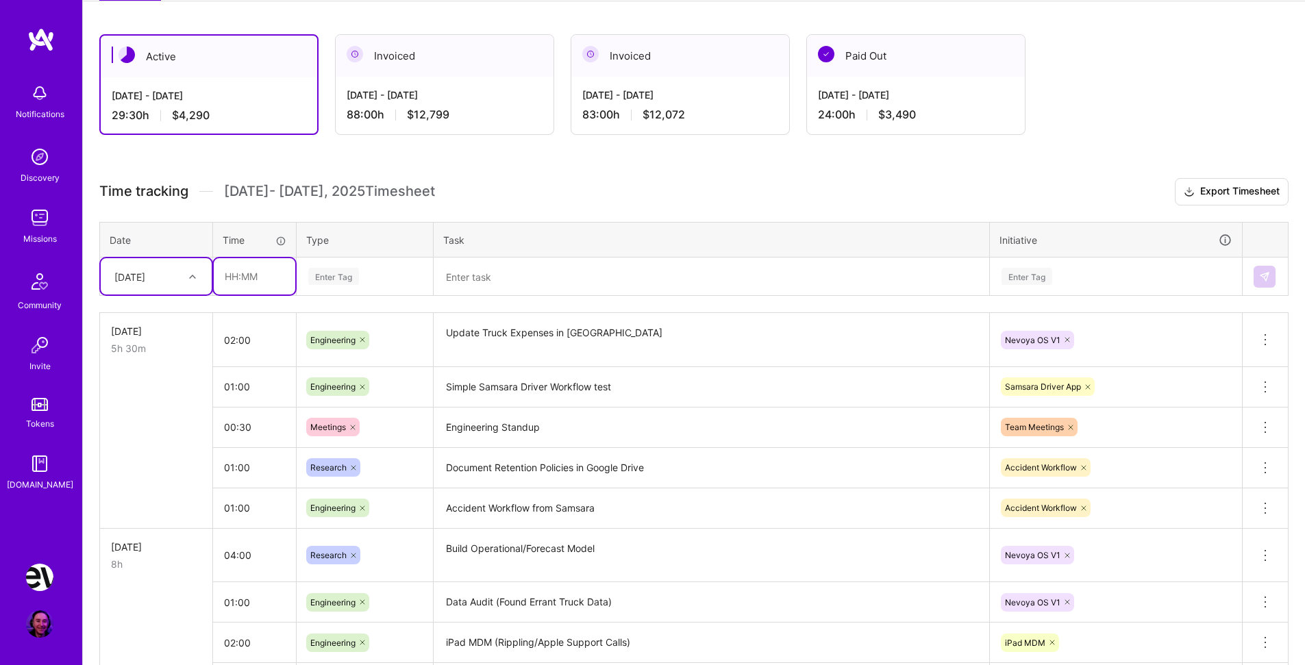
click at [267, 278] on input "text" at bounding box center [255, 276] width 82 height 36
type input "02:30"
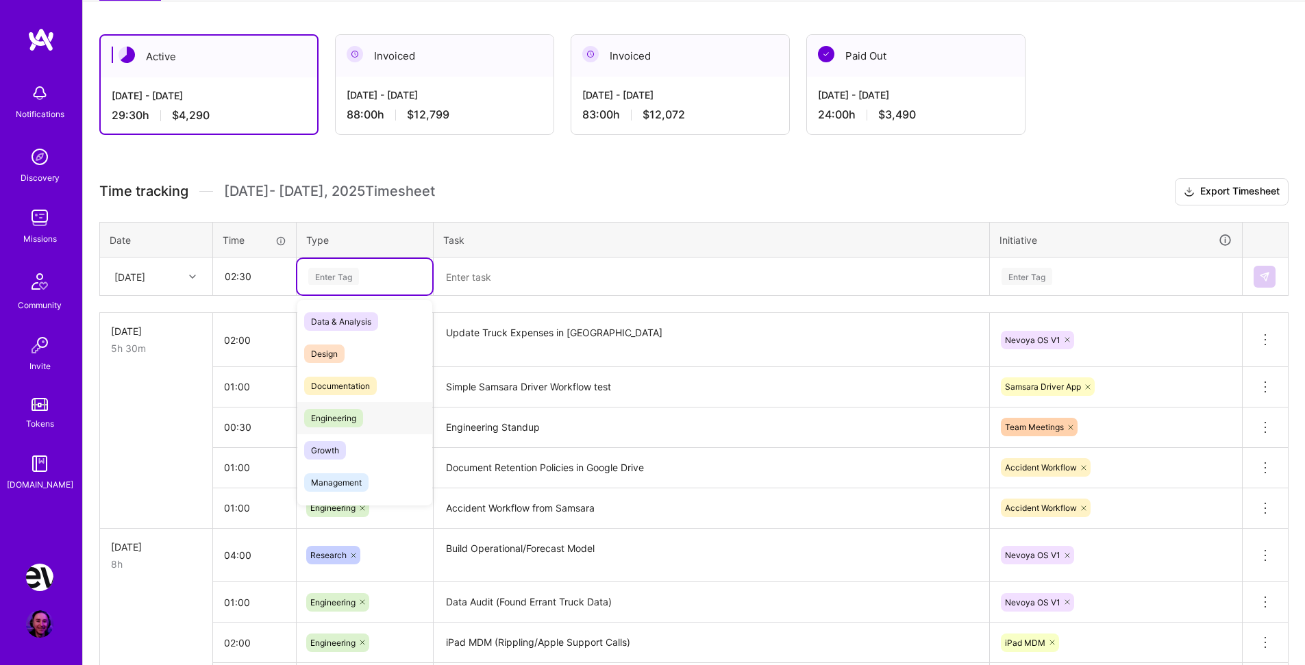
click at [382, 427] on div "Engineering" at bounding box center [364, 418] width 135 height 32
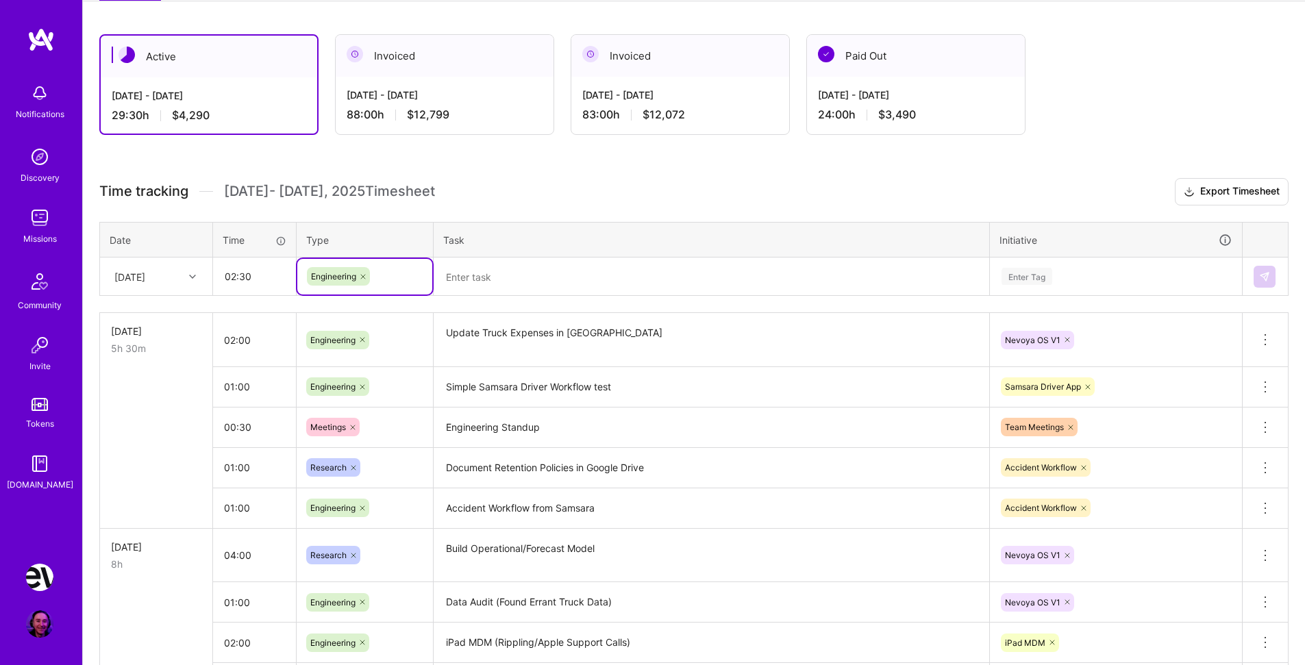
click at [493, 281] on textarea at bounding box center [711, 277] width 553 height 36
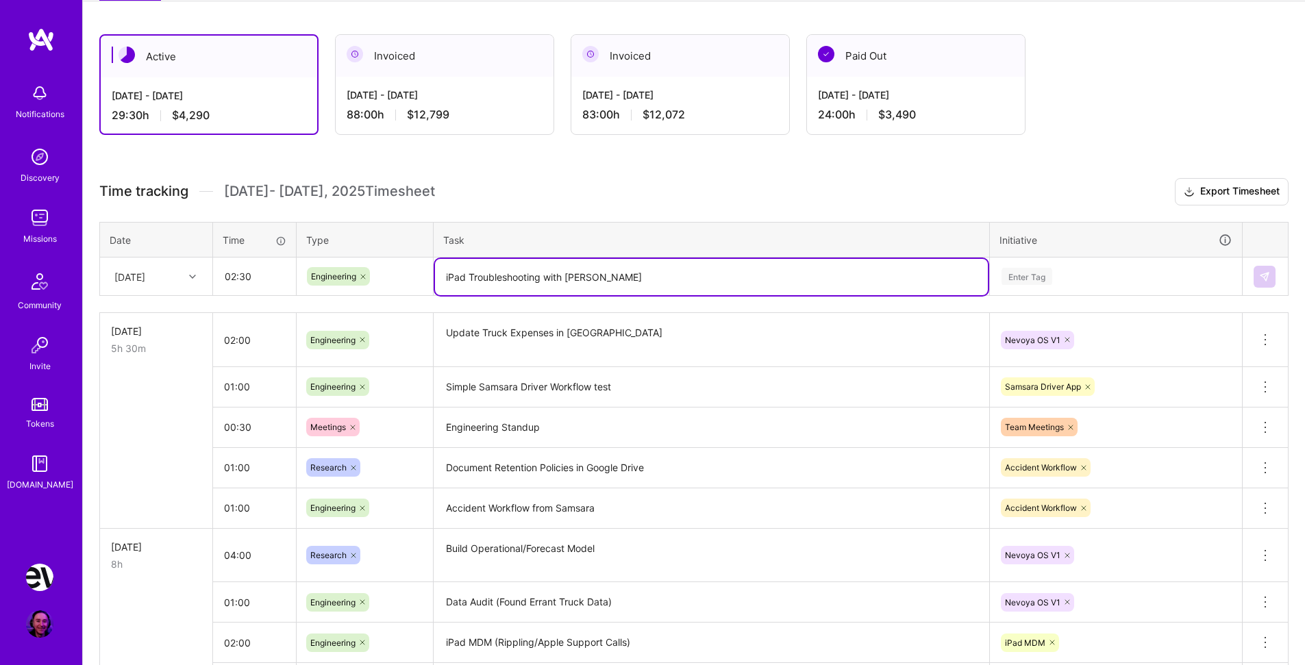
type textarea "iPad Troubleshooting with [PERSON_NAME]"
click at [1025, 272] on div "Enter Tag" at bounding box center [1027, 276] width 51 height 21
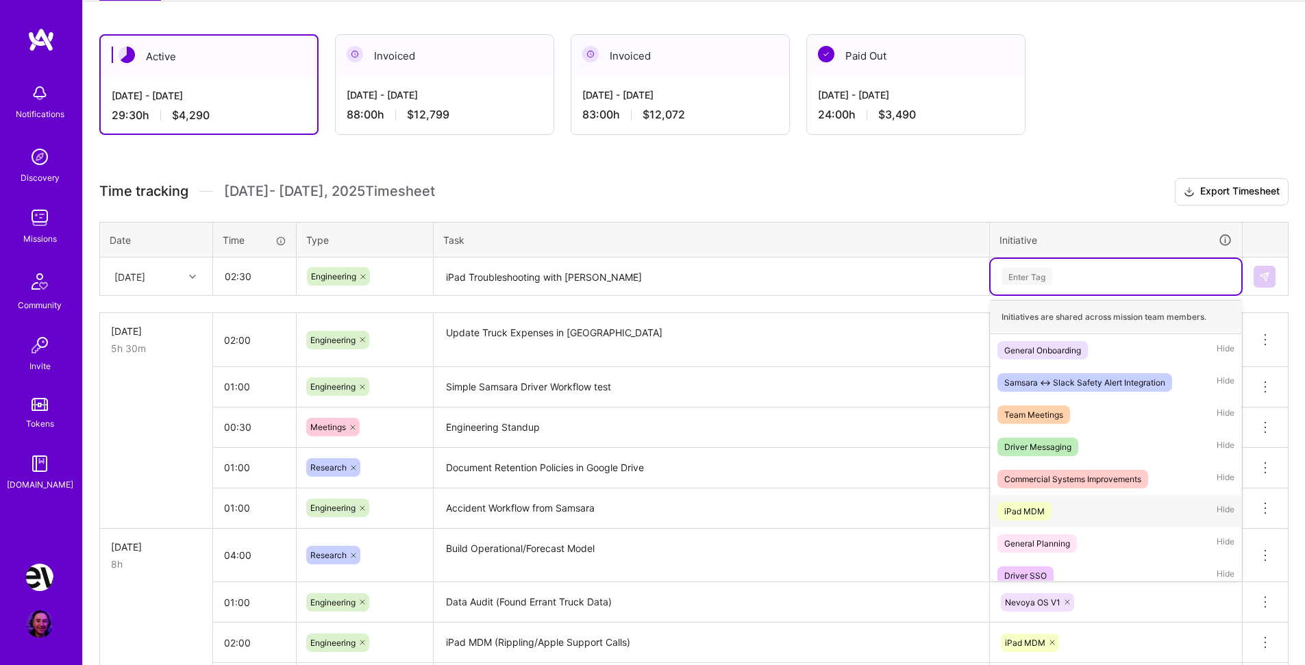
click at [1055, 513] on div "iPad MDM Hide" at bounding box center [1116, 511] width 251 height 32
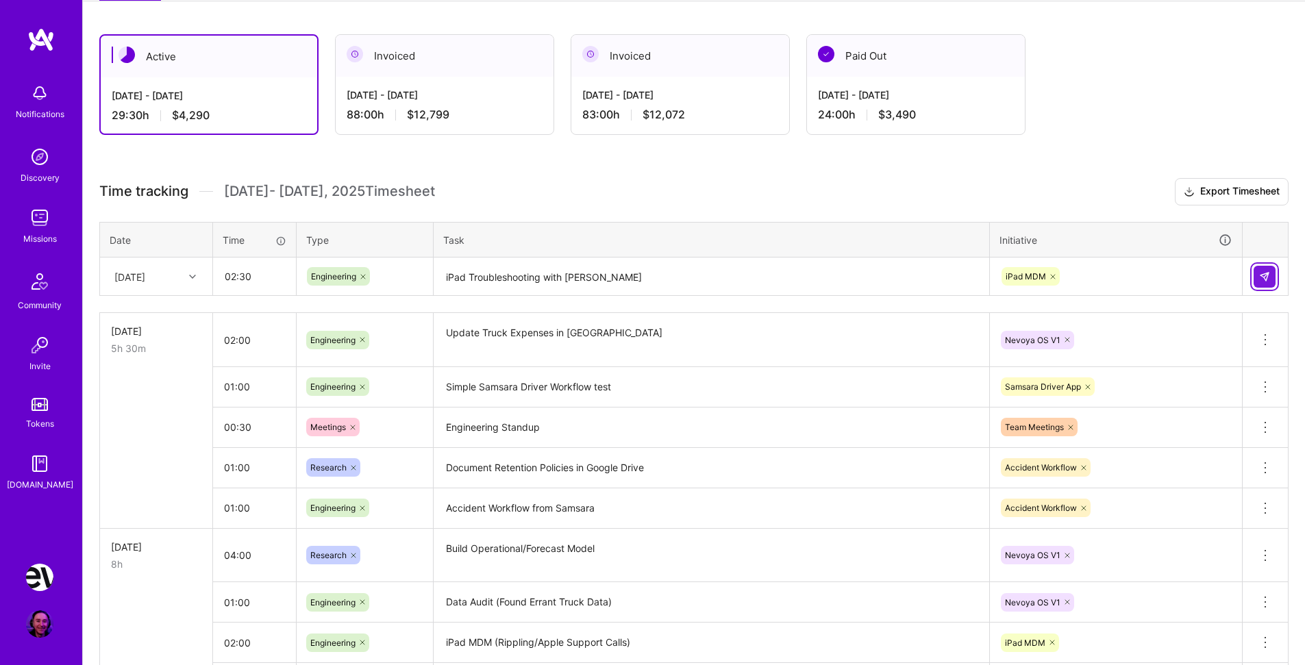
click at [1261, 275] on img at bounding box center [1264, 276] width 11 height 11
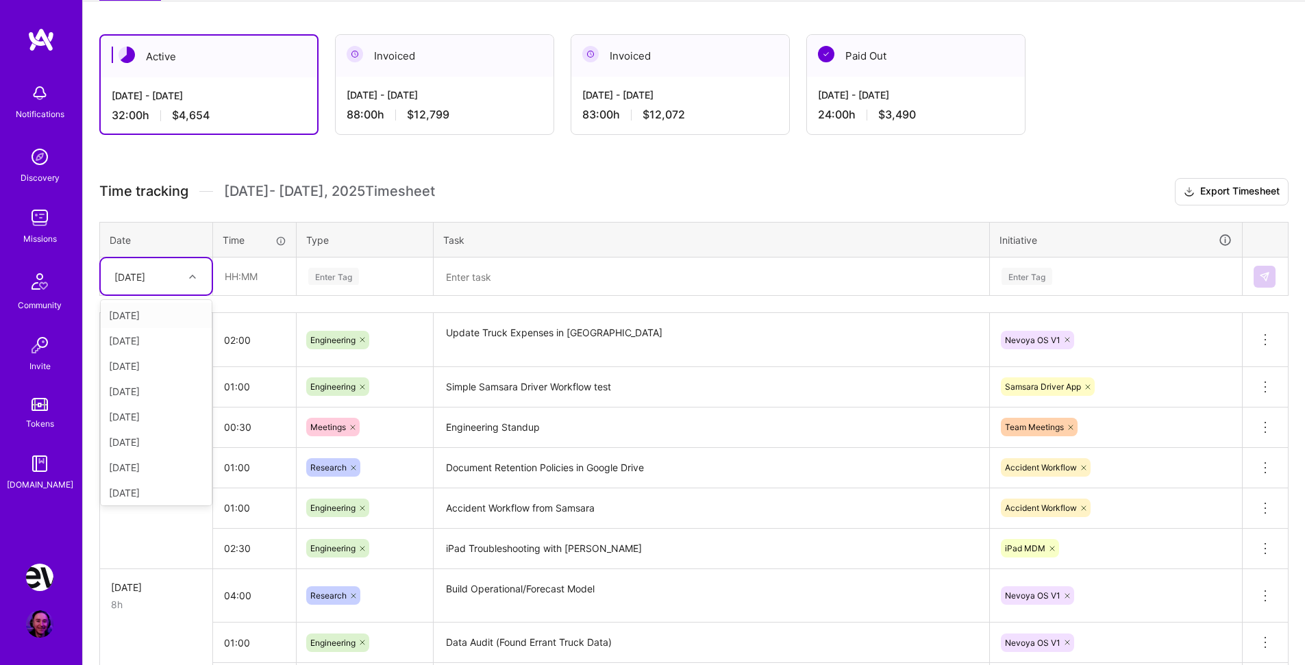
click at [192, 272] on div at bounding box center [194, 277] width 21 height 18
click at [145, 441] on div "[DATE]" at bounding box center [156, 442] width 111 height 25
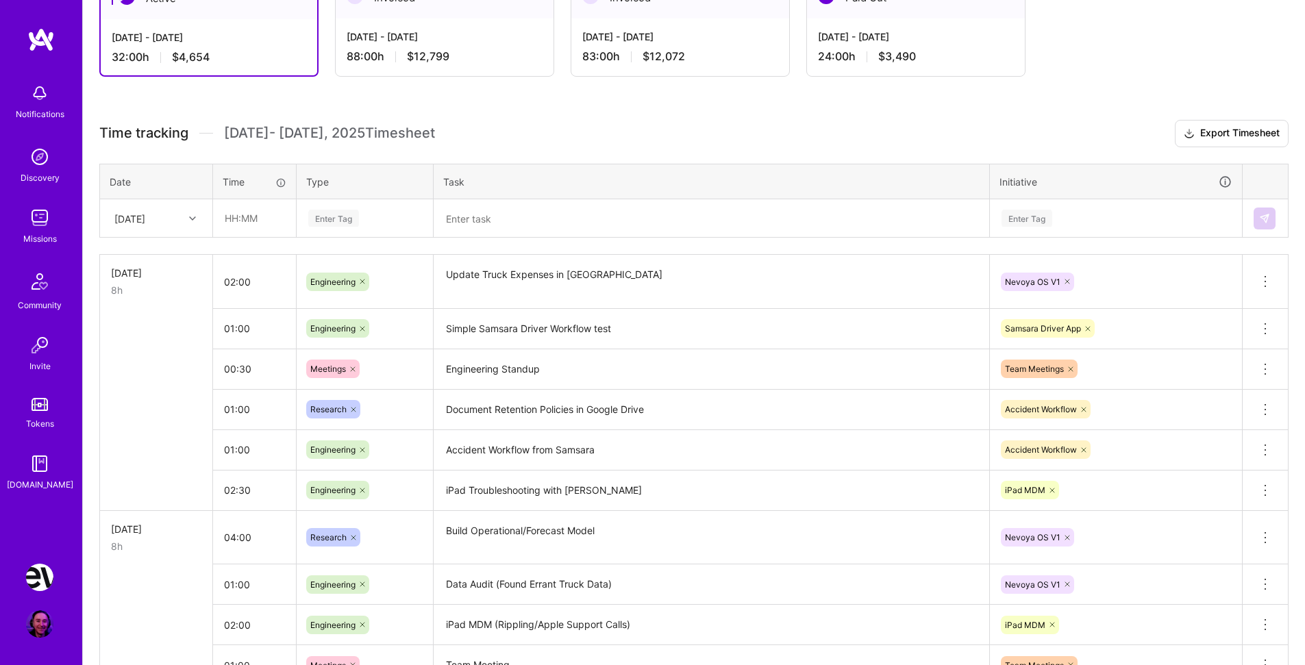
scroll to position [0, 0]
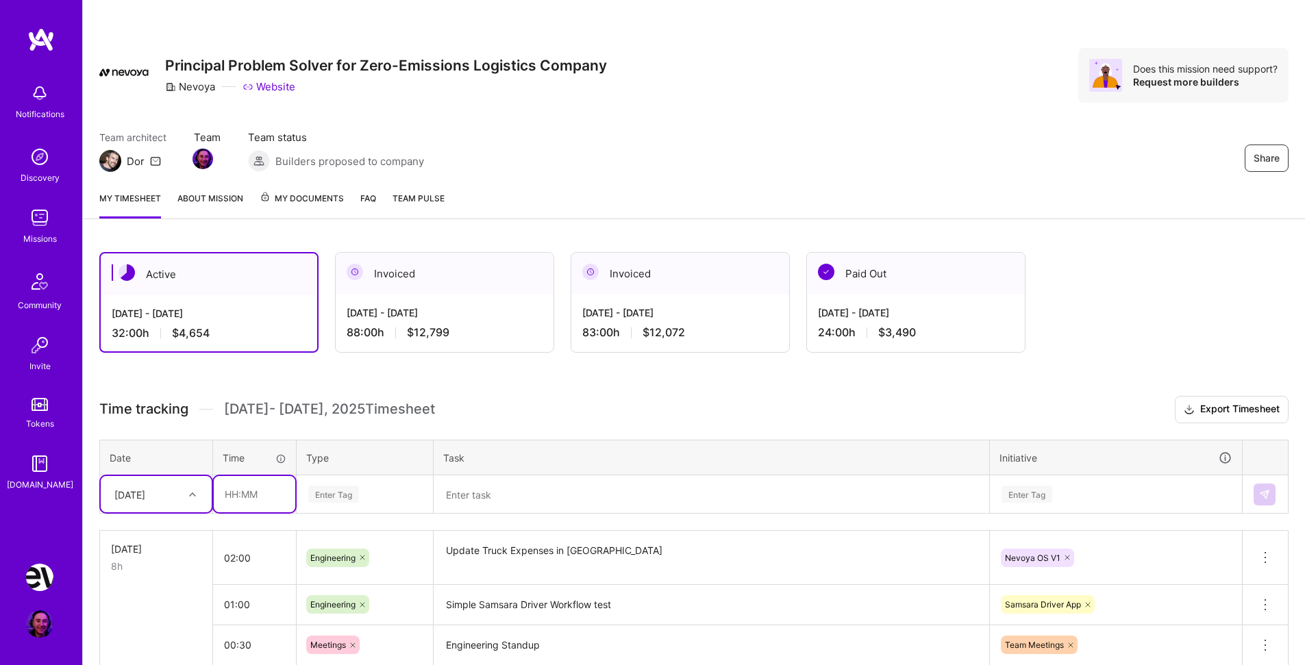
click at [252, 500] on input "text" at bounding box center [255, 494] width 82 height 36
type input "02:00"
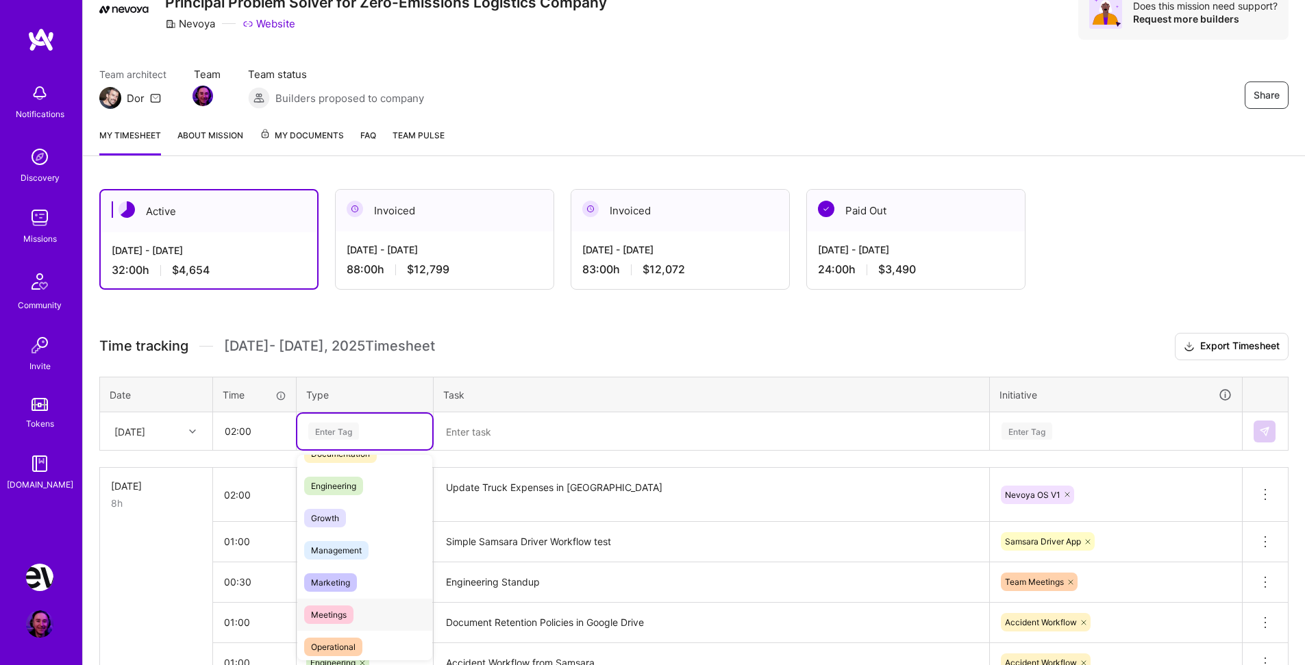
scroll to position [84, 0]
click at [365, 481] on div "Engineering" at bounding box center [364, 489] width 135 height 32
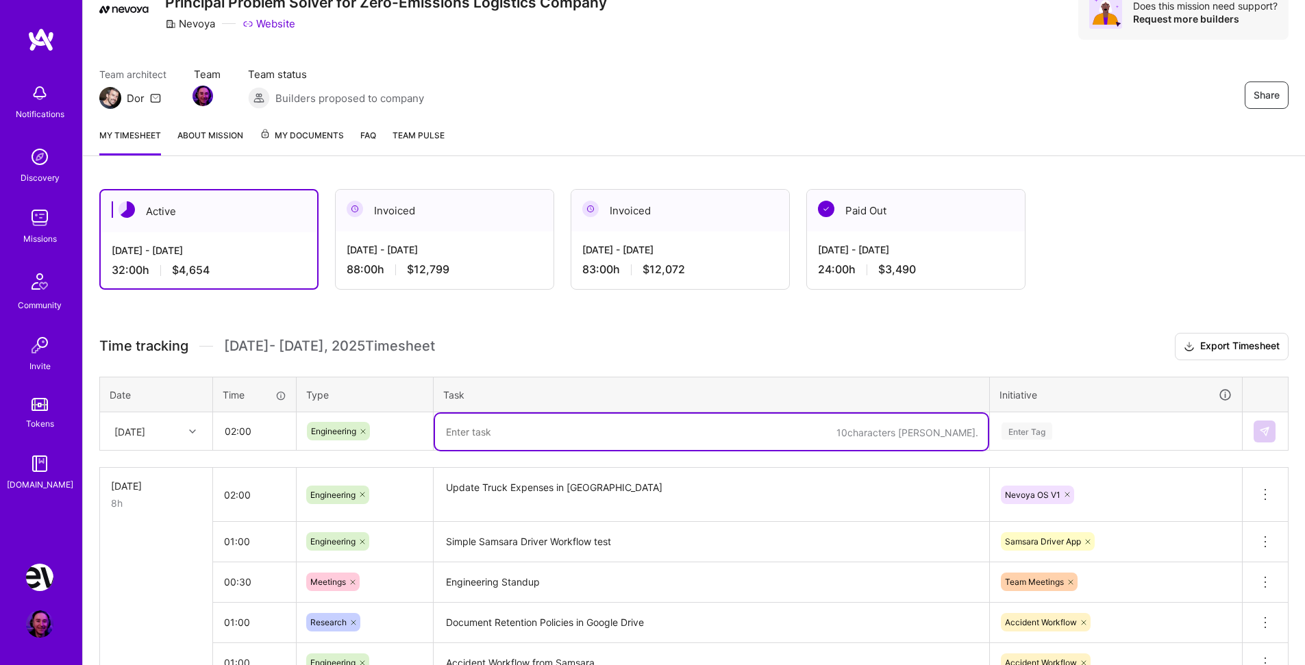
click at [554, 444] on textarea at bounding box center [711, 432] width 553 height 36
type textarea "Handle Accident Response"
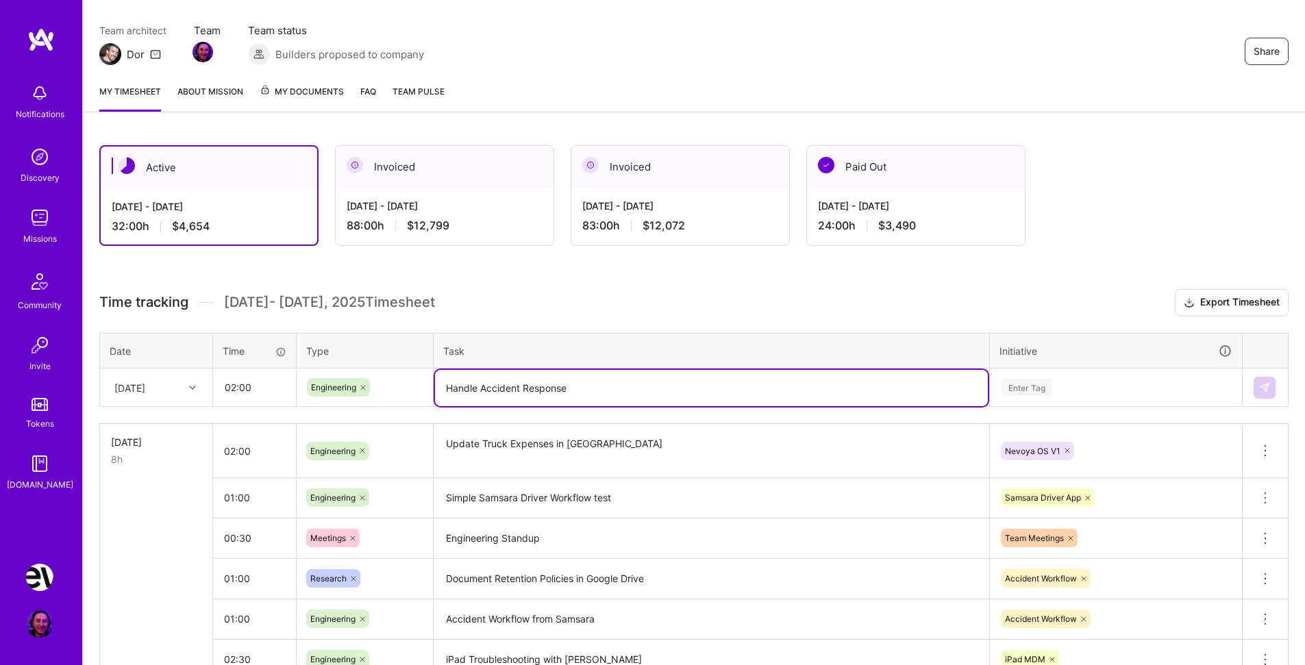
click at [1042, 406] on div "Enter Tag" at bounding box center [1116, 388] width 251 height 36
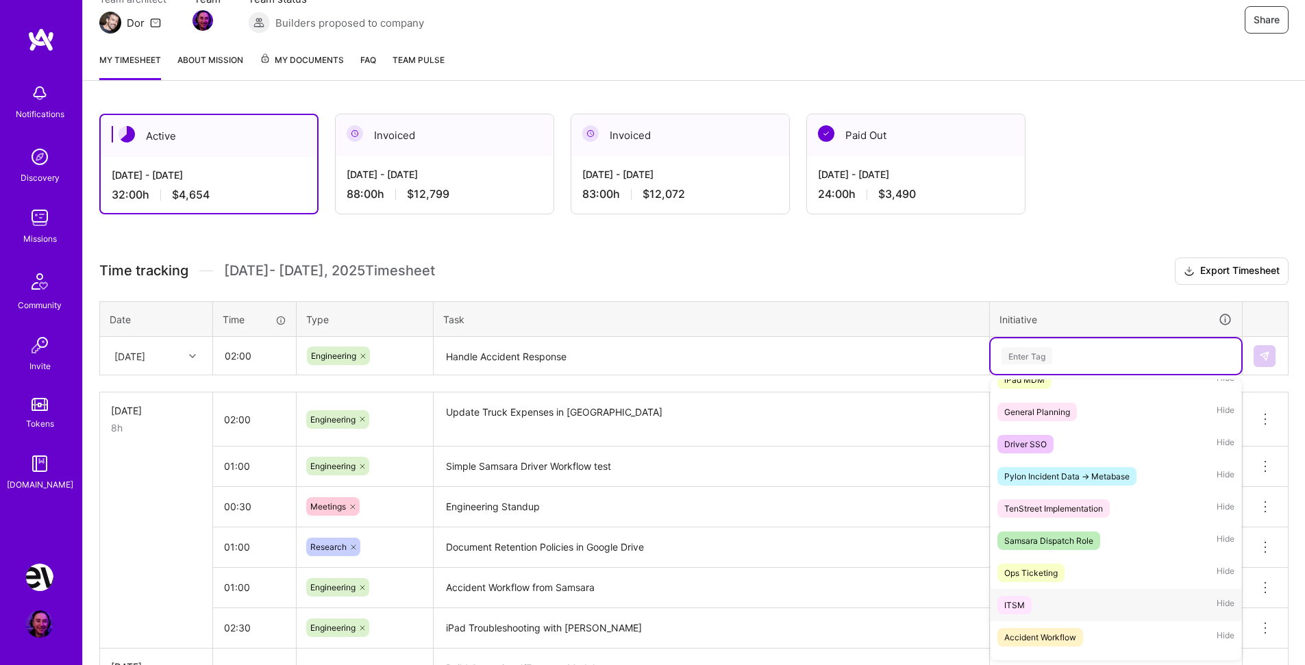
scroll to position [216, 0]
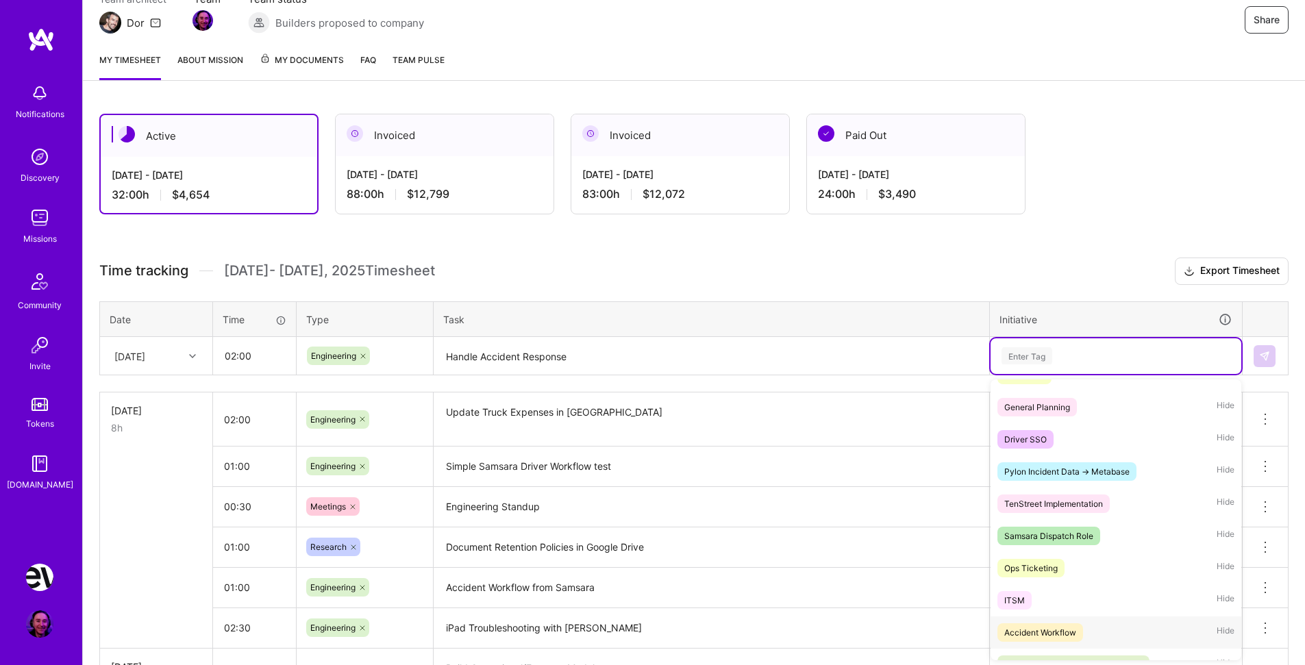
click at [1079, 632] on span "Accident Workflow" at bounding box center [1041, 633] width 86 height 19
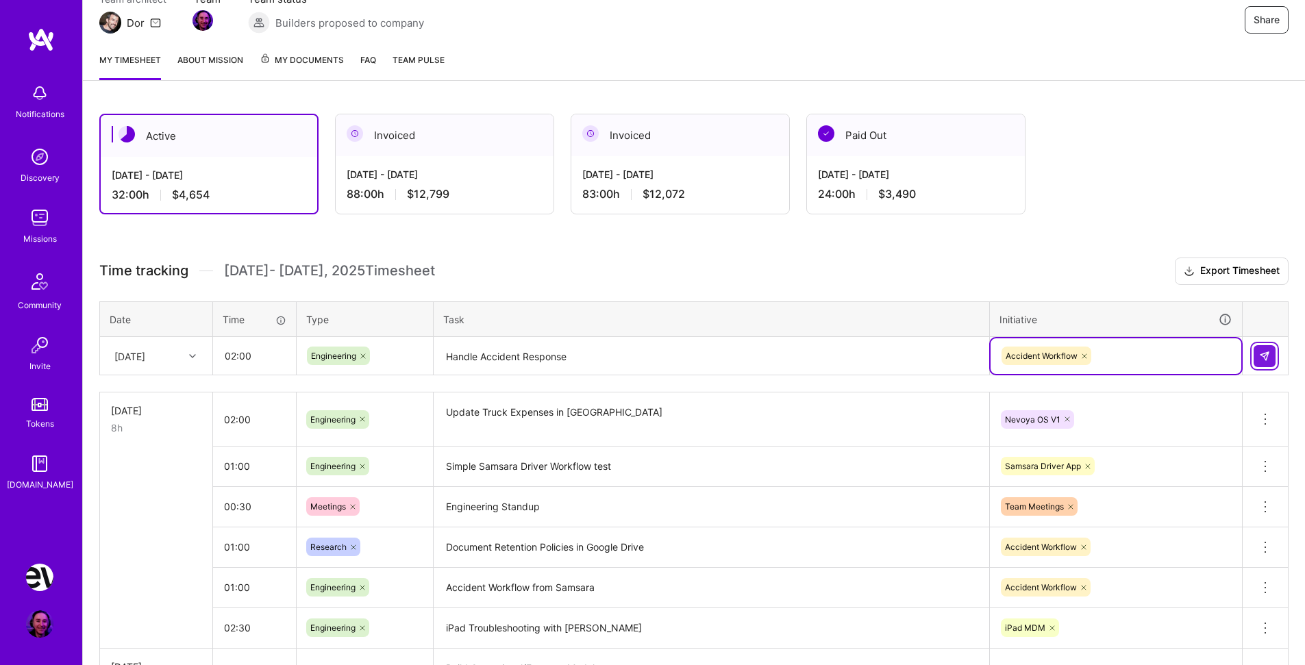
click at [1261, 360] on img at bounding box center [1264, 356] width 11 height 11
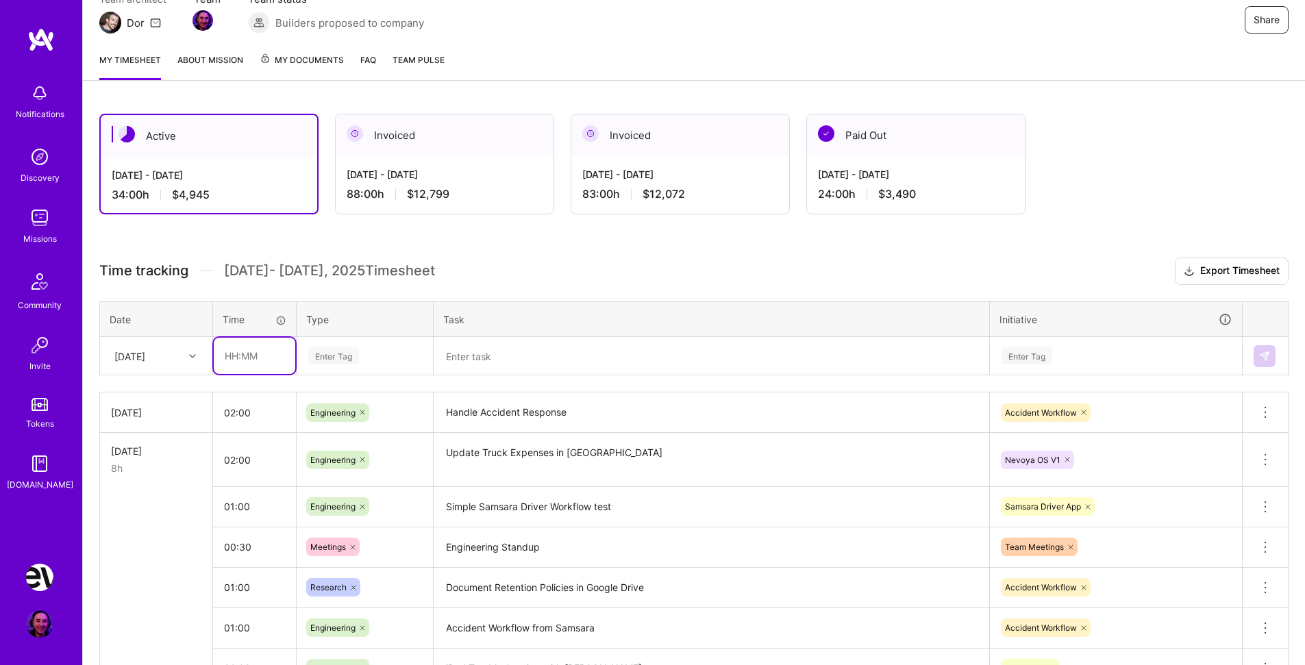
click at [268, 359] on input "text" at bounding box center [255, 356] width 82 height 36
type input "01:30"
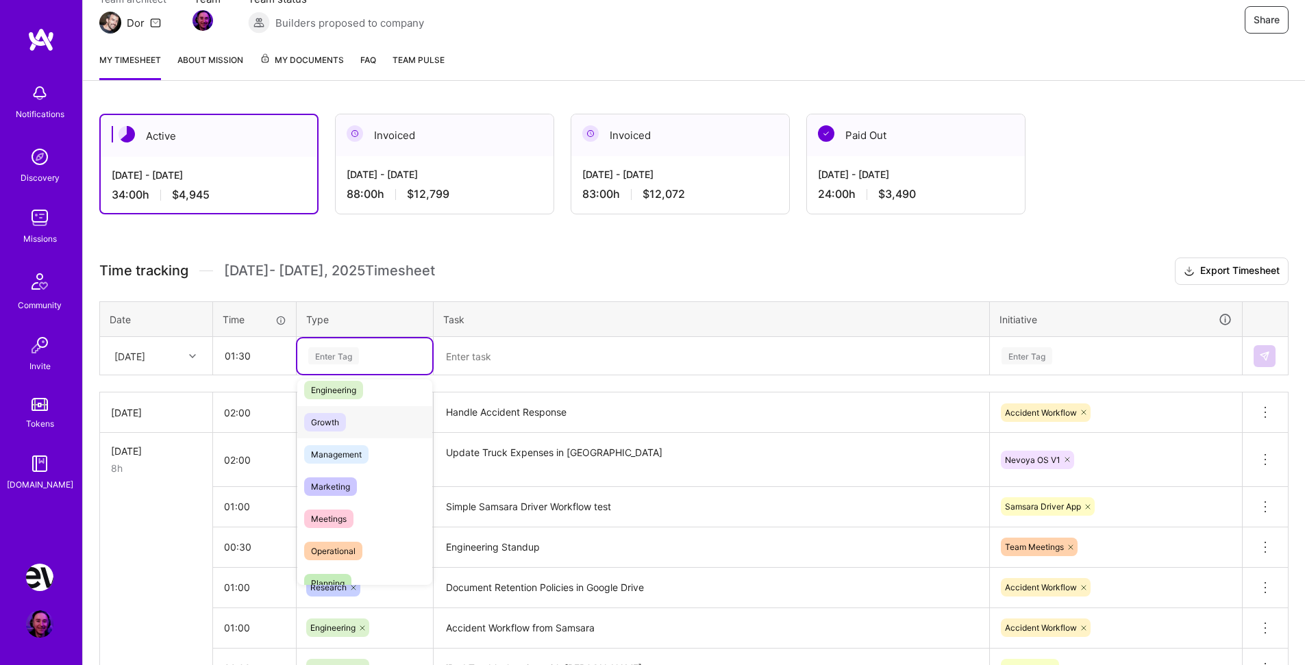
scroll to position [132, 0]
click at [347, 495] on span "Meetings" at bounding box center [328, 495] width 49 height 19
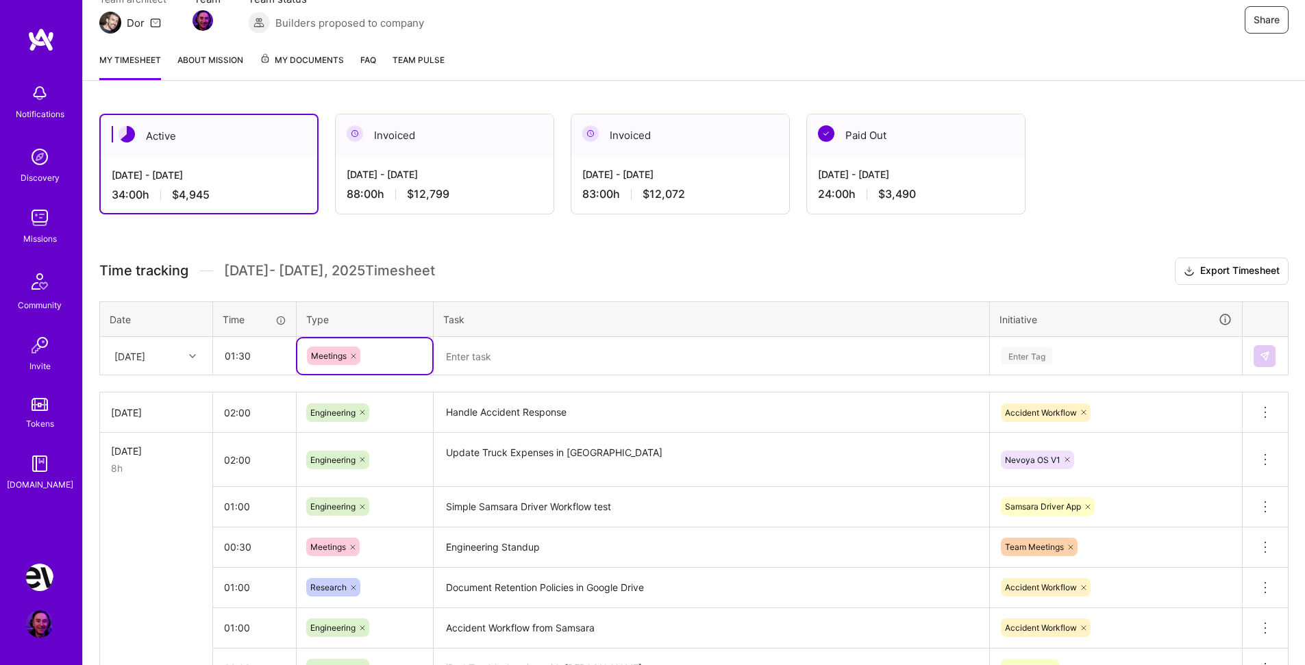
click at [499, 365] on textarea at bounding box center [711, 357] width 553 height 36
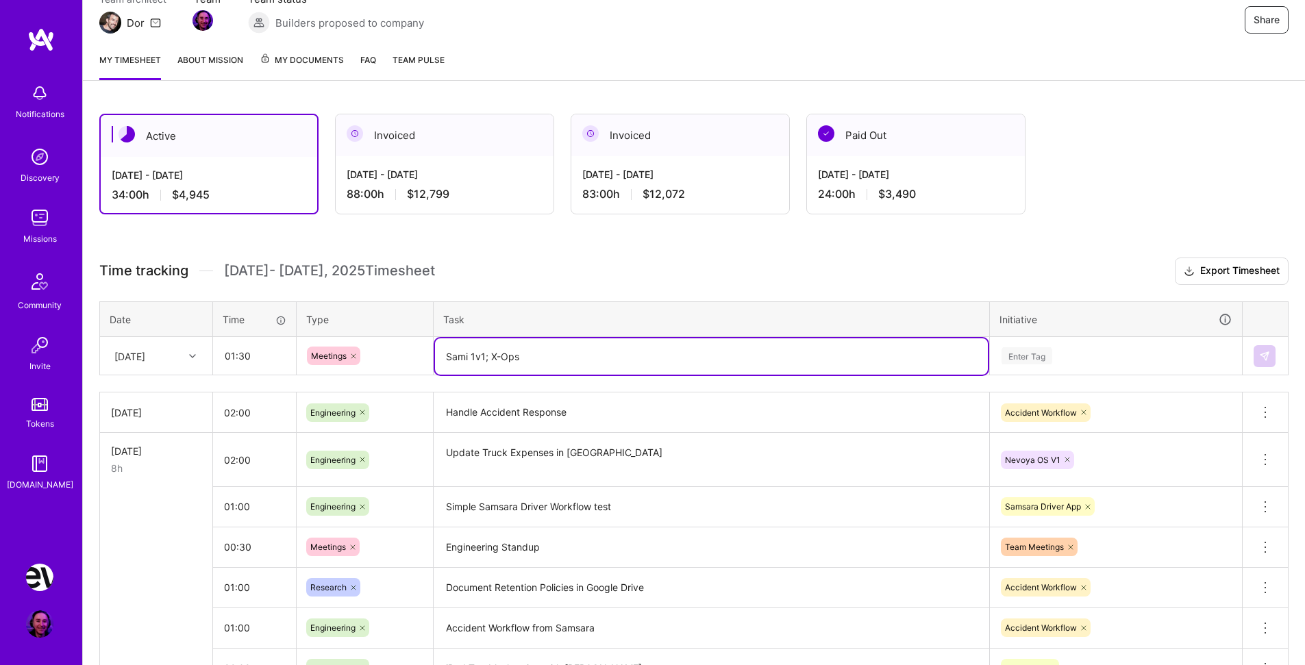
type textarea "Sami 1v1; X-Ops"
click at [1031, 348] on div "Enter Tag" at bounding box center [1027, 355] width 51 height 21
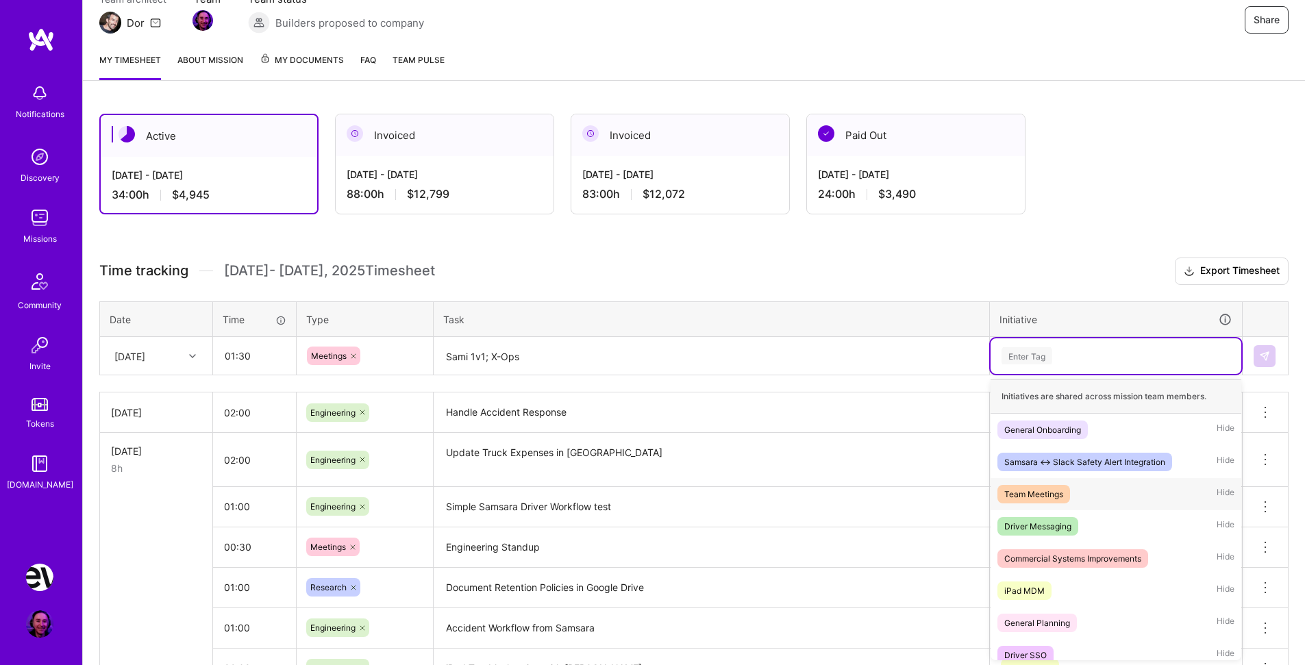
click at [1067, 487] on span "Team Meetings" at bounding box center [1034, 494] width 73 height 19
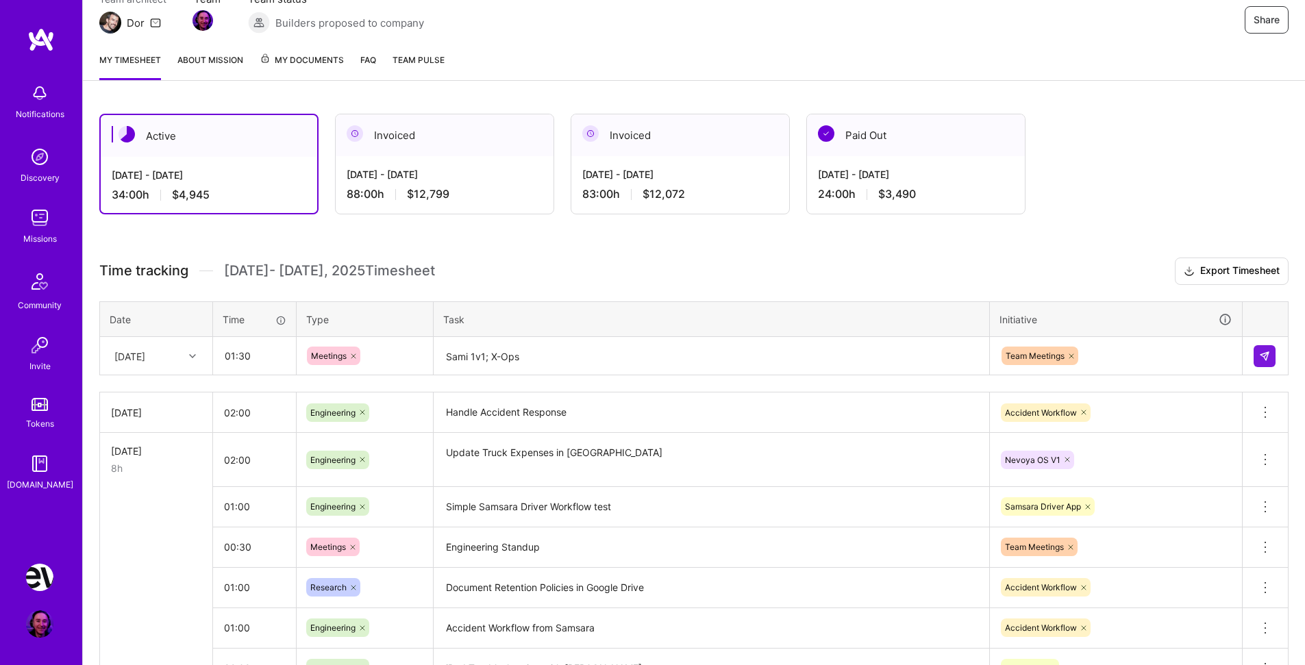
click at [1277, 349] on div at bounding box center [1265, 356] width 23 height 22
click at [1267, 354] on img at bounding box center [1264, 356] width 11 height 11
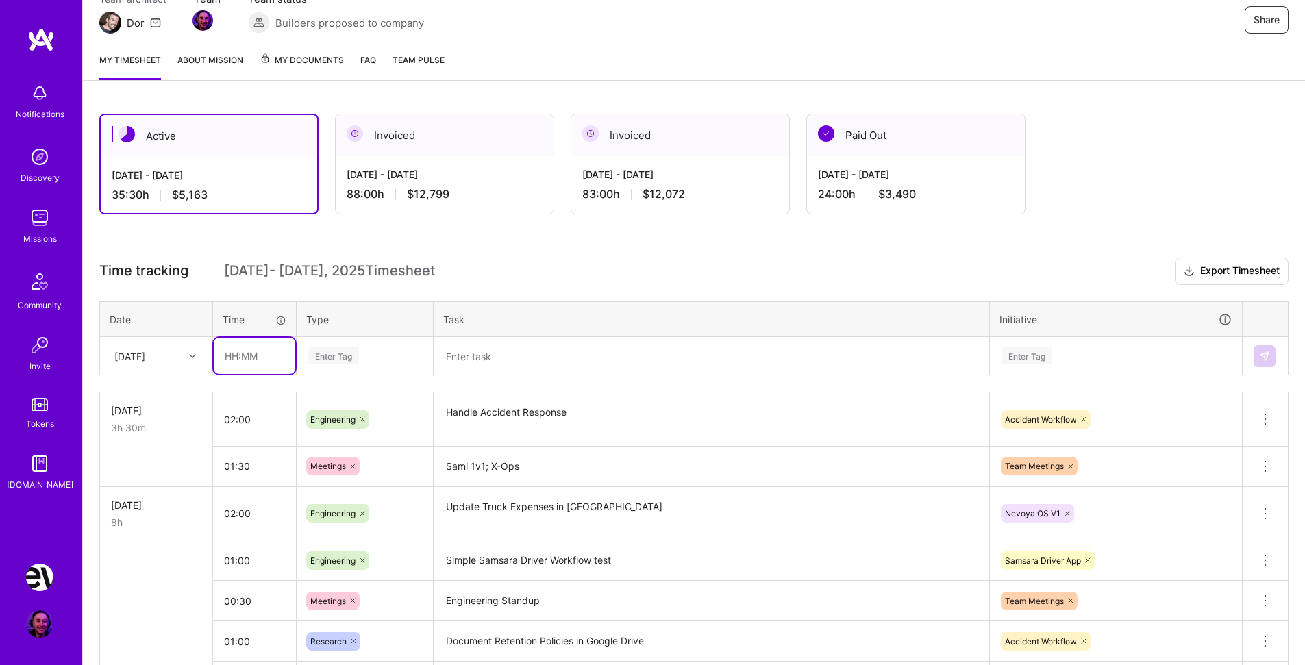
click at [264, 360] on input "text" at bounding box center [255, 356] width 82 height 36
click at [269, 353] on input "text" at bounding box center [255, 356] width 82 height 36
type input "04:00"
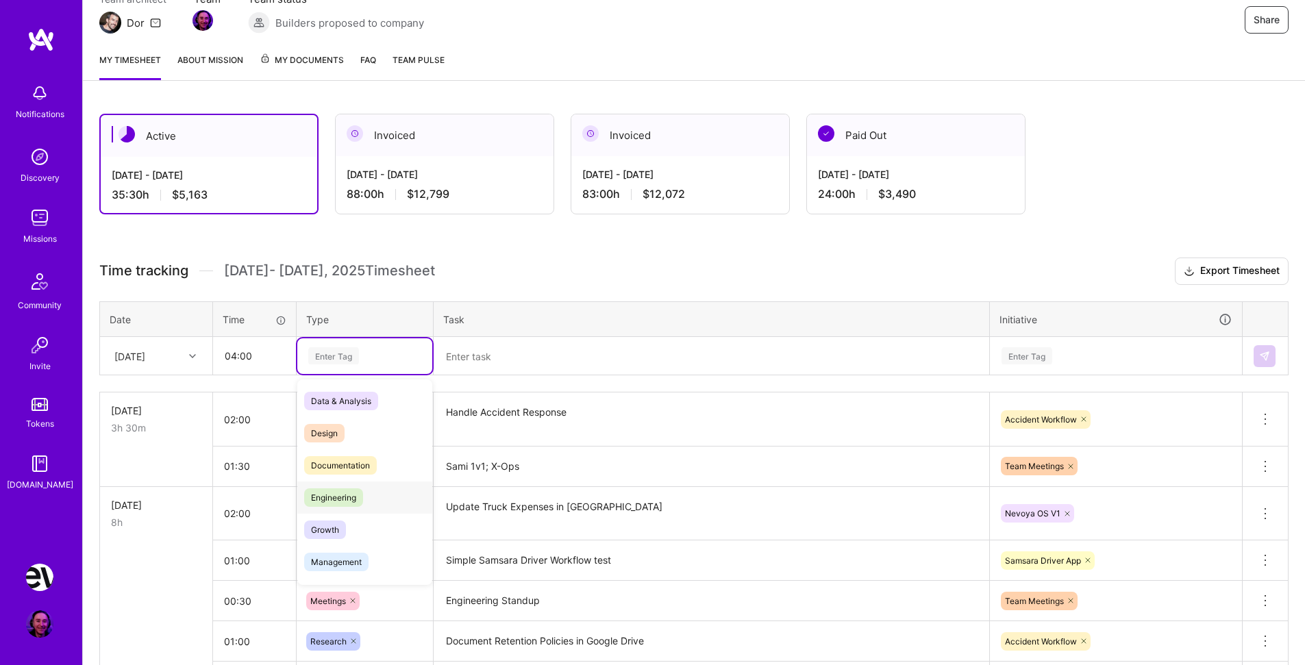
click at [362, 496] on span "Engineering" at bounding box center [333, 498] width 59 height 19
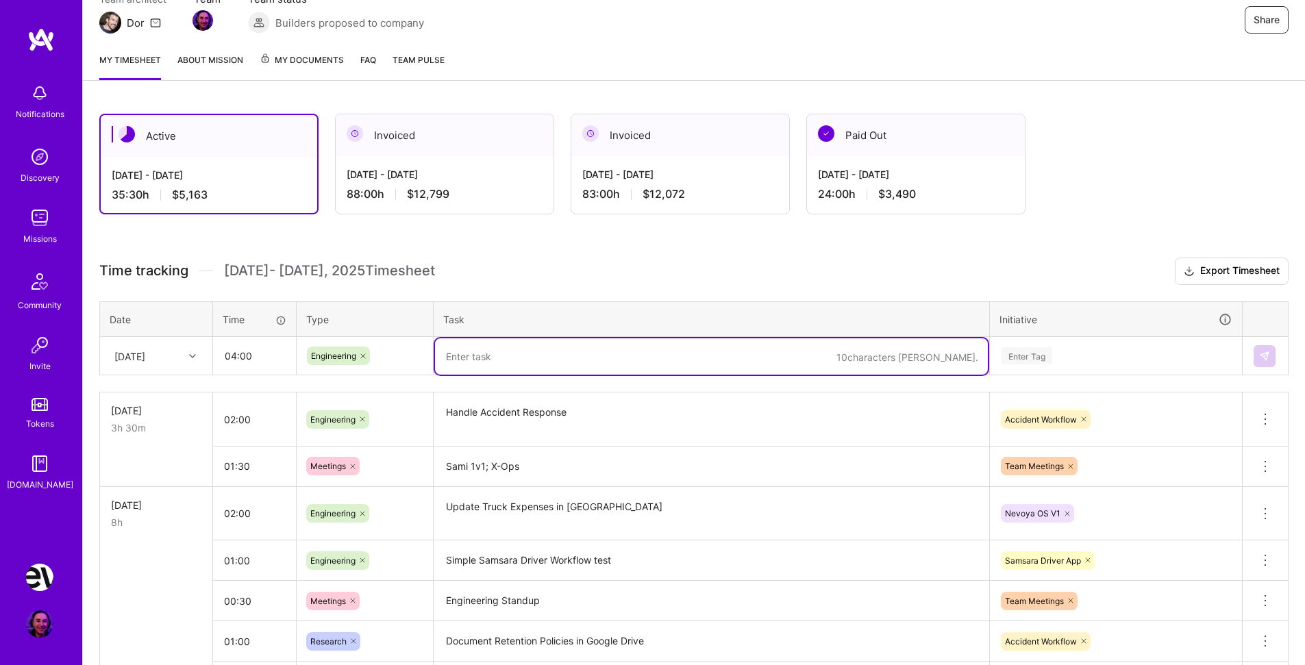
click at [495, 360] on textarea at bounding box center [711, 357] width 553 height 36
type textarea "iPad Profile Troubleshooting"
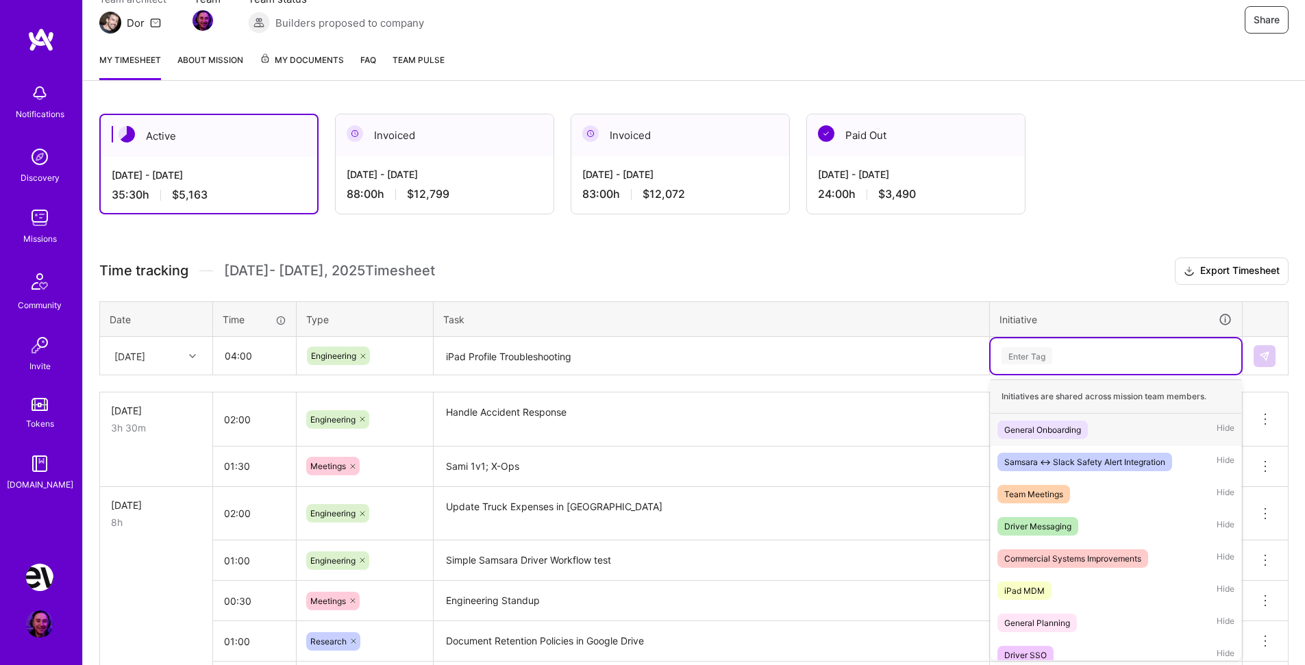
click at [1043, 359] on div "Enter Tag" at bounding box center [1027, 355] width 51 height 21
click at [1057, 586] on div "iPad MDM Hide" at bounding box center [1116, 591] width 251 height 32
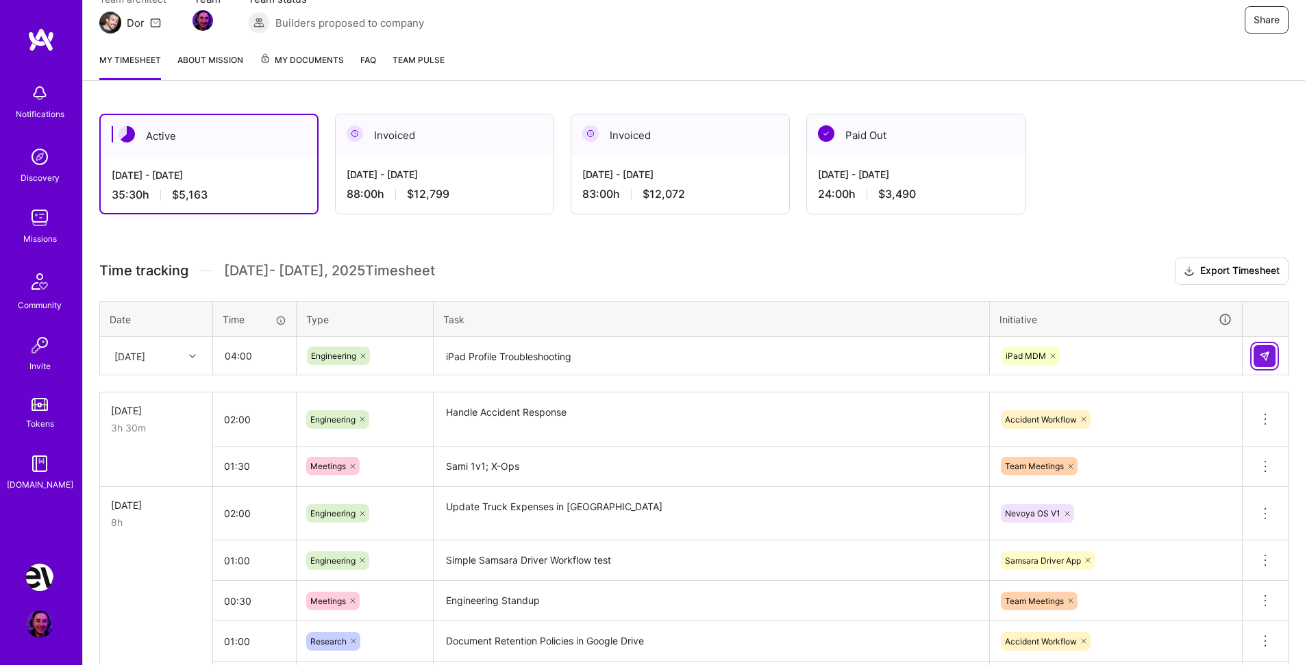
click at [1266, 361] on img at bounding box center [1264, 356] width 11 height 11
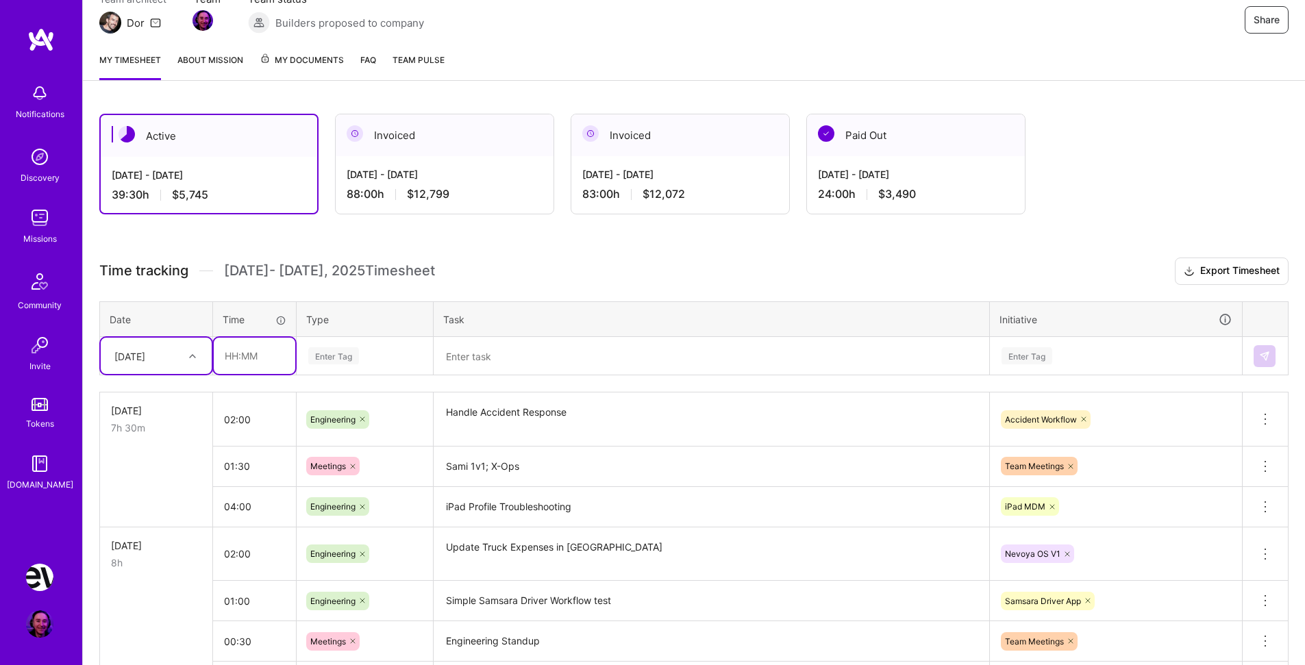
click at [233, 344] on input "text" at bounding box center [255, 356] width 82 height 36
click at [1267, 508] on icon at bounding box center [1265, 507] width 16 height 16
click at [574, 521] on textarea "iPad Profile Troubleshooting" at bounding box center [711, 508] width 553 height 38
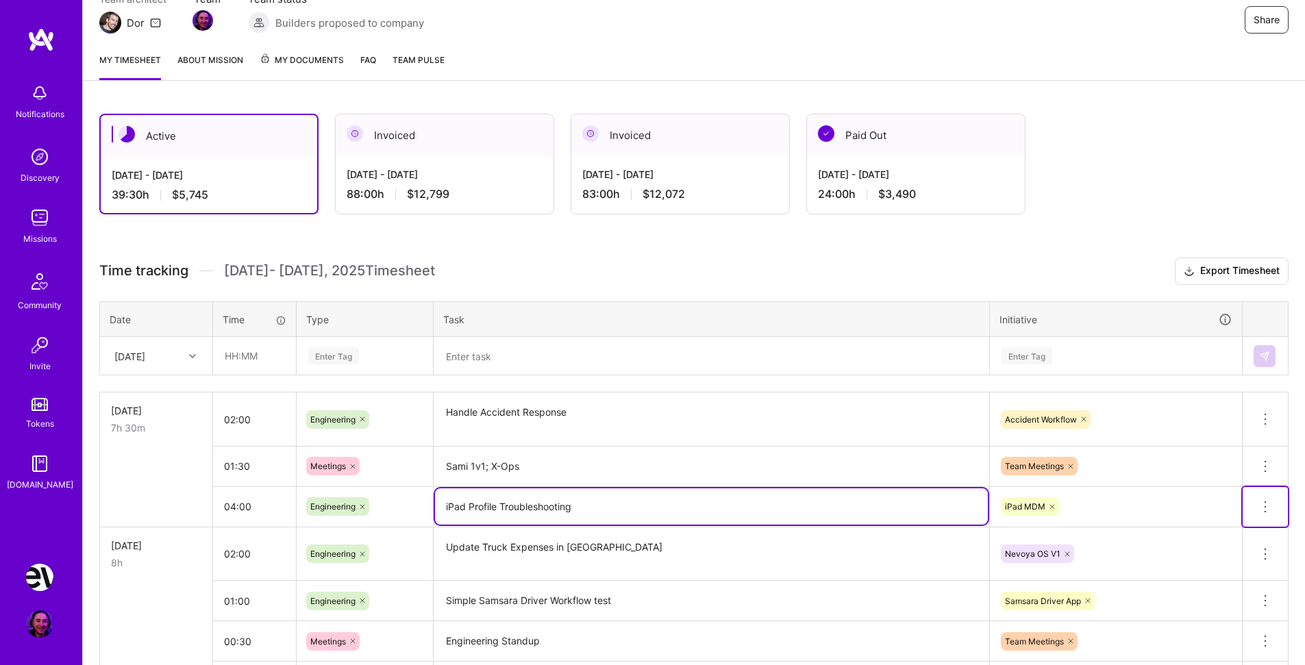
click at [1267, 508] on icon at bounding box center [1265, 507] width 16 height 16
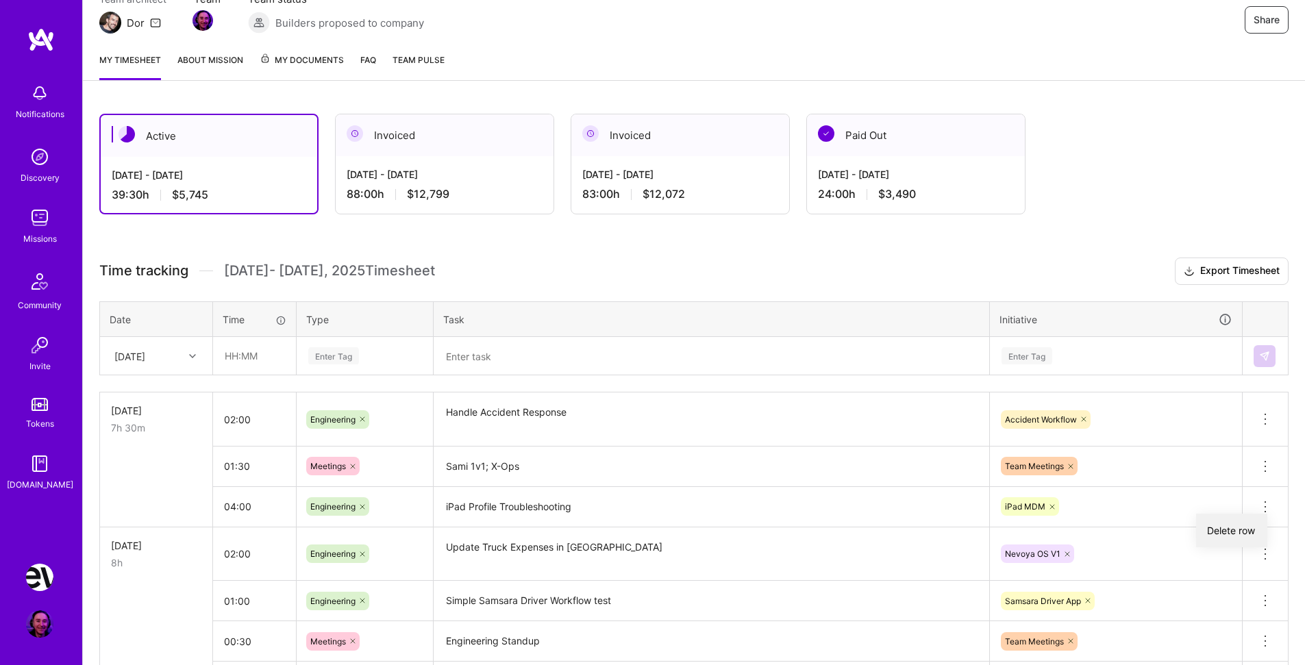
click at [1248, 524] on button "Delete row" at bounding box center [1231, 531] width 71 height 34
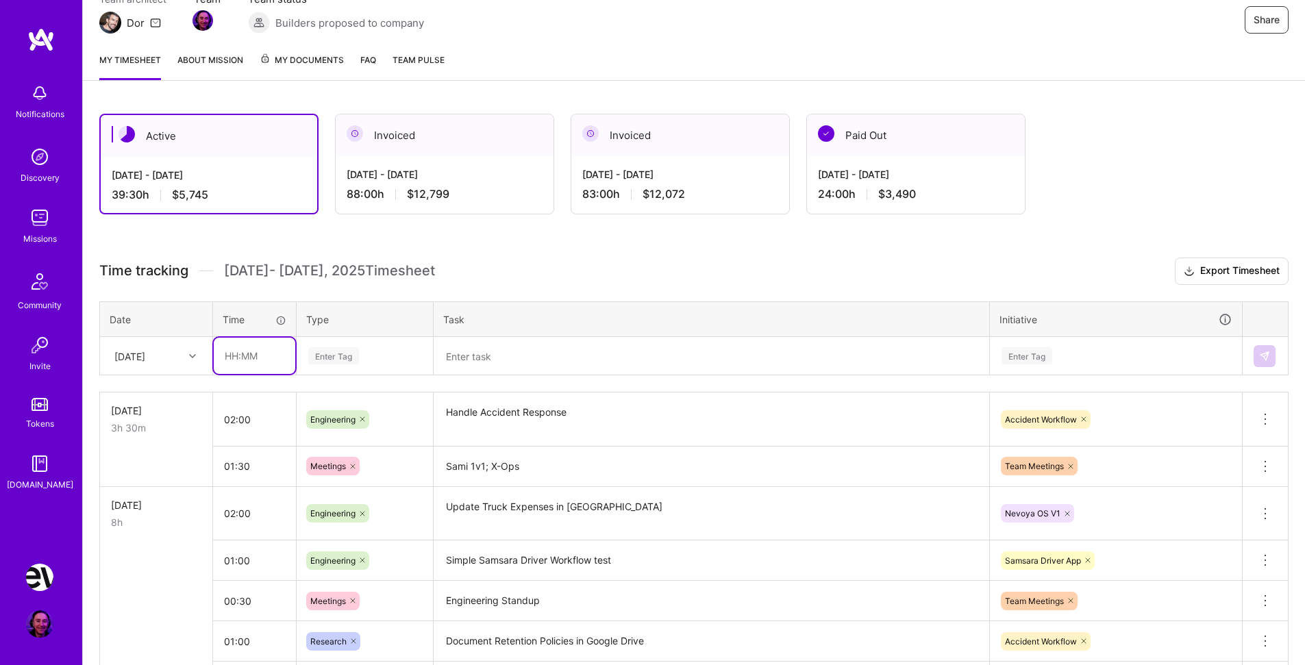
click at [265, 354] on input "text" at bounding box center [255, 356] width 82 height 36
type input "03:00"
type input "i"
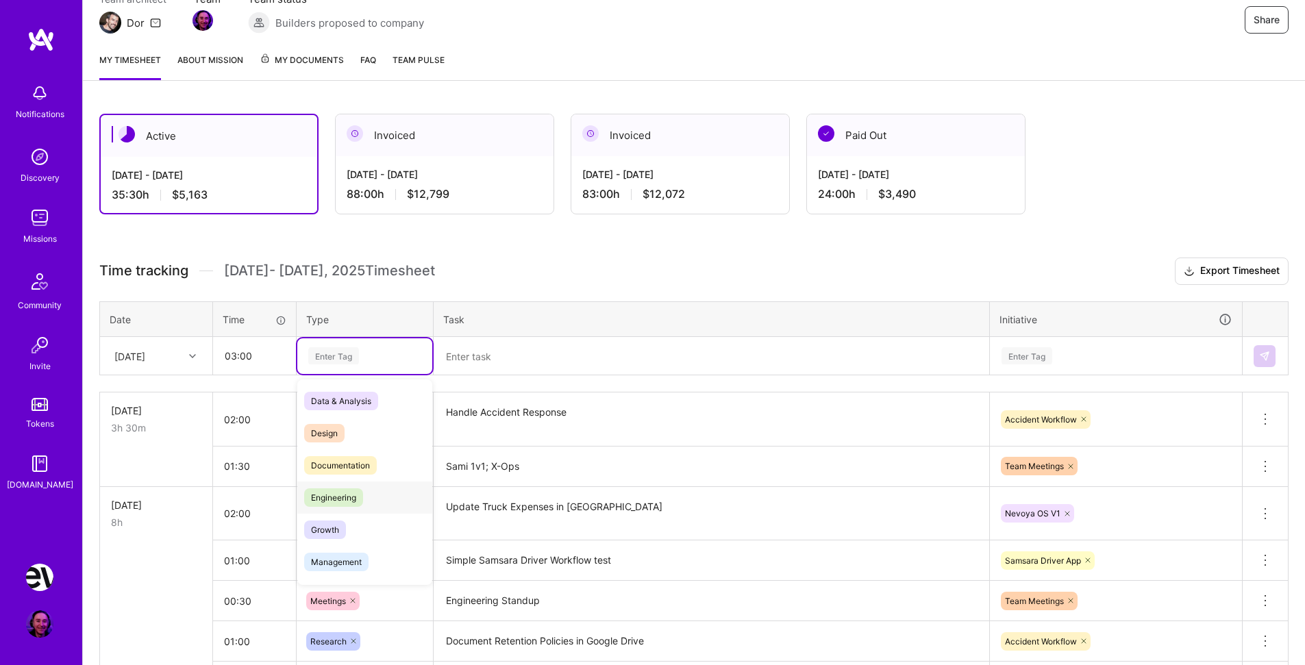
click at [380, 493] on div "Engineering" at bounding box center [364, 498] width 135 height 32
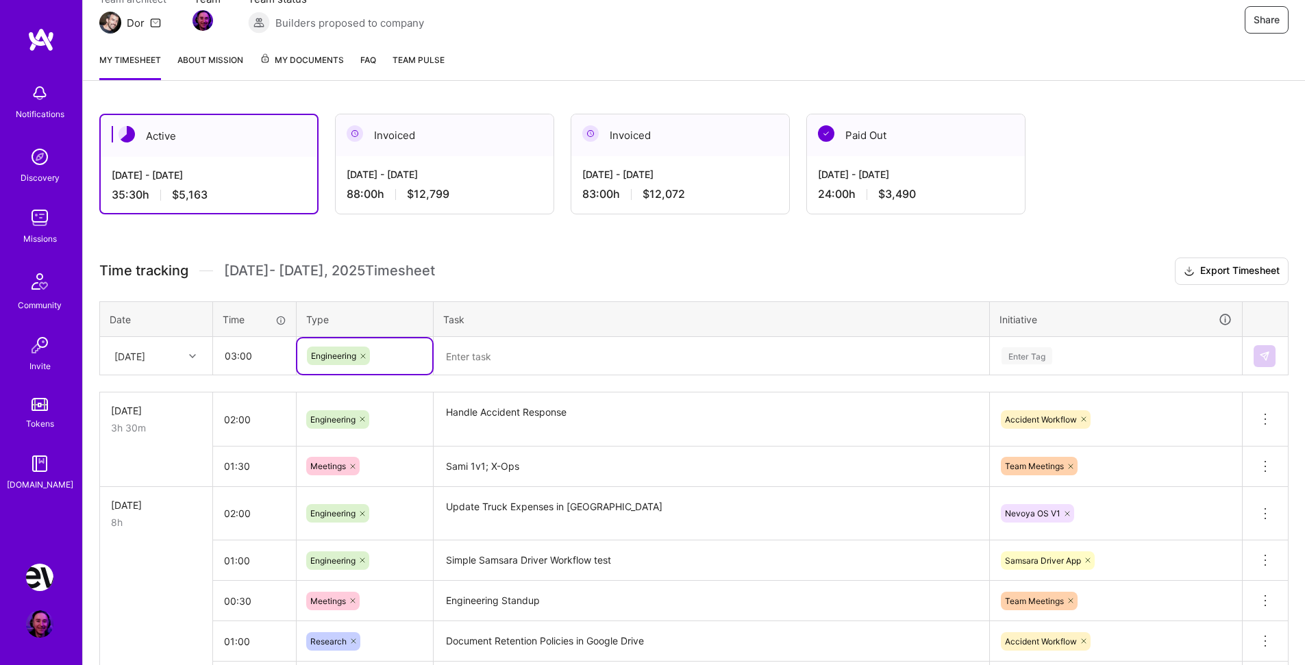
click at [476, 358] on textarea at bounding box center [711, 357] width 553 height 36
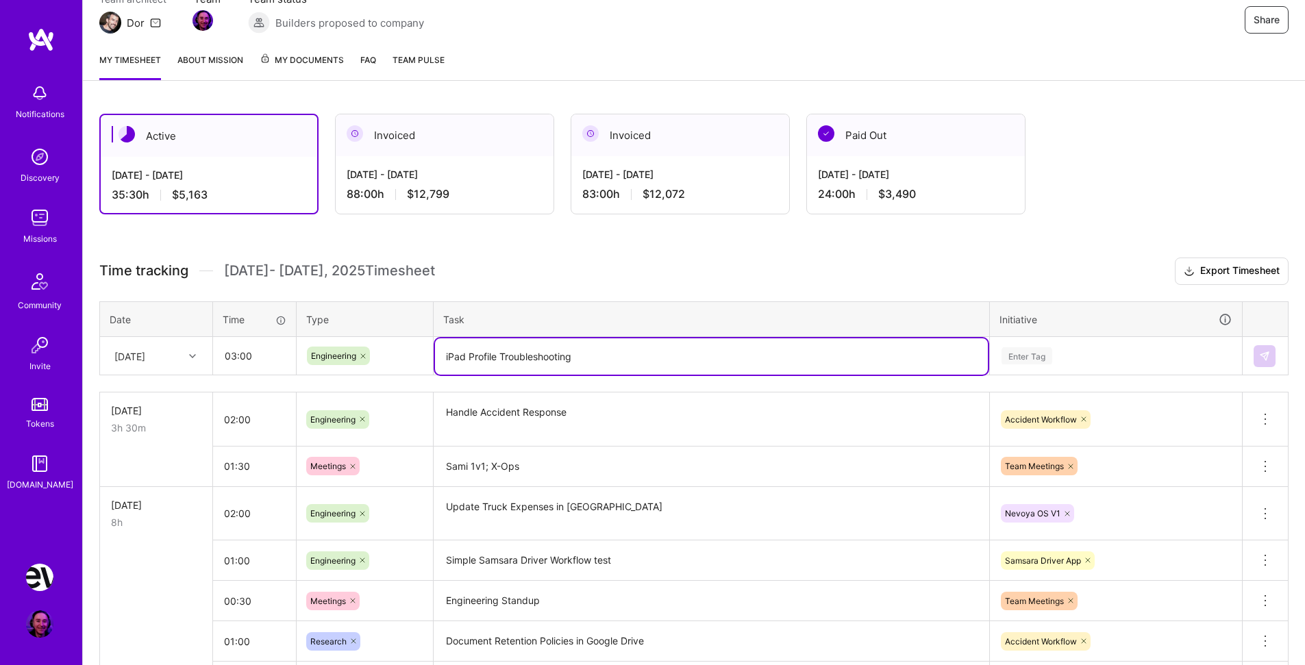
type textarea "iPad Profile Troubleshooting"
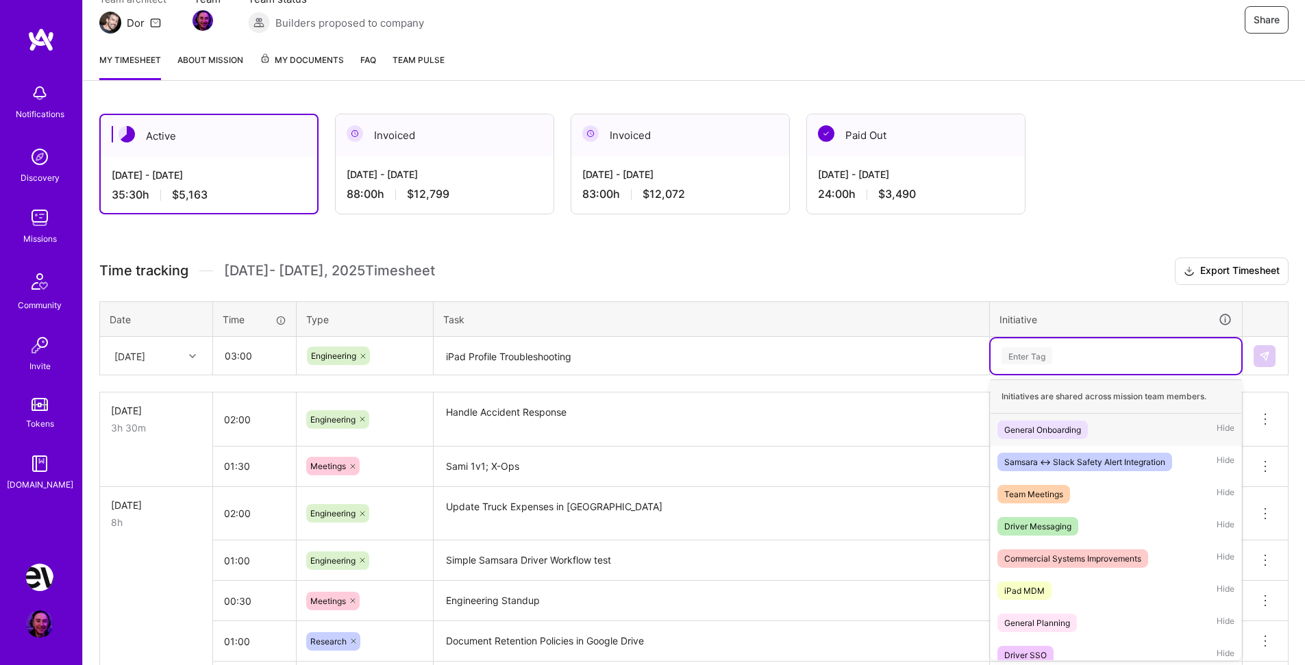
click at [1076, 355] on div "Enter Tag" at bounding box center [1116, 355] width 232 height 17
click at [1071, 587] on div "iPad MDM Hide" at bounding box center [1116, 591] width 251 height 32
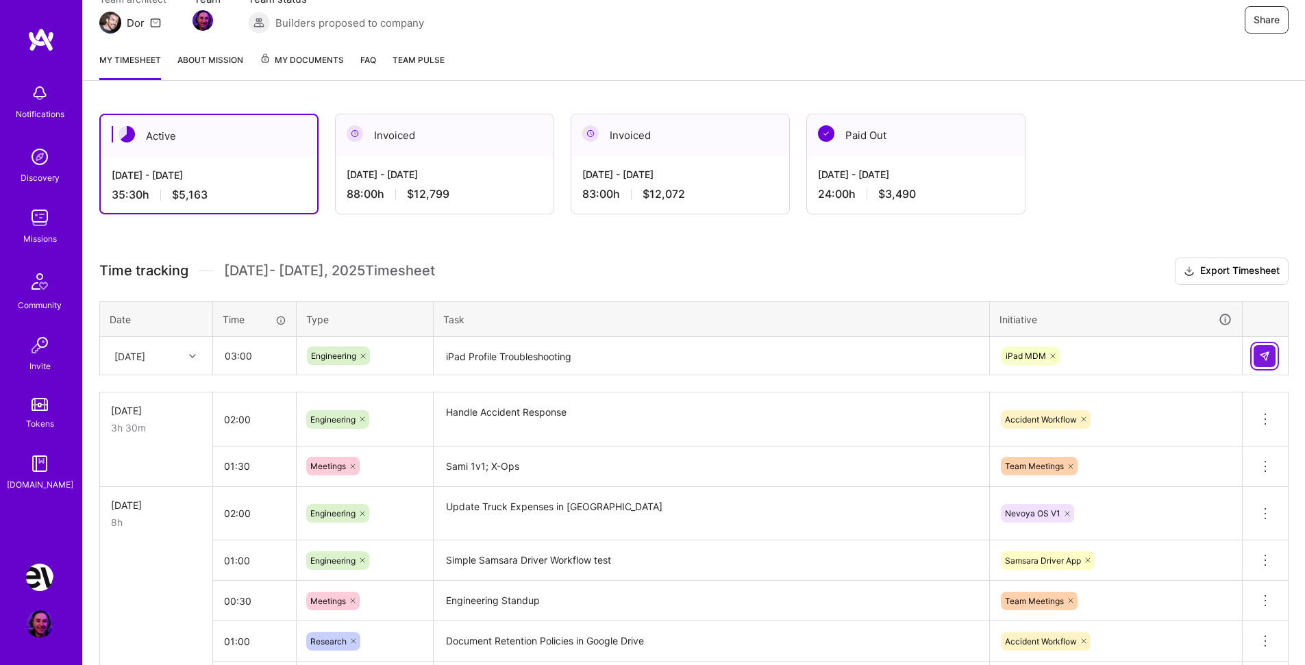
click at [1264, 356] on img at bounding box center [1264, 356] width 11 height 11
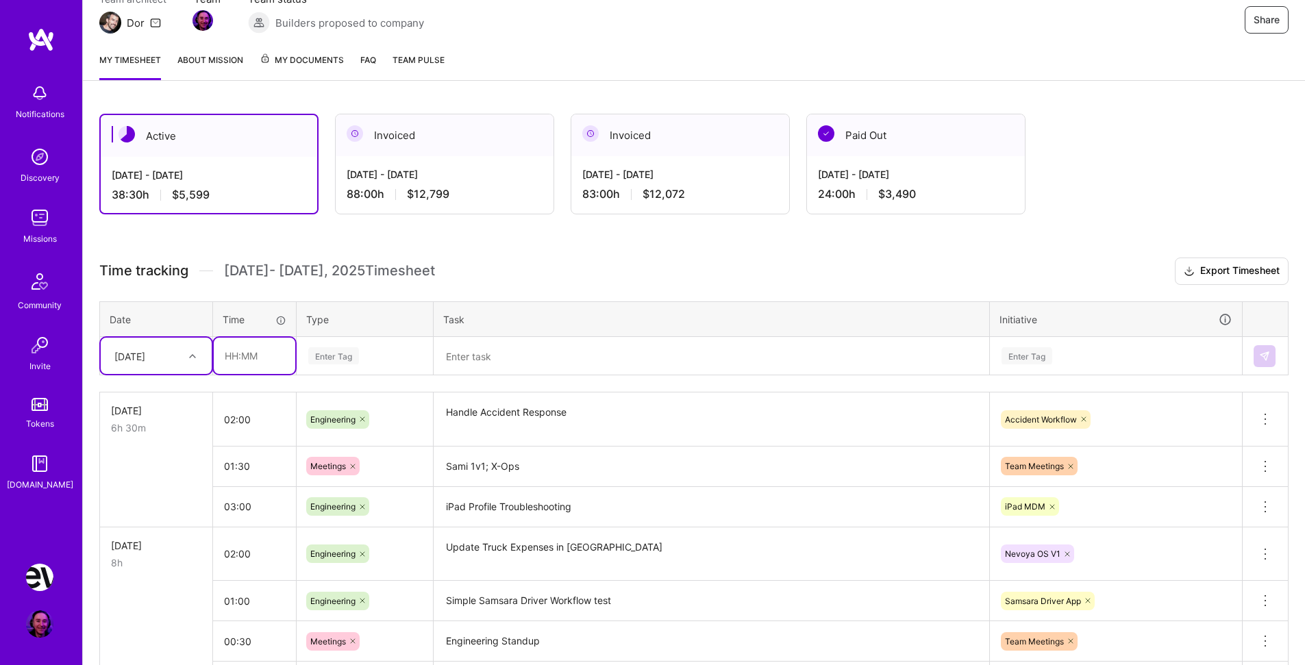
click at [241, 354] on input "text" at bounding box center [255, 356] width 82 height 36
type input "01:30"
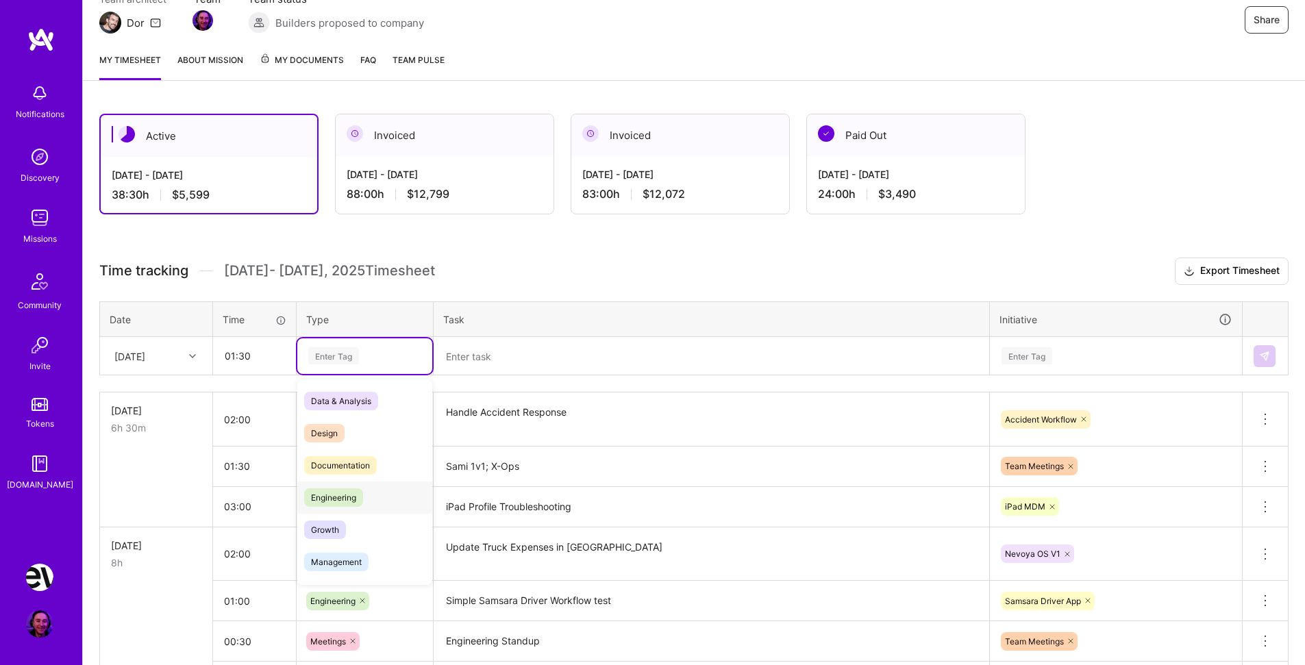
click at [363, 489] on div "Engineering" at bounding box center [364, 498] width 135 height 32
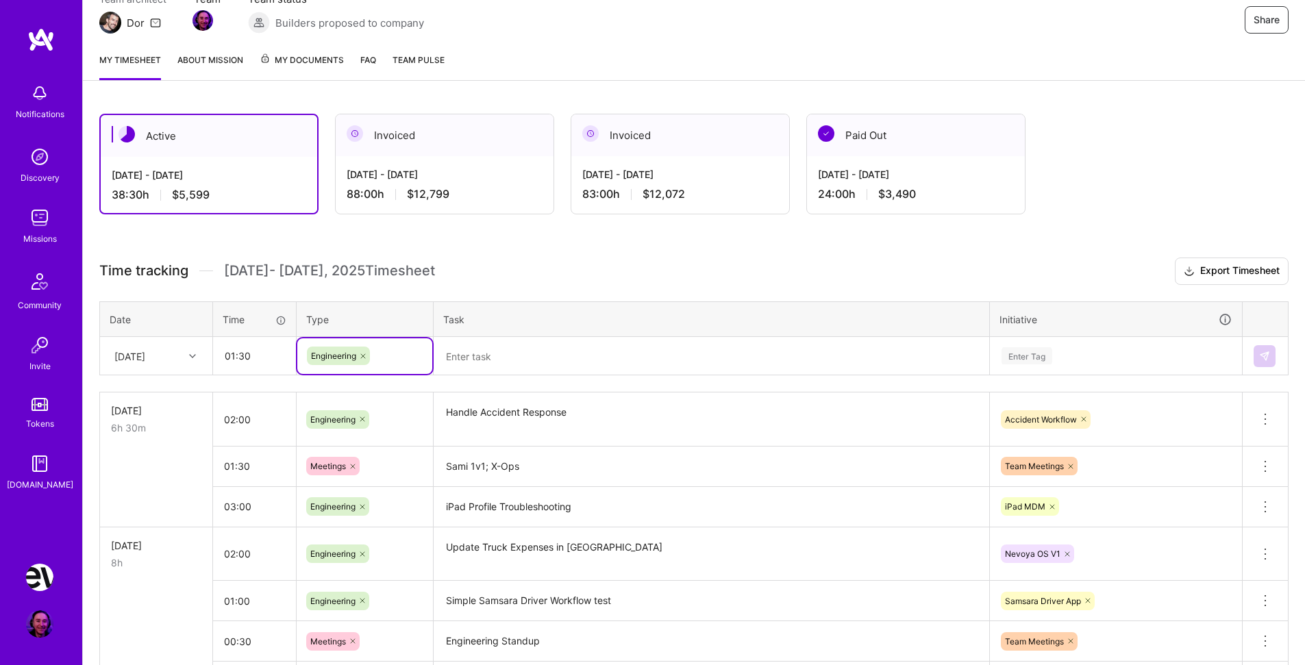
click at [517, 356] on textarea at bounding box center [711, 357] width 553 height 36
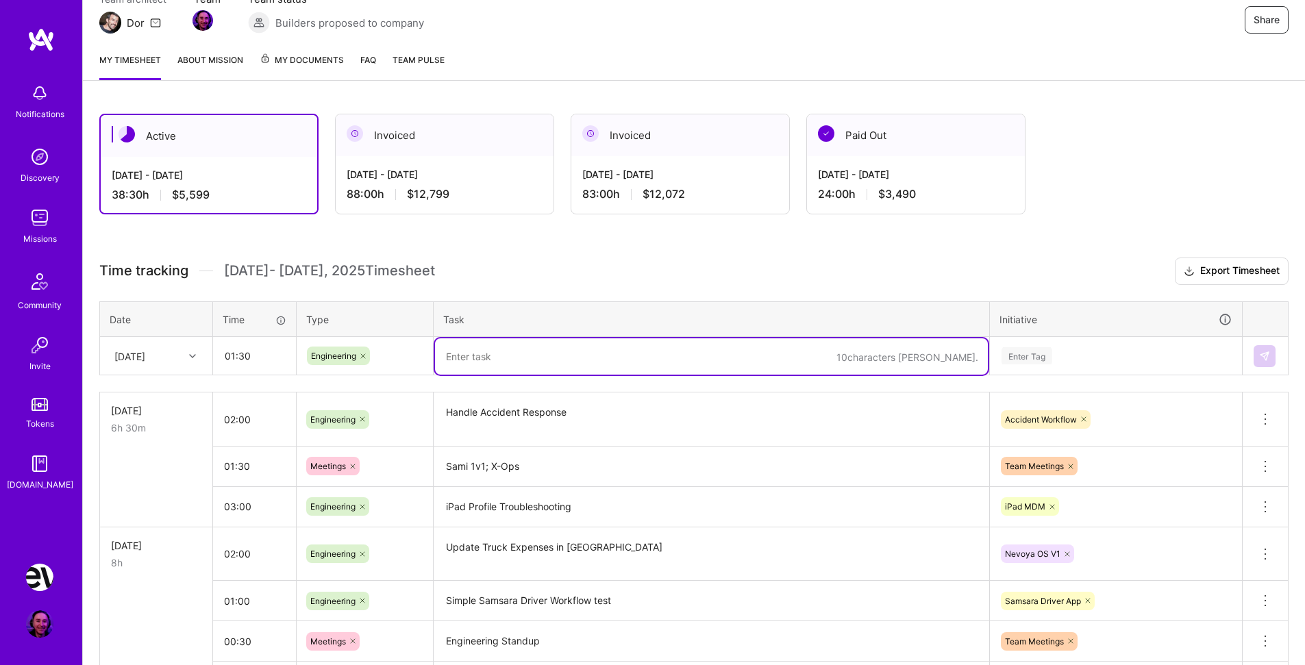
click at [504, 356] on textarea at bounding box center [711, 357] width 553 height 36
type textarea "Safety Alert Workflow non-driver selection"
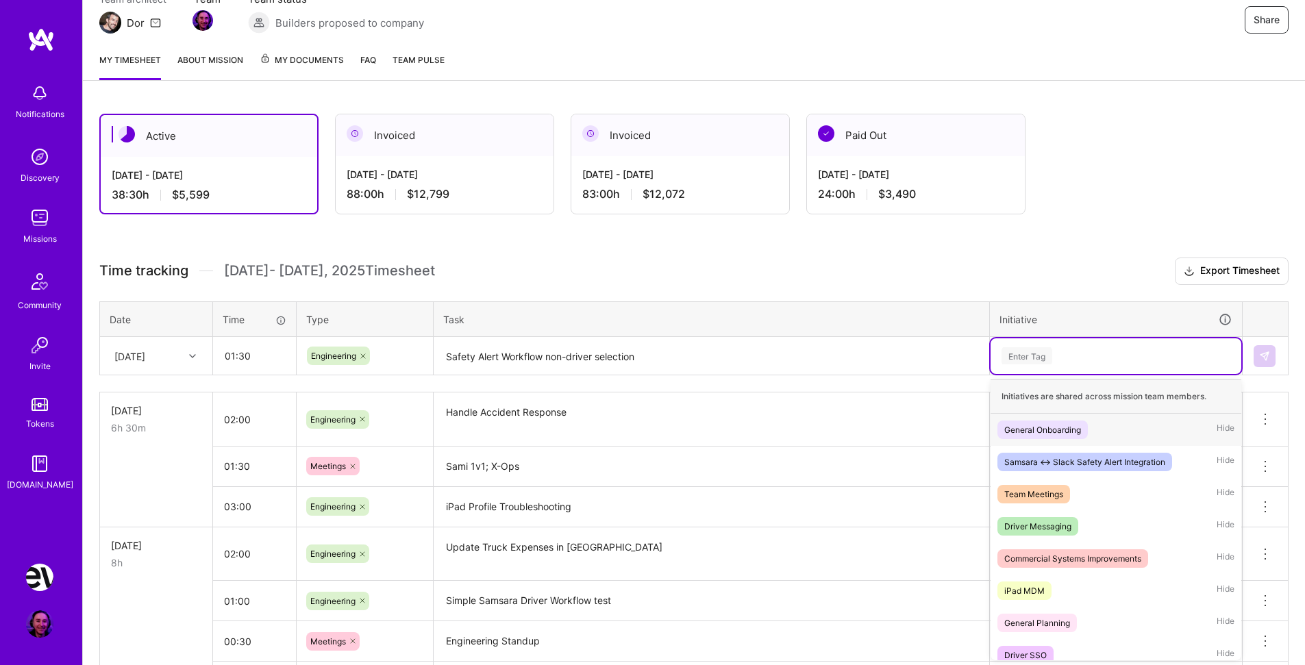
click at [1033, 357] on div "Enter Tag" at bounding box center [1027, 355] width 51 height 21
click at [1114, 459] on div "Samsara <-> Slack Safety Alert Integration" at bounding box center [1085, 462] width 161 height 14
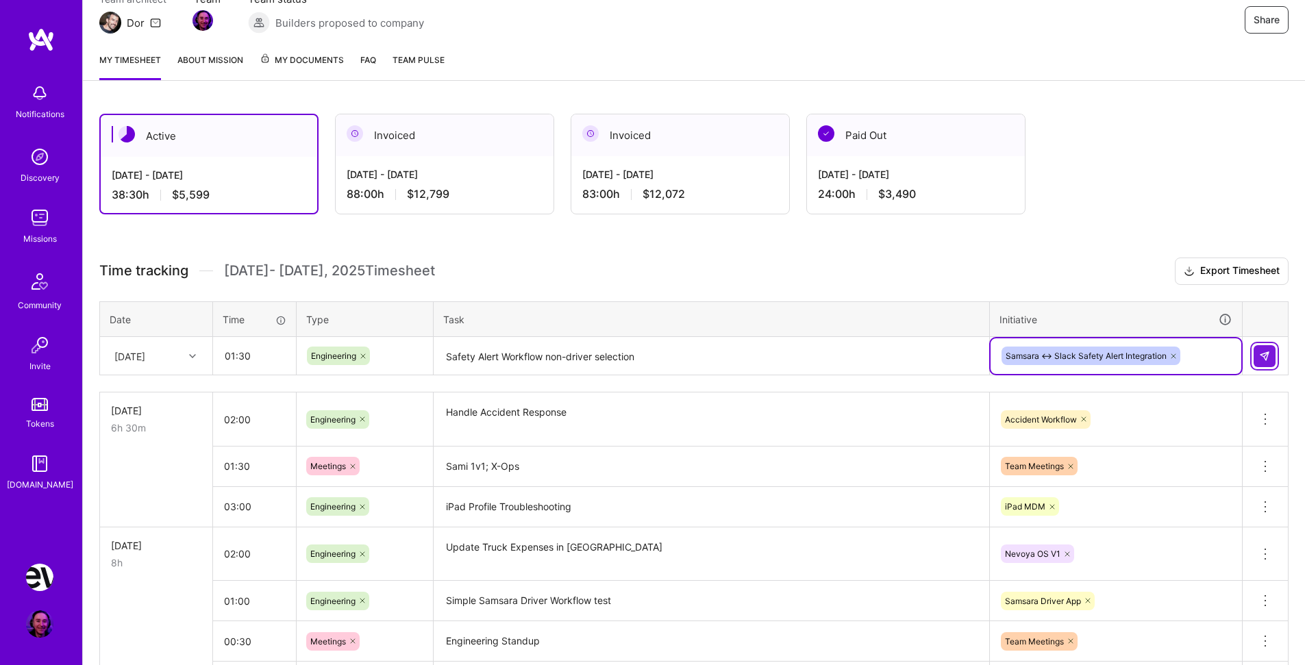
click at [1274, 351] on button at bounding box center [1265, 356] width 22 height 22
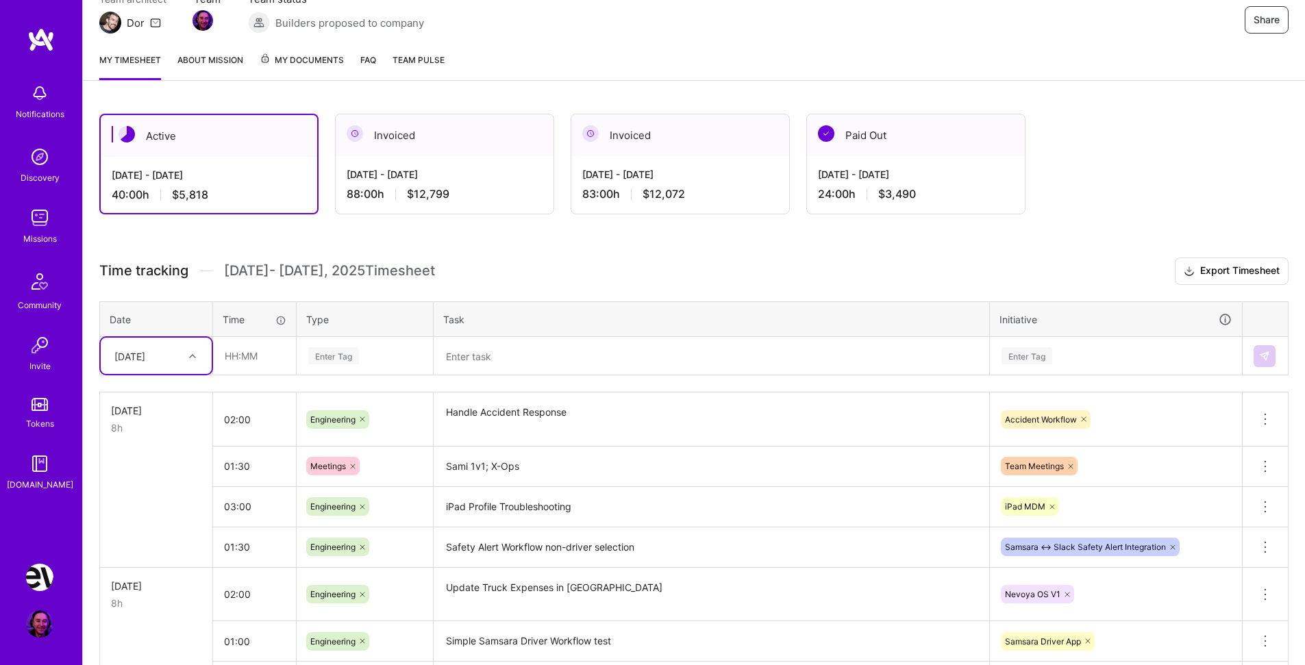
click at [175, 356] on div "[DATE]" at bounding box center [146, 356] width 76 height 23
click at [159, 544] on div "[DATE]" at bounding box center [156, 546] width 111 height 25
click at [256, 349] on input "text" at bounding box center [255, 356] width 82 height 36
click at [280, 353] on input "text" at bounding box center [255, 356] width 82 height 36
type input "02:00"
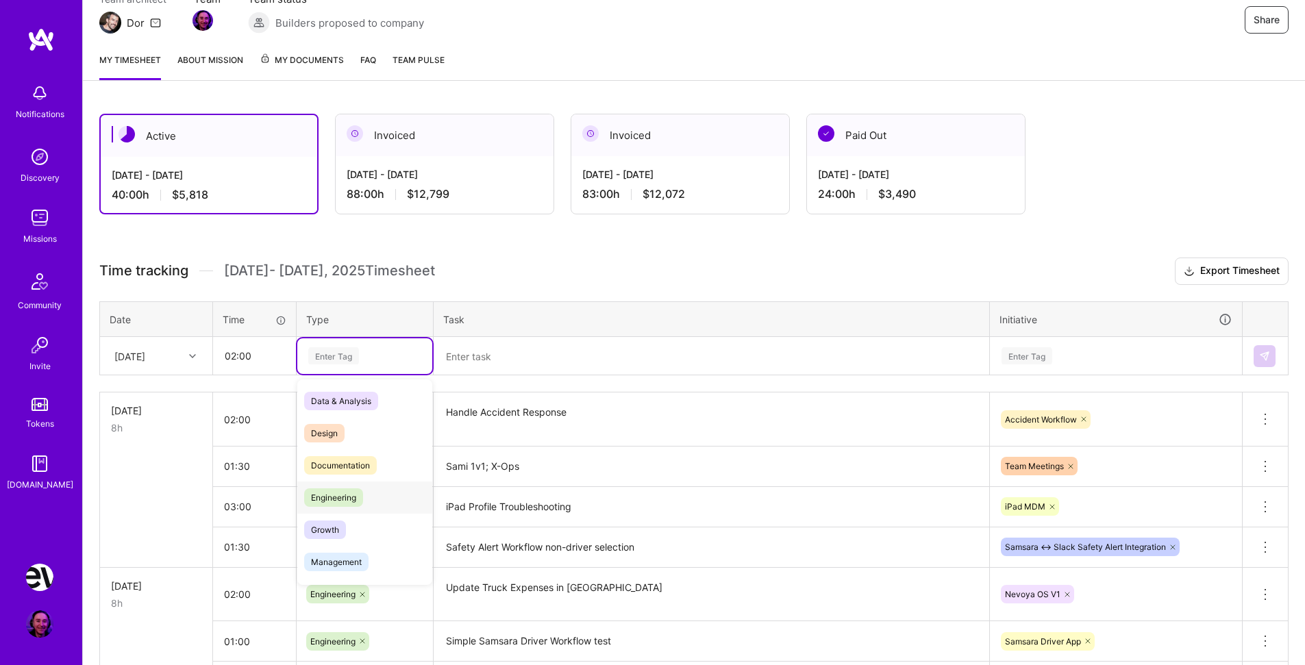
click at [358, 491] on span "Engineering" at bounding box center [333, 498] width 59 height 19
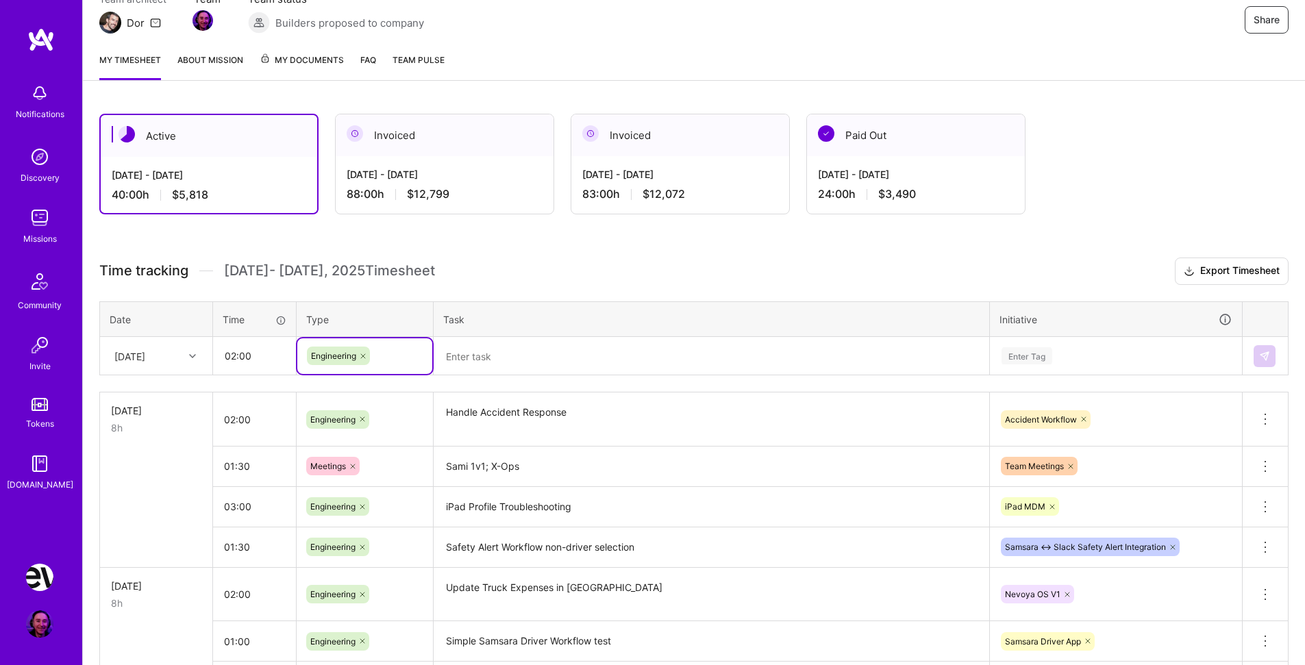
click at [525, 365] on textarea at bounding box center [711, 357] width 553 height 36
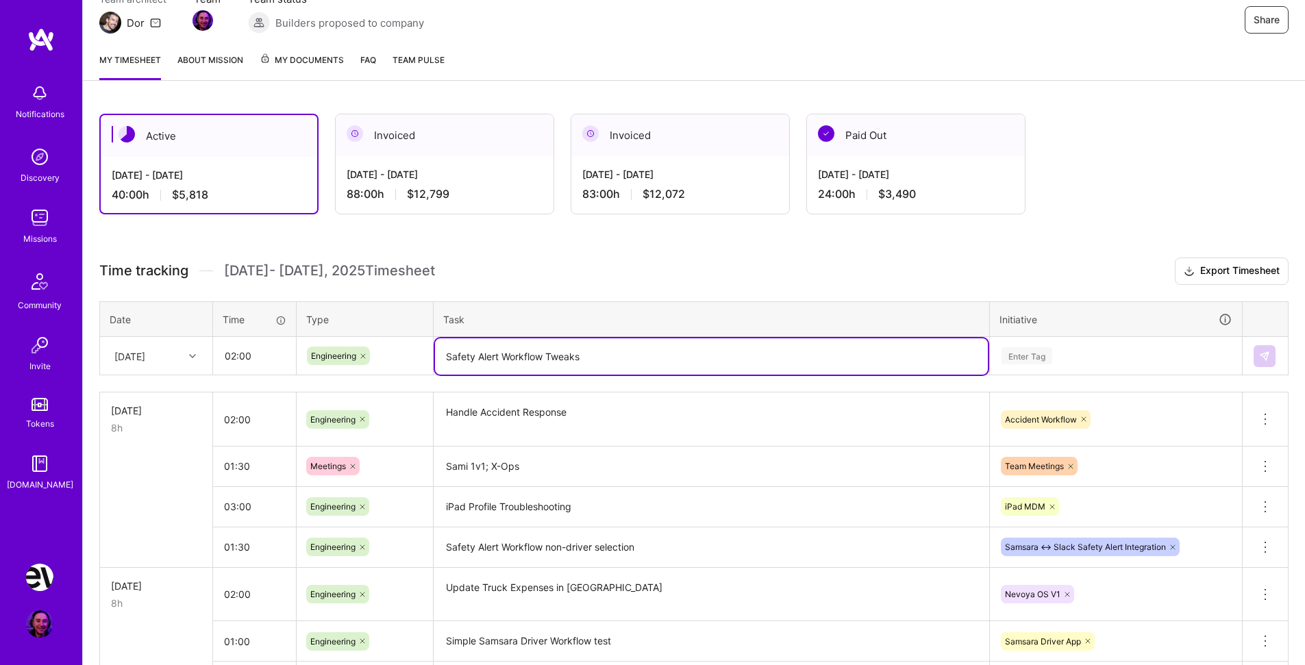
type textarea "Safety Alert Workflow Tweaks"
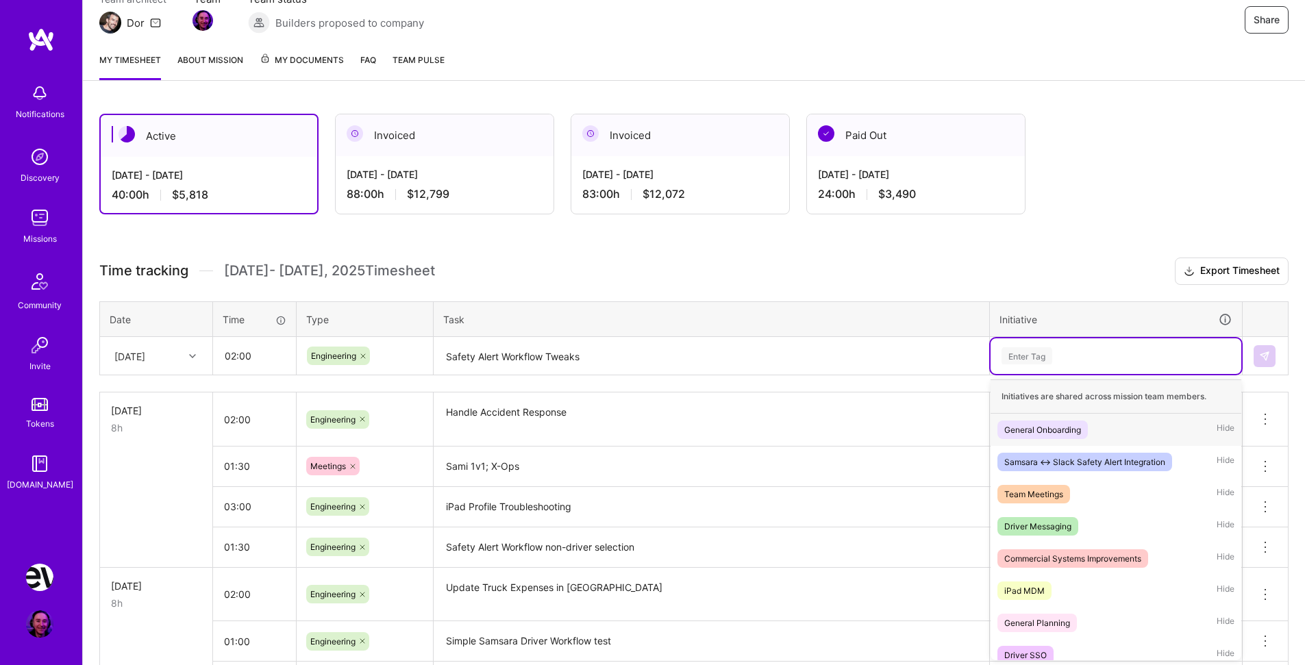
click at [1018, 352] on div "Enter Tag" at bounding box center [1027, 355] width 51 height 21
click at [1094, 460] on div "Samsara <-> Slack Safety Alert Integration" at bounding box center [1085, 462] width 161 height 14
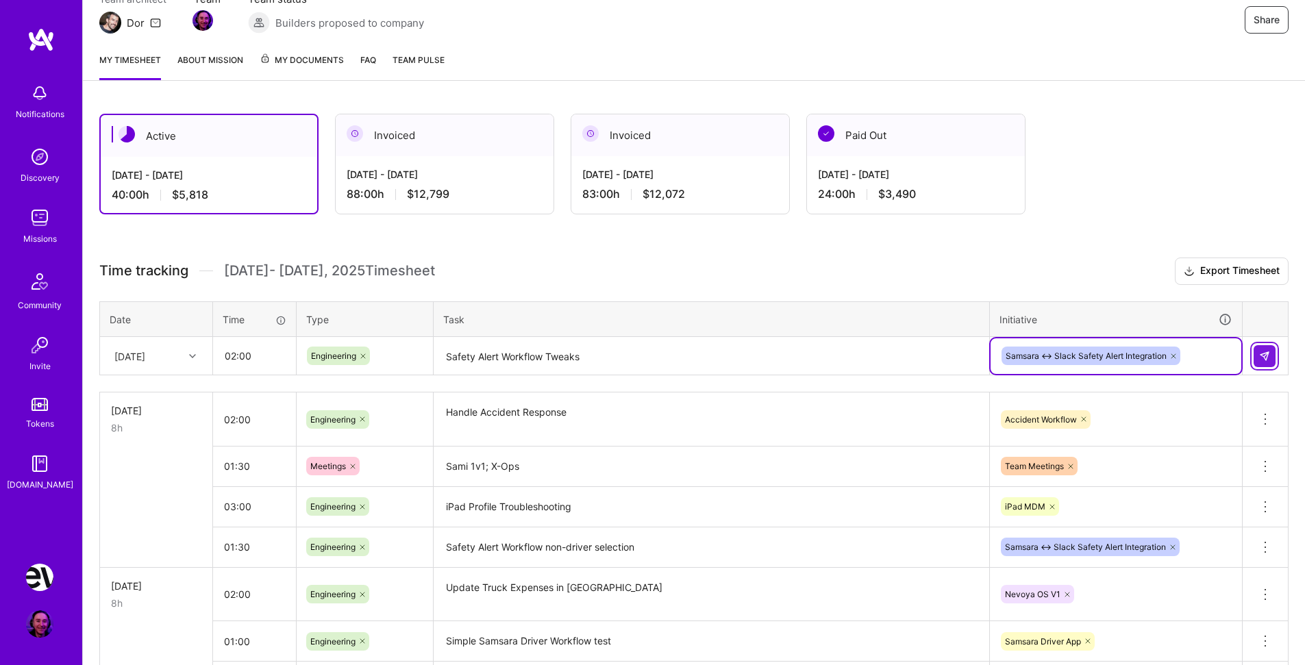
click at [1257, 356] on button at bounding box center [1265, 356] width 22 height 22
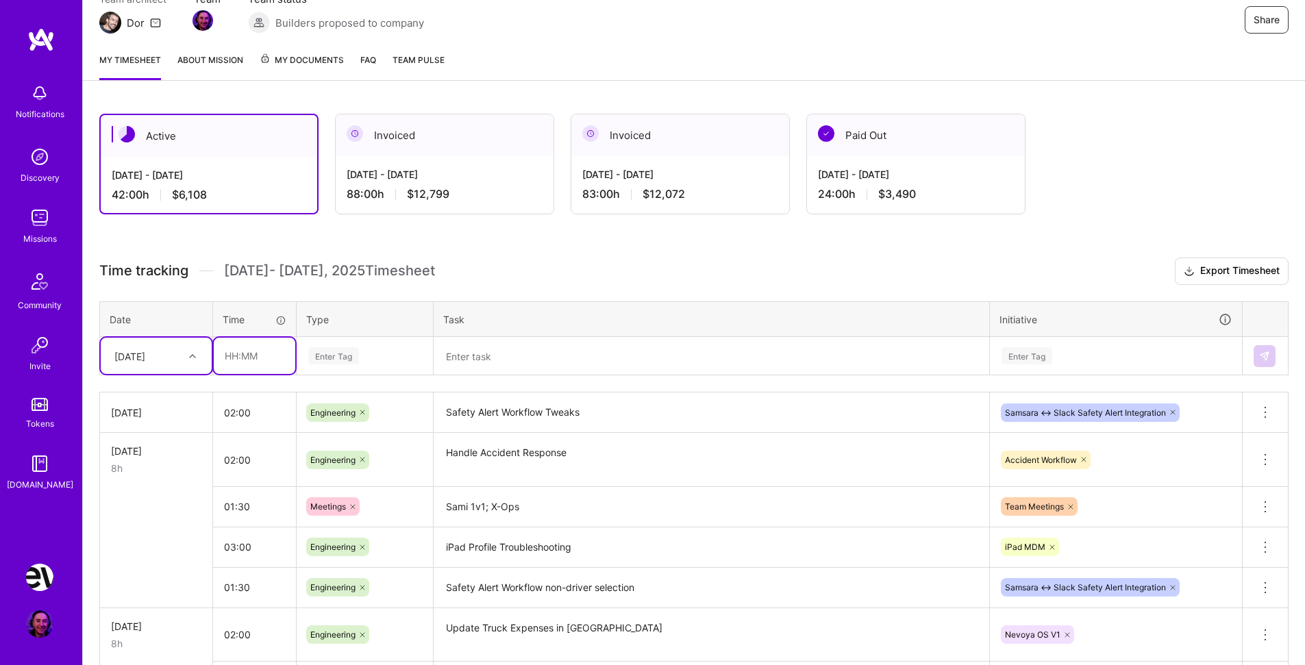
click at [283, 362] on input "text" at bounding box center [255, 356] width 82 height 36
type input "02:00"
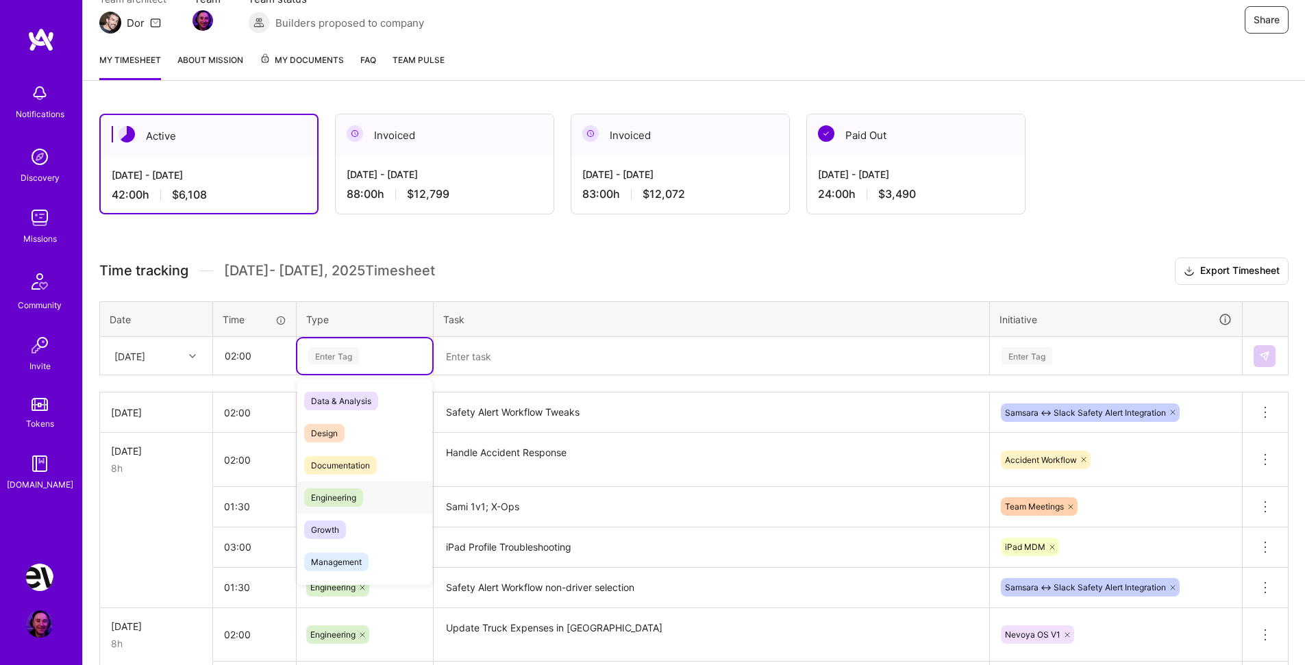
click at [378, 501] on div "Engineering" at bounding box center [364, 498] width 135 height 32
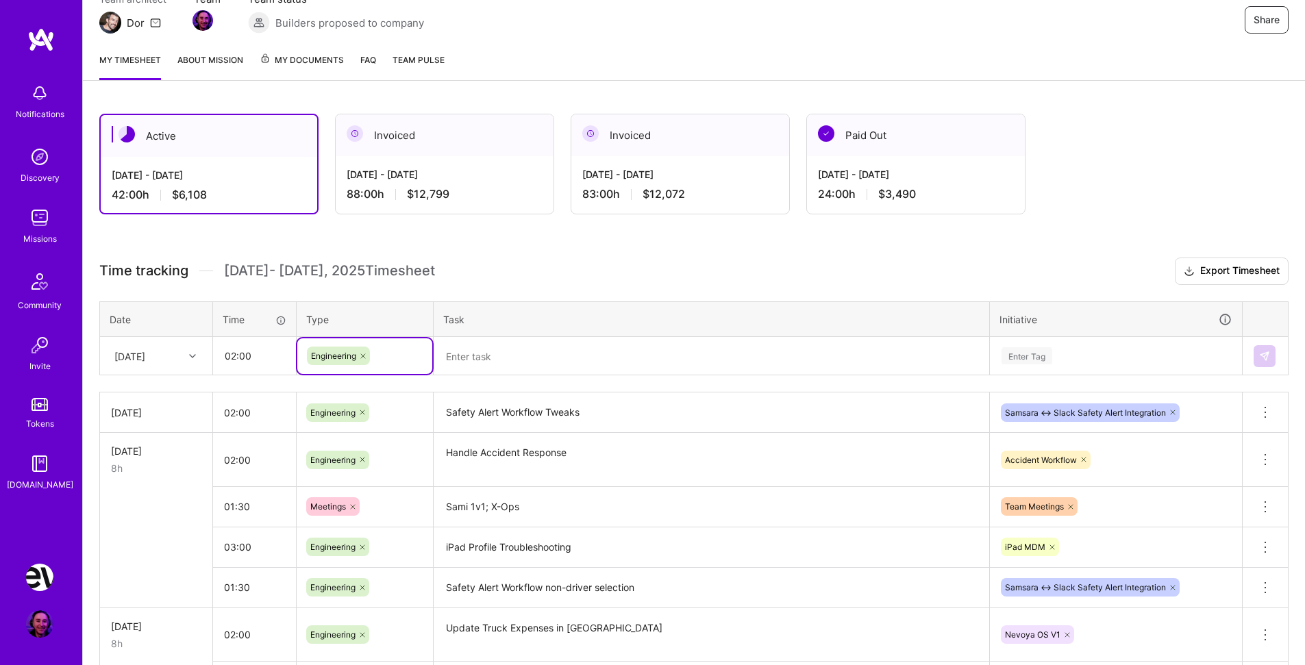
click at [482, 362] on textarea at bounding box center [711, 357] width 553 height 36
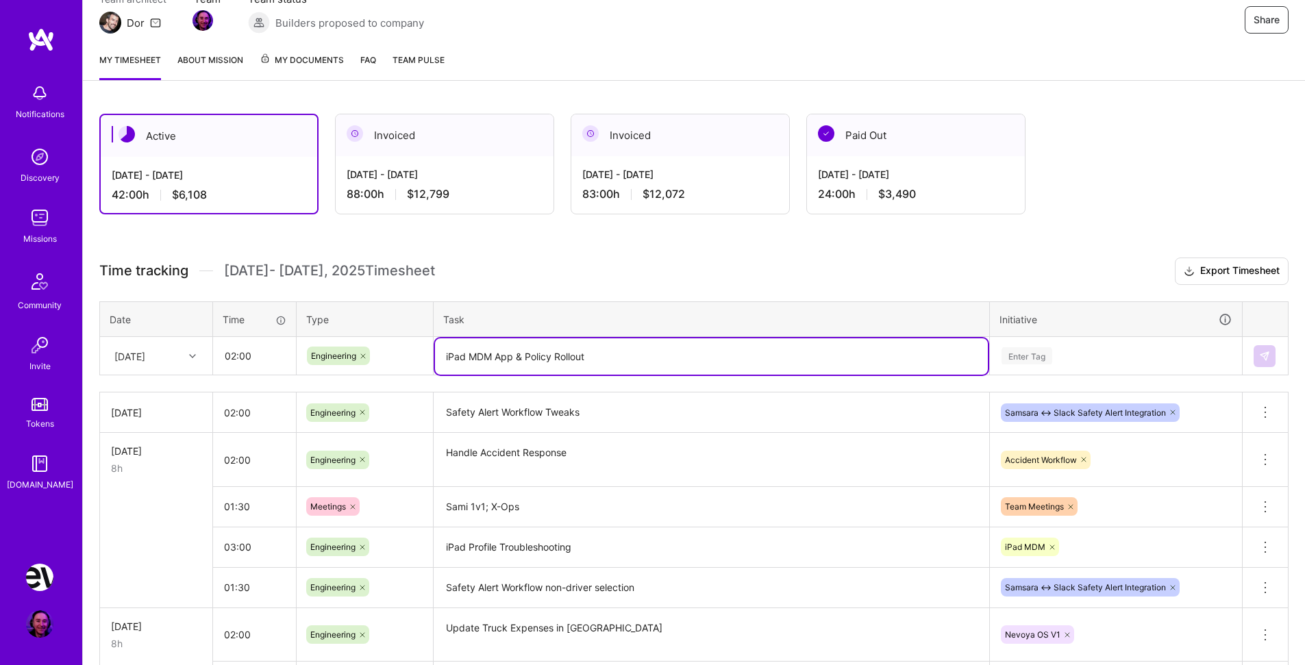
type textarea "iPad MDM App & Policy Rollout"
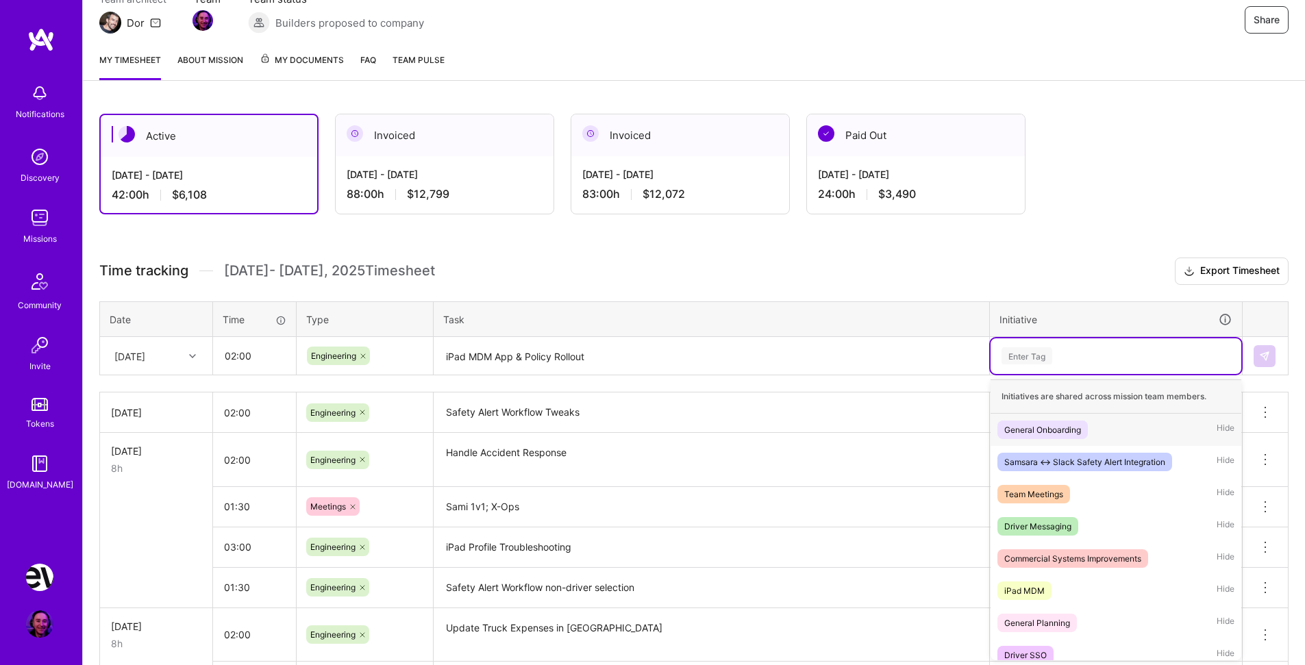
click at [1063, 358] on div "Enter Tag" at bounding box center [1116, 355] width 232 height 17
click at [1057, 587] on div "iPad MDM Hide" at bounding box center [1116, 591] width 251 height 32
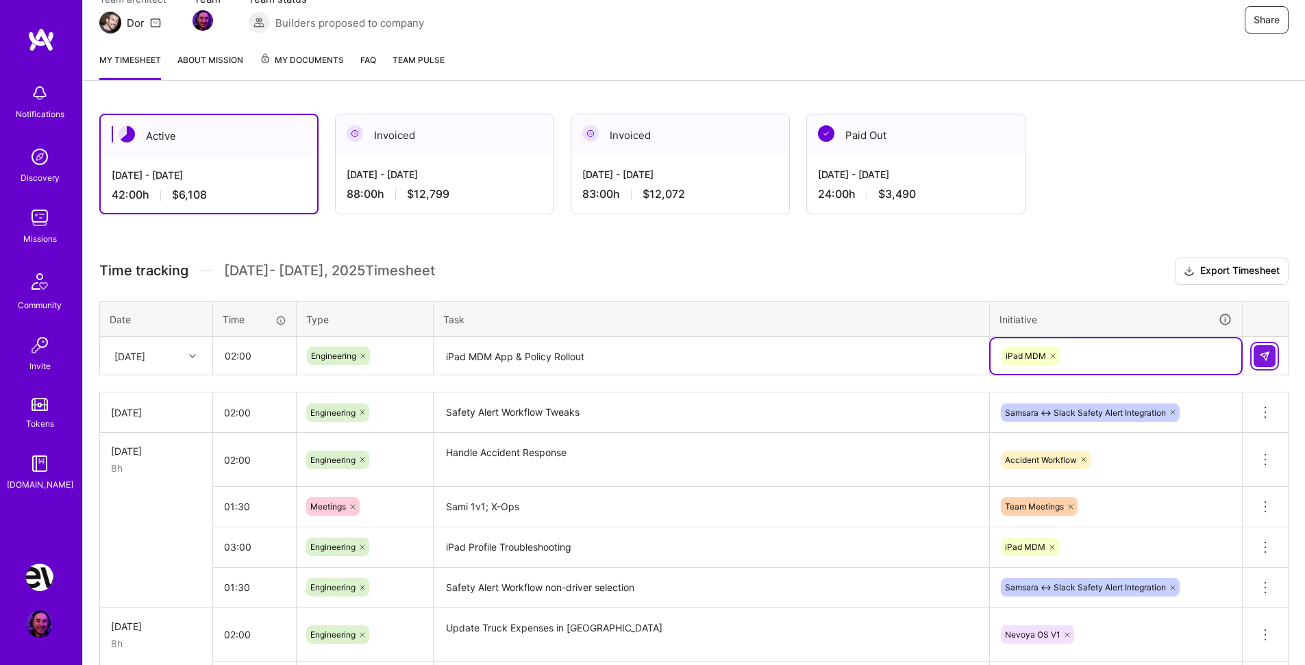
click at [1270, 352] on button at bounding box center [1265, 356] width 22 height 22
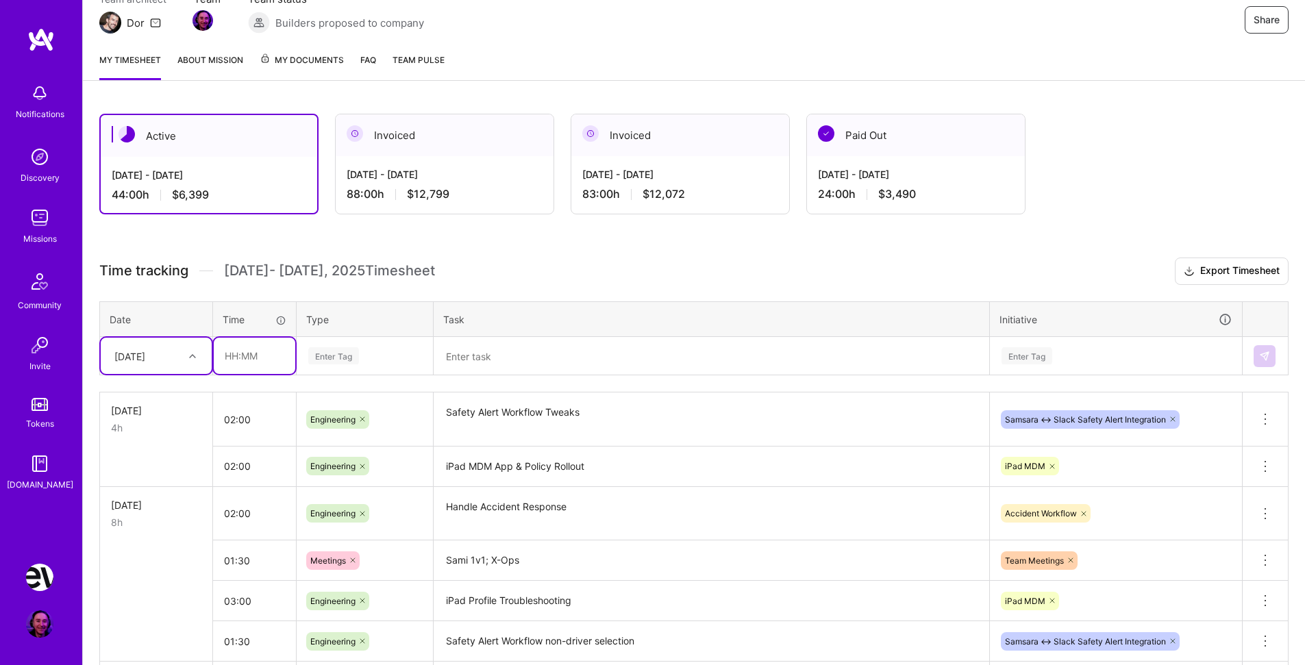
click at [272, 358] on input "text" at bounding box center [255, 356] width 82 height 36
type input "01:00"
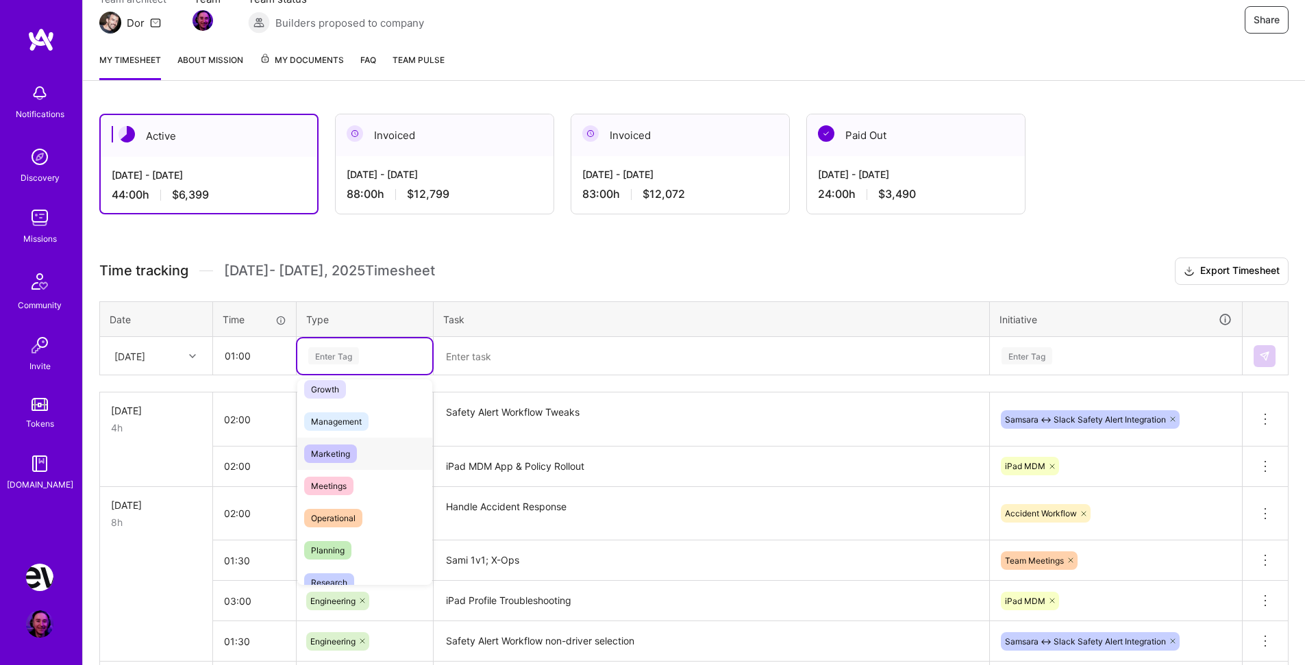
scroll to position [156, 0]
click at [364, 563] on div "Research" at bounding box center [364, 568] width 135 height 32
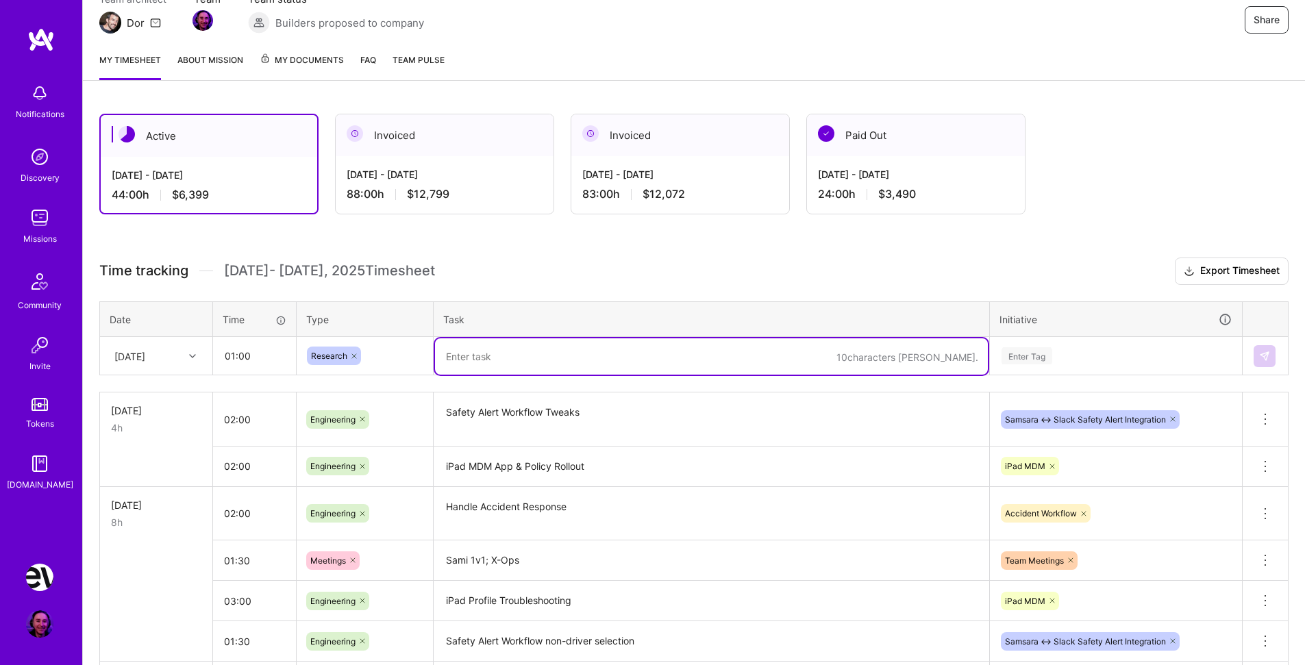
click at [494, 357] on textarea at bounding box center [711, 357] width 553 height 36
type textarea "Heroku Rollout Research"
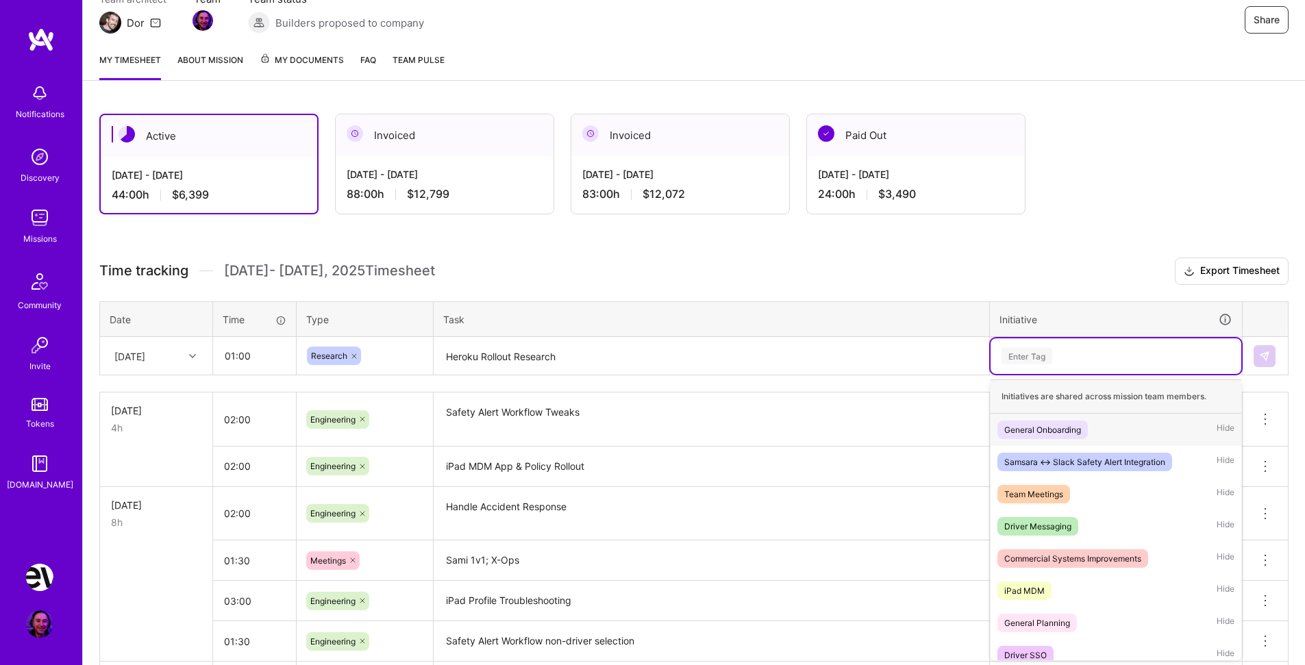
click at [1053, 348] on div "Enter Tag" at bounding box center [1116, 355] width 232 height 17
click at [1098, 458] on div "Samsara <-> Slack Safety Alert Integration" at bounding box center [1085, 462] width 161 height 14
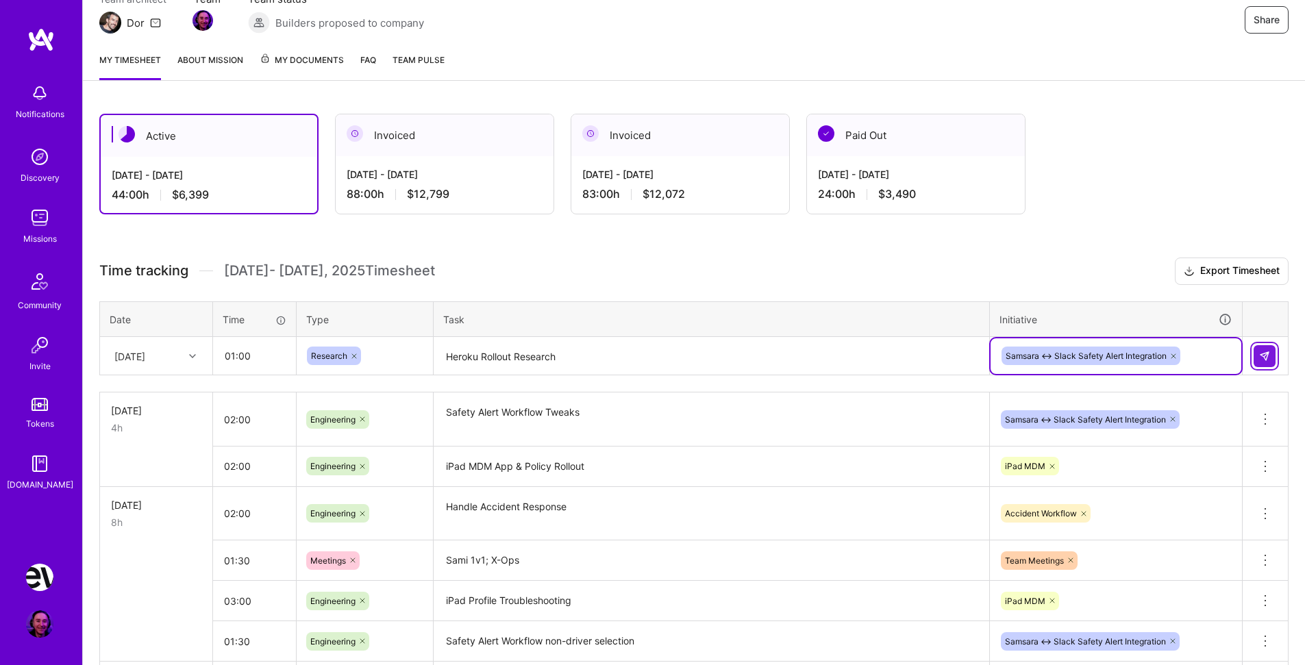
click at [1267, 357] on img at bounding box center [1264, 356] width 11 height 11
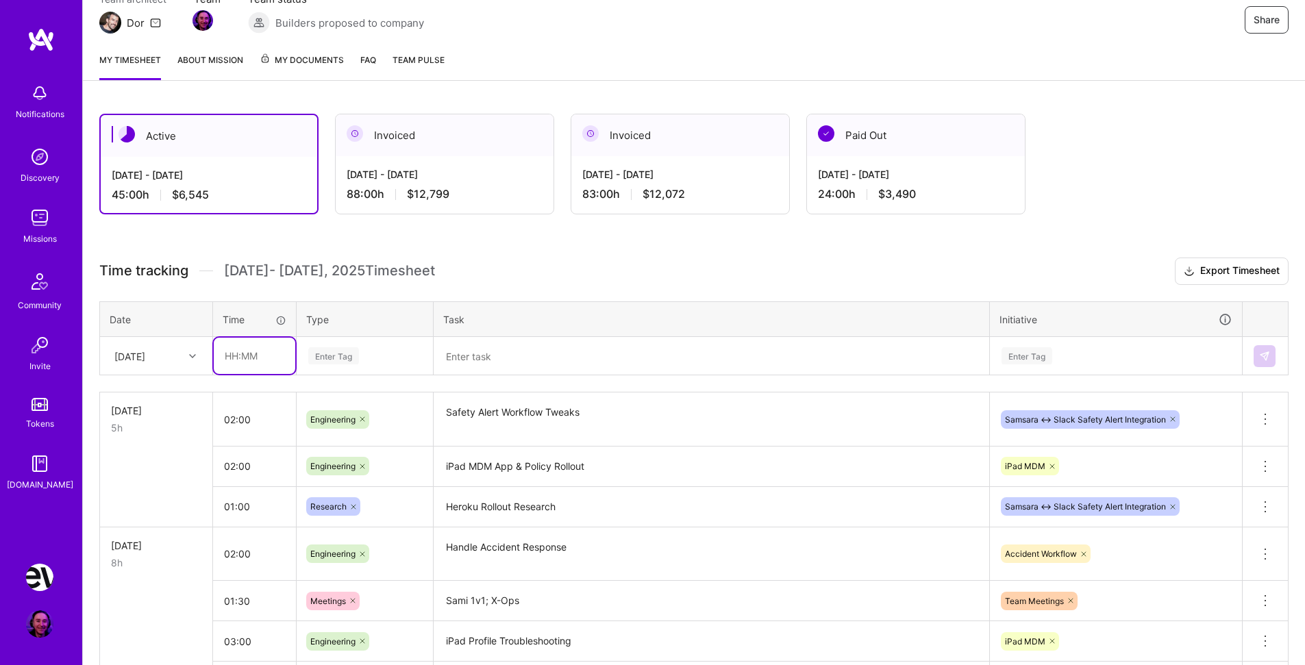
click at [268, 362] on input "text" at bounding box center [255, 356] width 82 height 36
type input "01:00"
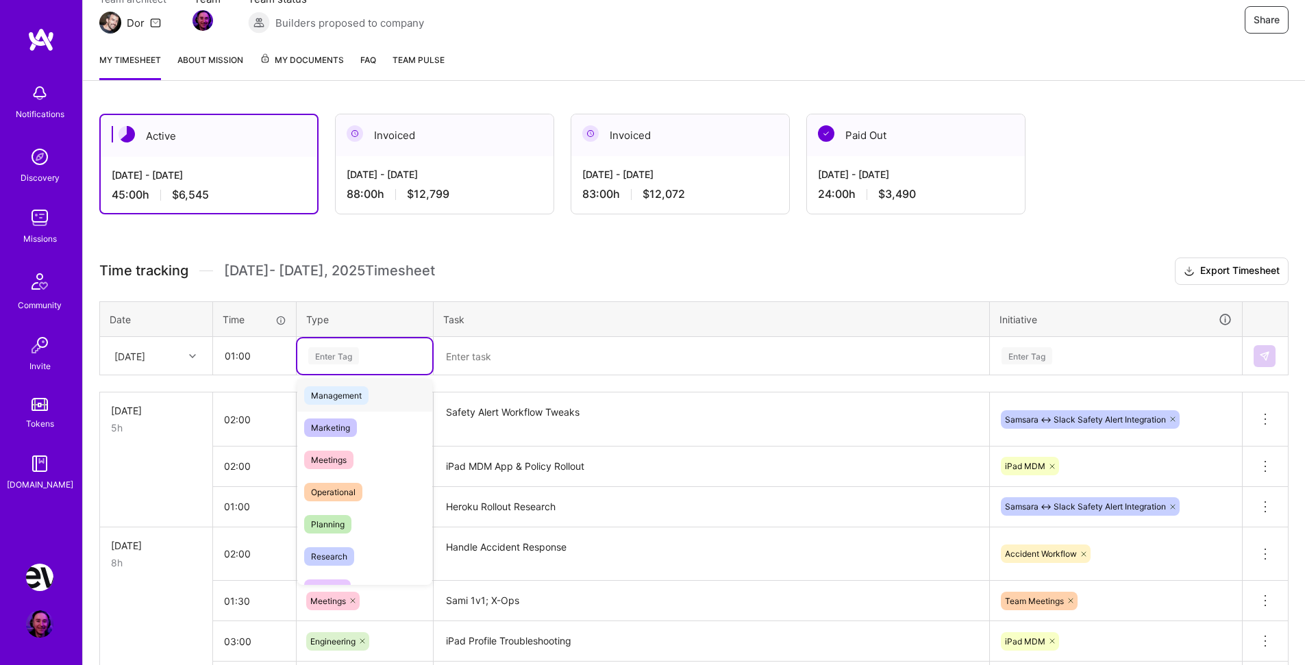
scroll to position [168, 0]
click at [352, 519] on div "Planning" at bounding box center [364, 523] width 135 height 32
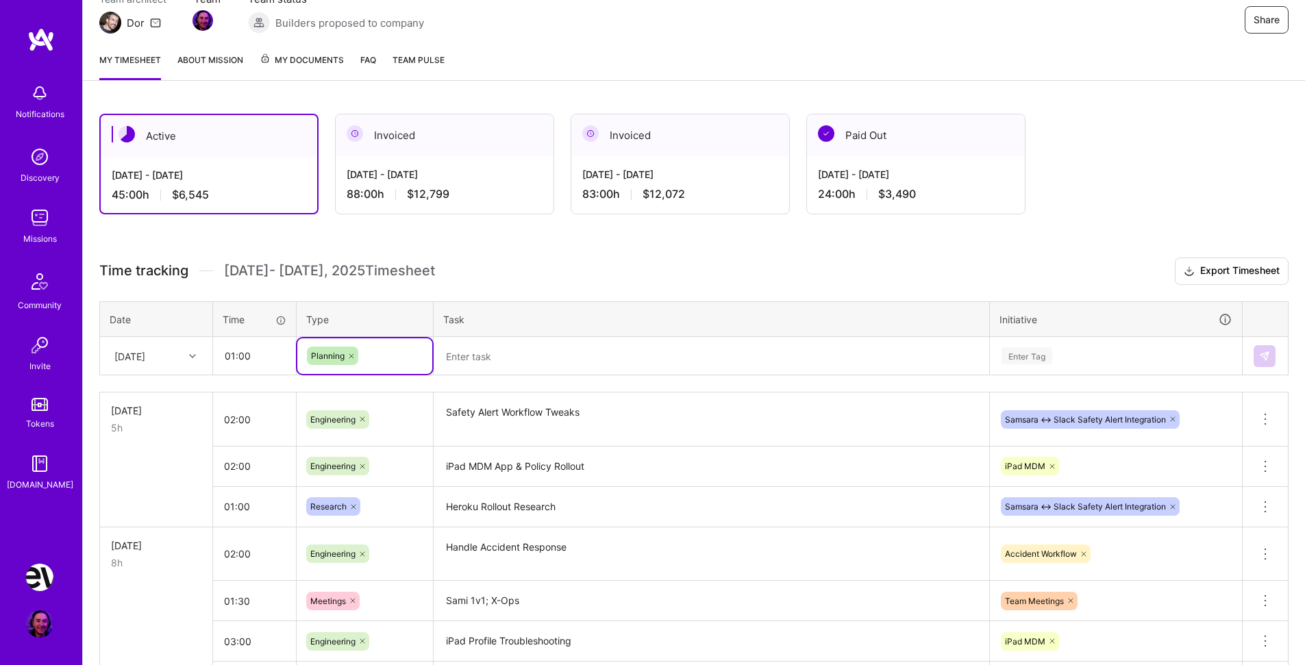
click at [522, 356] on textarea at bounding box center [711, 357] width 553 height 36
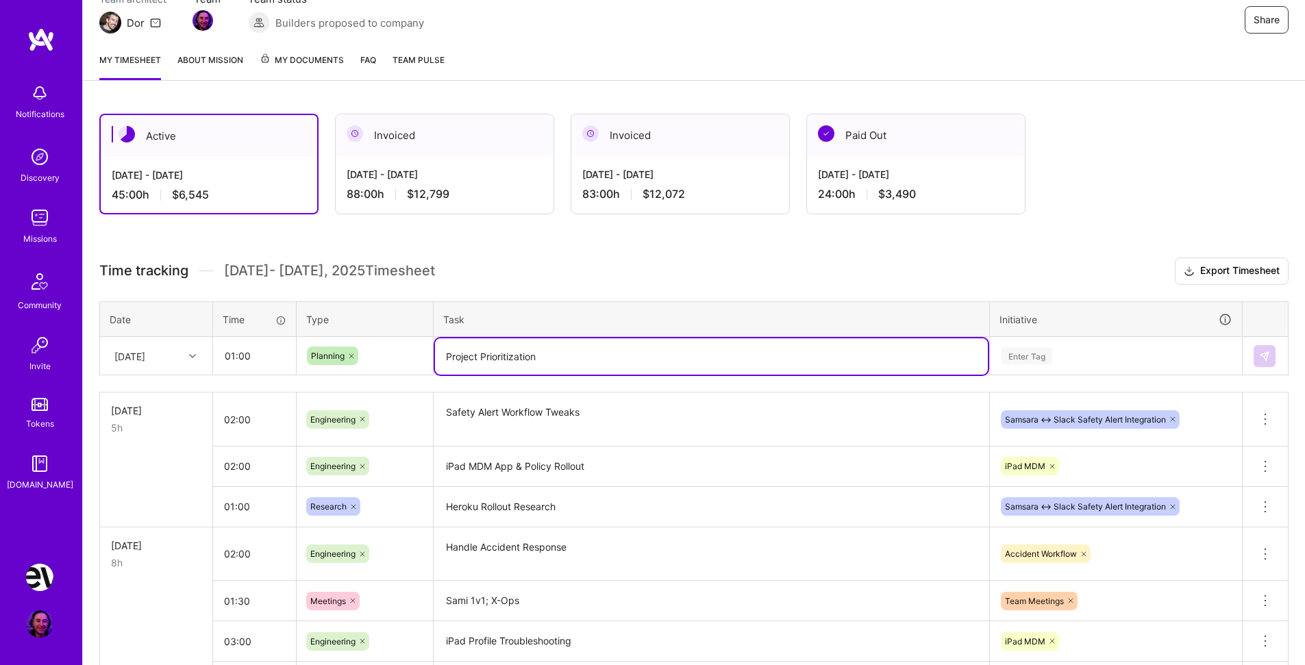
type textarea "Project Prioritization"
click at [1081, 359] on div "Enter Tag" at bounding box center [1116, 355] width 232 height 17
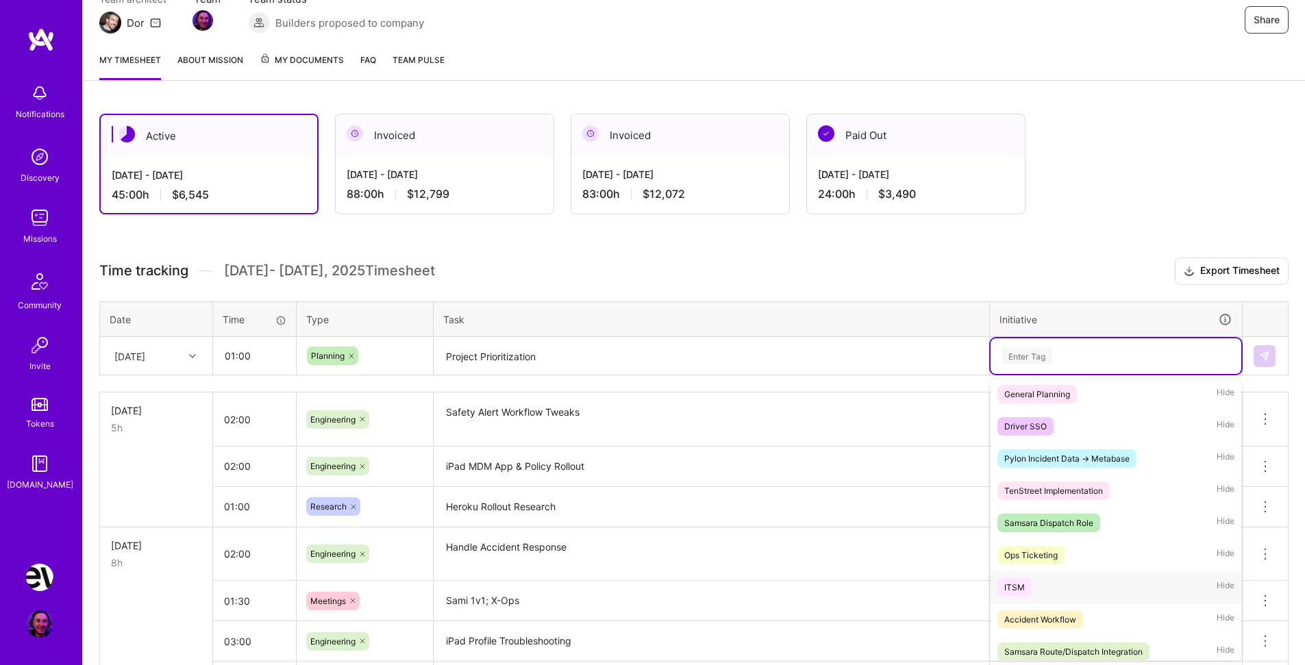
scroll to position [227, 0]
click at [1100, 400] on div "General Planning Hide" at bounding box center [1116, 396] width 251 height 32
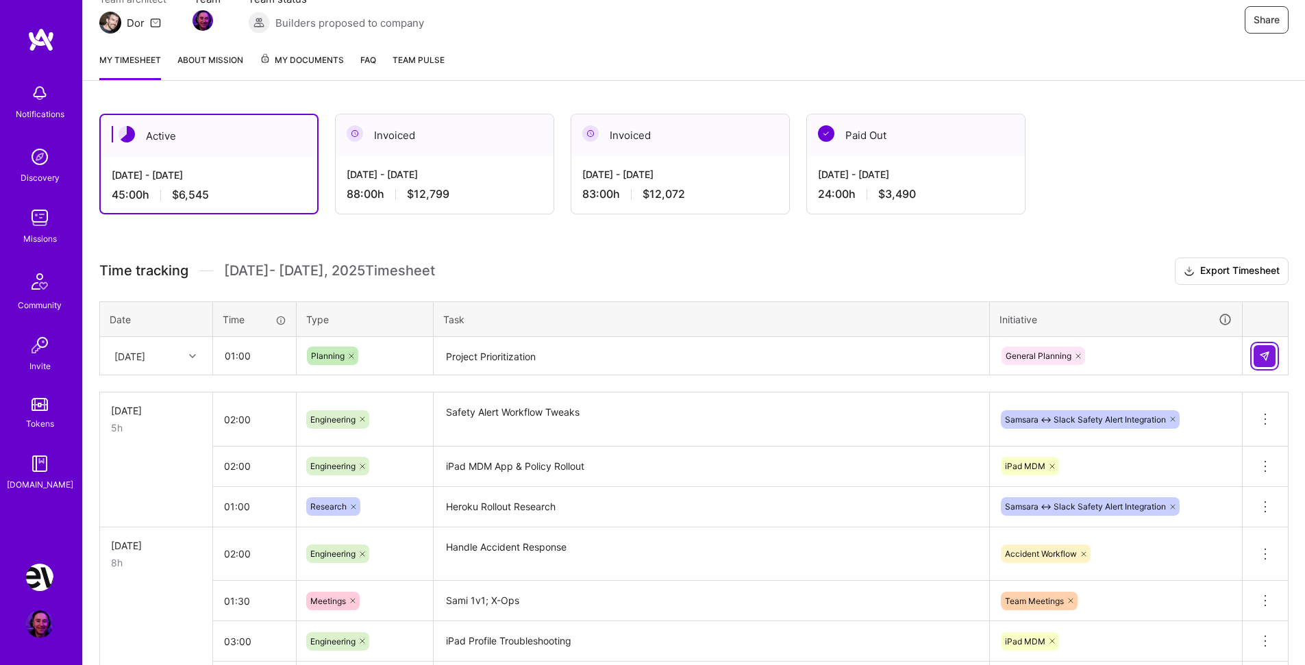
click at [1264, 356] on img at bounding box center [1264, 356] width 11 height 11
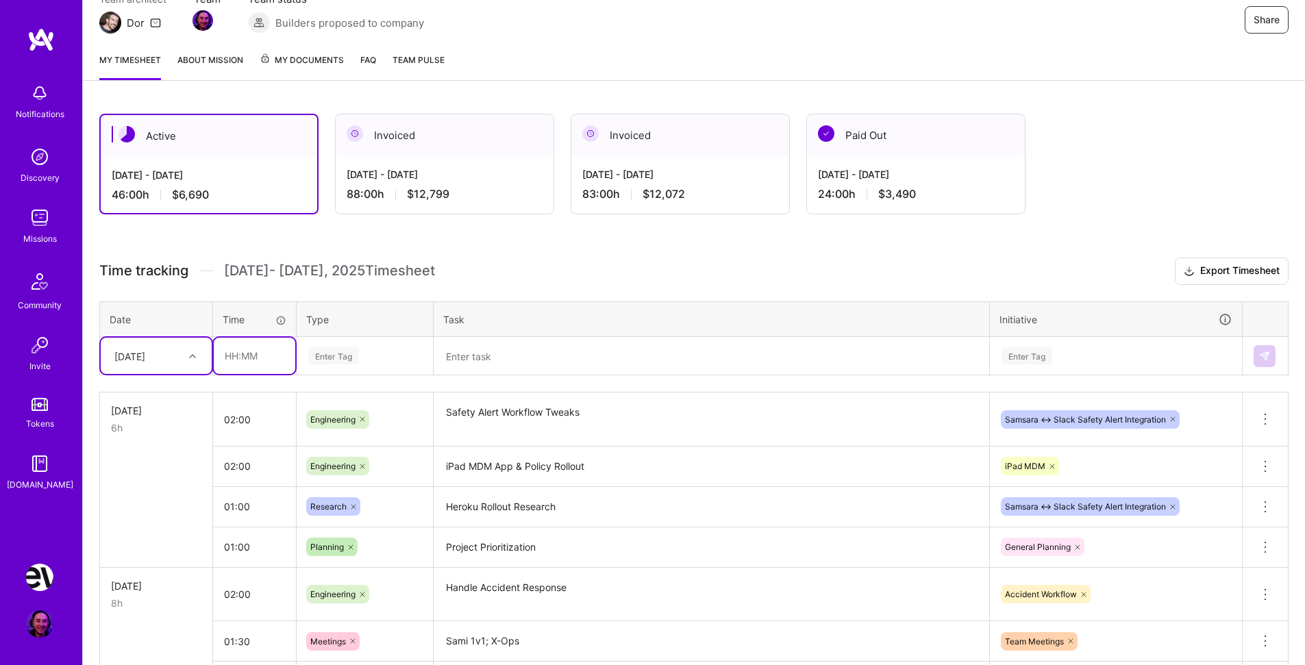
click at [249, 356] on input "text" at bounding box center [255, 356] width 82 height 36
type input "01:00"
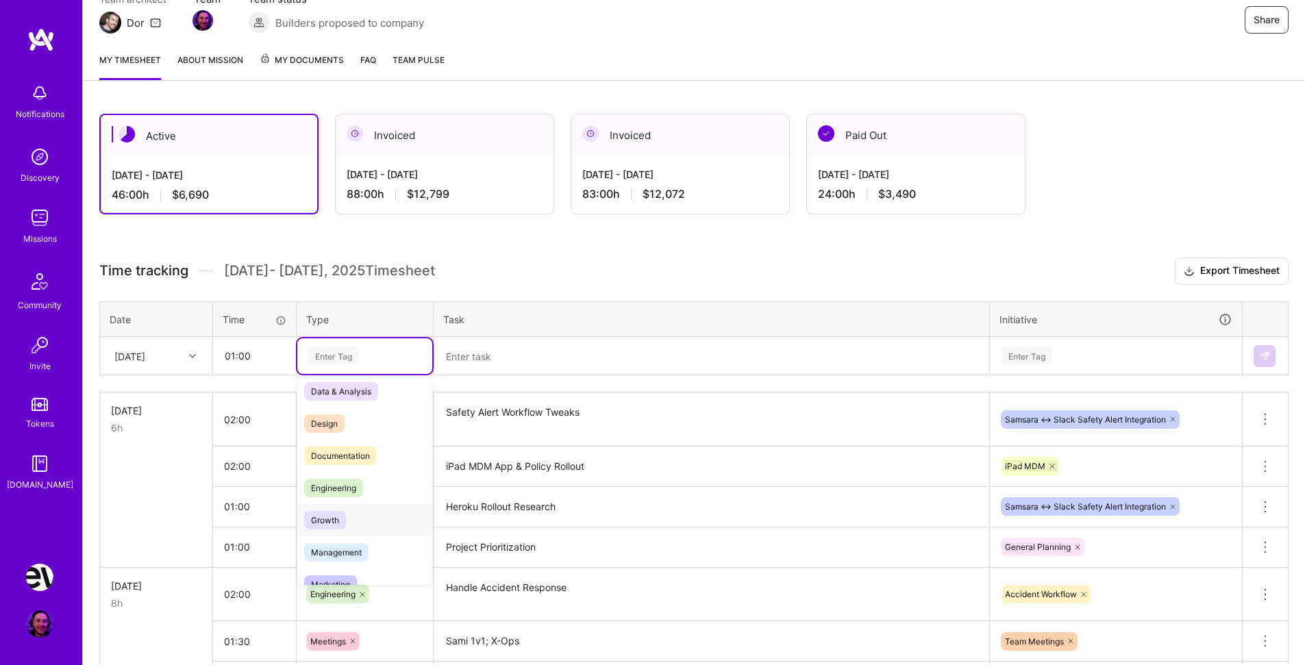
scroll to position [0, 0]
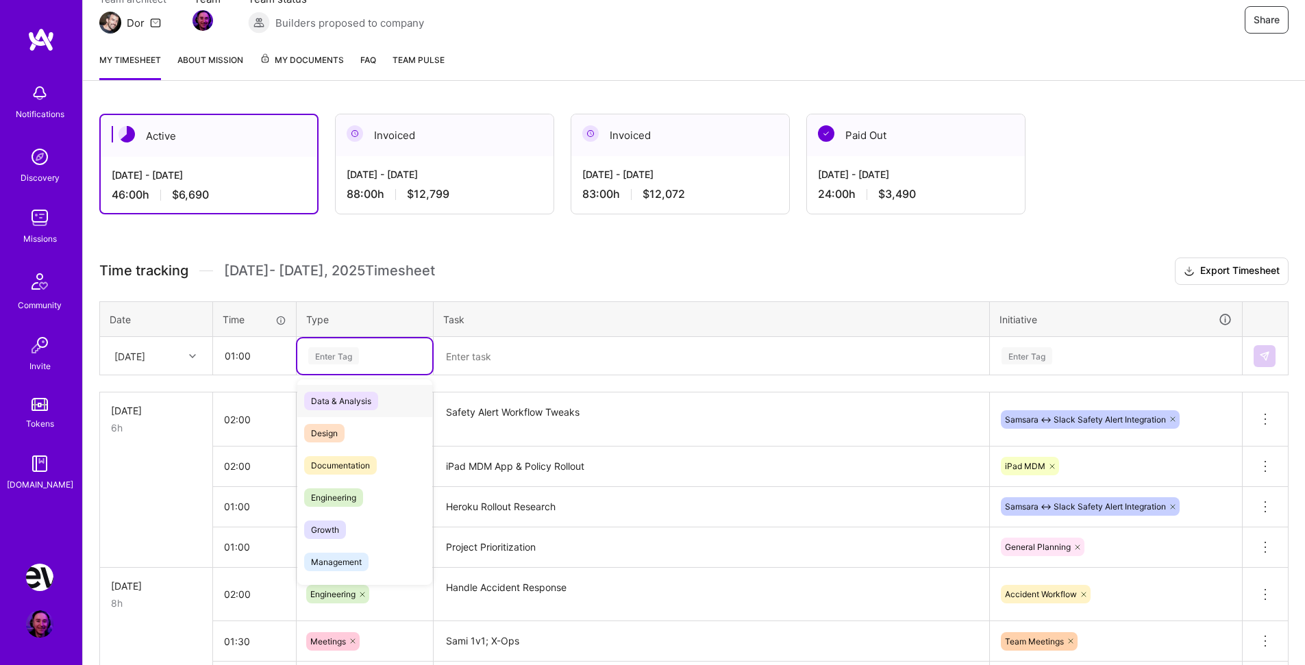
click at [380, 405] on div "Data & Analysis" at bounding box center [364, 401] width 135 height 32
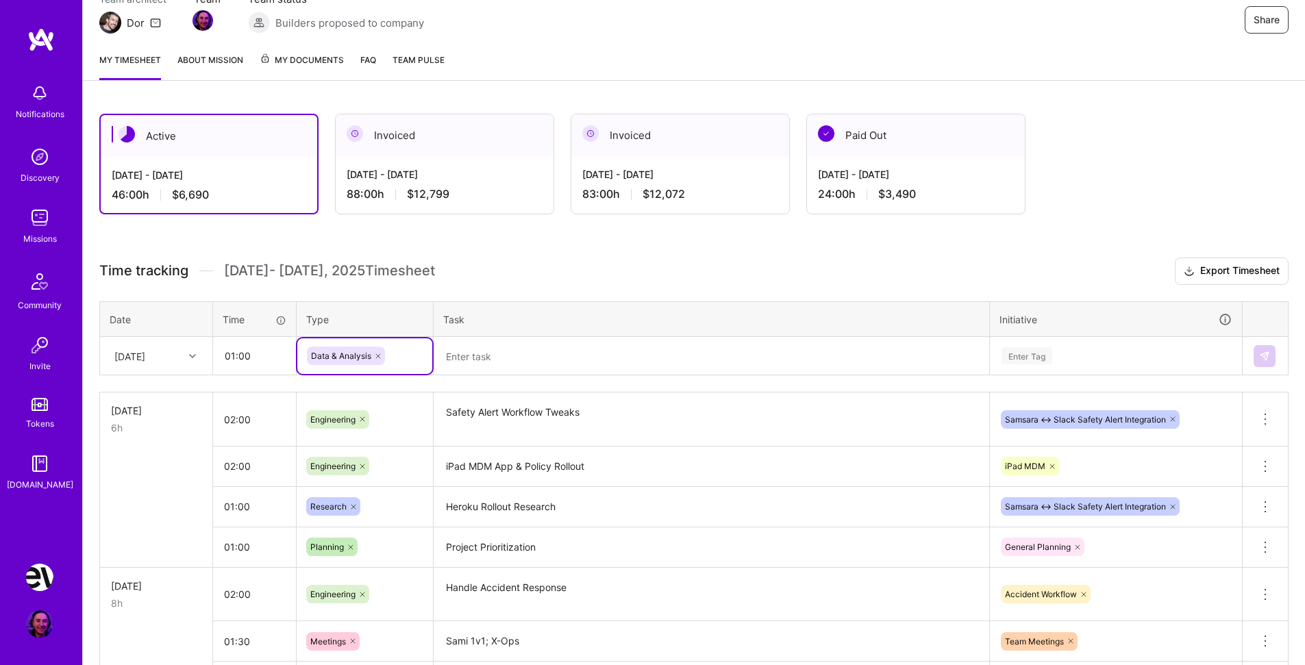
click at [509, 366] on textarea at bounding box center [711, 357] width 553 height 36
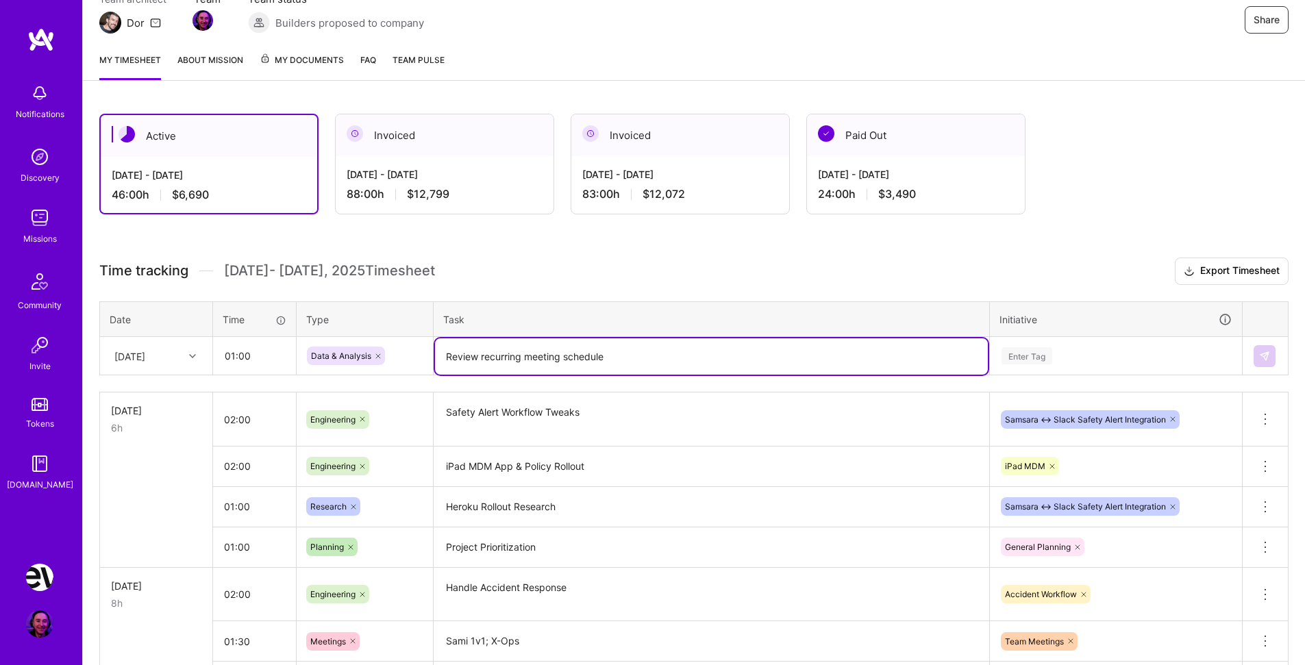
type textarea "Review recurring meeting schedule"
click at [1026, 353] on div "Enter Tag" at bounding box center [1027, 355] width 51 height 21
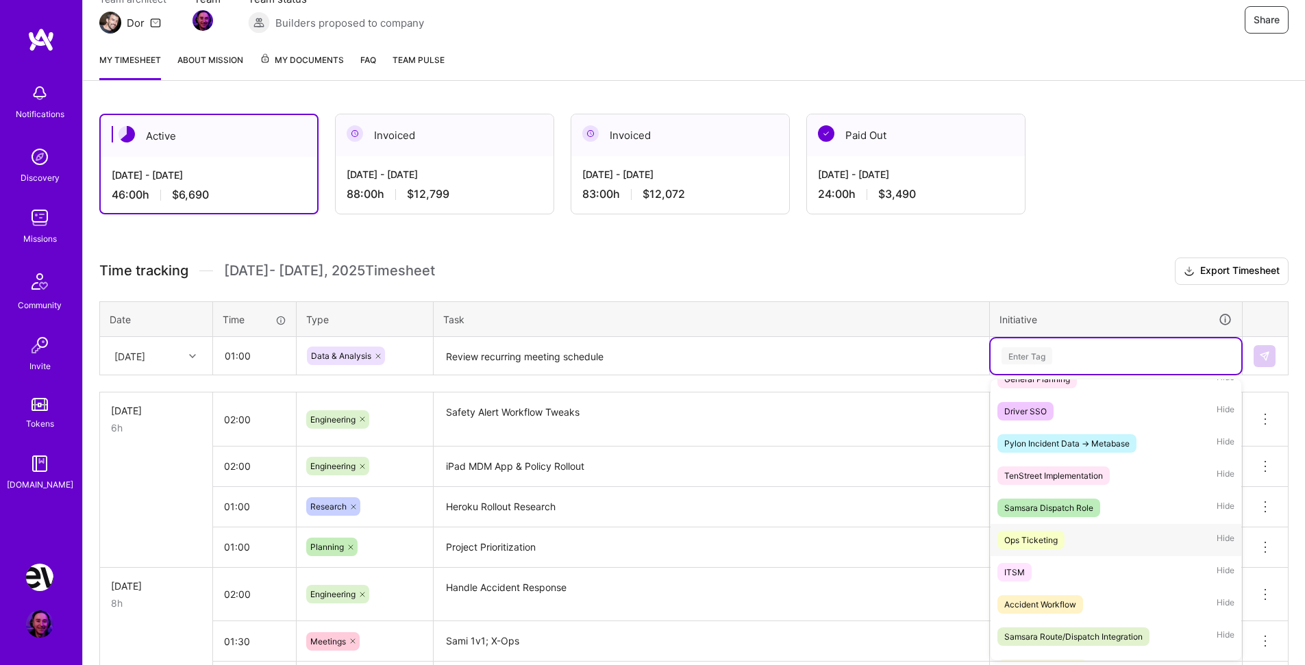
scroll to position [333, 0]
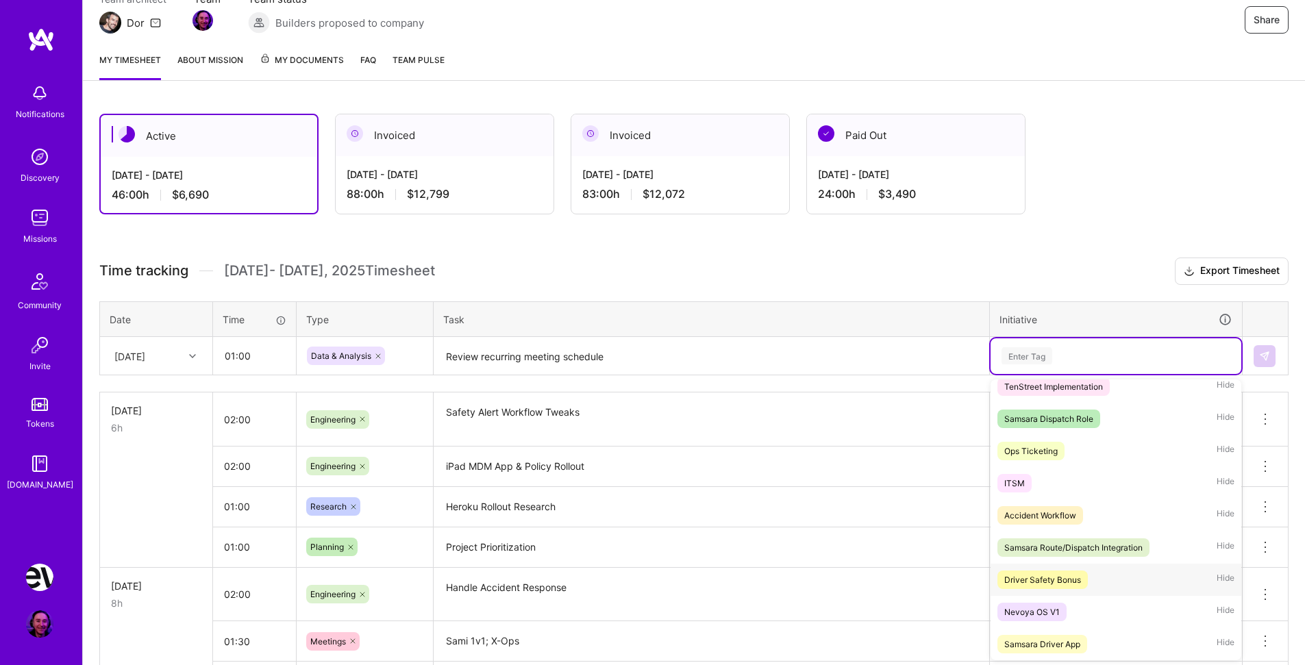
click at [1081, 611] on div "Nevoya OS V1 Hide" at bounding box center [1116, 612] width 251 height 32
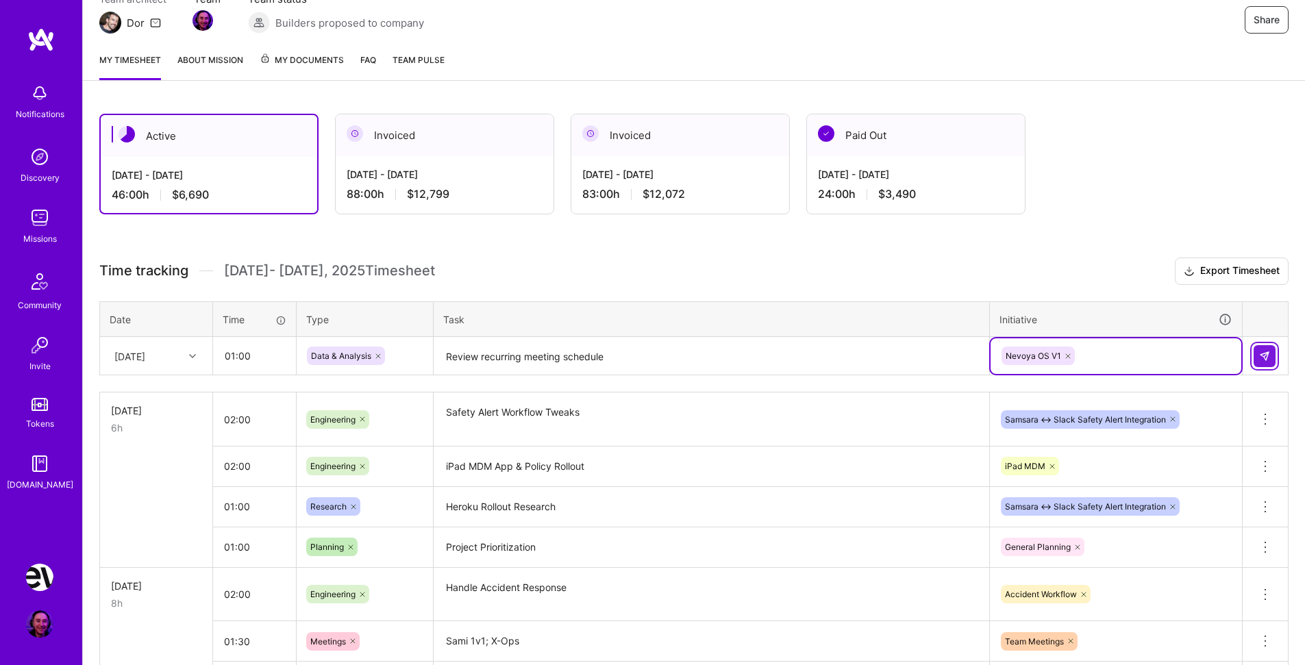
click at [1266, 355] on img at bounding box center [1264, 356] width 11 height 11
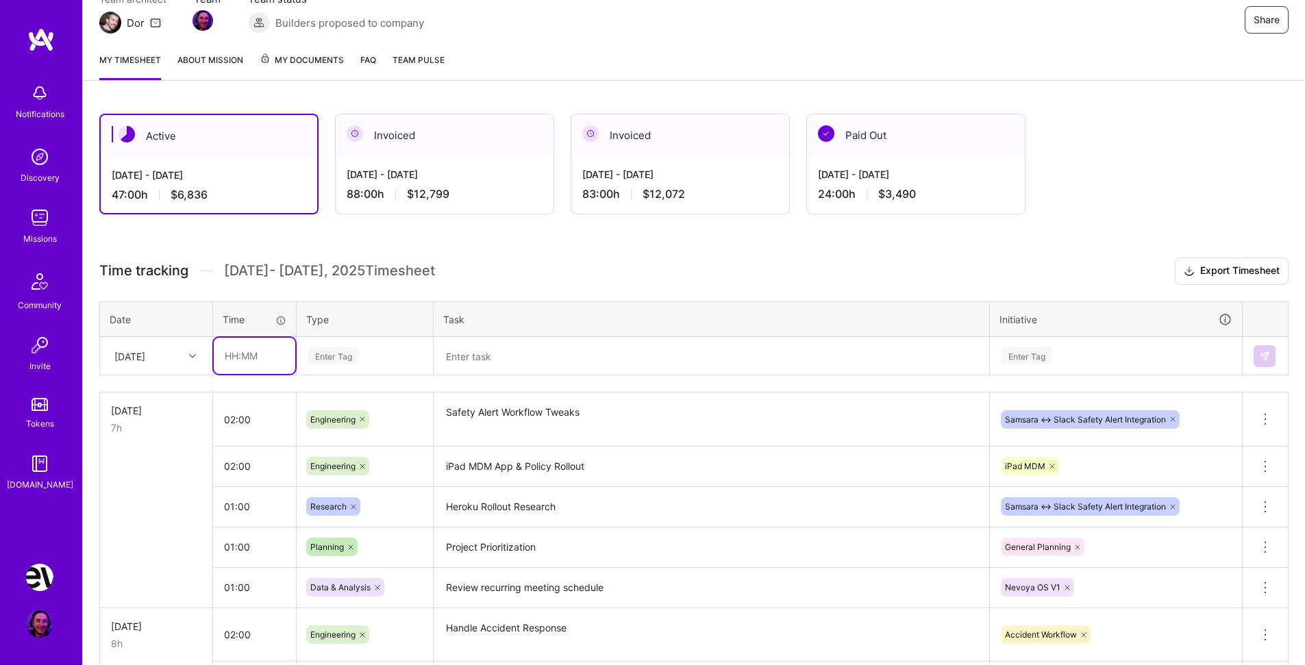
click at [249, 352] on input "text" at bounding box center [255, 356] width 82 height 36
type input "01:00"
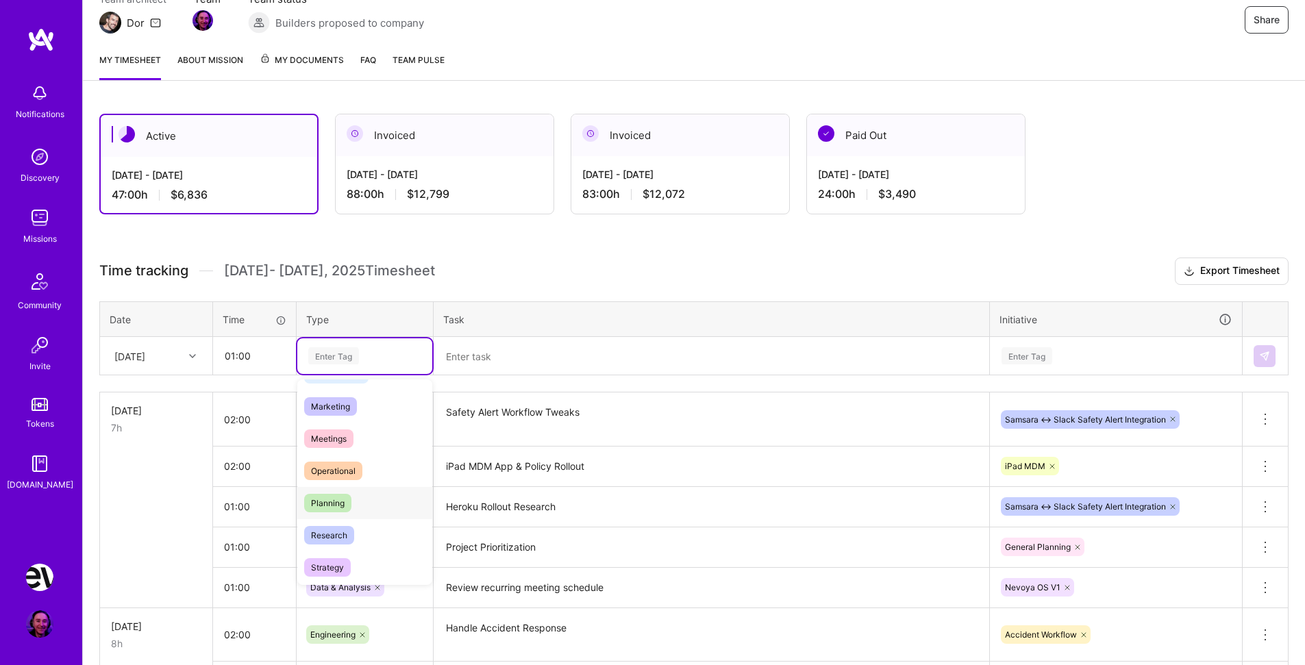
scroll to position [192, 0]
drag, startPoint x: 370, startPoint y: 467, endPoint x: 407, endPoint y: 430, distance: 52.3
click at [370, 467] on div "Operational" at bounding box center [364, 467] width 135 height 32
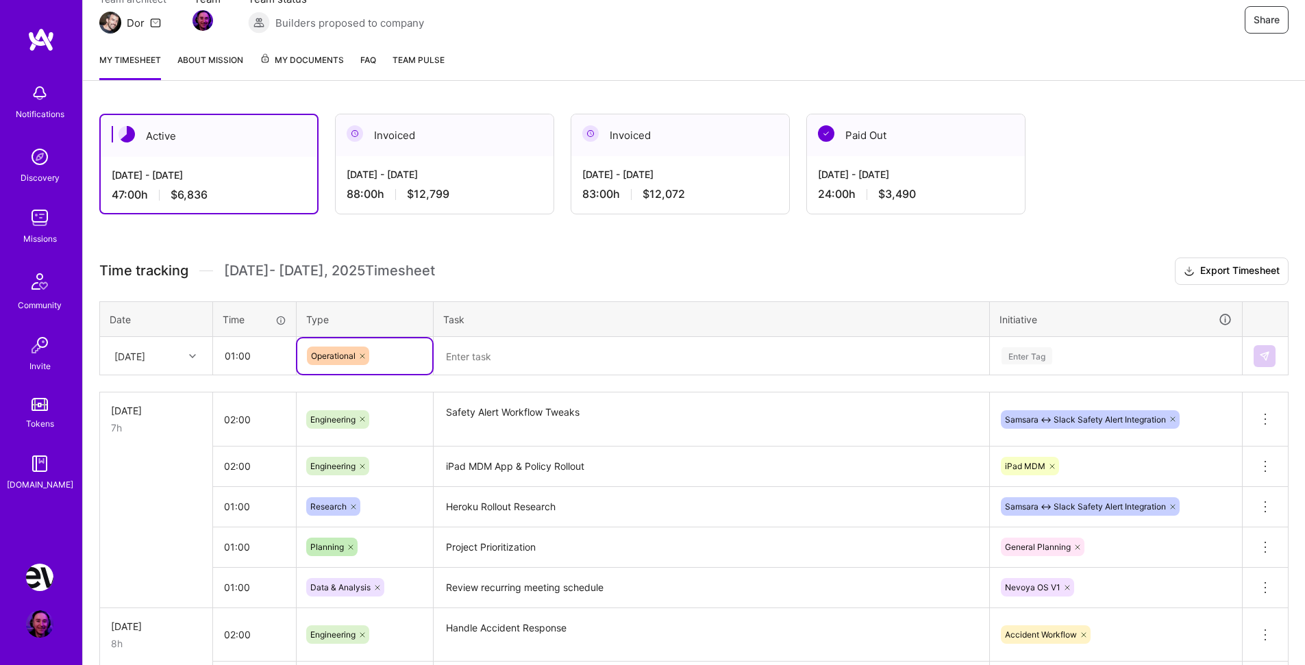
click at [477, 359] on textarea at bounding box center [711, 357] width 553 height 36
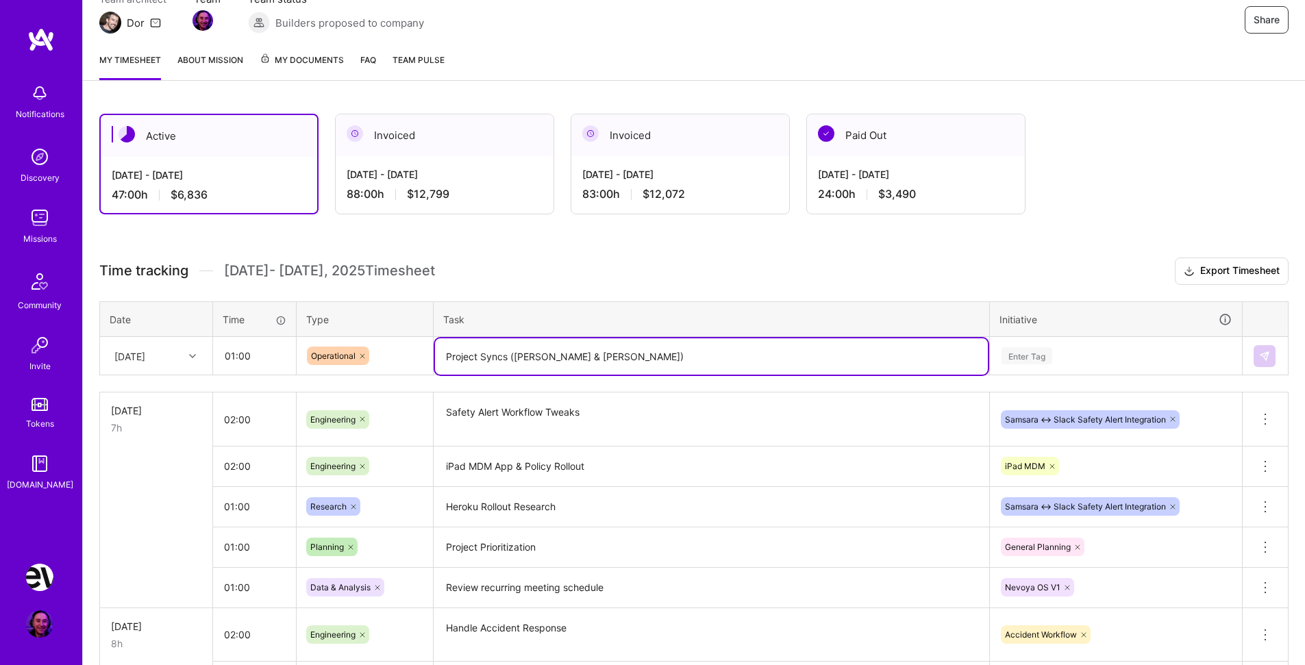
type textarea "Project Syncs ([PERSON_NAME] & [PERSON_NAME])"
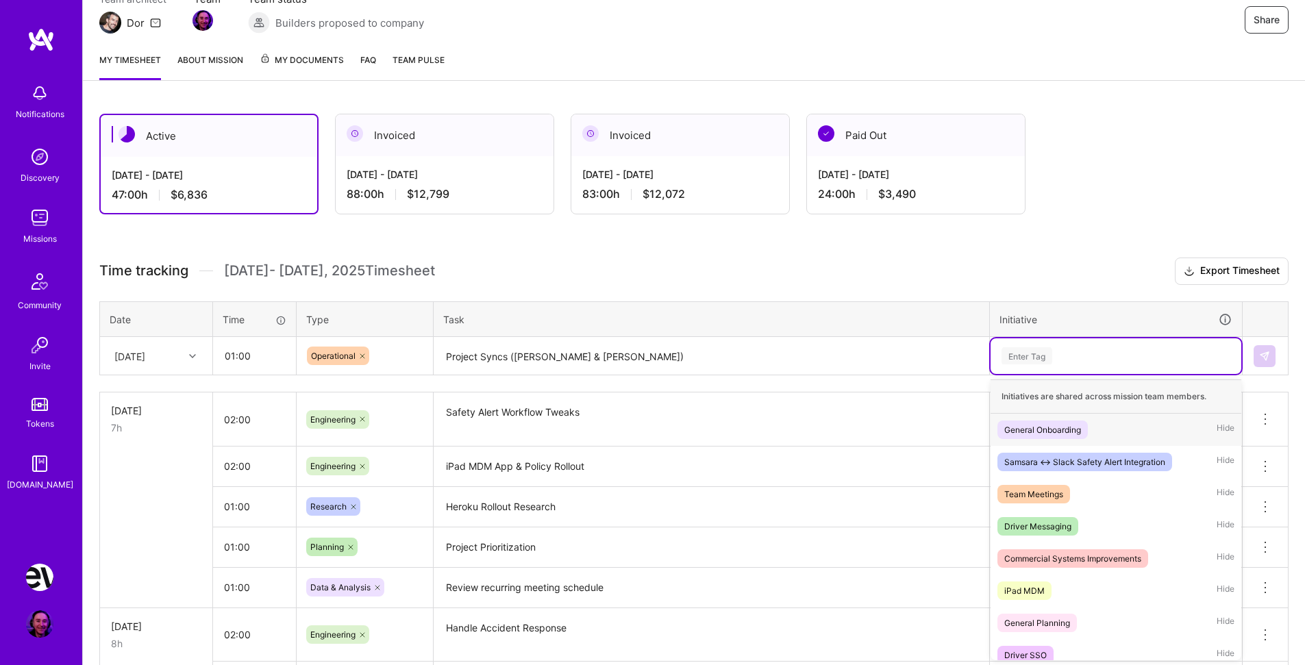
click at [1092, 347] on div "Enter Tag" at bounding box center [1116, 357] width 251 height 36
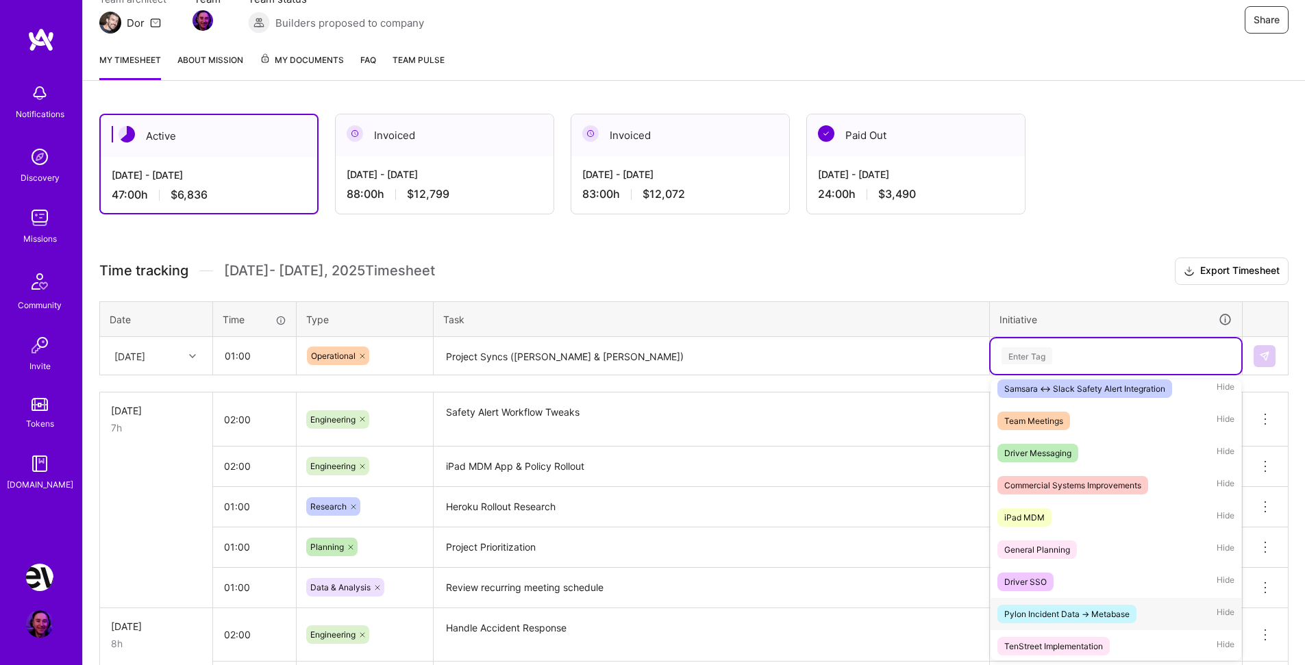
scroll to position [96, 0]
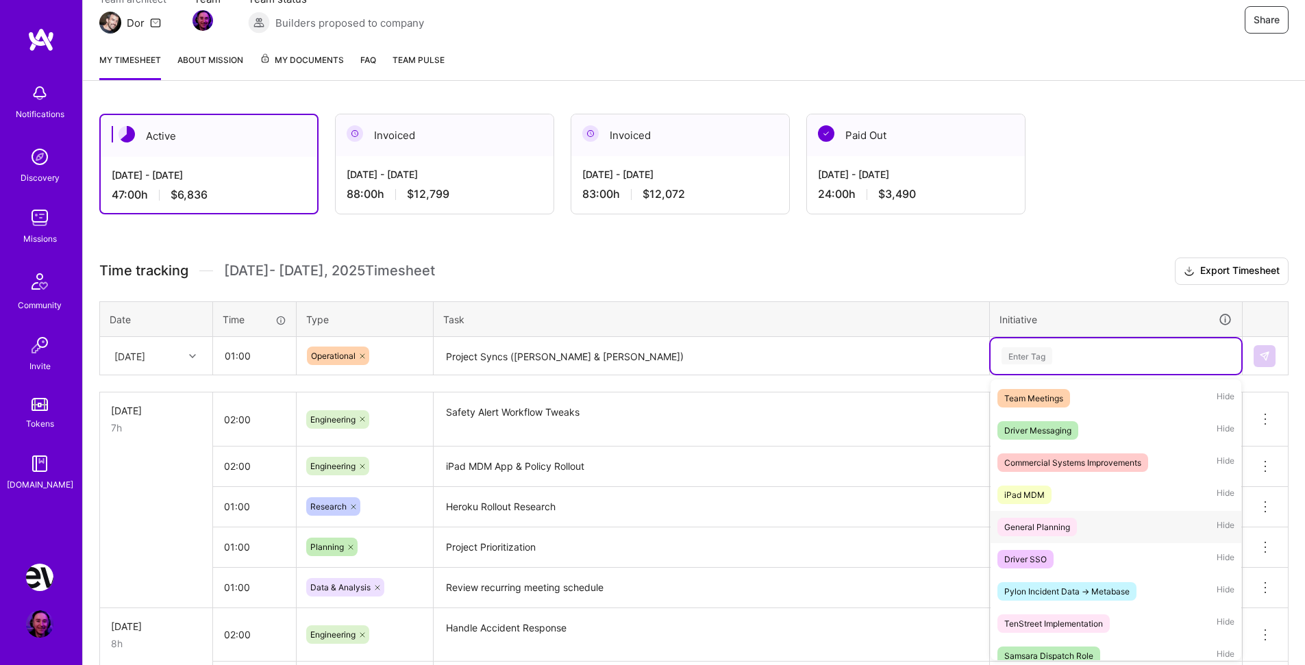
click at [1108, 521] on div "General Planning Hide" at bounding box center [1116, 527] width 251 height 32
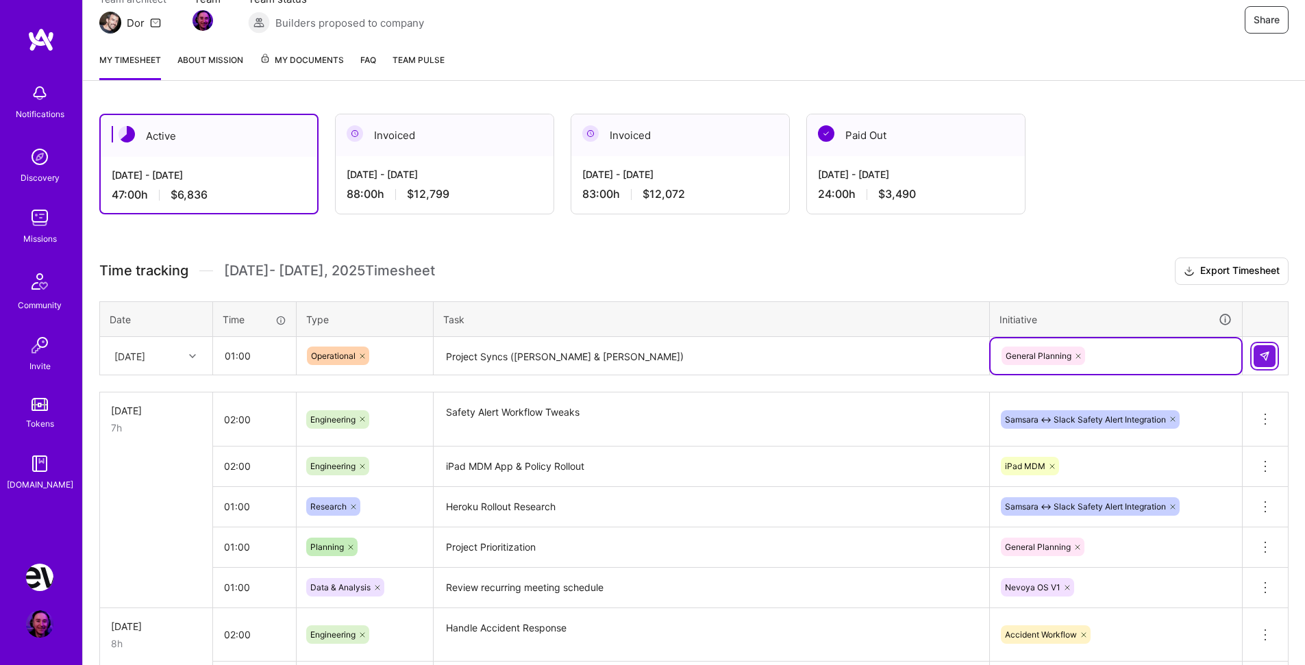
click at [1268, 357] on img at bounding box center [1264, 356] width 11 height 11
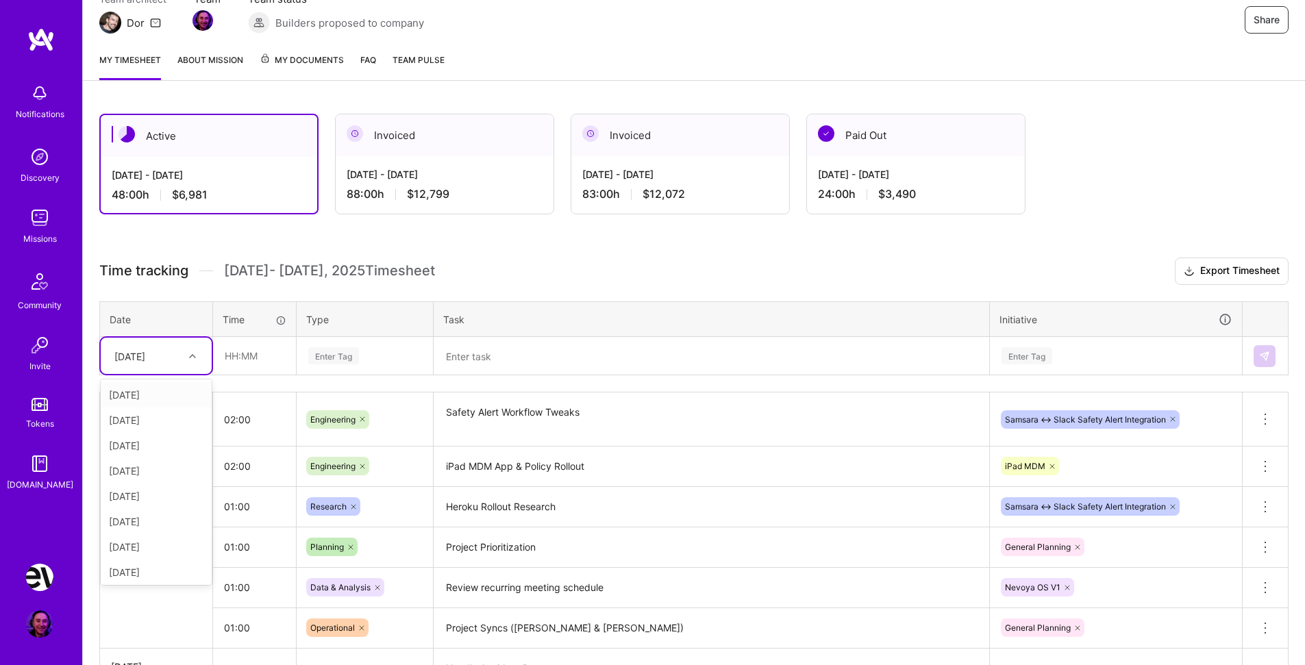
click at [194, 358] on icon at bounding box center [192, 356] width 7 height 7
click at [153, 570] on div "[DATE]" at bounding box center [156, 572] width 111 height 25
click at [282, 354] on input "text" at bounding box center [255, 356] width 82 height 36
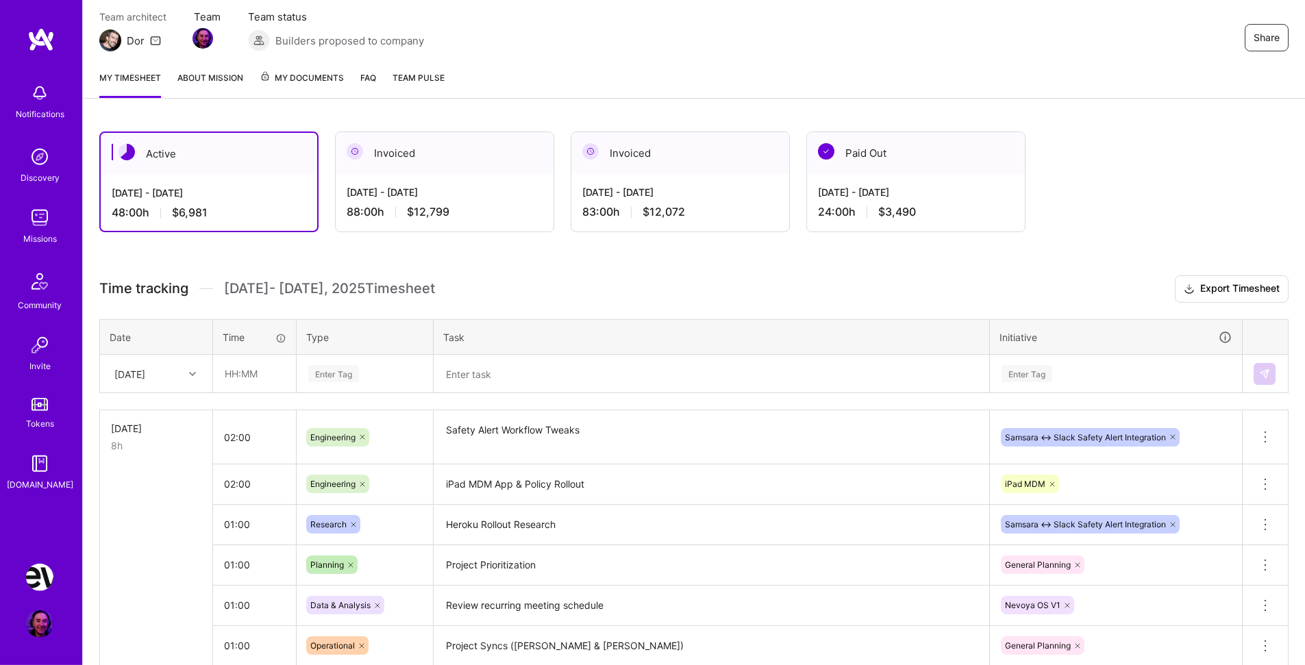
scroll to position [84, 0]
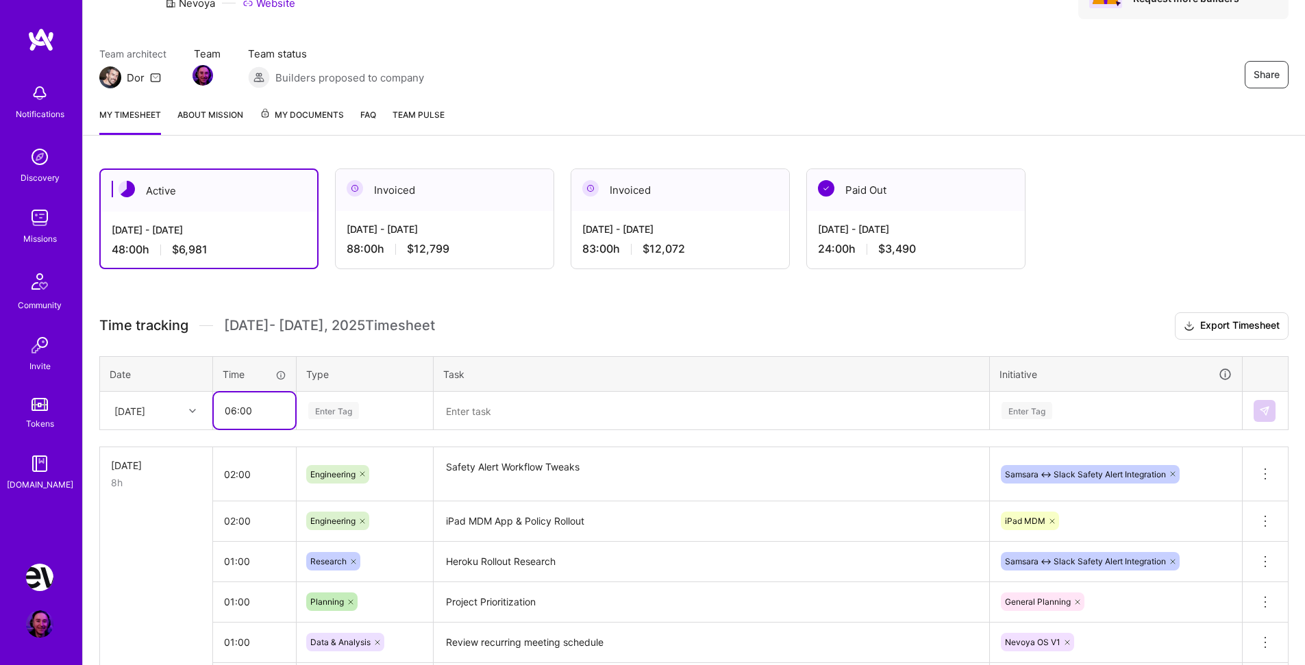
type input "06:00"
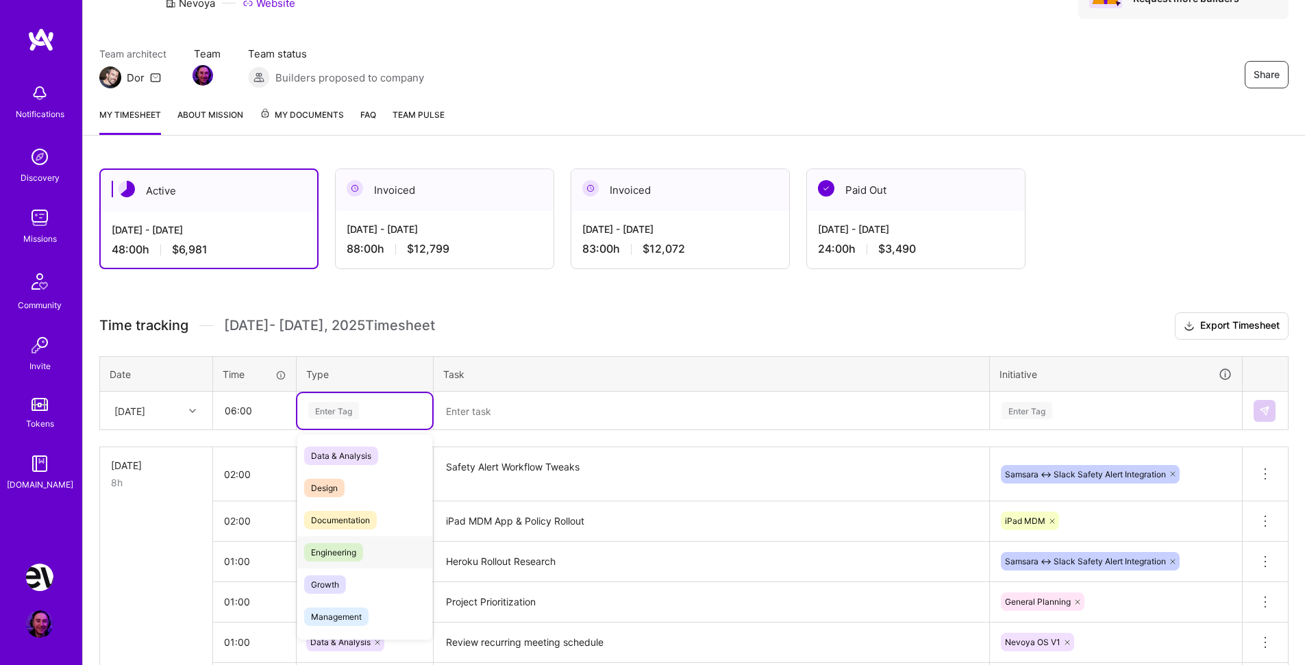
click at [355, 552] on span "Engineering" at bounding box center [333, 552] width 59 height 19
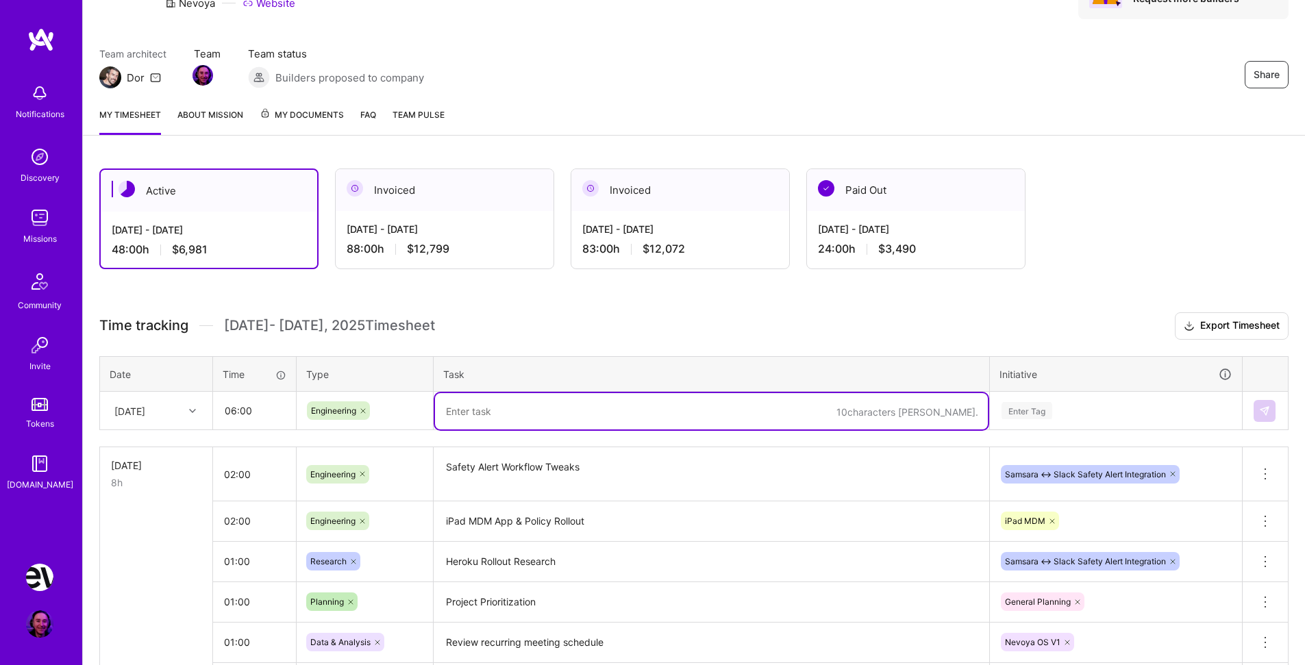
click at [499, 415] on textarea at bounding box center [711, 411] width 553 height 36
type textarea "iPad Config Finalization & Device Rollout"
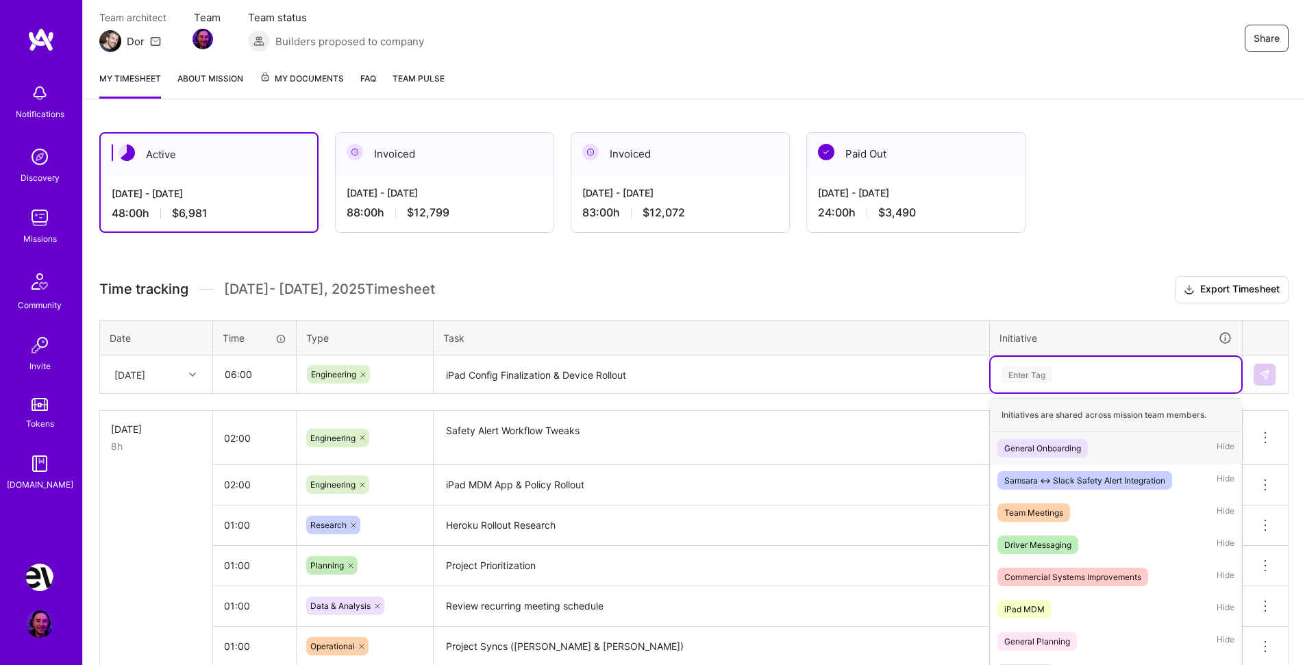
click at [1075, 393] on div "option General Planning, selected. option General Onboarding focused, 1 of 18. …" at bounding box center [1116, 375] width 251 height 36
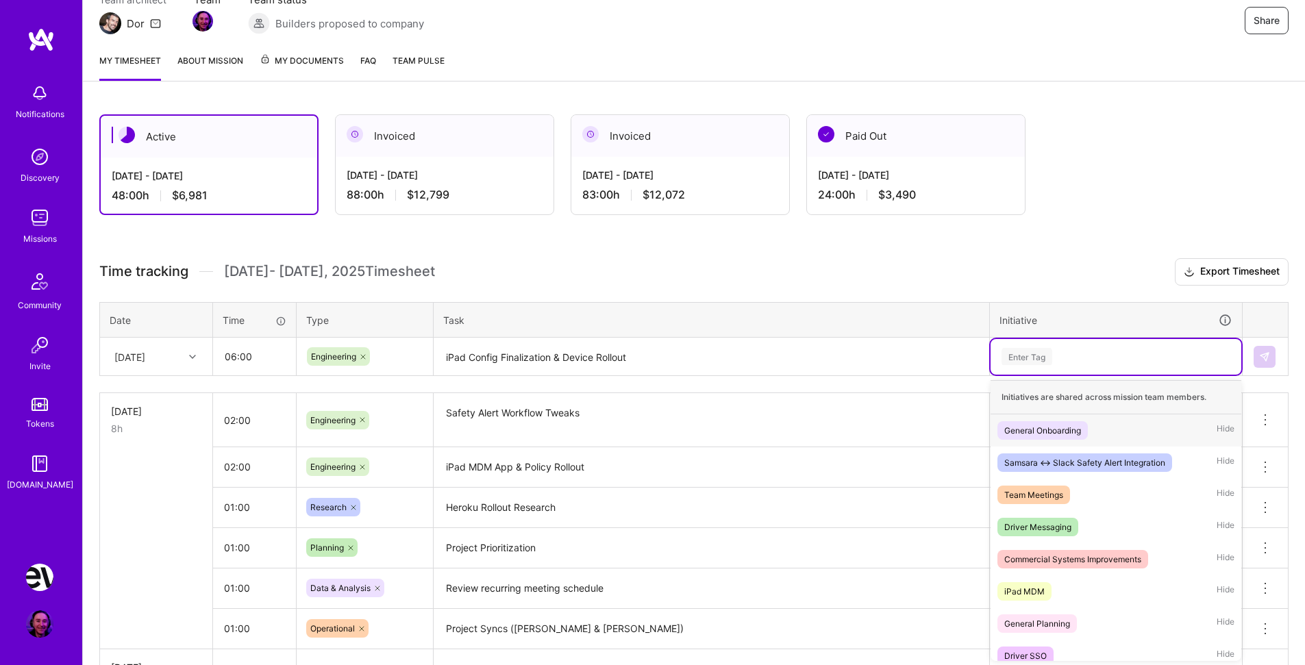
scroll to position [138, 0]
click at [1066, 589] on div "iPad MDM Hide" at bounding box center [1116, 591] width 251 height 32
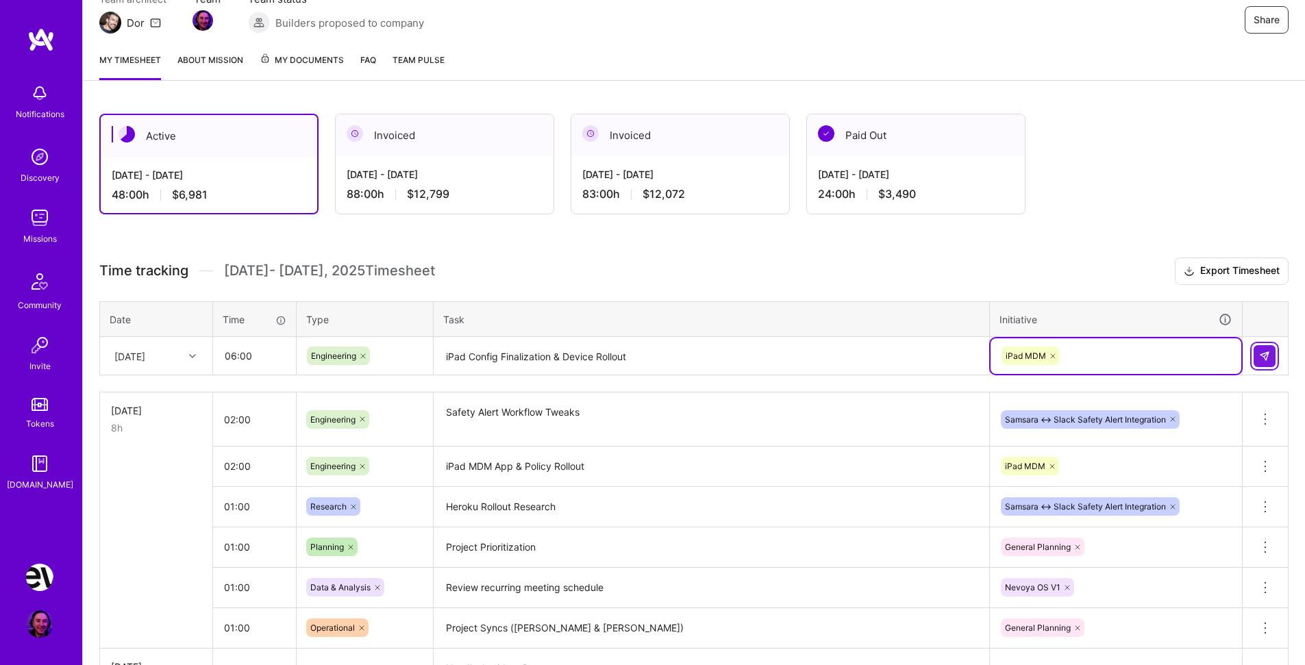
click at [1274, 358] on button at bounding box center [1265, 356] width 22 height 22
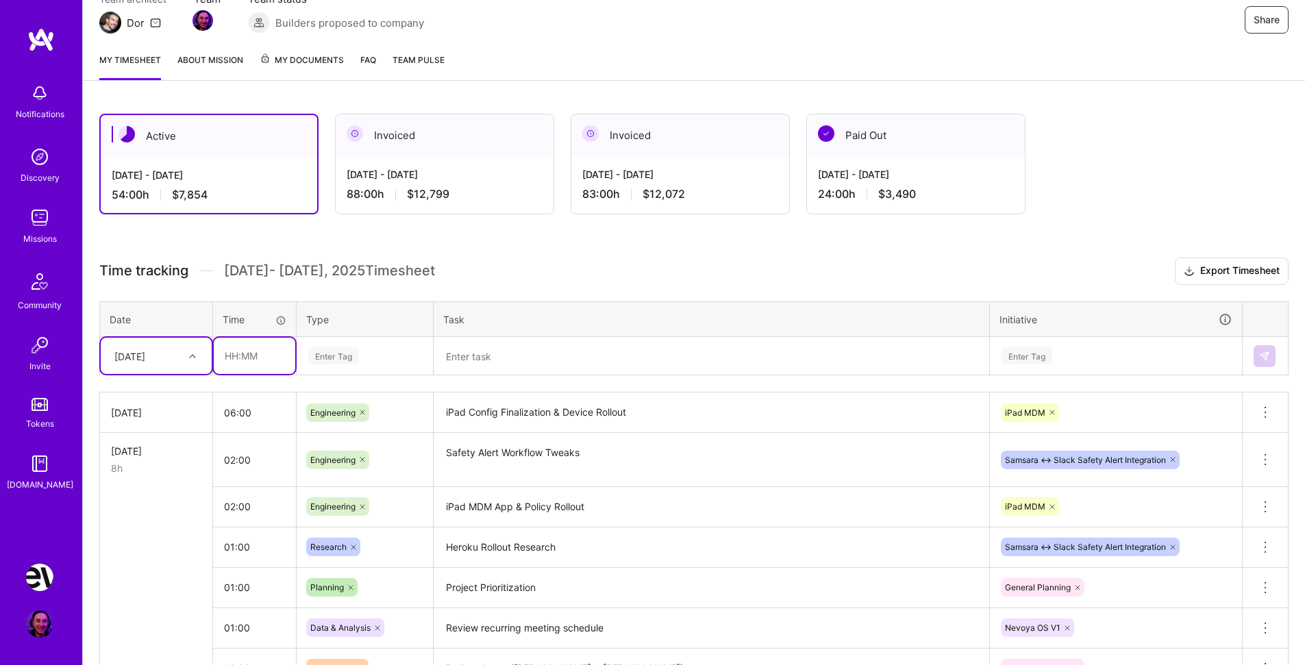
click at [267, 354] on input "text" at bounding box center [255, 356] width 82 height 36
type input "01:00"
click at [373, 346] on div "Enter Tag" at bounding box center [364, 357] width 135 height 36
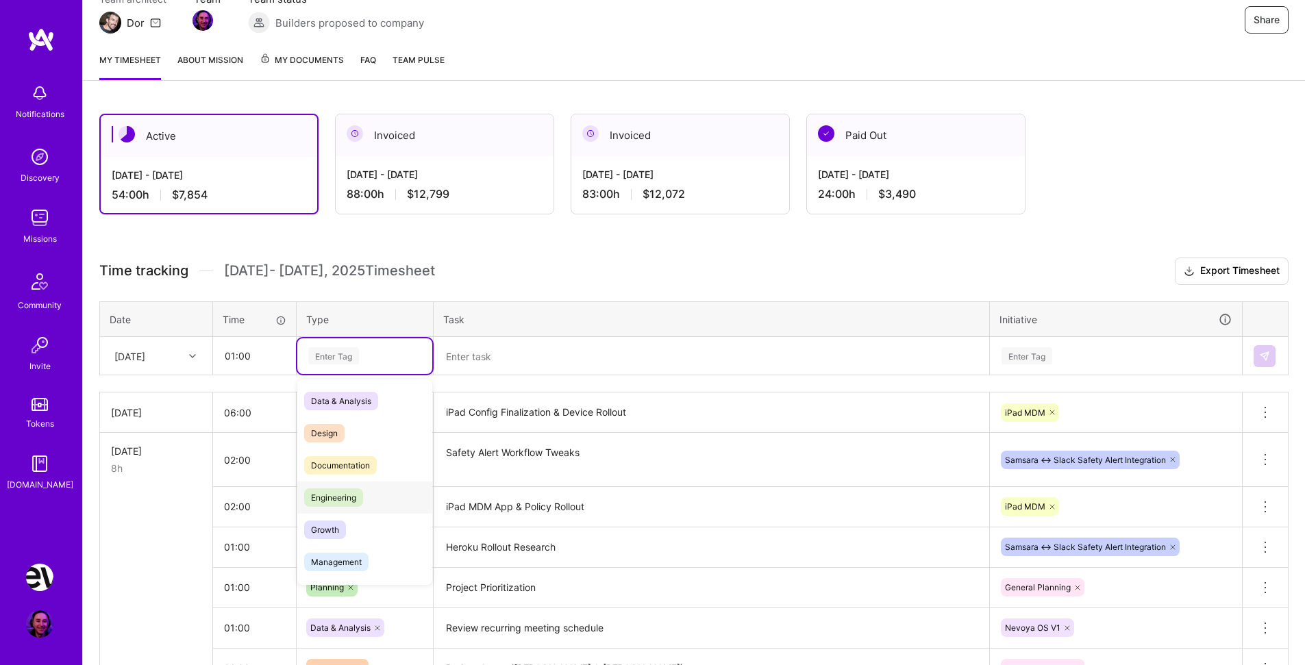
click at [357, 497] on span "Engineering" at bounding box center [333, 498] width 59 height 19
click at [369, 397] on span "Data & Analysis" at bounding box center [341, 401] width 74 height 19
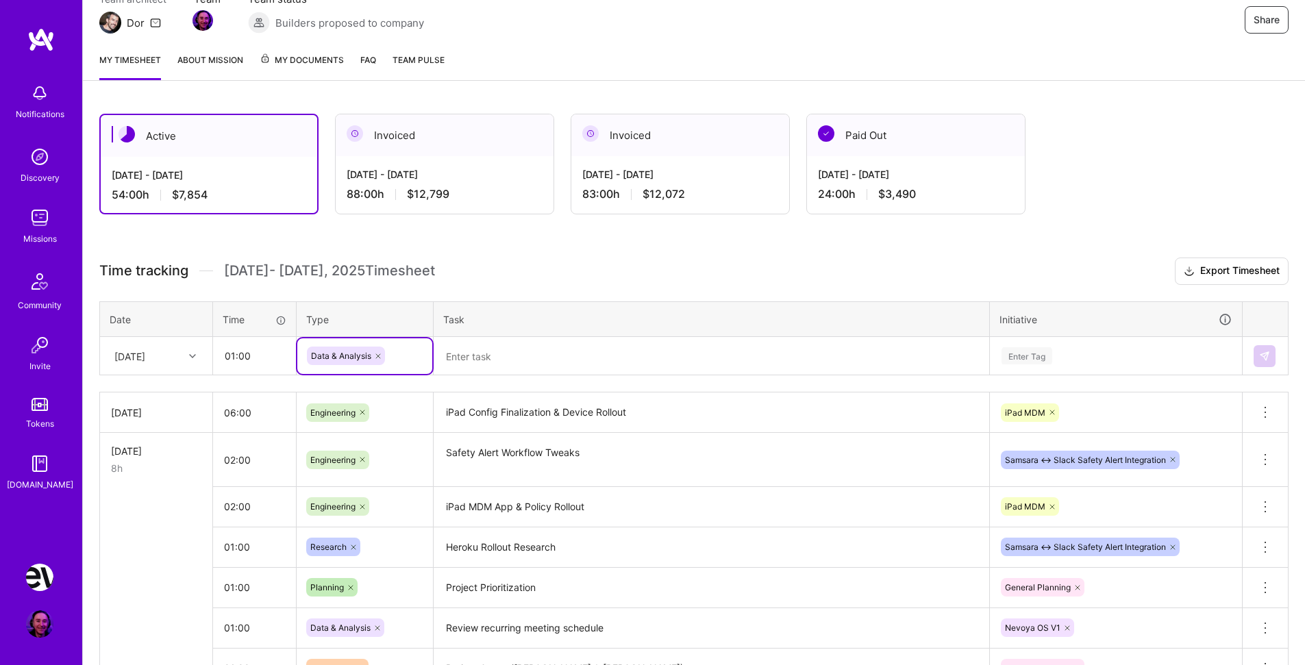
click at [510, 356] on textarea at bounding box center [711, 357] width 553 height 36
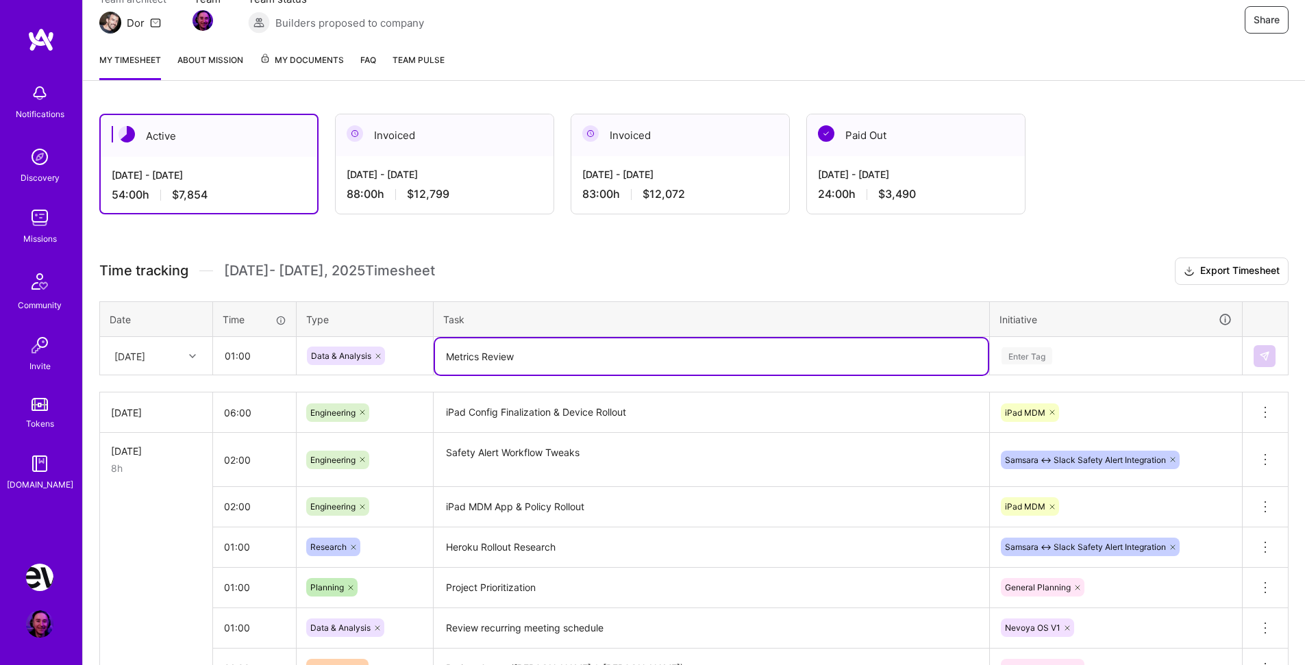
type textarea "Metrics Review"
click at [1055, 349] on div "Enter Tag" at bounding box center [1116, 355] width 232 height 17
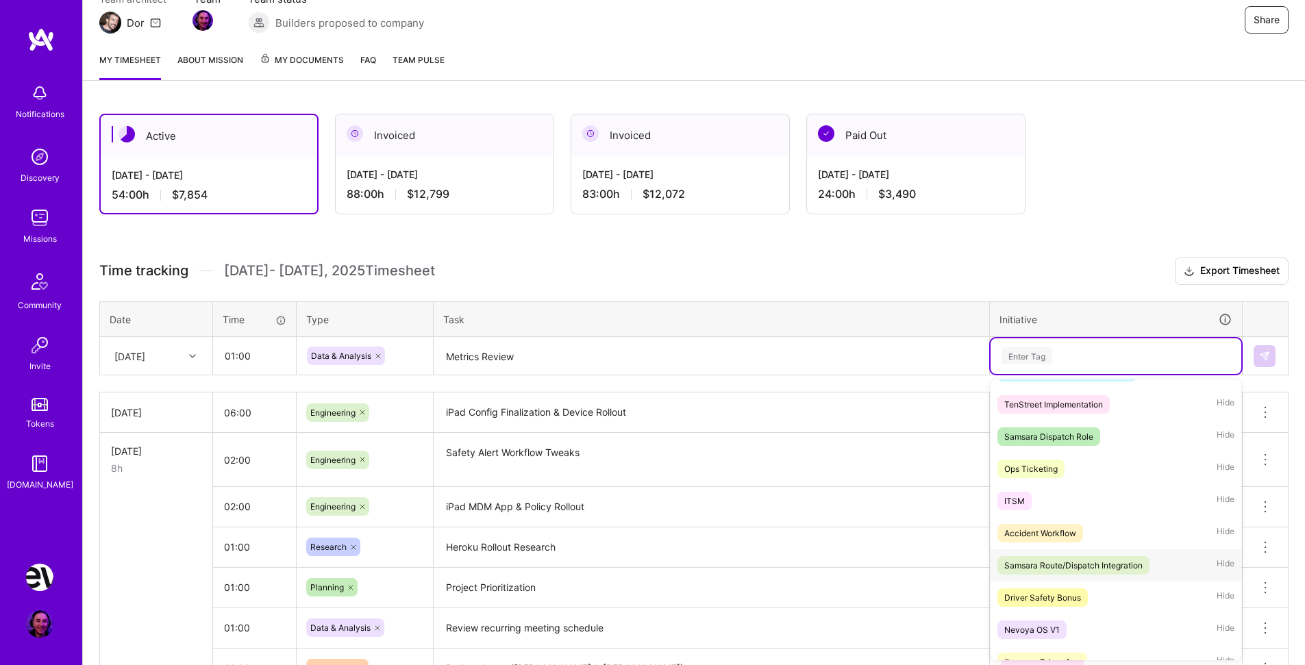
scroll to position [333, 0]
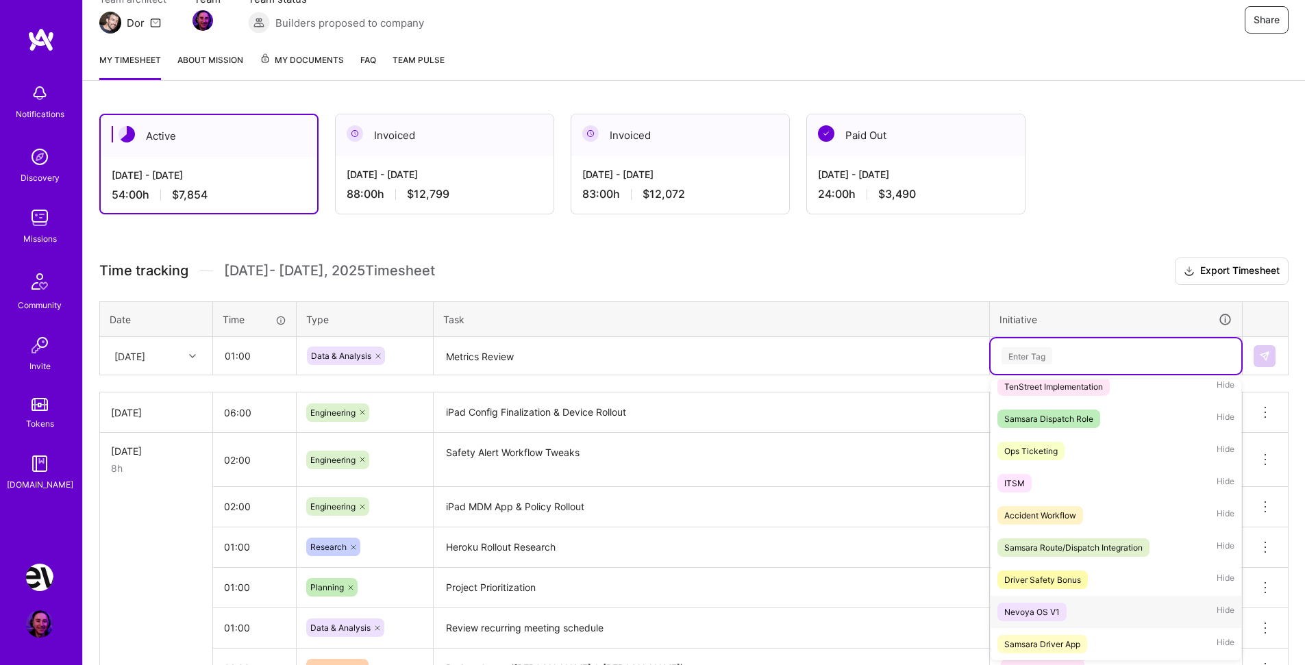
click at [1081, 607] on div "Nevoya OS V1 Hide" at bounding box center [1116, 612] width 251 height 32
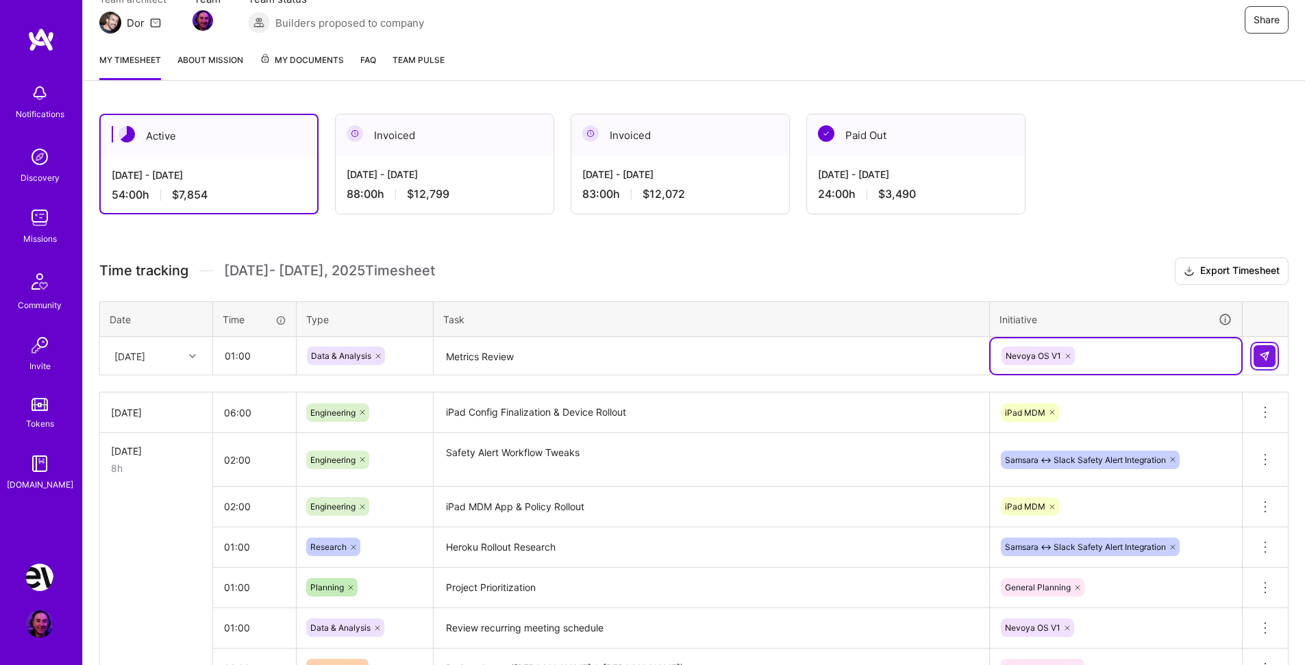
click at [1272, 352] on button at bounding box center [1265, 356] width 22 height 22
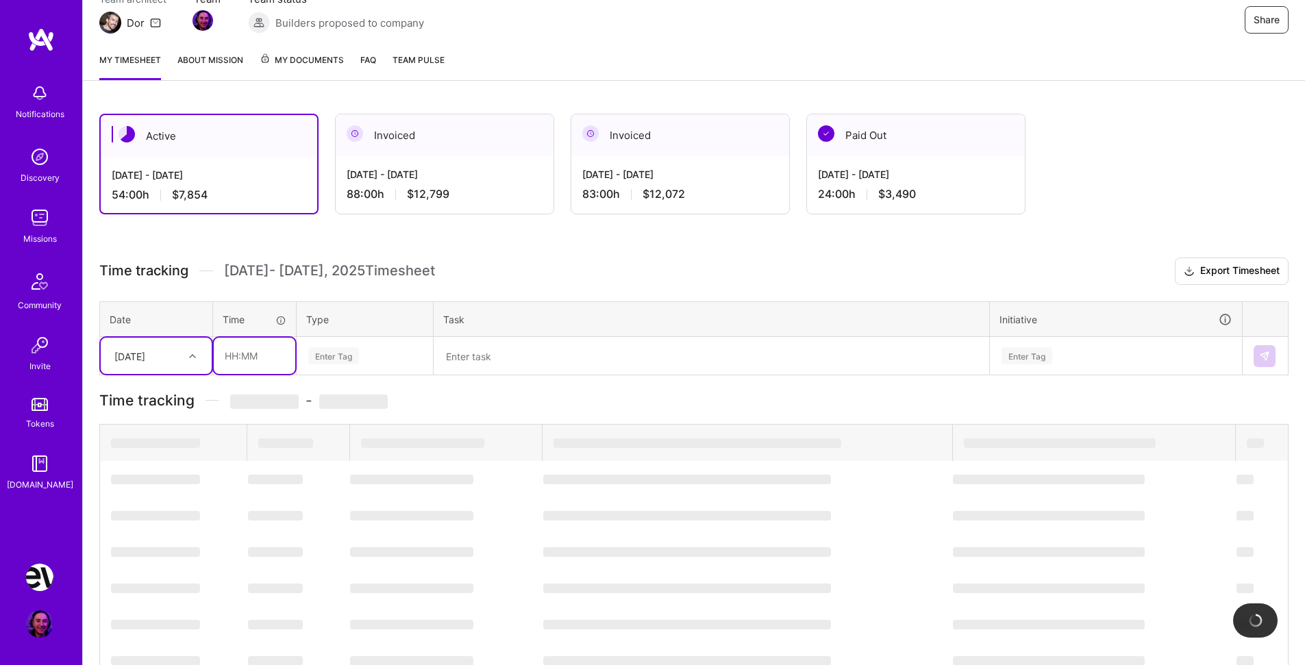
click at [266, 354] on input "text" at bounding box center [255, 356] width 82 height 36
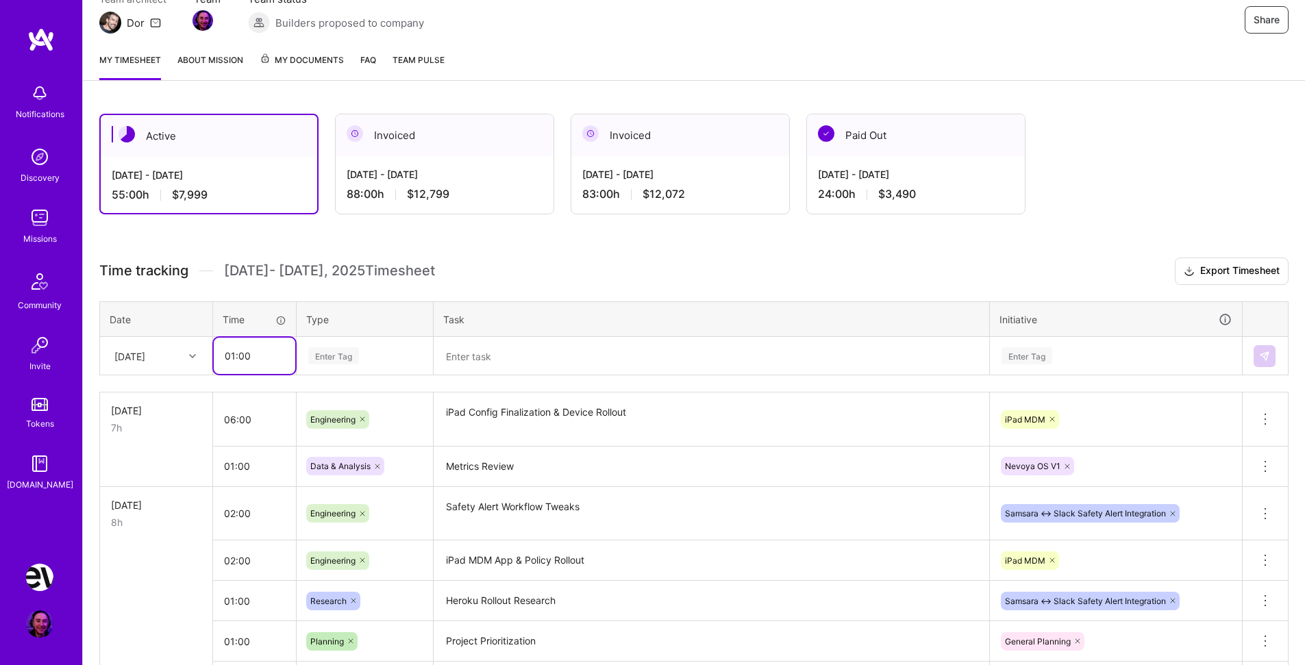
type input "01:00"
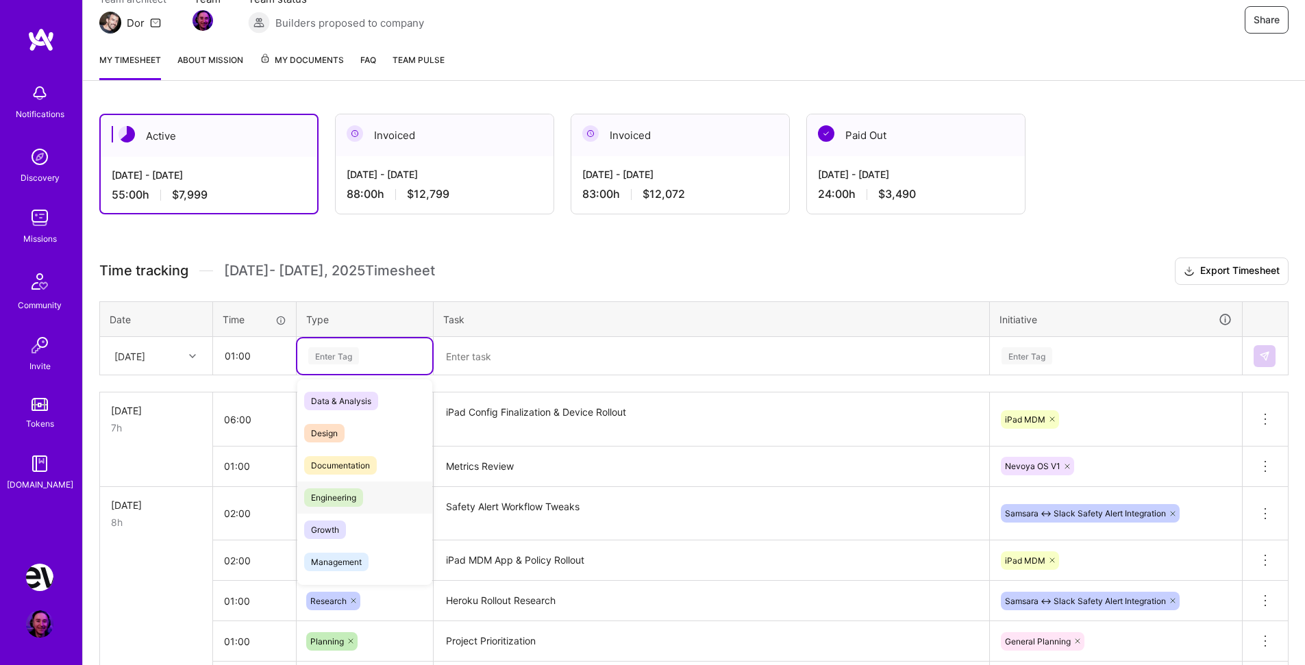
click at [377, 492] on div "Engineering" at bounding box center [364, 498] width 135 height 32
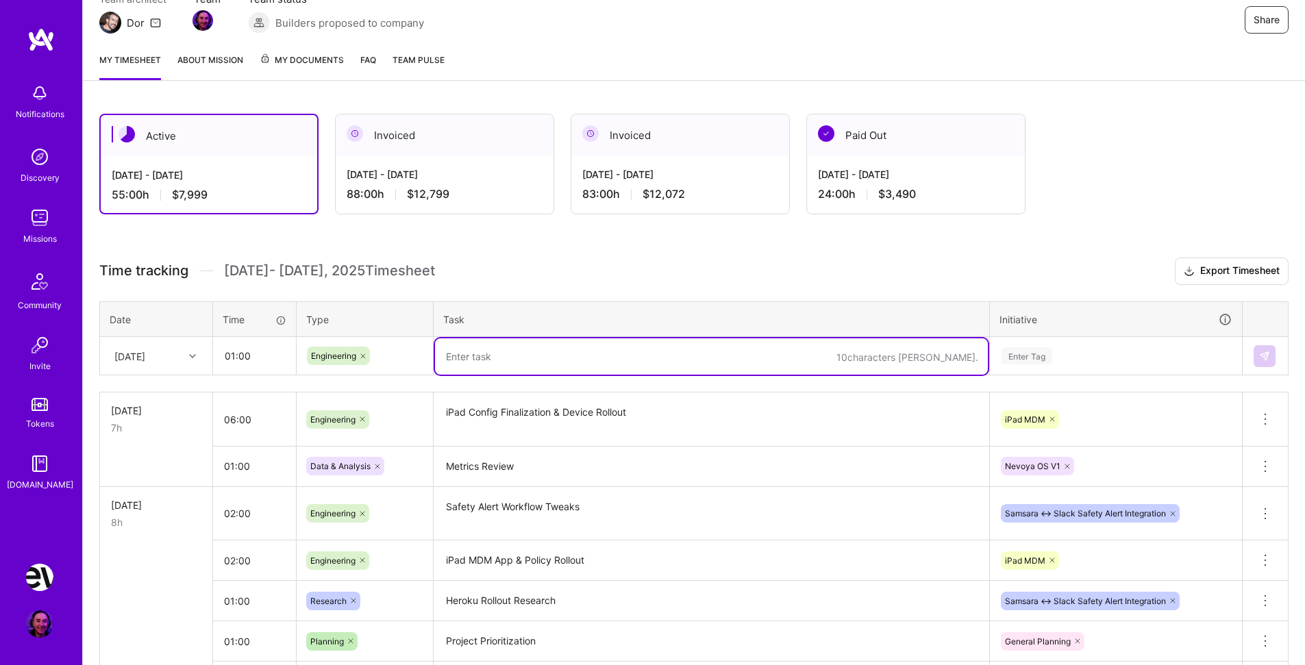
click at [471, 343] on textarea at bounding box center [711, 357] width 553 height 36
type textarea "[PERSON_NAME] Integration"
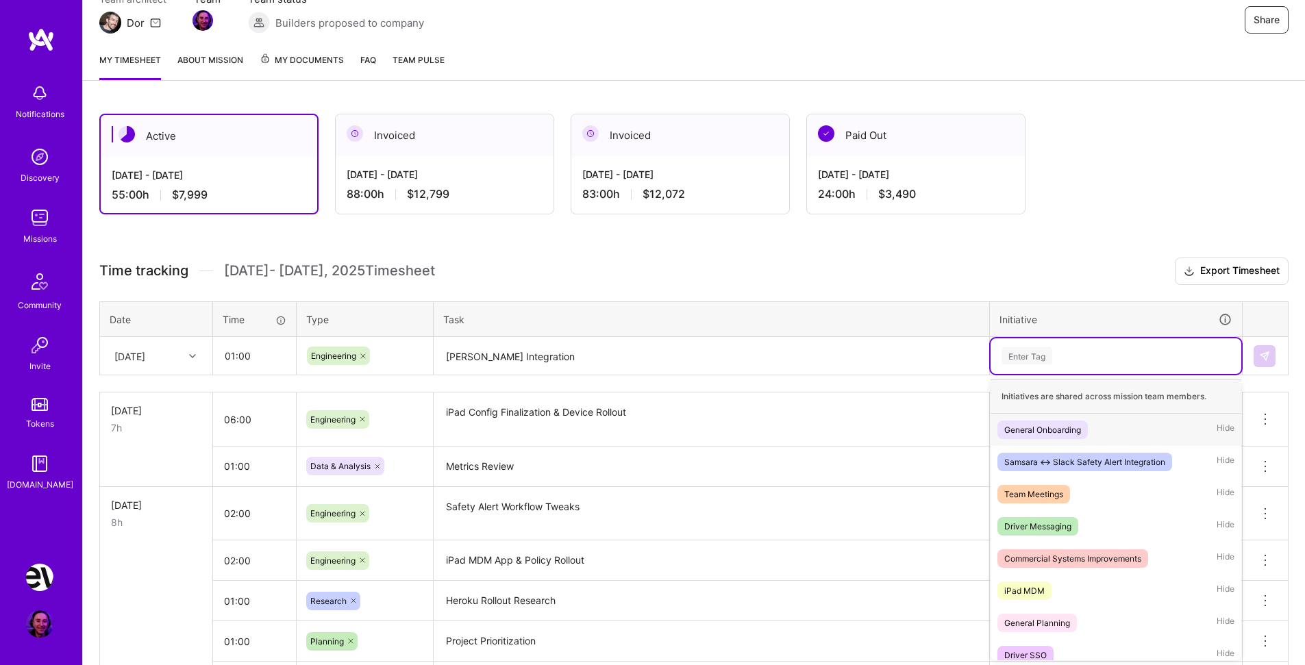
click at [1060, 352] on div "Enter Tag" at bounding box center [1116, 355] width 232 height 17
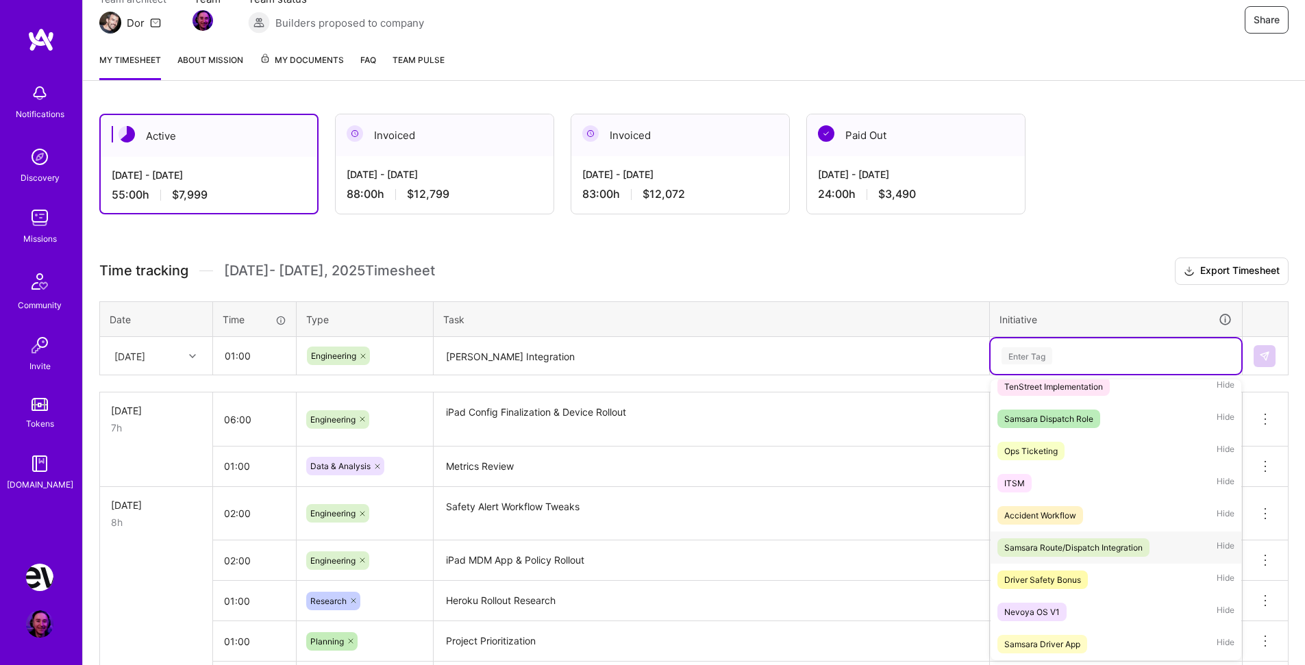
click at [1120, 544] on div "Samsara Route/Dispatch Integration" at bounding box center [1074, 548] width 138 height 14
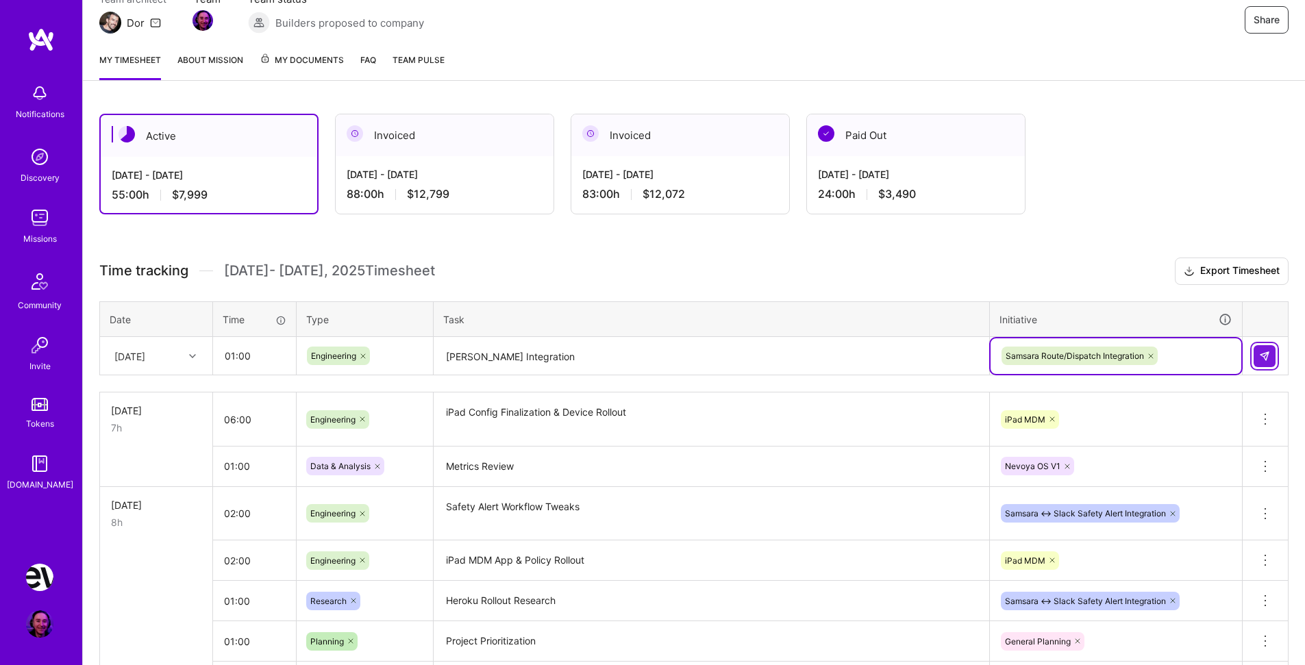
click at [1270, 357] on img at bounding box center [1264, 356] width 11 height 11
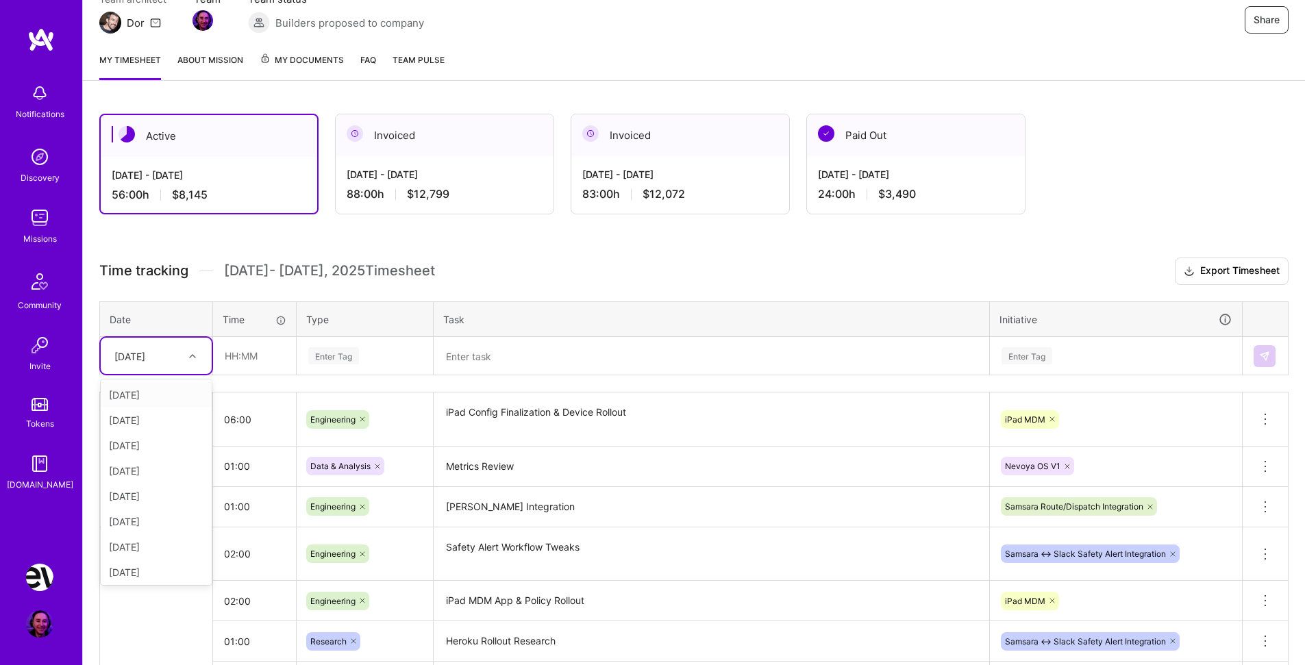
click at [179, 356] on div "[DATE]" at bounding box center [146, 356] width 76 height 23
click at [151, 492] on div "[DATE]" at bounding box center [156, 493] width 111 height 25
click at [277, 358] on input "text" at bounding box center [255, 356] width 82 height 36
type input "01:00"
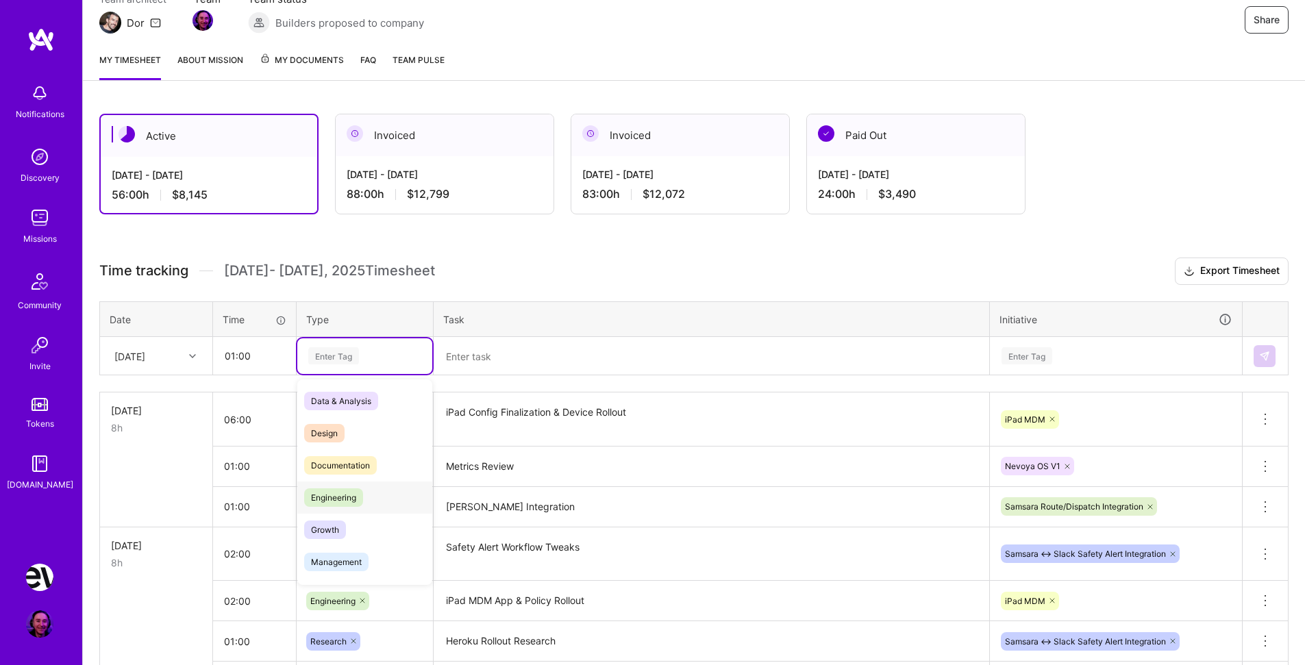
drag, startPoint x: 347, startPoint y: 493, endPoint x: 421, endPoint y: 435, distance: 94.2
click at [349, 491] on span "Engineering" at bounding box center [333, 498] width 59 height 19
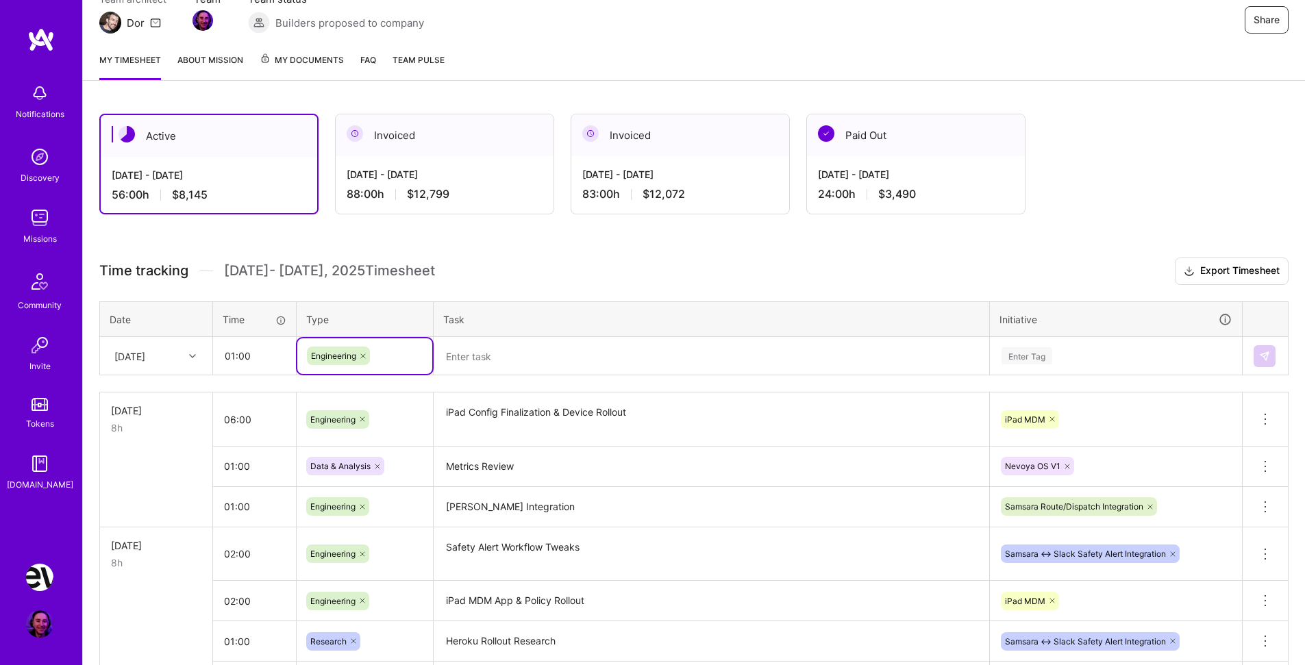
click at [502, 347] on textarea at bounding box center [711, 357] width 553 height 36
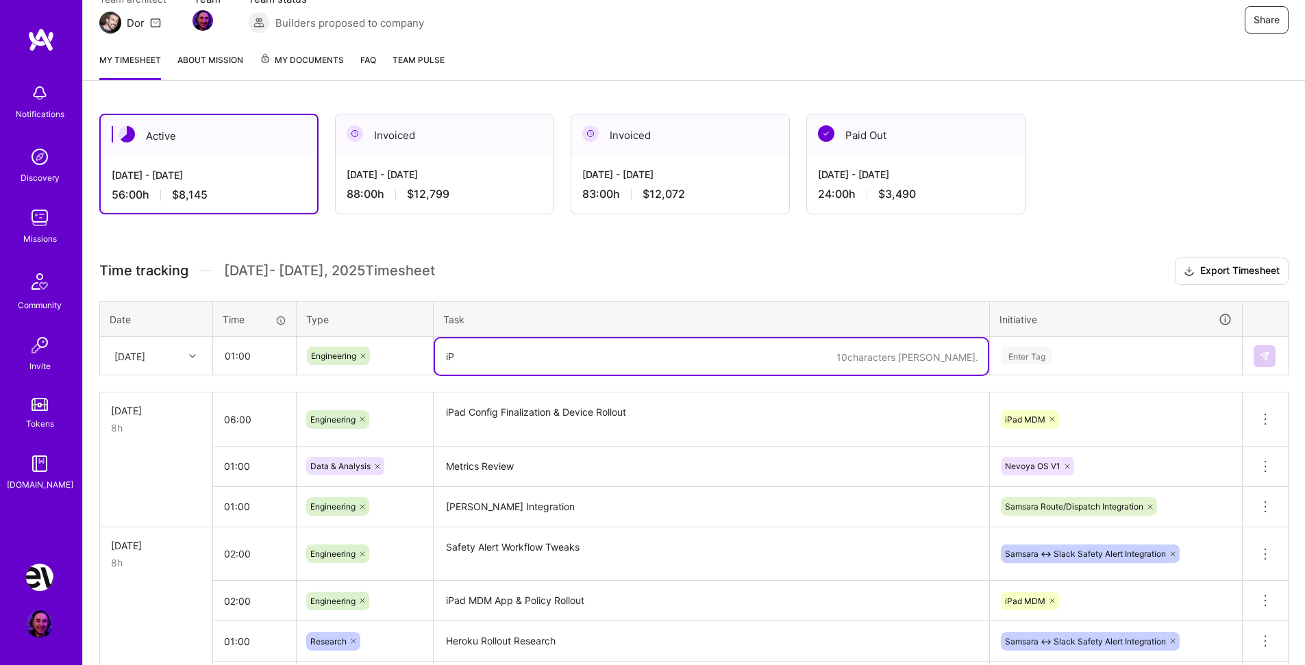
type textarea "i"
type textarea "Troubleshoot iPad issues with [PERSON_NAME]"
click at [1075, 350] on div "Enter Tag" at bounding box center [1116, 355] width 232 height 17
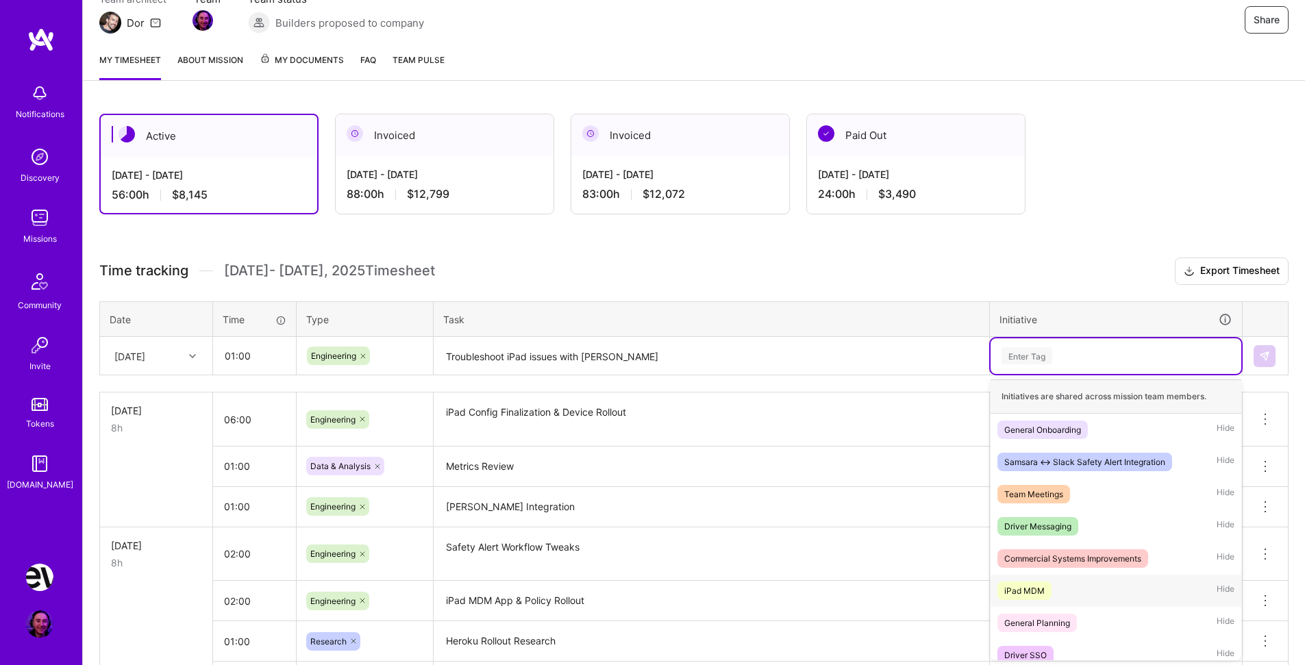
click at [1056, 592] on div "iPad MDM Hide" at bounding box center [1116, 591] width 251 height 32
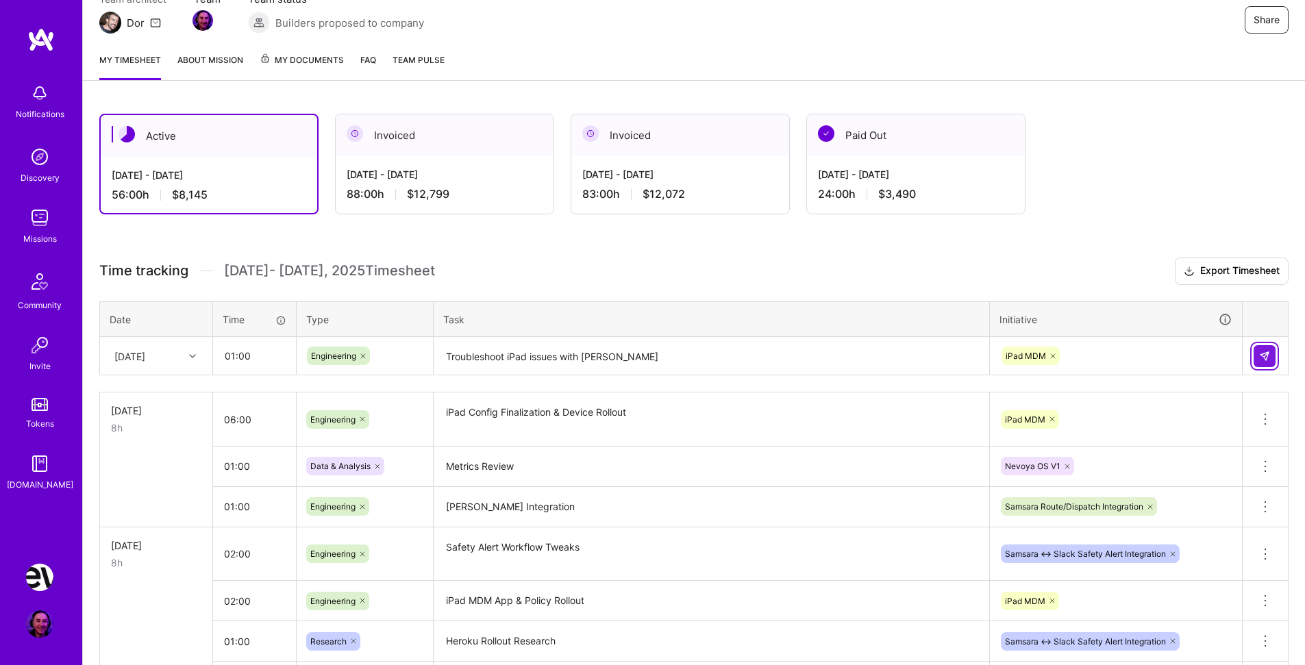
click at [1267, 356] on img at bounding box center [1264, 356] width 11 height 11
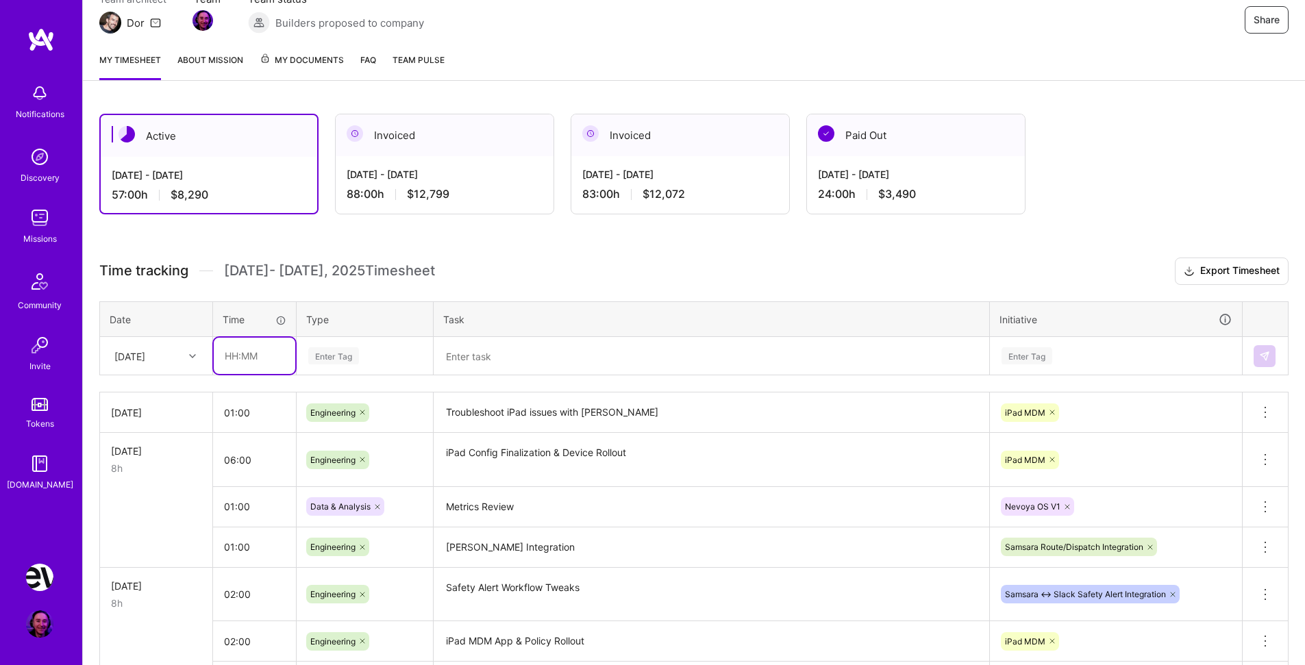
click at [256, 358] on input "text" at bounding box center [255, 356] width 82 height 36
type input "01:00"
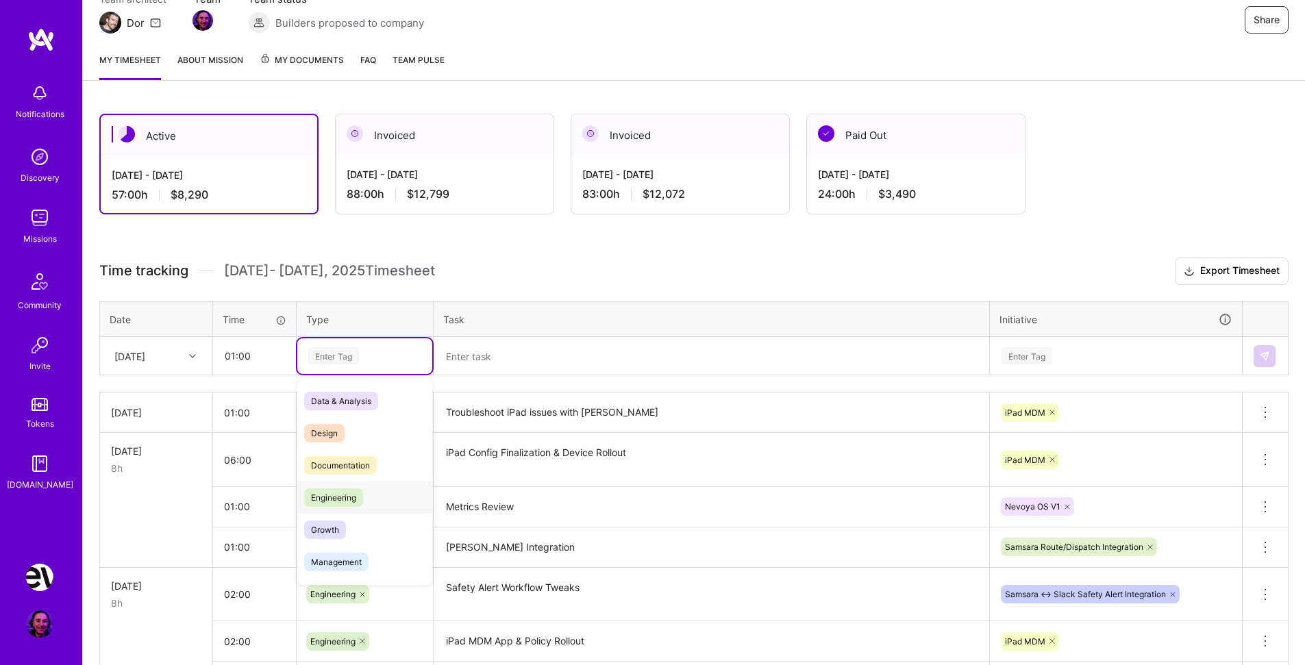
click at [372, 493] on div "Engineering" at bounding box center [364, 498] width 135 height 32
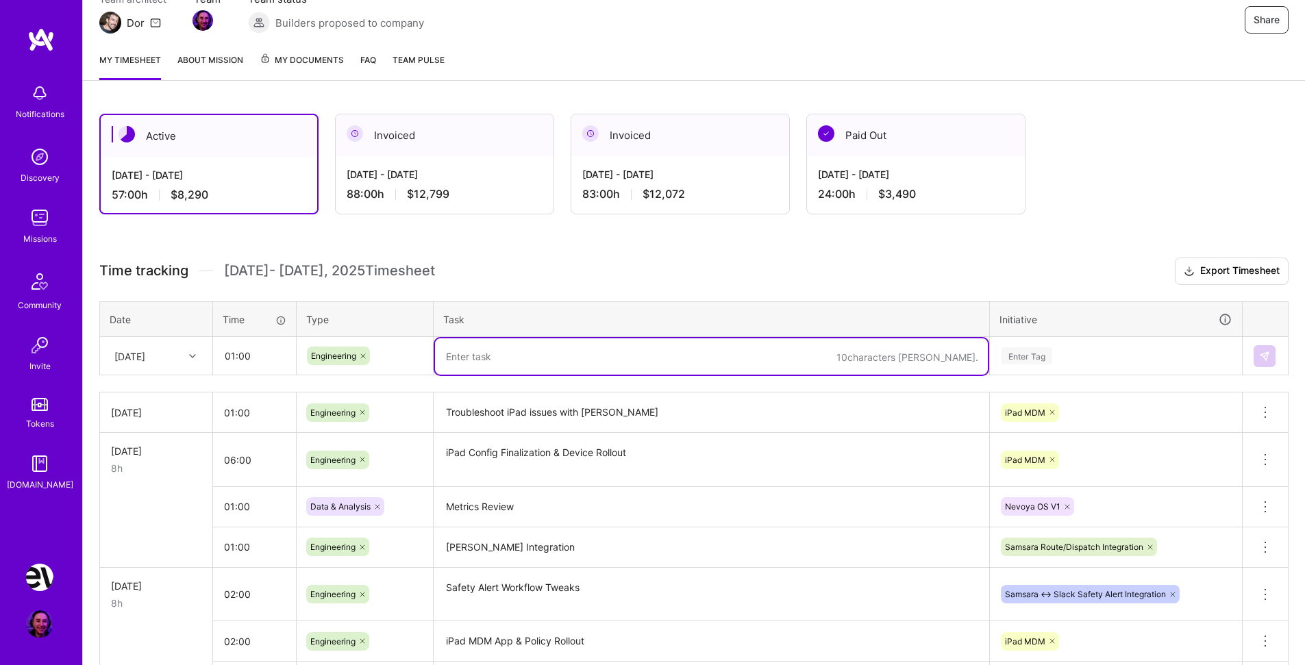
click at [497, 358] on textarea at bounding box center [711, 357] width 553 height 36
type textarea "U"
type textarea "Attio Closed/Lost Reasons on Deals"
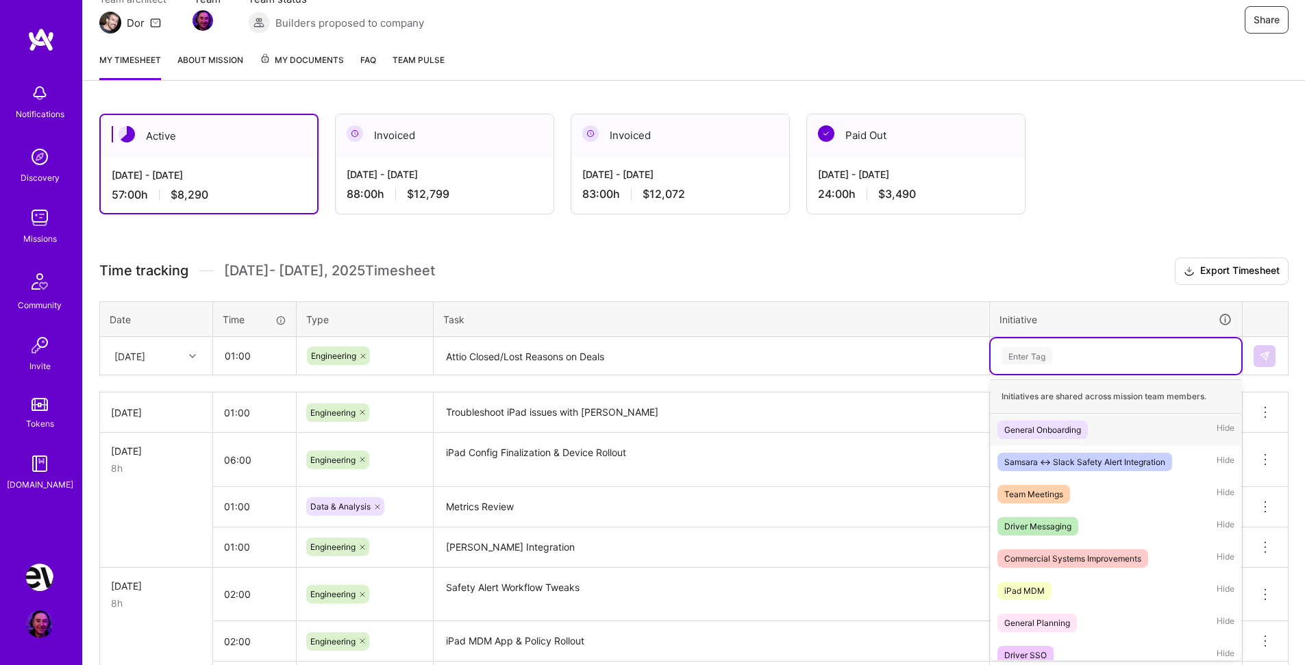
click at [1050, 359] on div "Enter Tag" at bounding box center [1027, 355] width 51 height 21
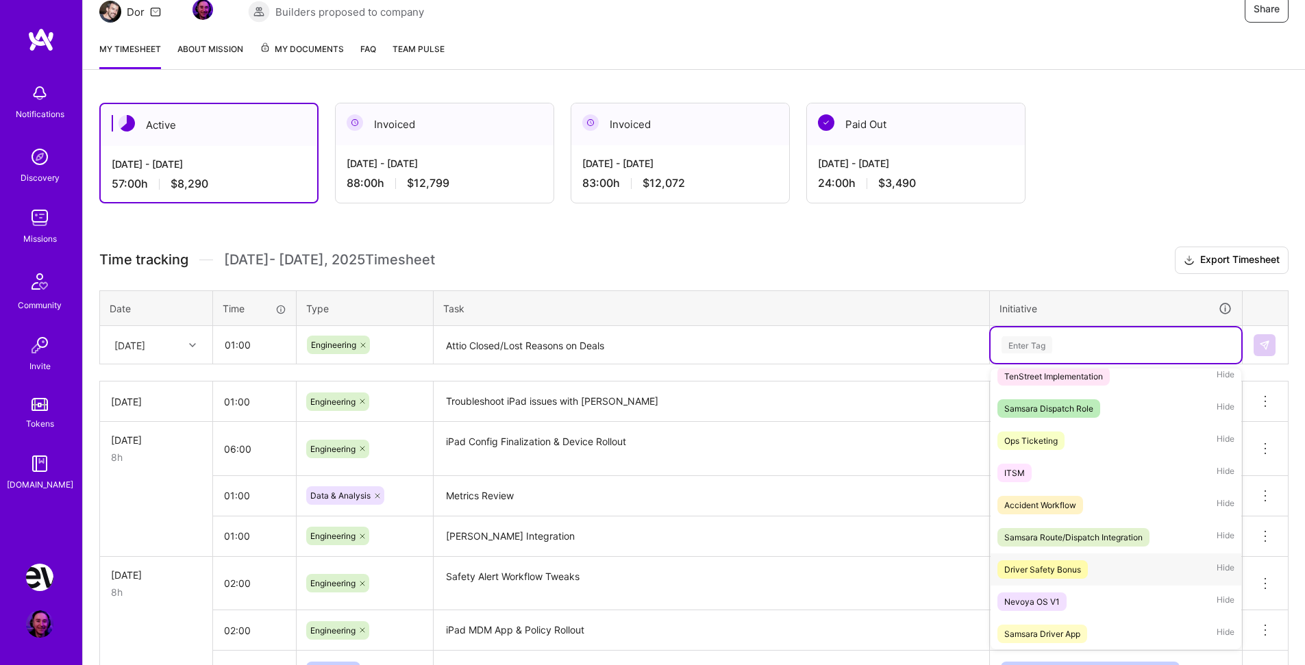
scroll to position [333, 0]
click at [1100, 604] on div "Nevoya OS V1 Hide" at bounding box center [1116, 601] width 251 height 32
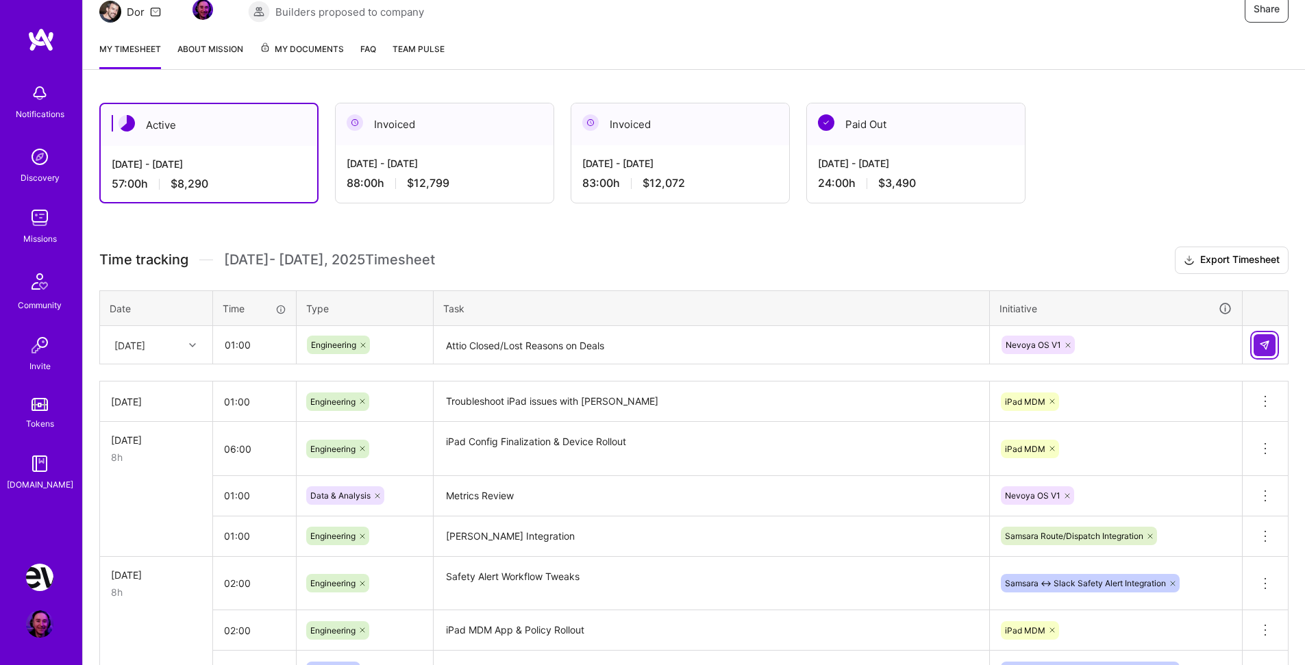
click at [1260, 353] on button at bounding box center [1265, 345] width 22 height 22
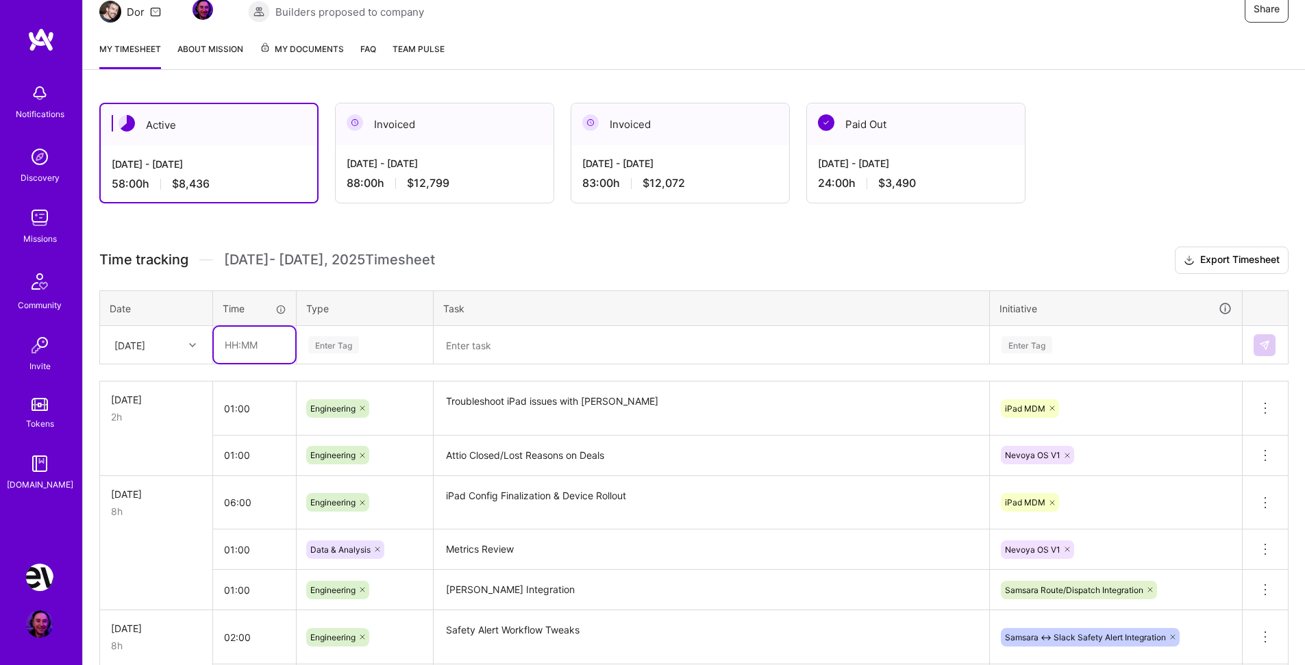
click at [295, 353] on input "text" at bounding box center [255, 345] width 82 height 36
type input "01:00"
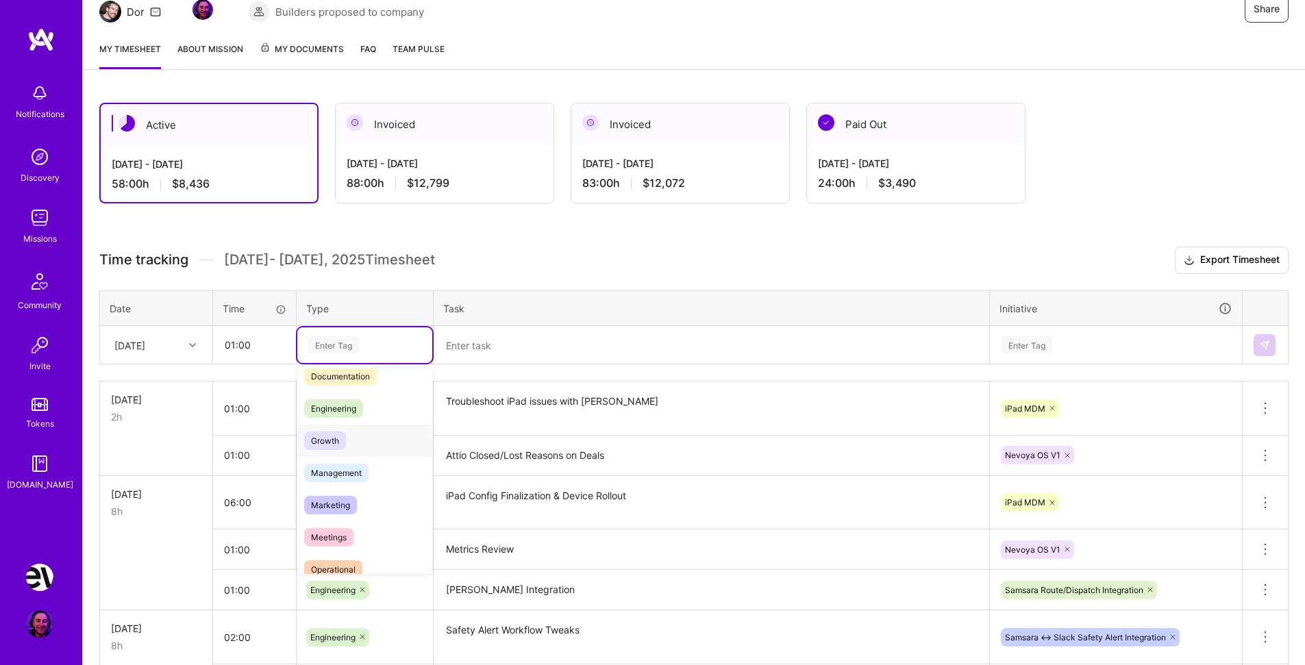
scroll to position [156, 0]
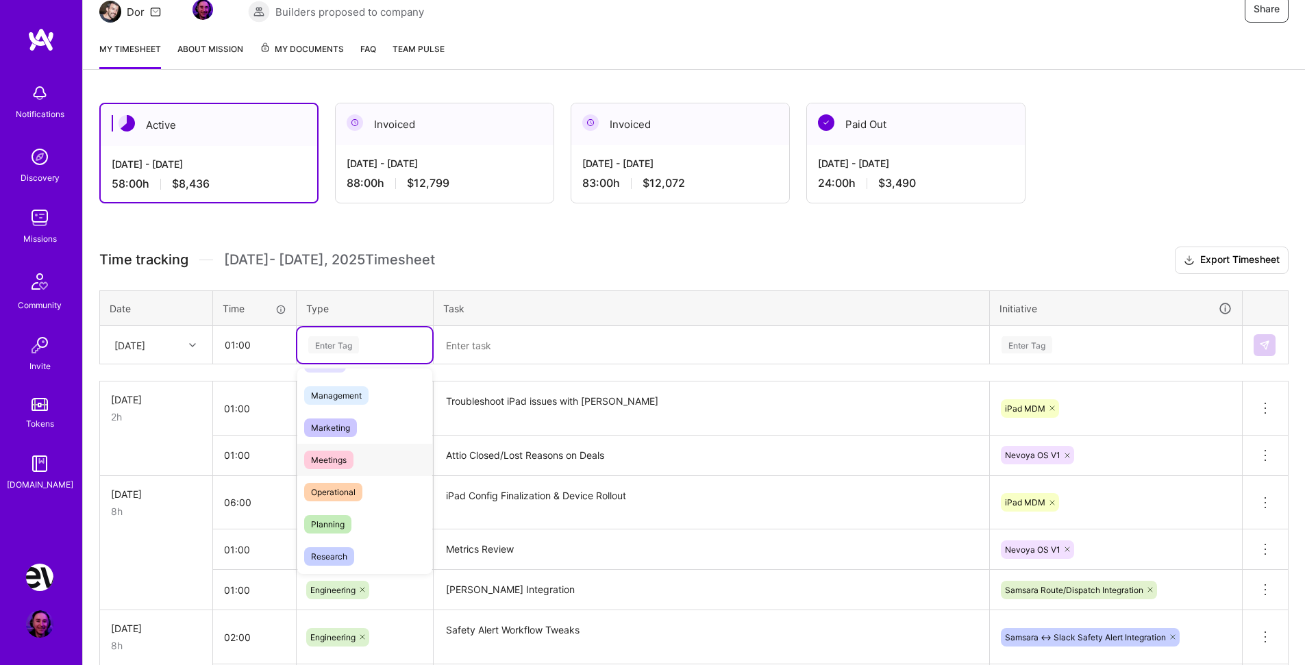
click at [341, 460] on span "Meetings" at bounding box center [328, 460] width 49 height 19
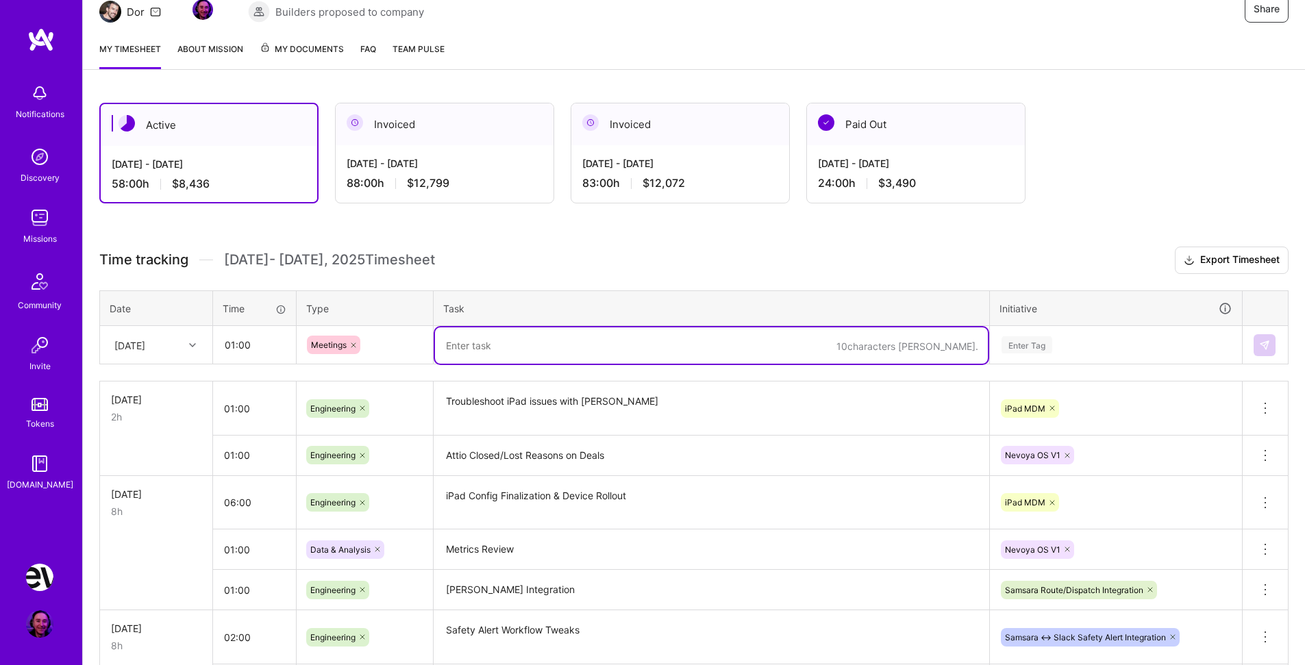
click at [489, 341] on textarea at bounding box center [711, 346] width 553 height 36
type textarea "Team Meeting"
click at [1060, 347] on div "Enter Tag" at bounding box center [1116, 344] width 232 height 17
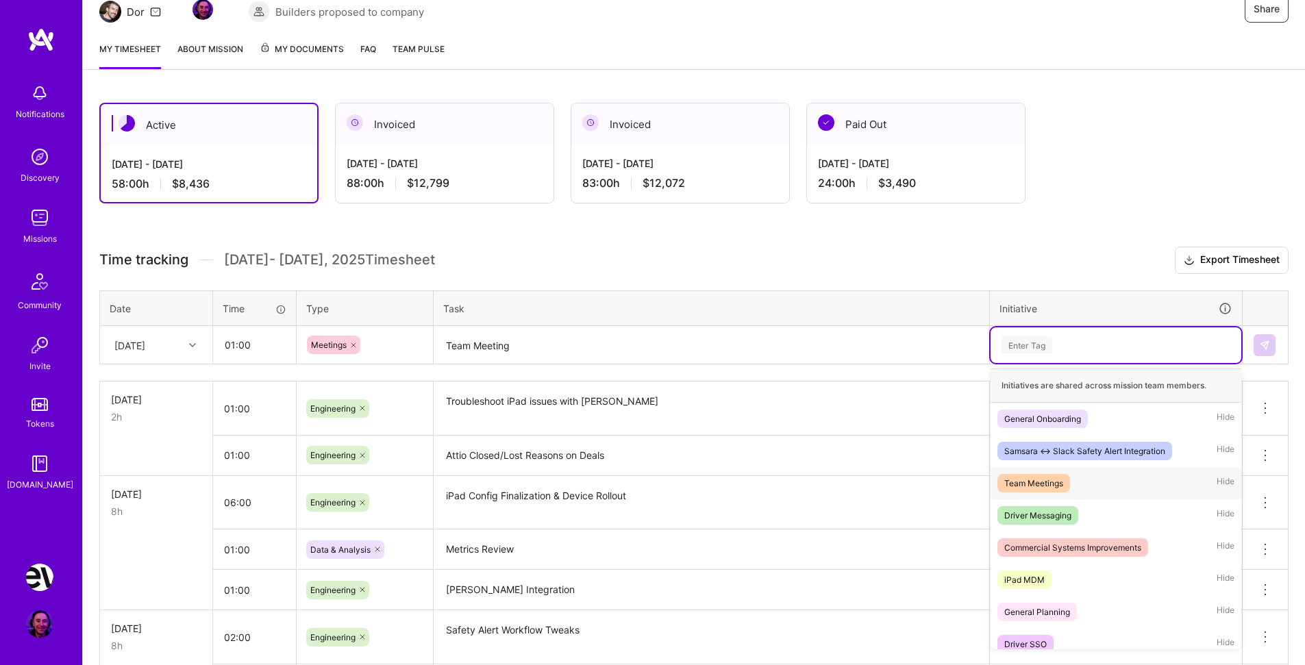
click at [1064, 484] on span "Team Meetings" at bounding box center [1034, 483] width 73 height 19
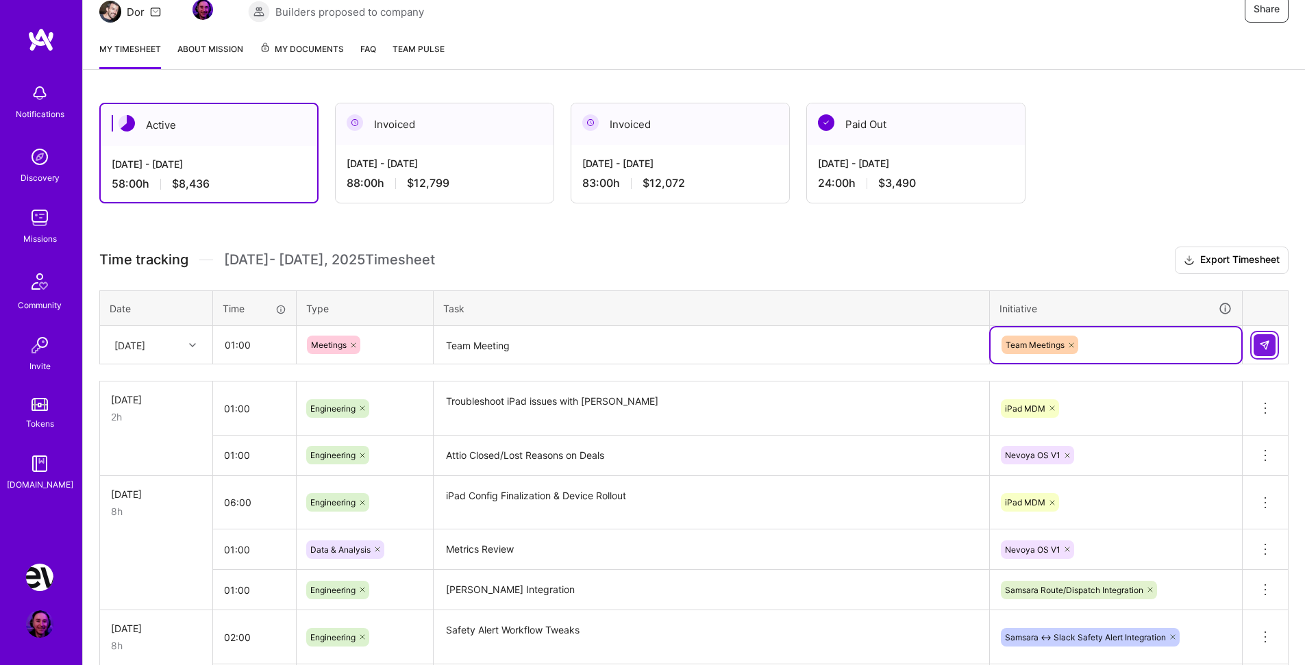
click at [1259, 346] on button at bounding box center [1265, 345] width 22 height 22
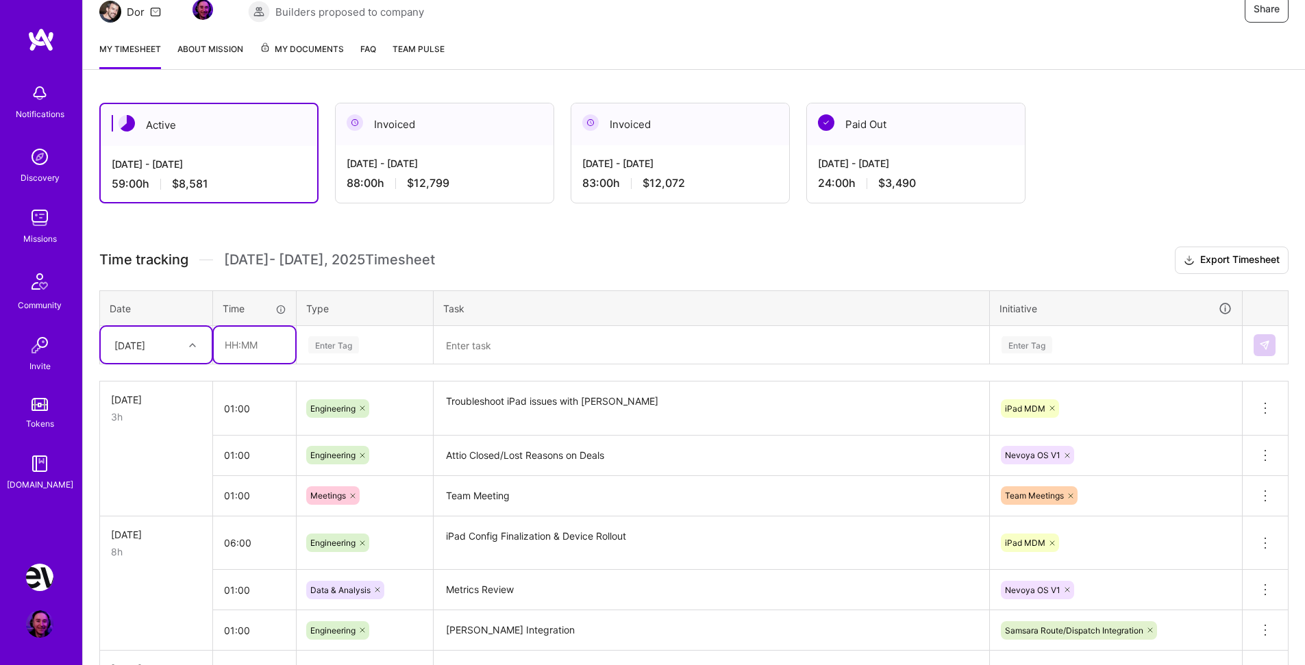
click at [251, 343] on input "text" at bounding box center [255, 345] width 82 height 36
type input "02:00"
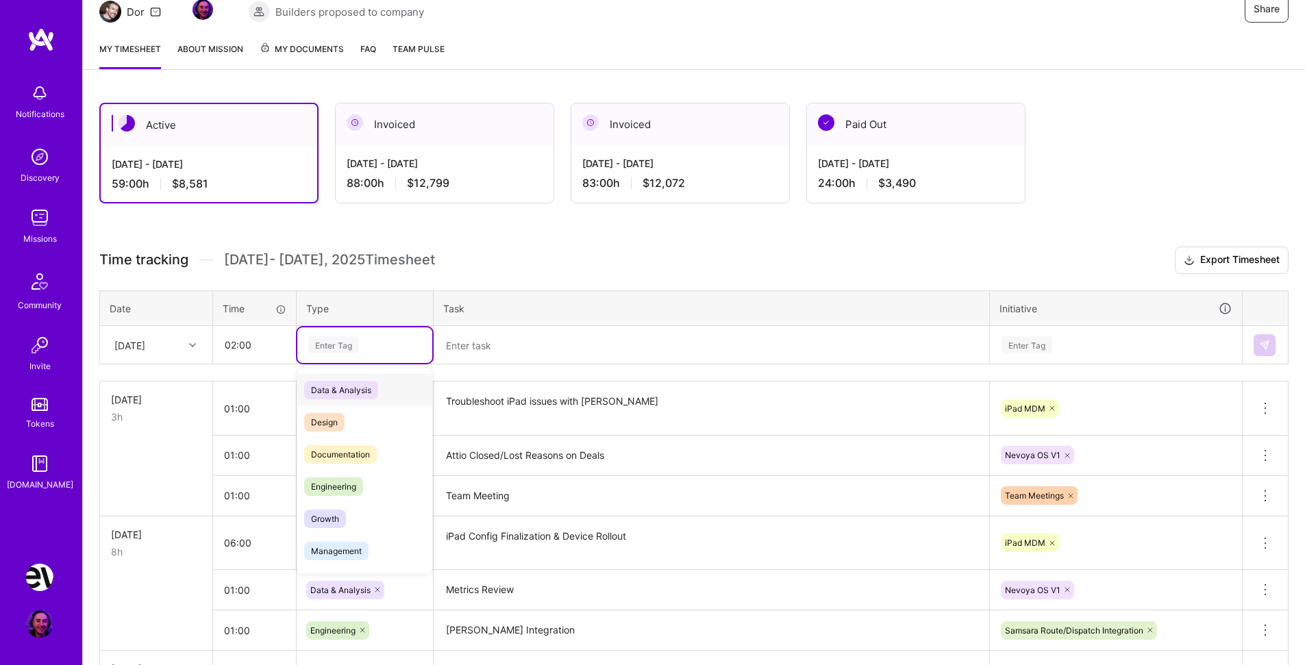
click at [358, 389] on span "Data & Analysis" at bounding box center [341, 390] width 74 height 19
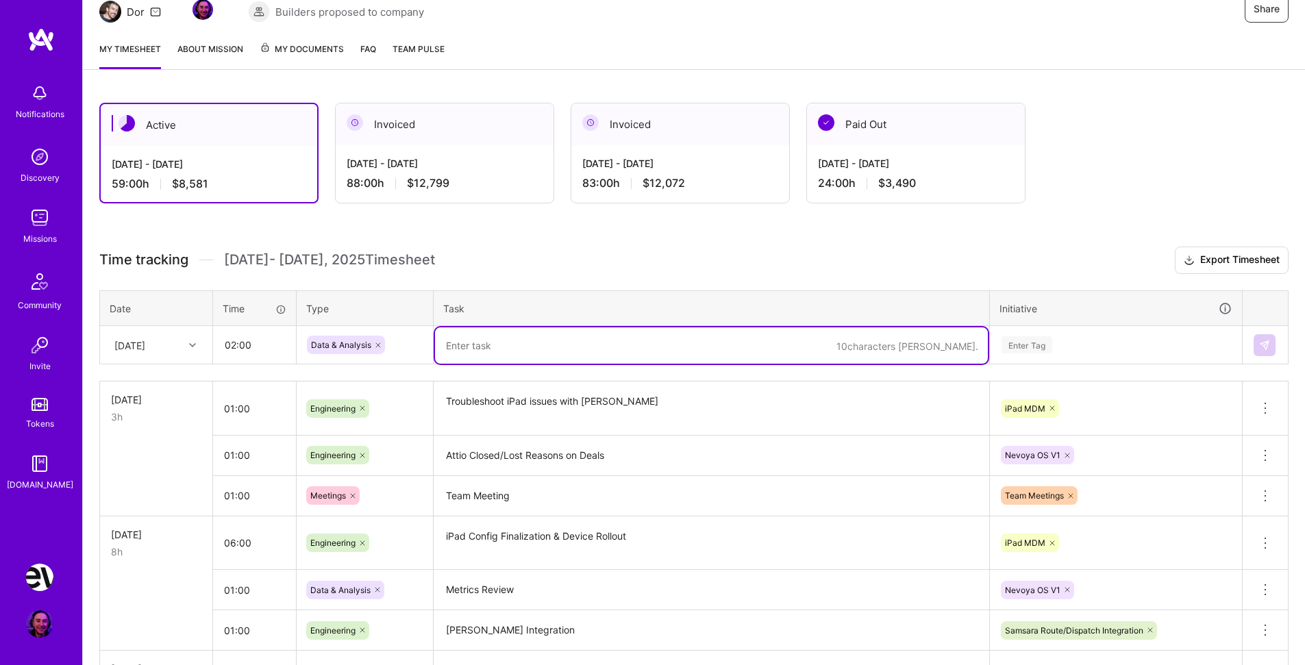
click at [525, 338] on textarea at bounding box center [711, 346] width 553 height 36
type textarea "Further data audit in [GEOGRAPHIC_DATA]"
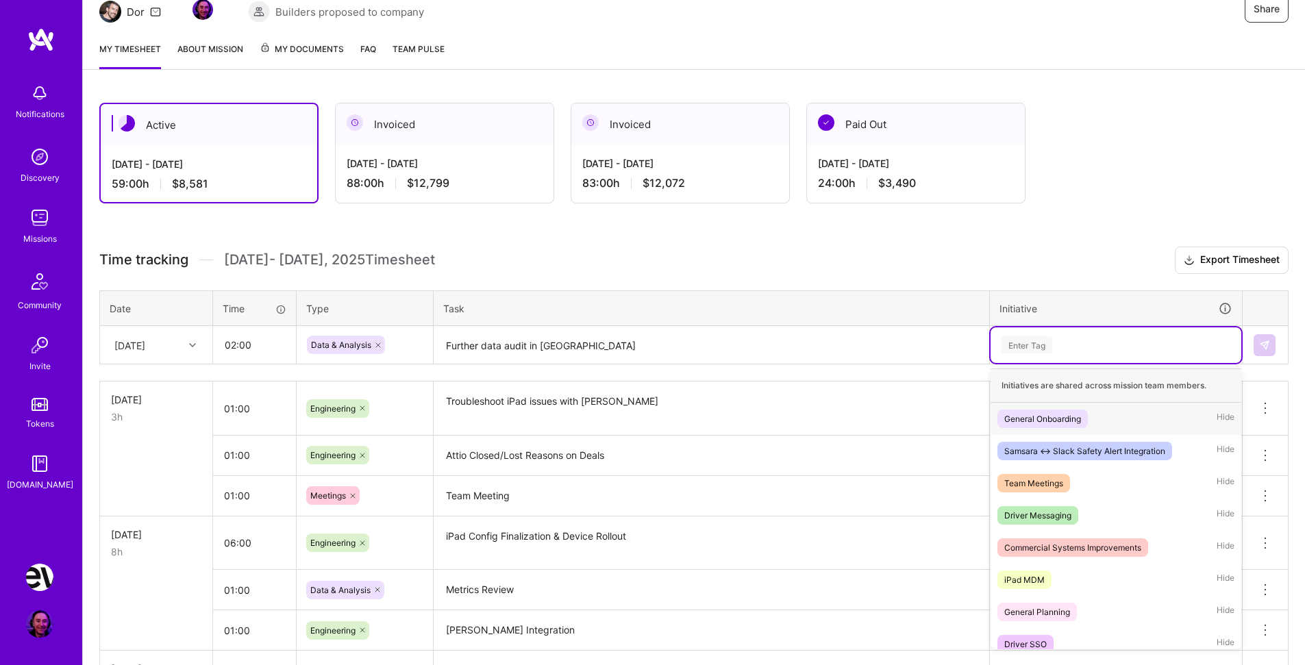
click at [1022, 345] on div "Enter Tag" at bounding box center [1027, 344] width 51 height 21
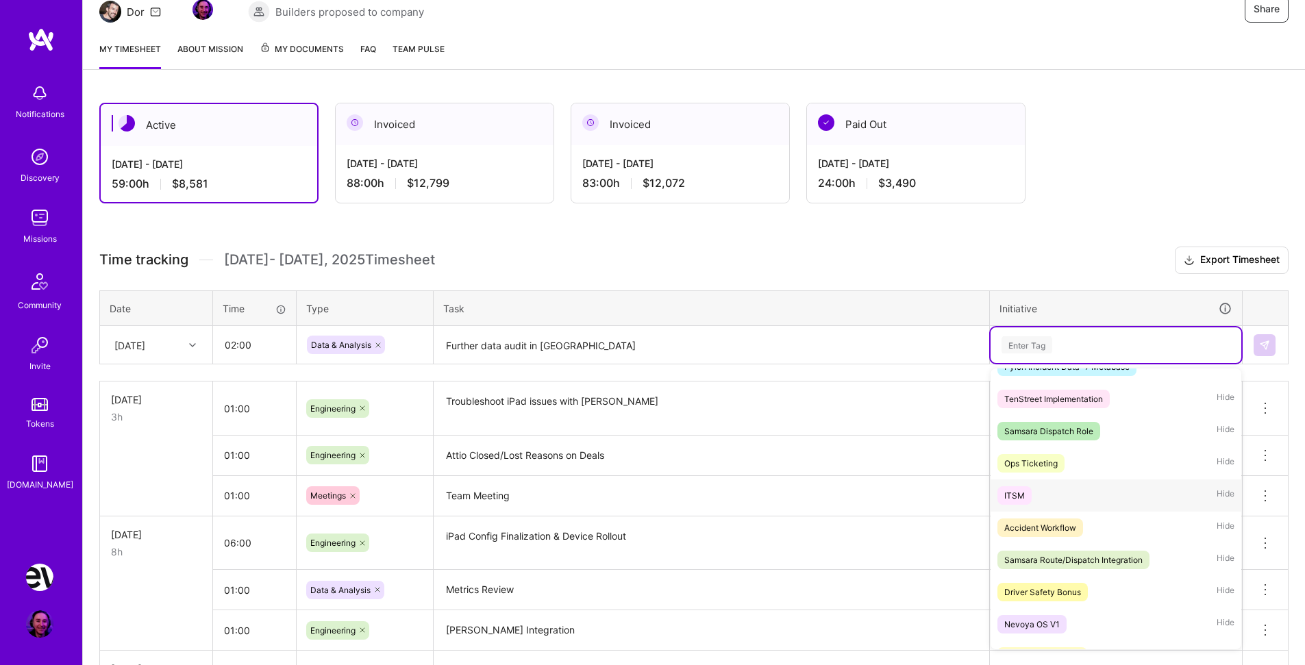
scroll to position [333, 0]
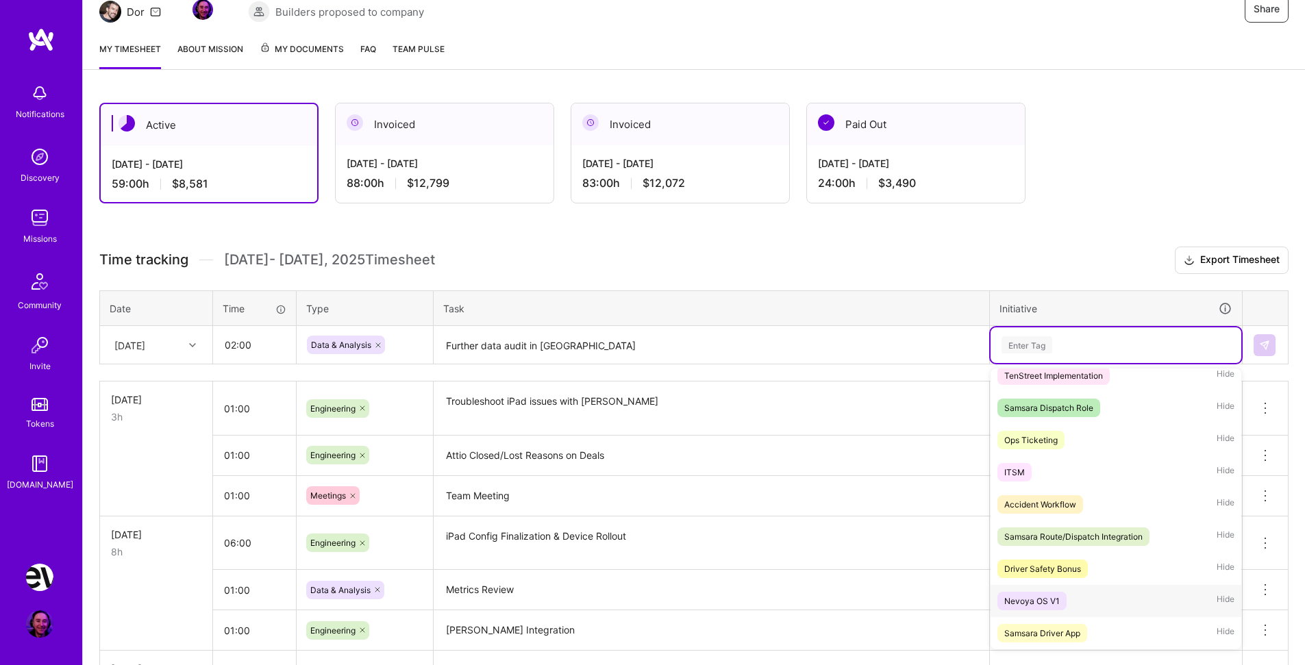
click at [1072, 603] on div "Nevoya OS V1 Hide" at bounding box center [1116, 601] width 251 height 32
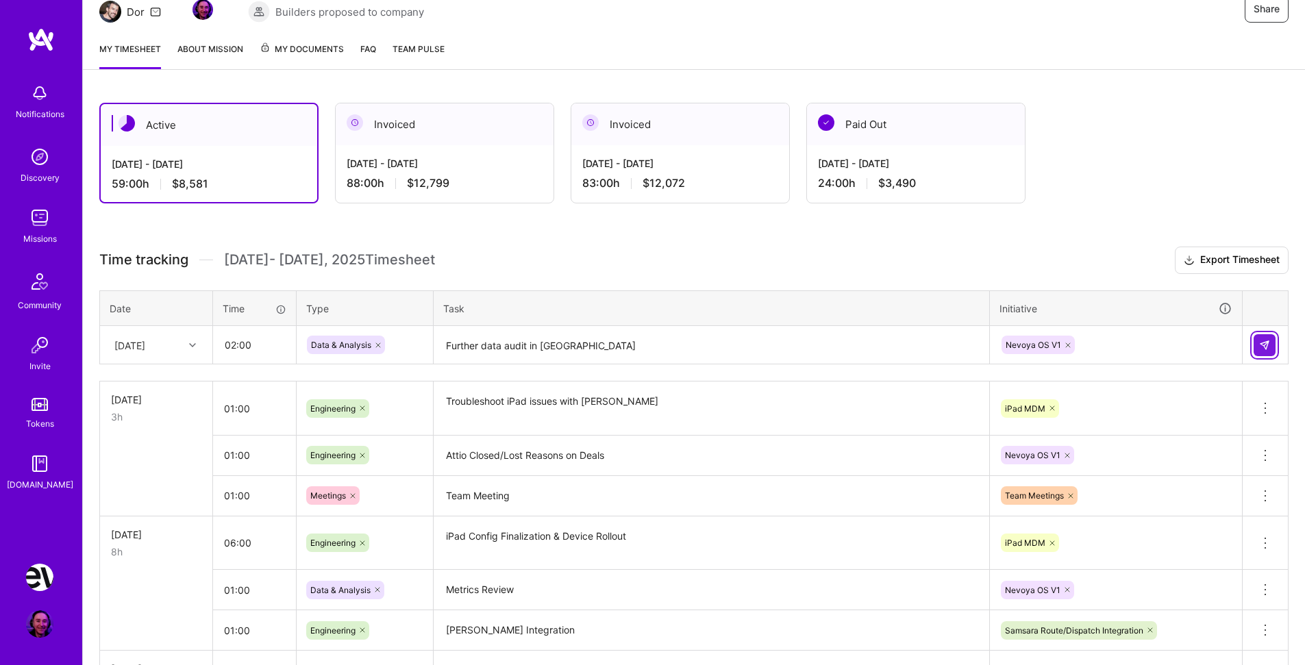
click at [1265, 348] on img at bounding box center [1264, 345] width 11 height 11
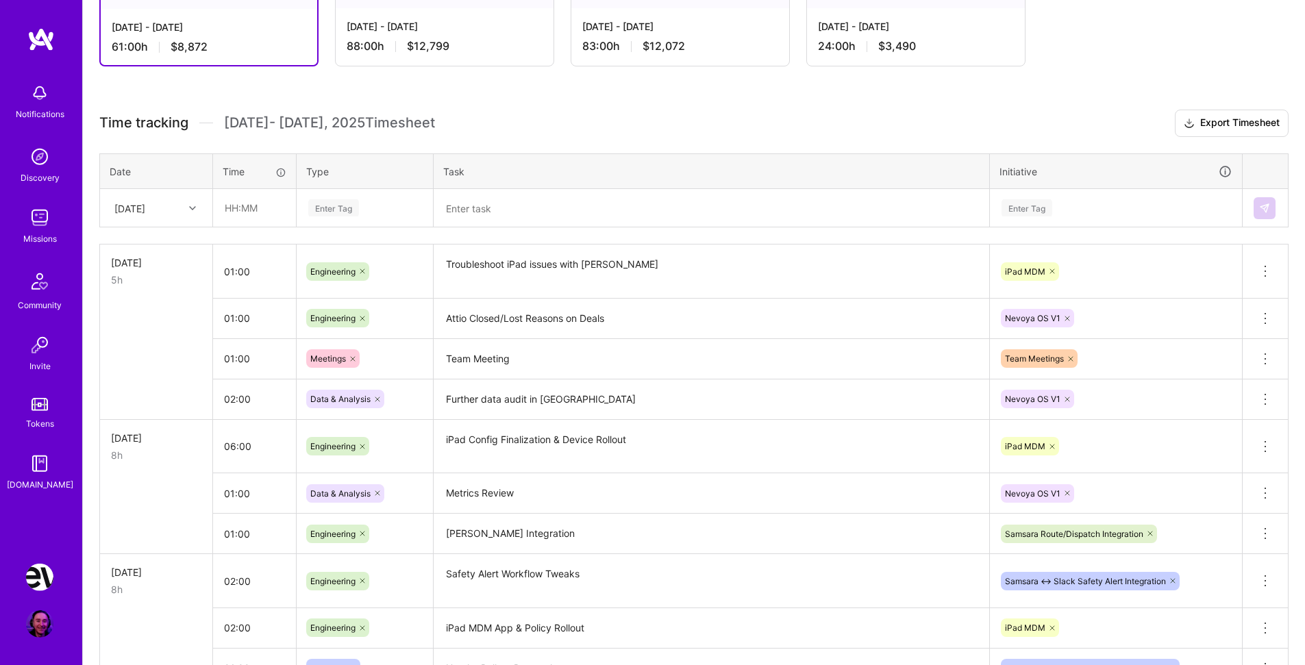
scroll to position [303, 0]
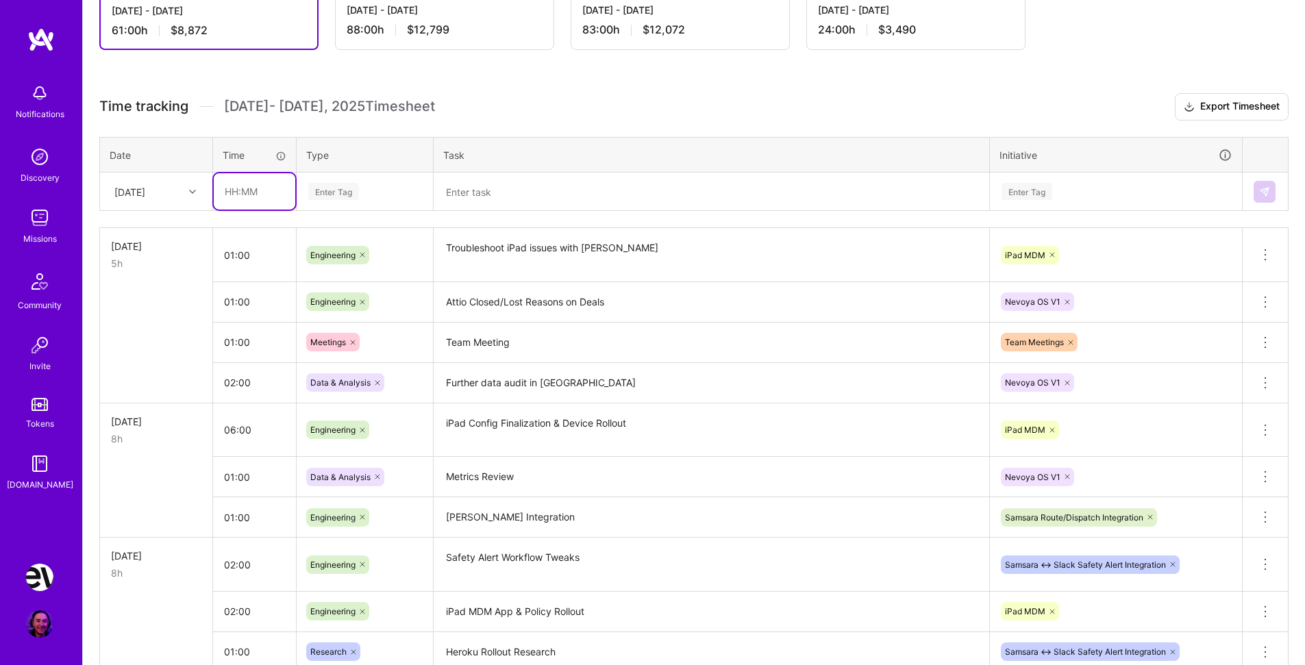
click at [245, 188] on input "text" at bounding box center [255, 191] width 82 height 36
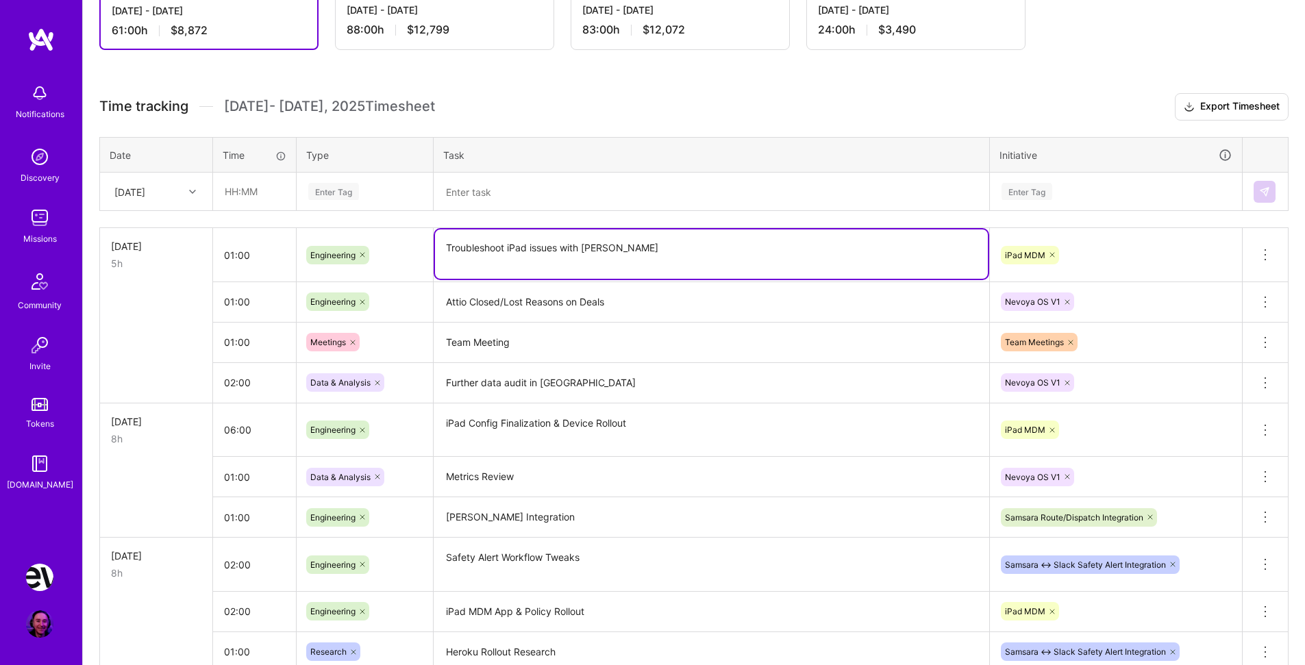
drag, startPoint x: 486, startPoint y: 245, endPoint x: 638, endPoint y: 254, distance: 152.4
click at [638, 254] on textarea "Troubleshoot iPad issues with [PERSON_NAME]" at bounding box center [711, 254] width 553 height 49
click at [639, 254] on textarea "Troubleshoot iPad issues with [PERSON_NAME]" at bounding box center [711, 254] width 553 height 49
click at [521, 384] on textarea "Further data audit in [GEOGRAPHIC_DATA]" at bounding box center [711, 384] width 553 height 38
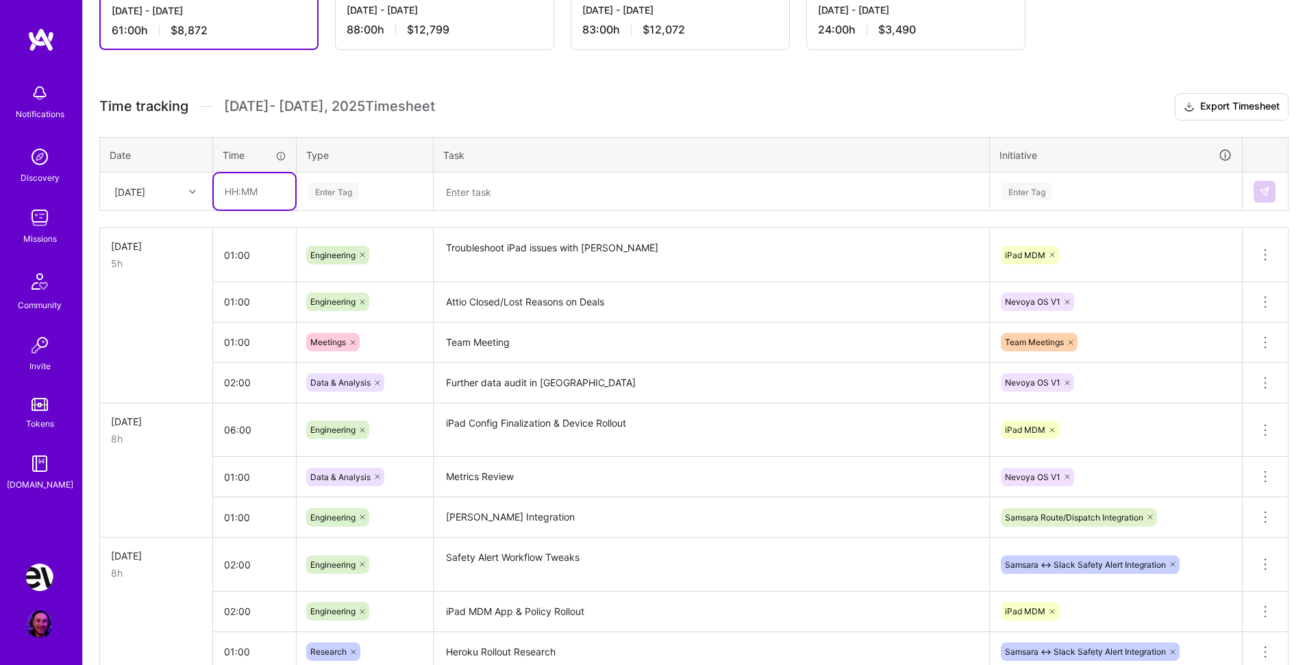
click at [254, 194] on input "text" at bounding box center [255, 191] width 82 height 36
type input "03:00"
click at [376, 191] on div "Enter Tag" at bounding box center [365, 191] width 116 height 17
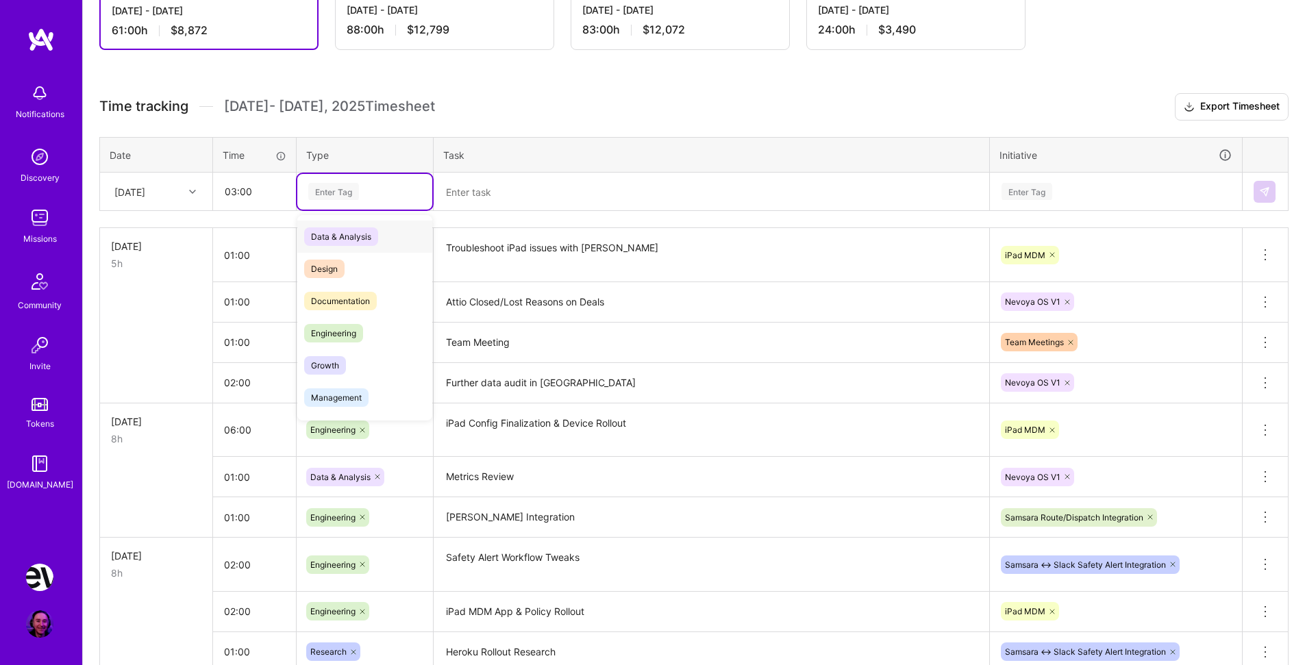
click at [360, 235] on span "Data & Analysis" at bounding box center [341, 236] width 74 height 19
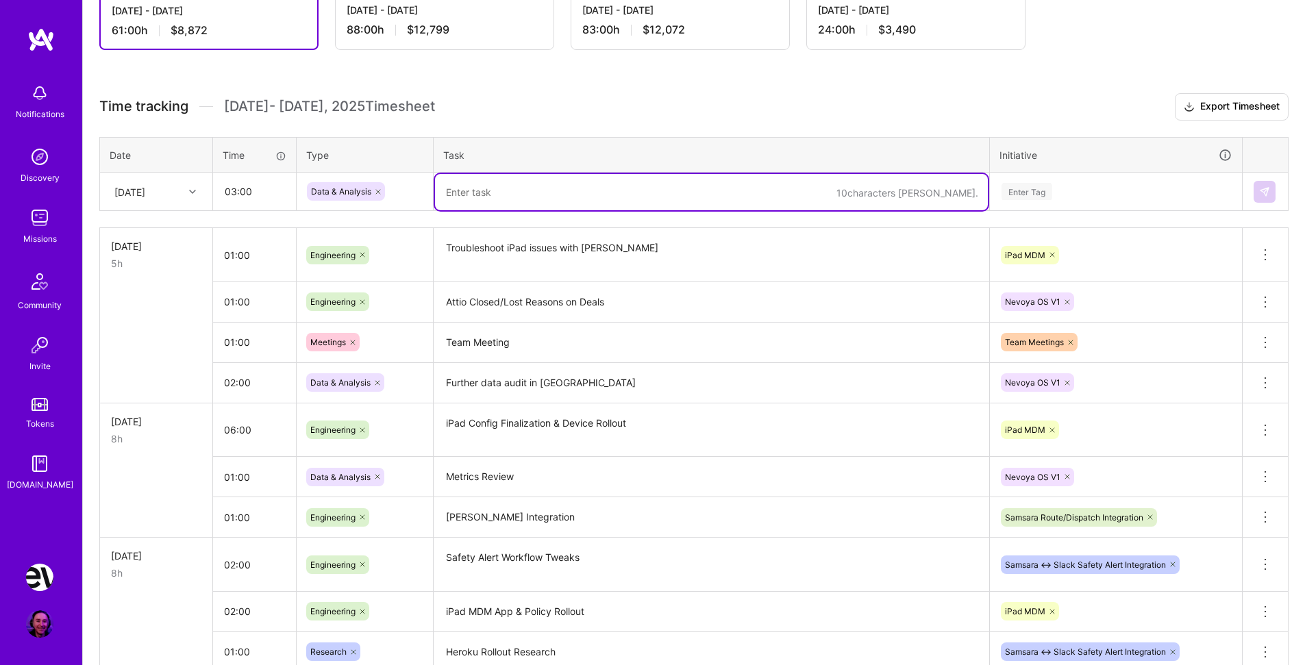
click at [488, 204] on textarea at bounding box center [711, 192] width 553 height 36
type textarea "D"
type textarea "E"
type textarea "Metrics Dashboard MVP"
click at [1049, 175] on div "Enter Tag" at bounding box center [1116, 192] width 251 height 36
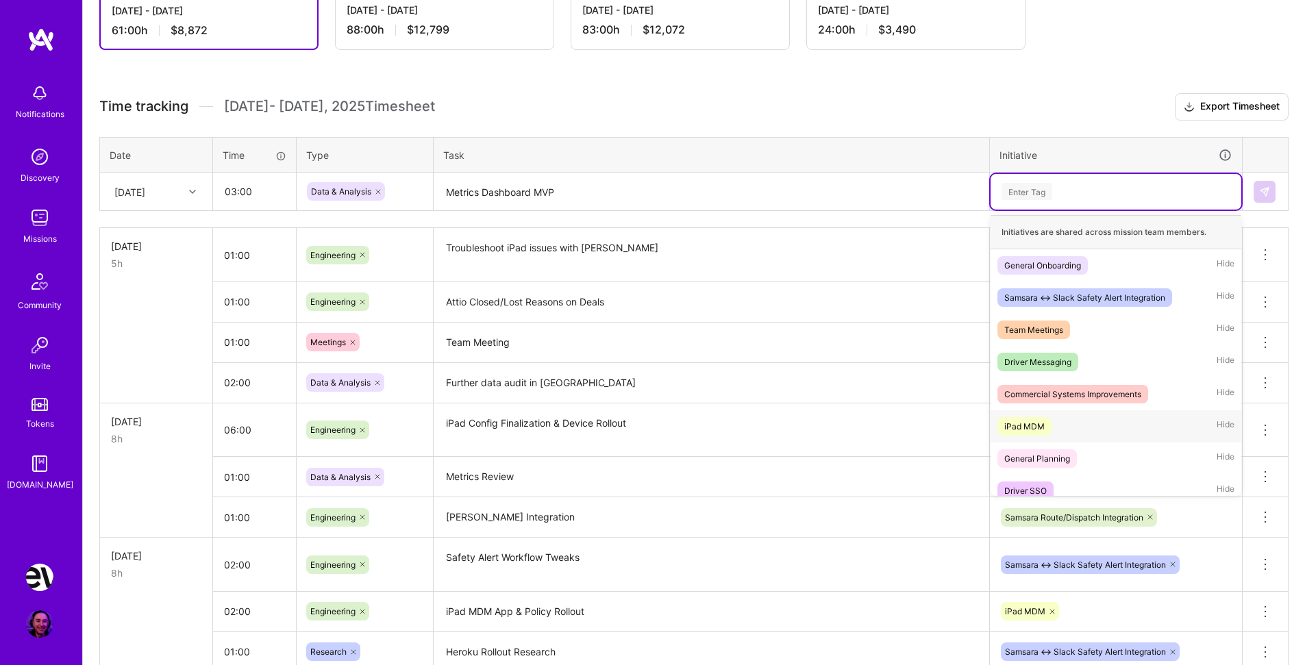
scroll to position [333, 0]
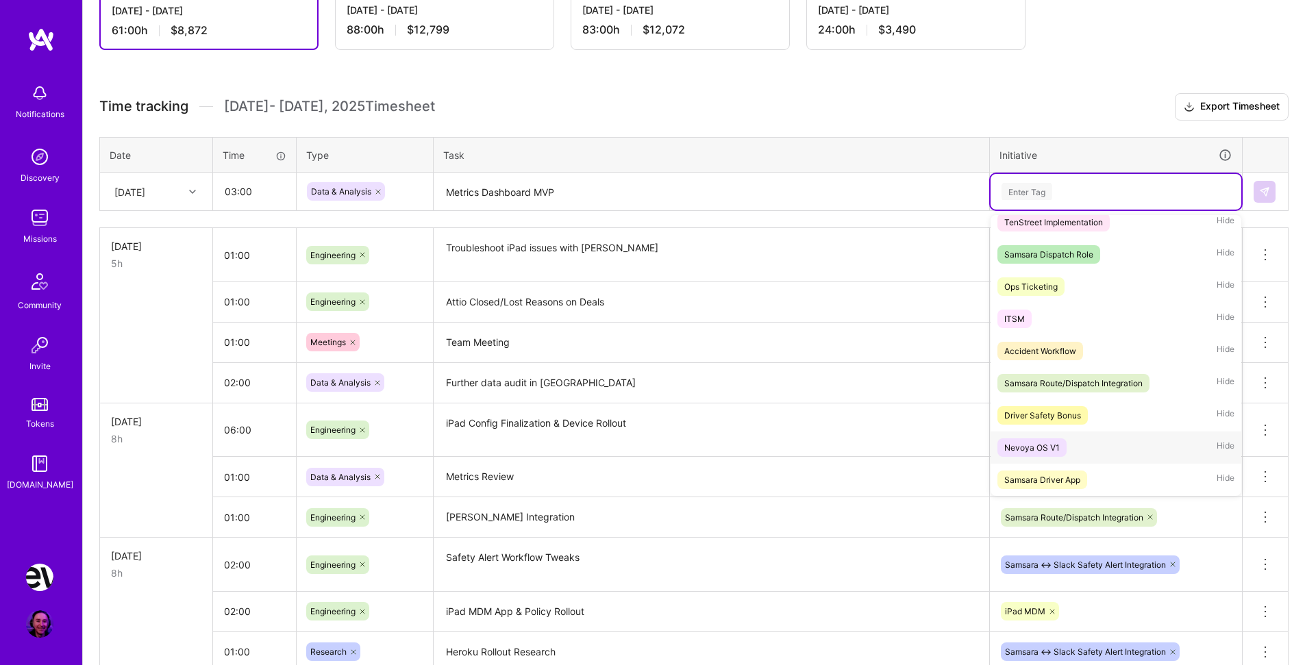
click at [1057, 447] on div "Nevoya OS V1" at bounding box center [1033, 448] width 56 height 14
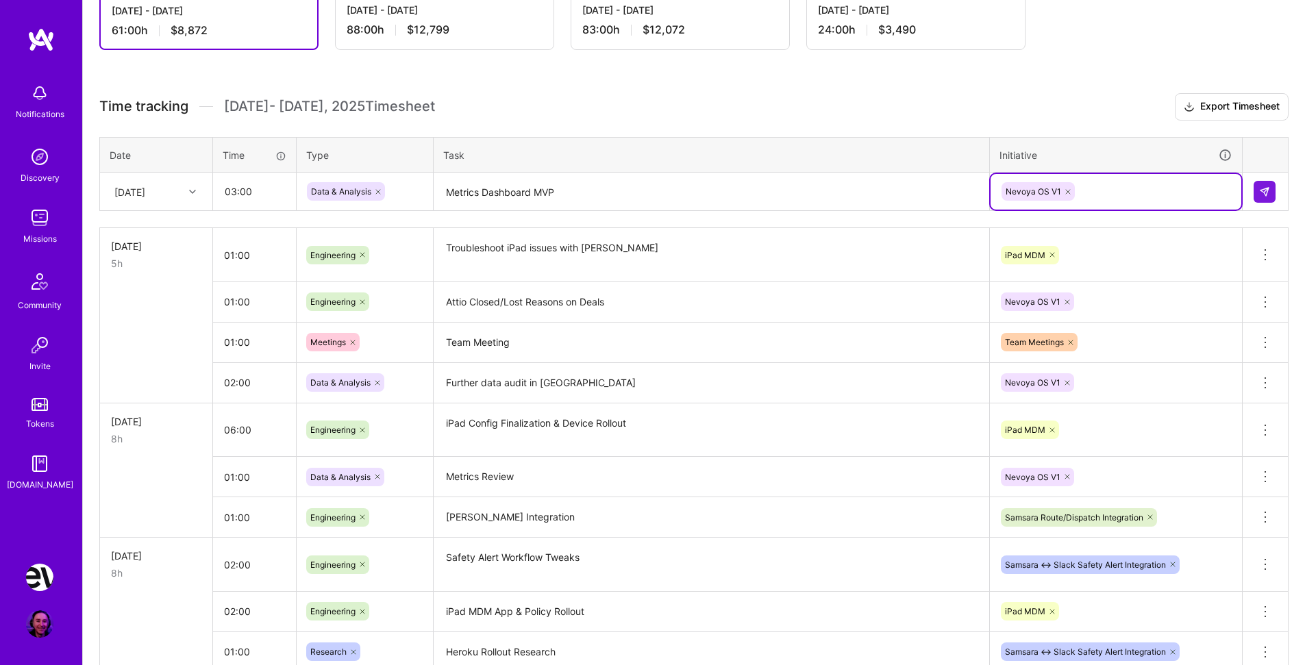
click at [1273, 181] on div at bounding box center [1265, 192] width 23 height 22
click at [1270, 186] on img at bounding box center [1264, 191] width 11 height 11
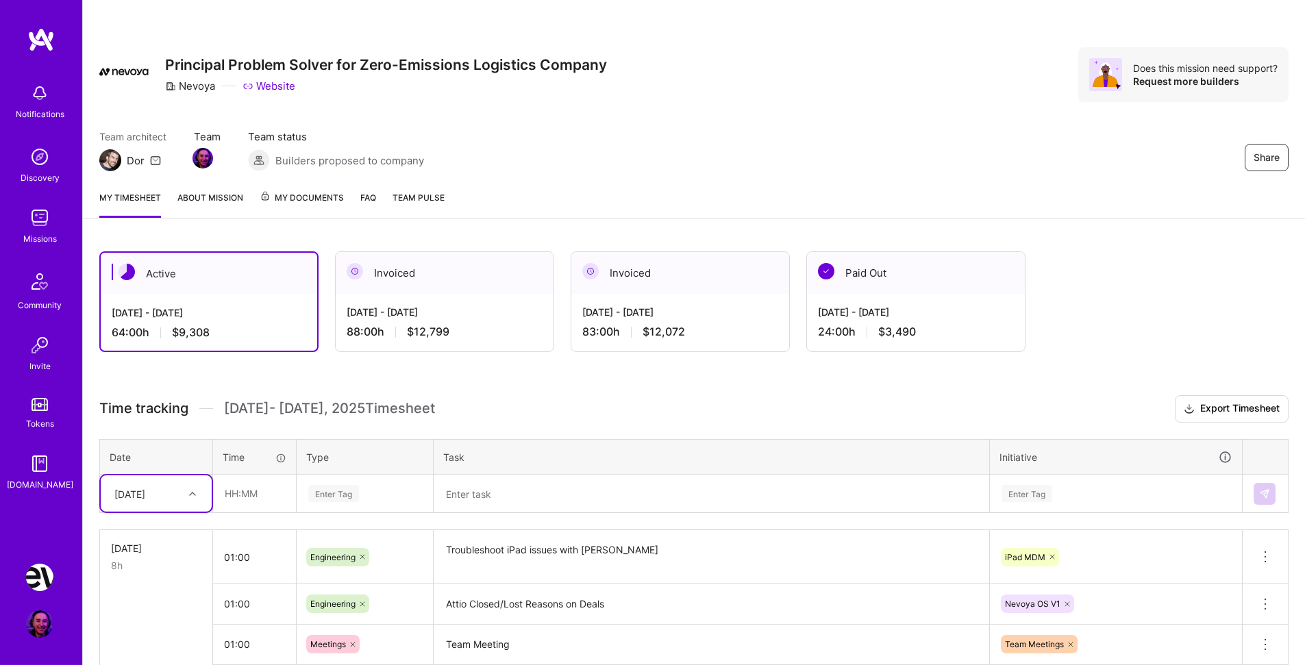
scroll to position [0, 0]
